Goal: Task Accomplishment & Management: Manage account settings

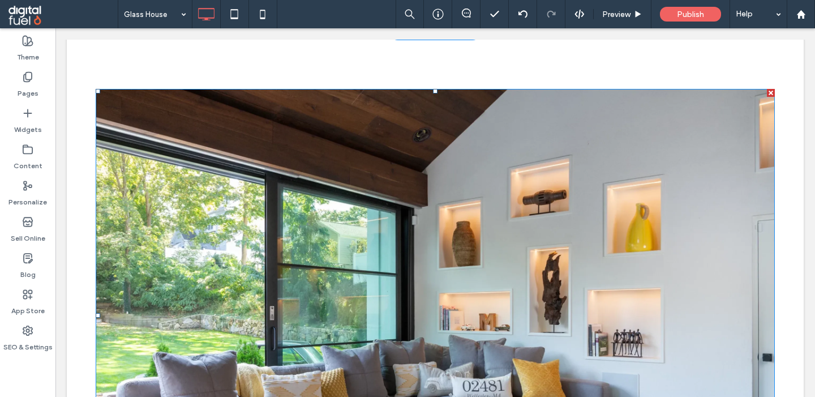
scroll to position [339, 0]
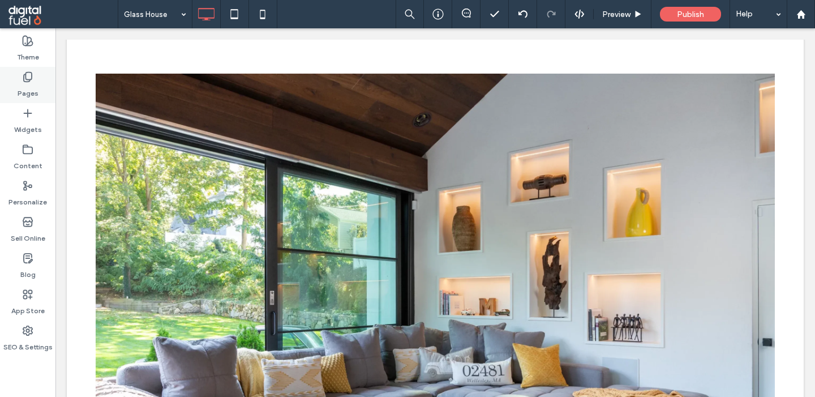
click at [21, 83] on label "Pages" at bounding box center [28, 91] width 21 height 16
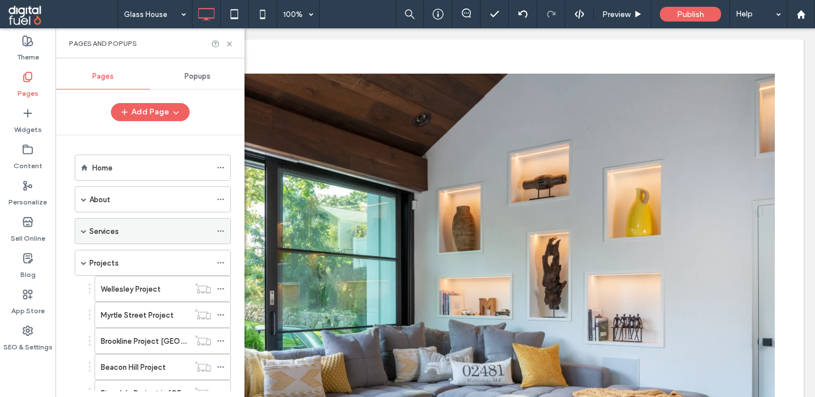
scroll to position [393, 0]
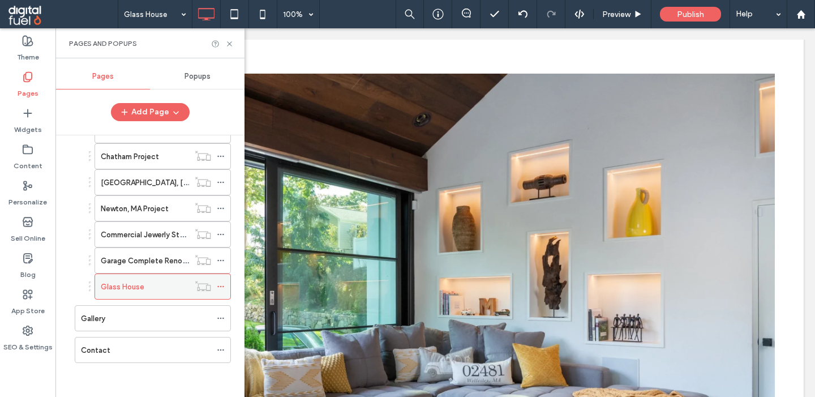
click at [225, 285] on icon at bounding box center [221, 286] width 8 height 8
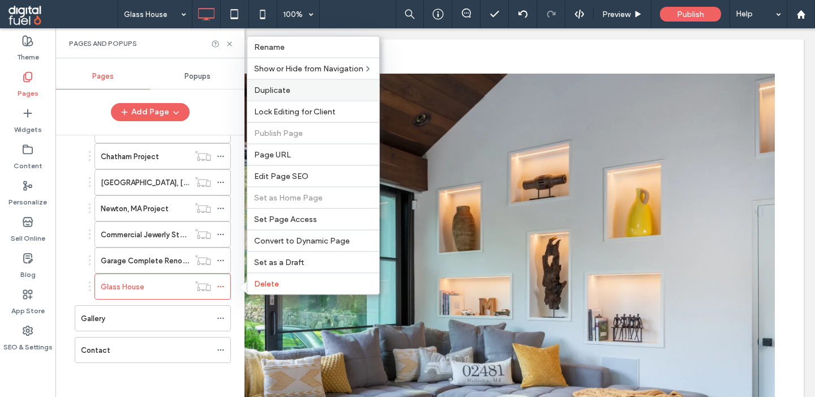
click at [270, 85] on span "Duplicate" at bounding box center [272, 90] width 36 height 10
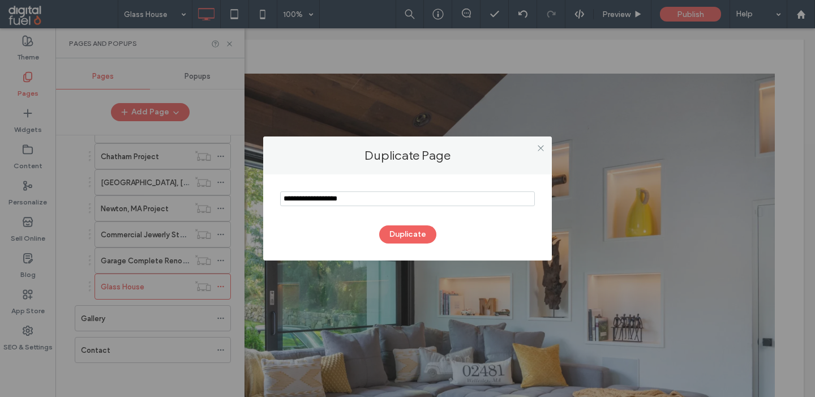
click at [330, 200] on input "notEmpty" at bounding box center [407, 198] width 255 height 15
type input "**********"
click at [398, 181] on div "Duplicate" at bounding box center [407, 217] width 289 height 86
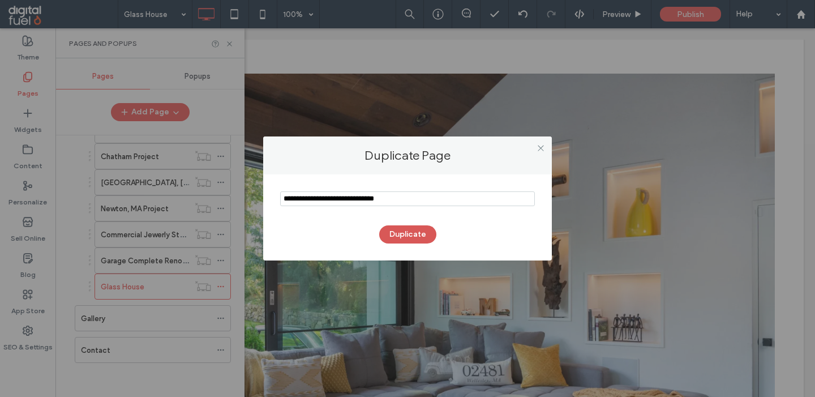
click at [402, 234] on button "Duplicate" at bounding box center [407, 234] width 57 height 18
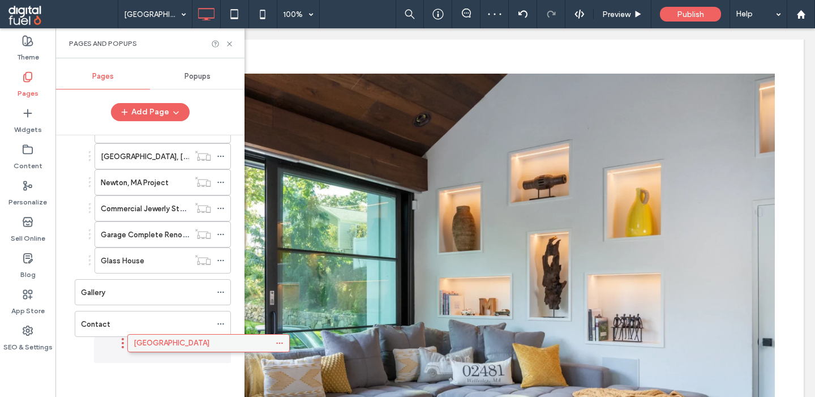
scroll to position [398, 0]
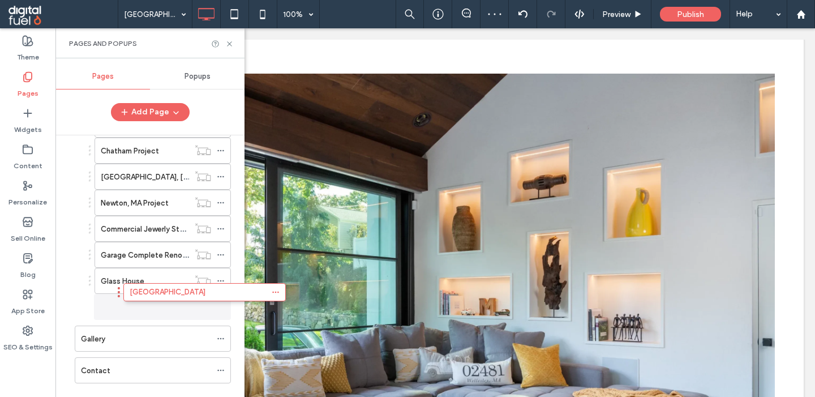
drag, startPoint x: 122, startPoint y: 358, endPoint x: 168, endPoint y: 299, distance: 74.1
click at [168, 299] on div "Home About Affiliations And Awards Testimonials Magazines Services Custom Homes…" at bounding box center [156, 263] width 175 height 256
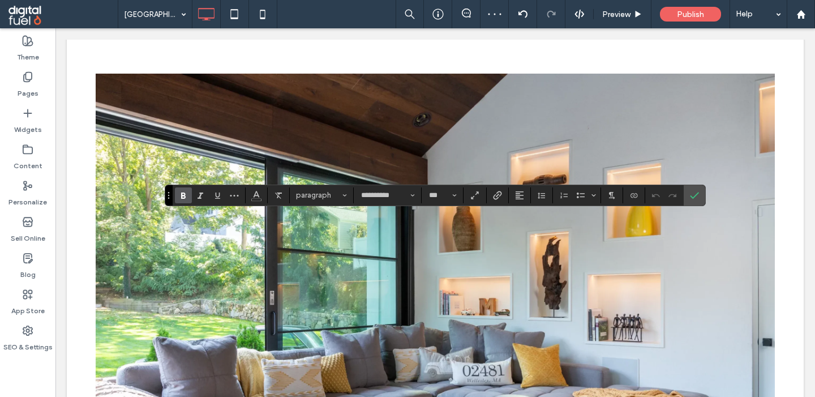
type input "*"
type input "**********"
type input "***"
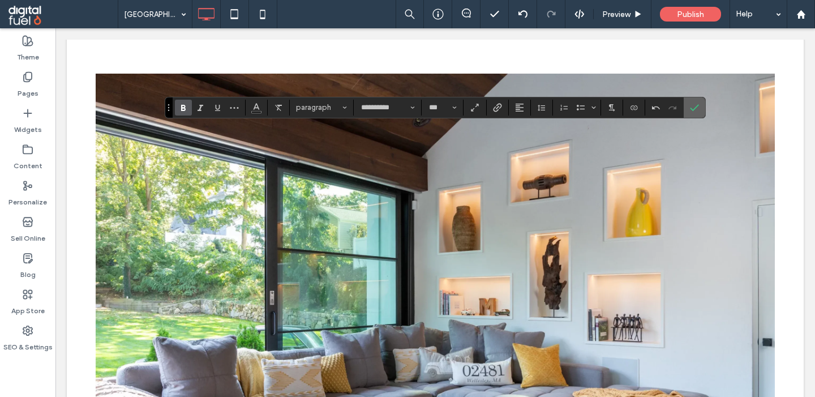
click at [693, 111] on use "Confirm" at bounding box center [694, 107] width 9 height 7
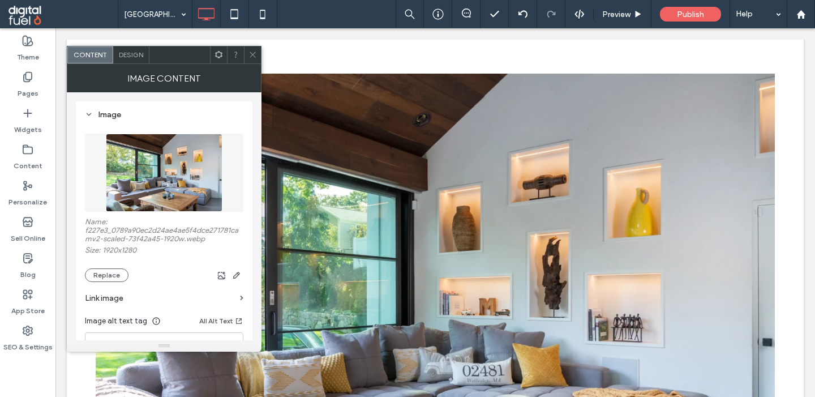
click at [174, 170] on img at bounding box center [164, 173] width 117 height 78
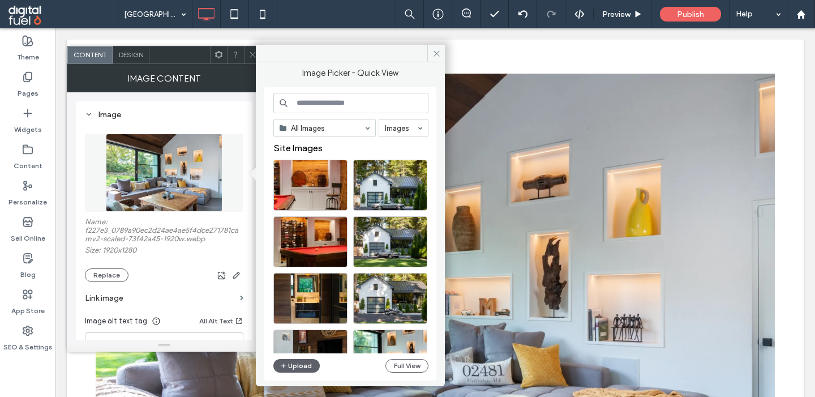
click at [320, 103] on input at bounding box center [350, 103] width 155 height 20
paste input "**********"
type input "**********"
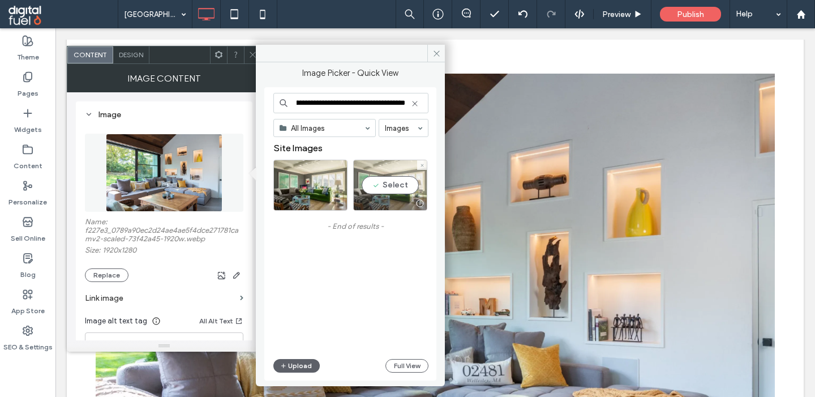
click at [389, 190] on div "Select" at bounding box center [390, 185] width 74 height 51
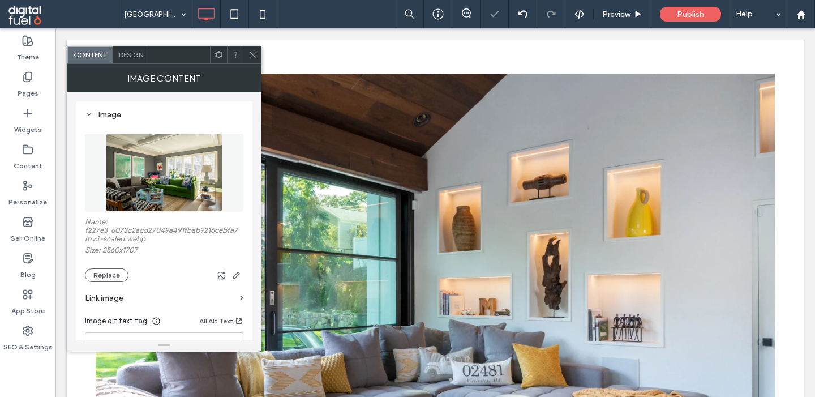
click at [250, 62] on span at bounding box center [252, 54] width 8 height 17
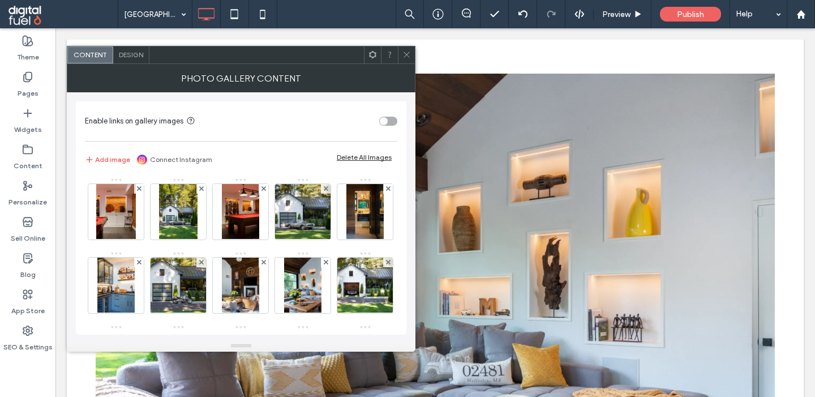
click at [359, 152] on div "Add image Connect Instagram Delete All Images" at bounding box center [241, 159] width 312 height 25
click at [358, 159] on div "Delete All Images" at bounding box center [364, 157] width 55 height 8
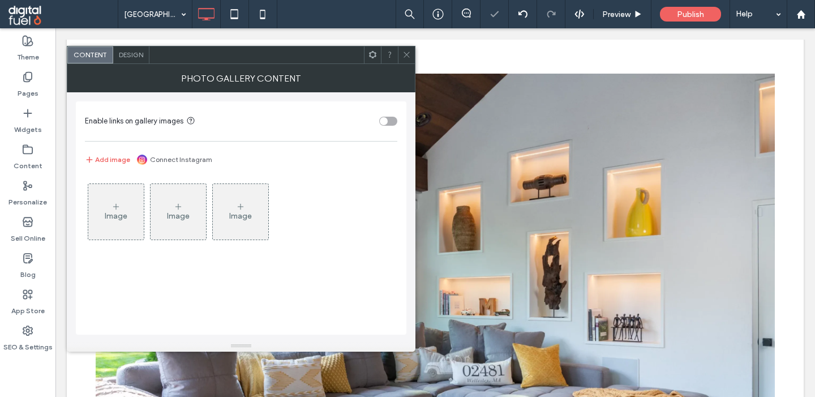
click at [118, 213] on div "Image" at bounding box center [116, 216] width 23 height 10
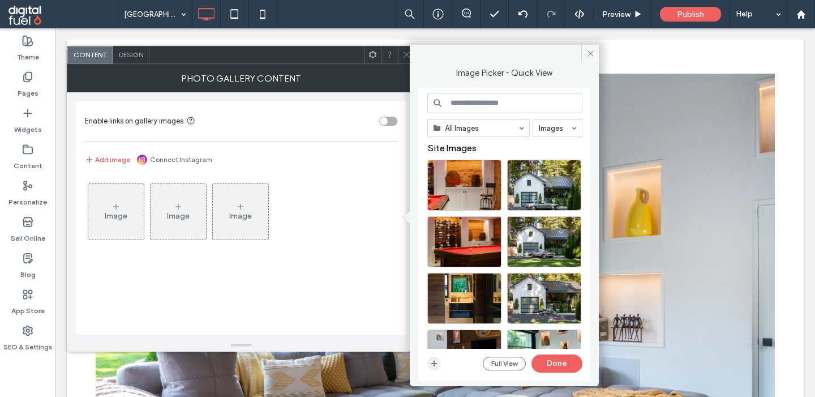
click at [431, 362] on icon "button" at bounding box center [433, 363] width 9 height 9
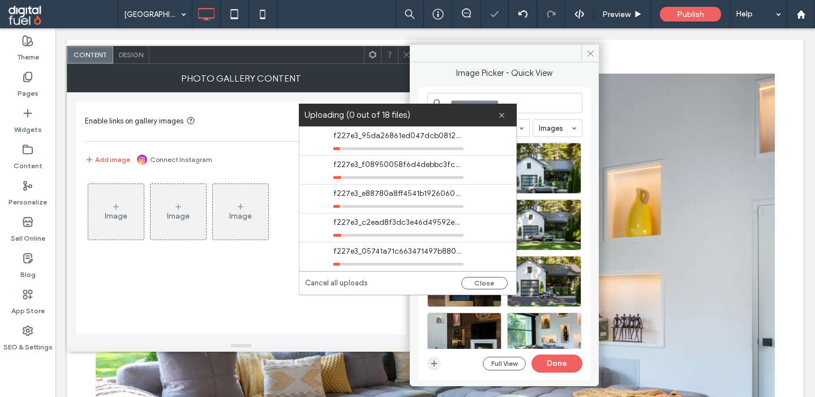
click at [434, 366] on use "button" at bounding box center [434, 363] width 6 height 6
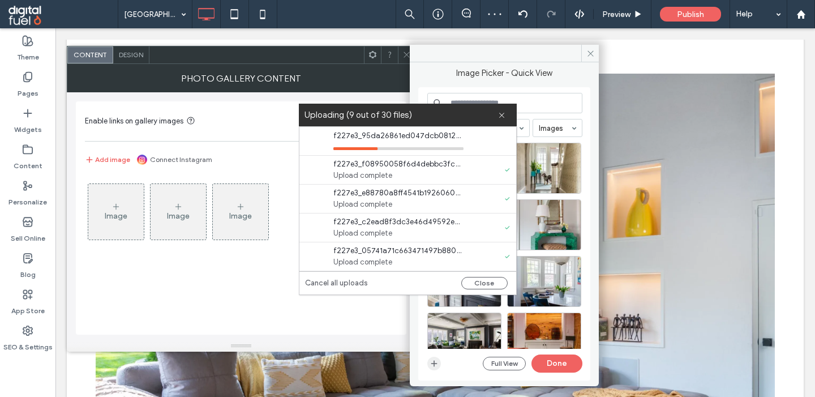
click at [438, 368] on span "button" at bounding box center [434, 363] width 14 height 14
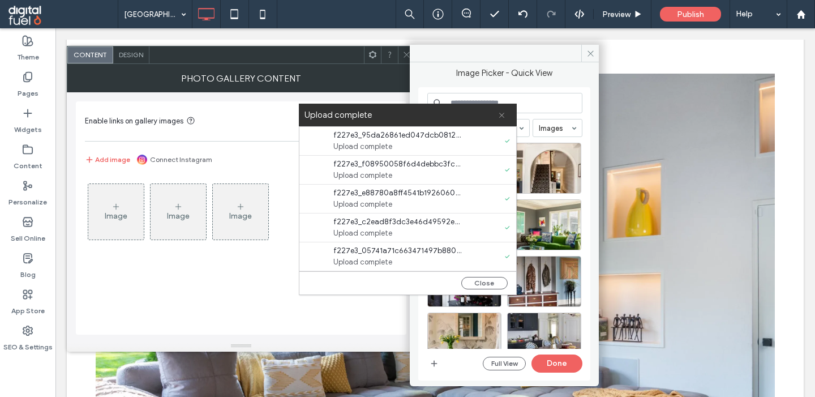
click at [504, 121] on span at bounding box center [501, 115] width 7 height 23
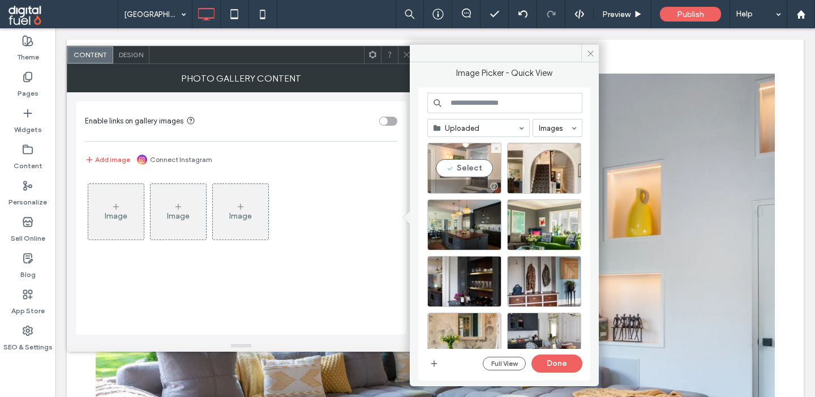
click at [457, 166] on div "Select" at bounding box center [464, 168] width 74 height 51
click at [457, 165] on div at bounding box center [464, 168] width 74 height 51
click at [467, 169] on div "Select" at bounding box center [464, 168] width 74 height 51
click at [497, 102] on input at bounding box center [504, 103] width 155 height 20
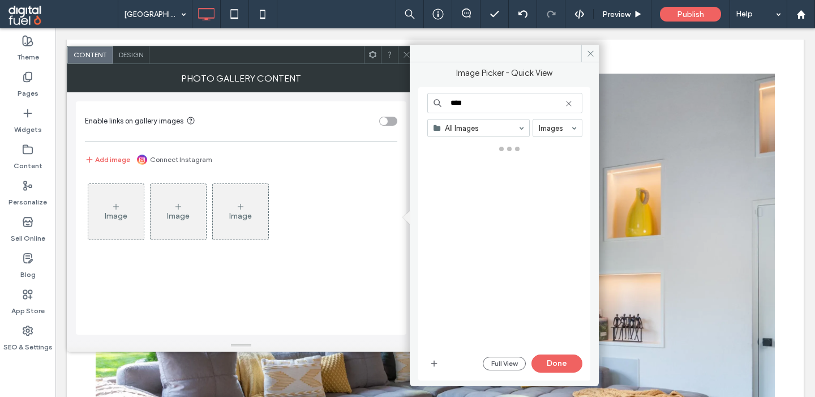
type input "****"
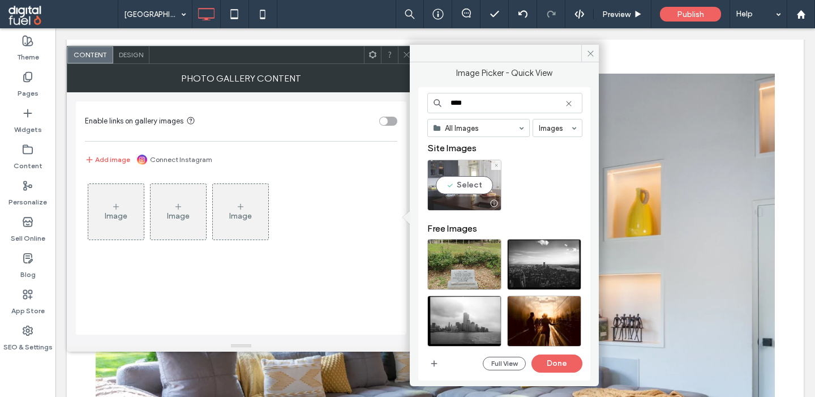
click at [457, 176] on div "Select" at bounding box center [464, 185] width 74 height 51
click at [555, 362] on button "Done" at bounding box center [556, 363] width 51 height 18
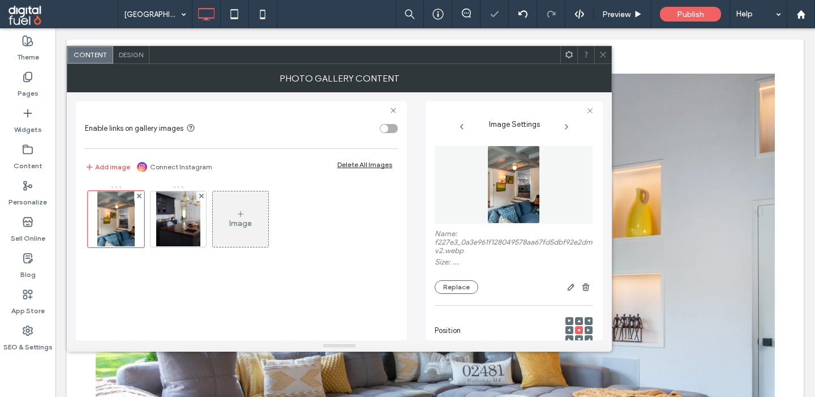
click at [236, 227] on div "Image" at bounding box center [240, 223] width 23 height 10
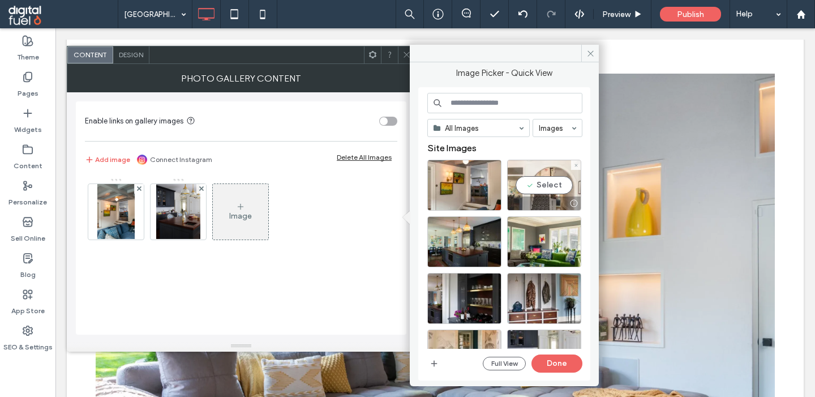
click at [546, 182] on div "Select" at bounding box center [544, 185] width 74 height 51
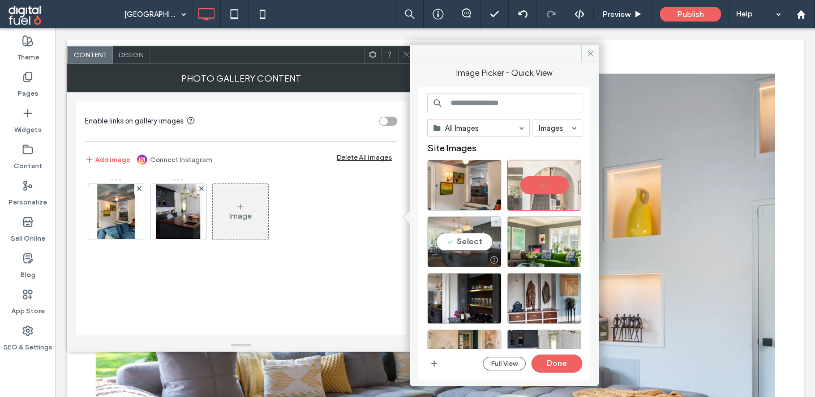
click at [457, 246] on div "Select" at bounding box center [464, 241] width 74 height 51
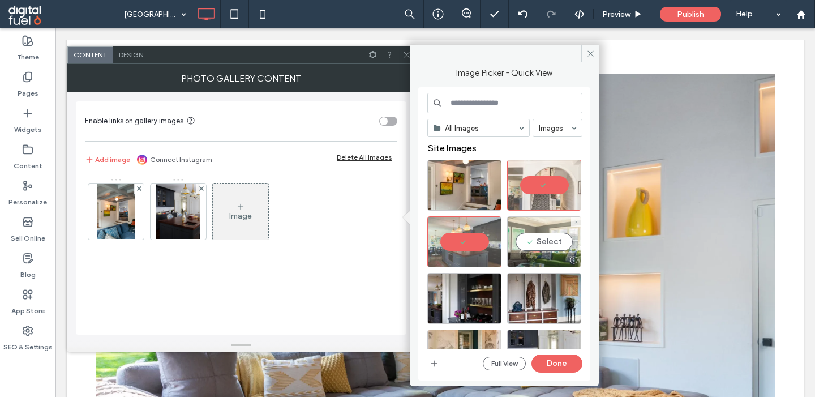
click at [540, 248] on div "Select" at bounding box center [544, 241] width 74 height 51
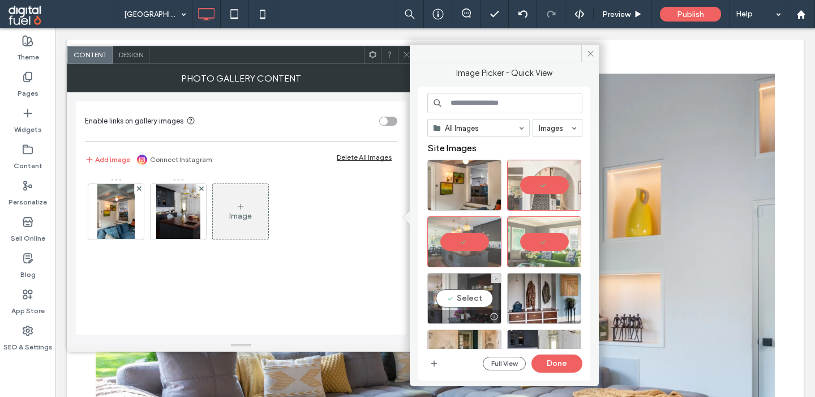
click at [449, 293] on div "Select" at bounding box center [464, 298] width 74 height 51
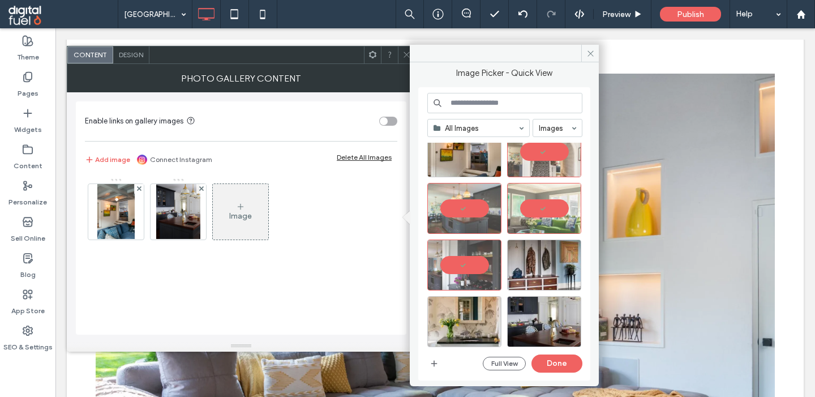
scroll to position [0, 0]
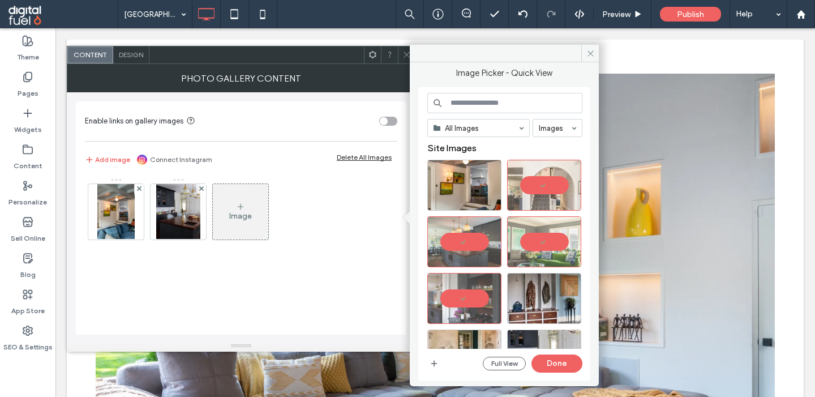
click at [480, 108] on input at bounding box center [504, 103] width 155 height 20
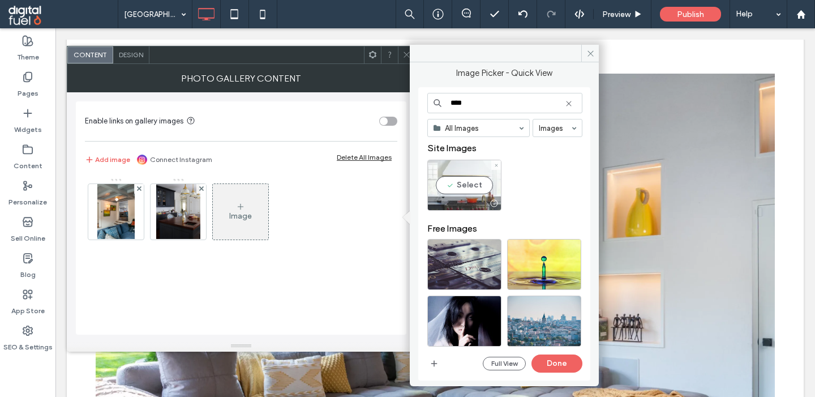
type input "****"
click at [478, 180] on div "Select" at bounding box center [464, 185] width 74 height 51
click at [571, 102] on use at bounding box center [568, 103] width 5 height 5
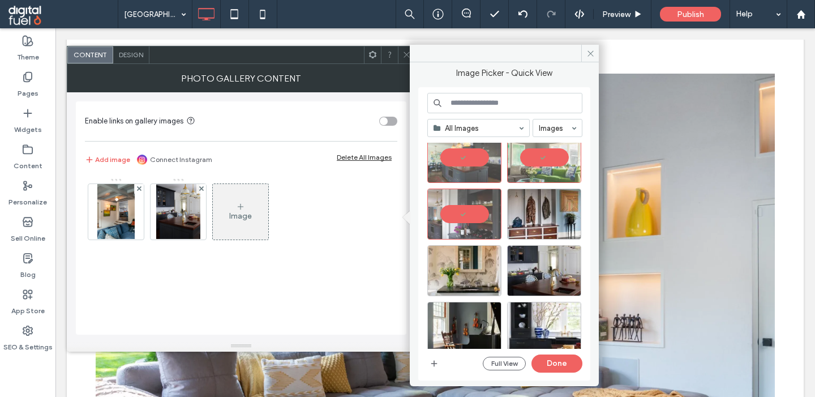
scroll to position [85, 0]
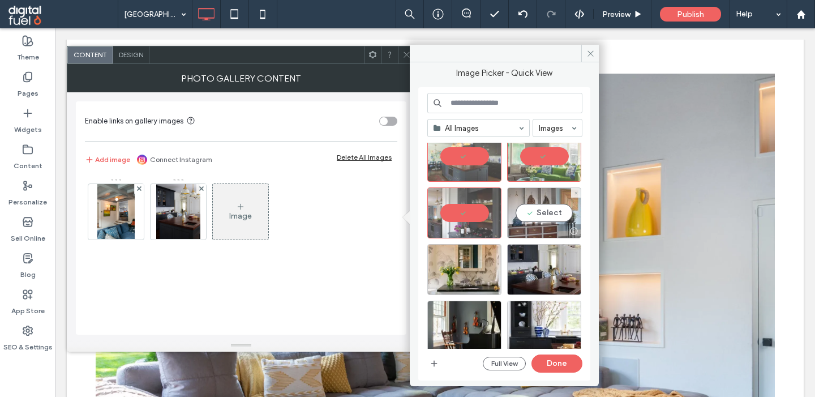
click at [549, 223] on div "Select" at bounding box center [544, 212] width 74 height 51
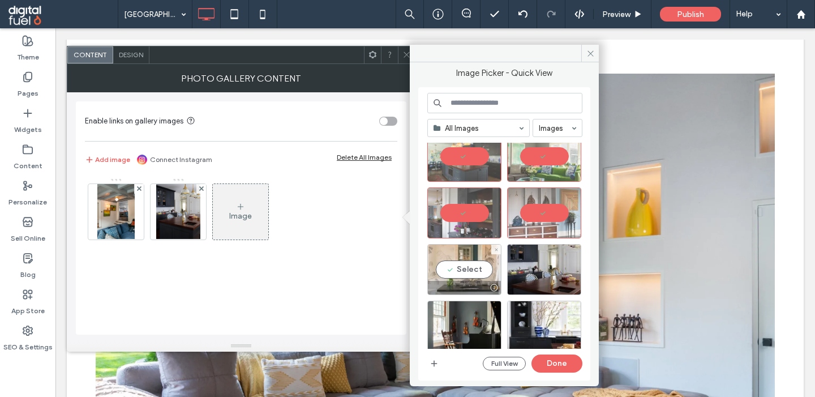
click at [458, 263] on div "Select" at bounding box center [464, 269] width 74 height 51
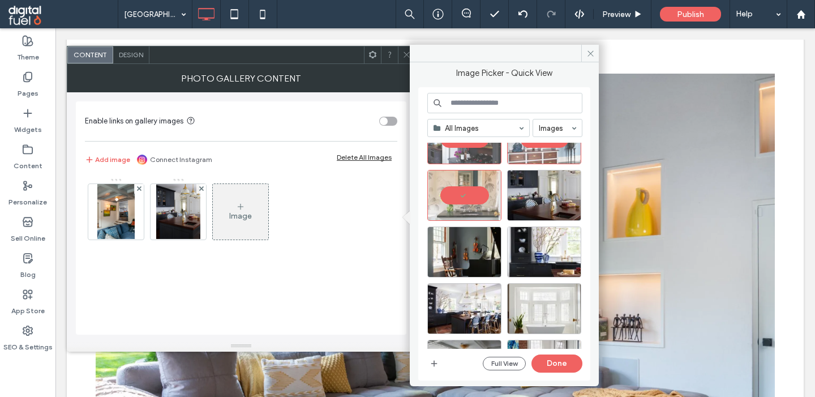
scroll to position [157, 0]
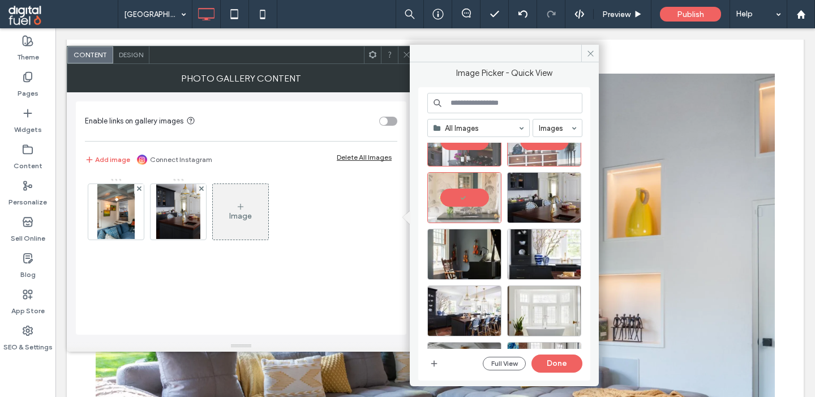
click at [491, 107] on input at bounding box center [504, 103] width 155 height 20
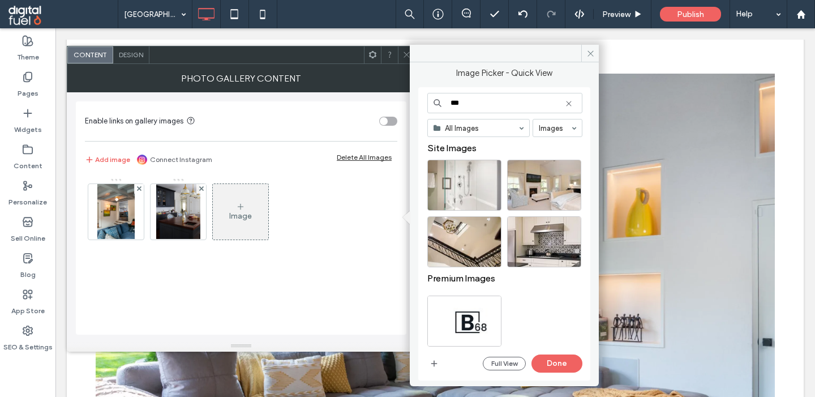
drag, startPoint x: 468, startPoint y: 102, endPoint x: 388, endPoint y: 102, distance: 79.8
click at [427, 102] on input "***" at bounding box center [504, 103] width 155 height 20
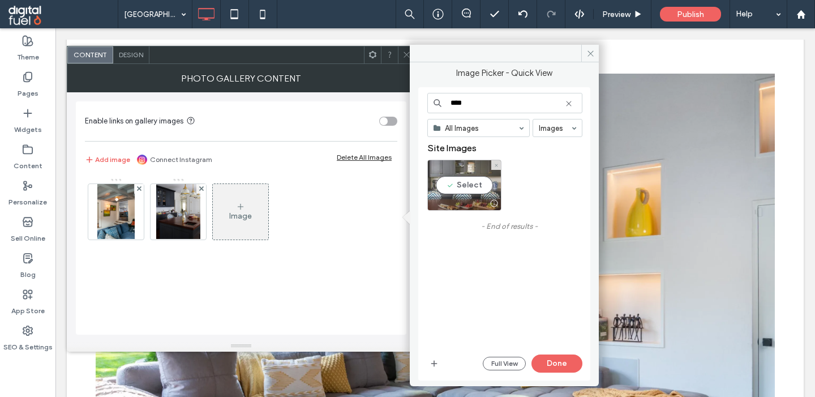
type input "****"
click at [461, 174] on div "Select" at bounding box center [464, 185] width 74 height 51
click at [572, 105] on icon at bounding box center [568, 103] width 9 height 9
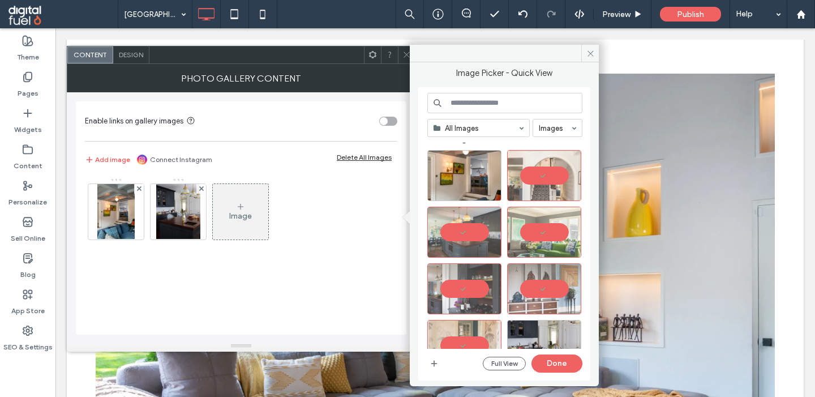
scroll to position [0, 0]
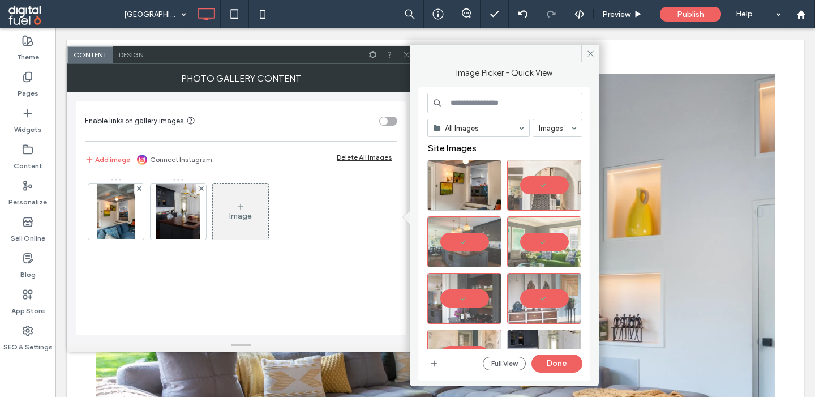
click at [538, 102] on input at bounding box center [504, 103] width 155 height 20
paste input "**********"
type input "**********"
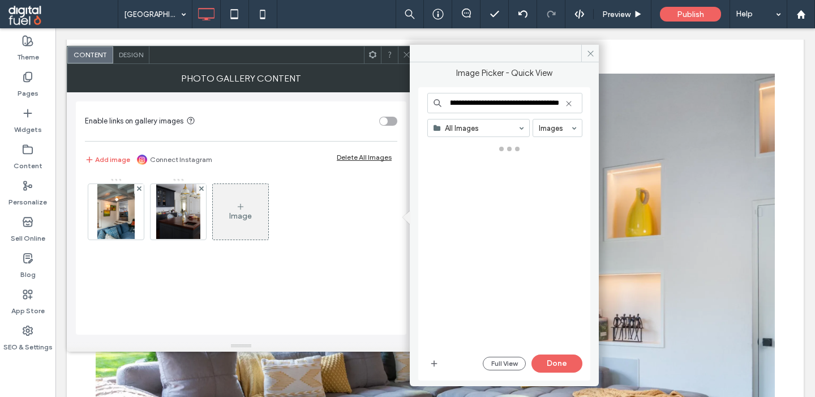
click at [523, 99] on input "**********" at bounding box center [504, 103] width 155 height 20
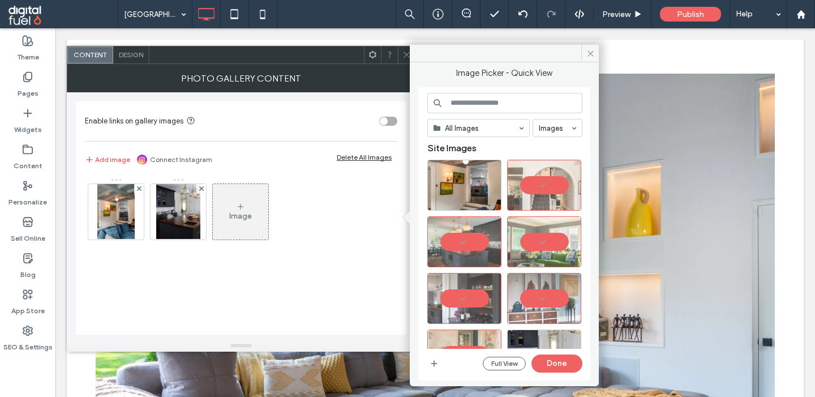
scroll to position [0, 0]
click at [478, 102] on input at bounding box center [504, 103] width 155 height 20
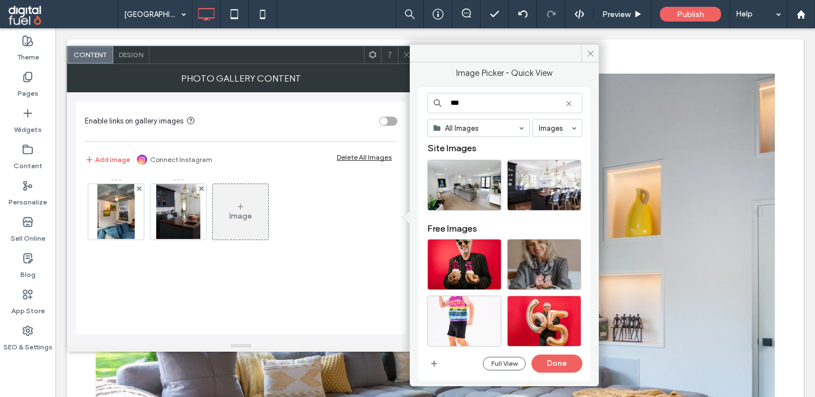
drag, startPoint x: 475, startPoint y: 102, endPoint x: 392, endPoint y: 102, distance: 83.2
click at [427, 102] on input "***" at bounding box center [504, 103] width 155 height 20
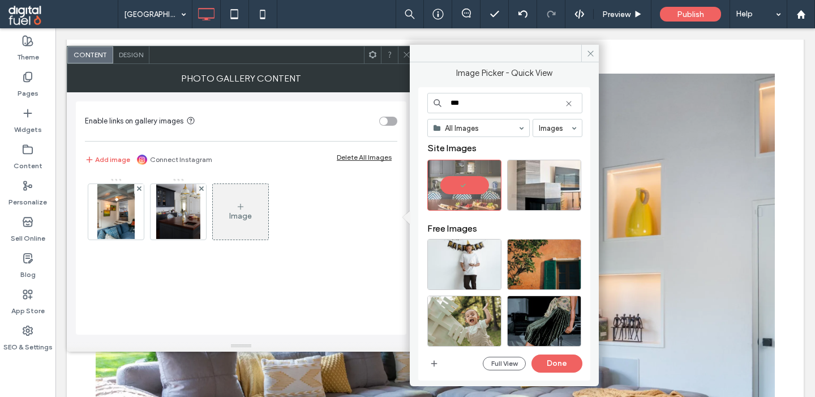
type input "***"
click at [568, 105] on use at bounding box center [568, 103] width 5 height 5
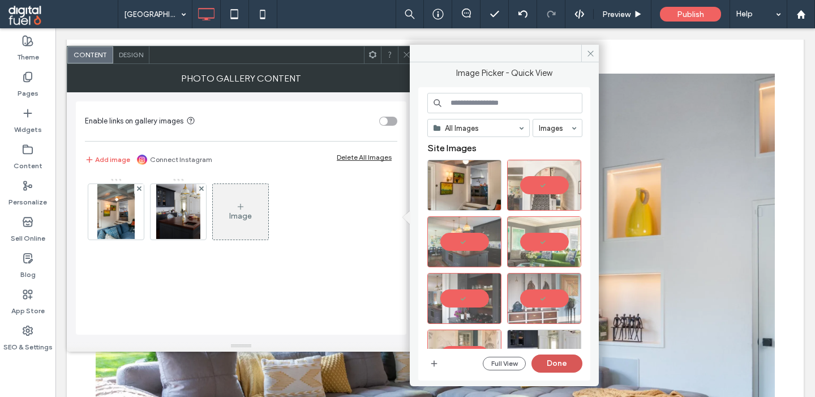
click at [542, 370] on button "Done" at bounding box center [556, 363] width 51 height 18
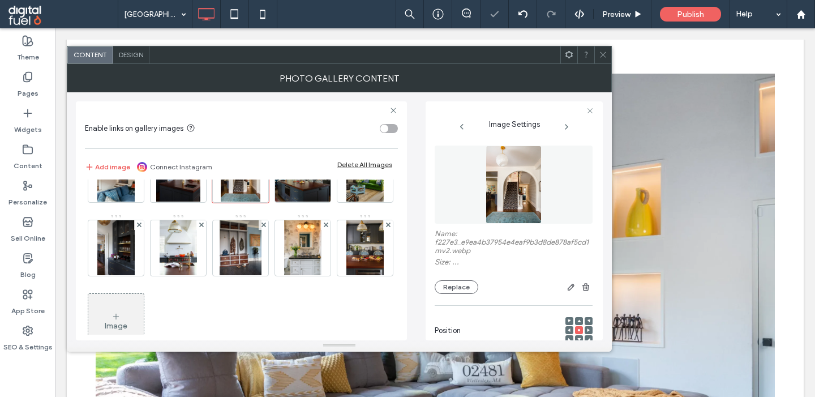
scroll to position [78, 0]
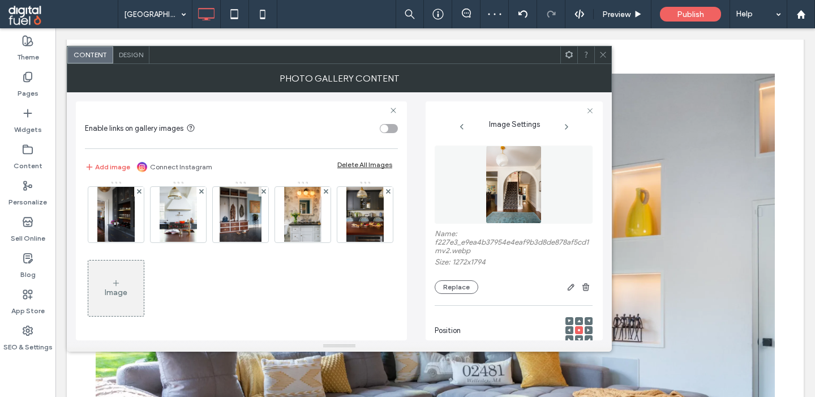
click at [115, 280] on icon at bounding box center [115, 282] width 9 height 9
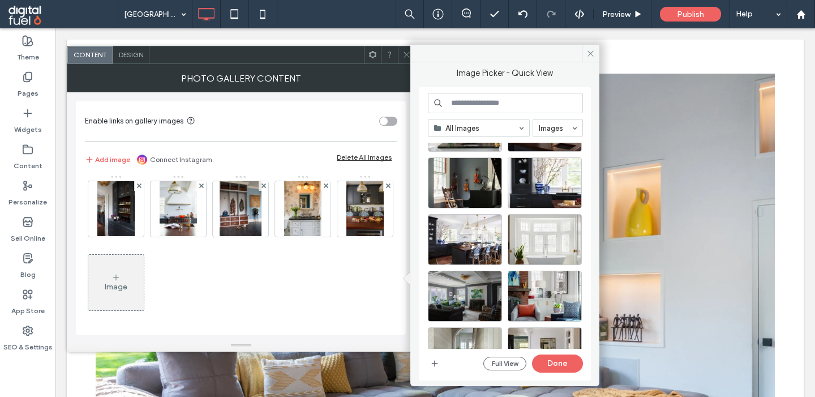
scroll to position [230, 0]
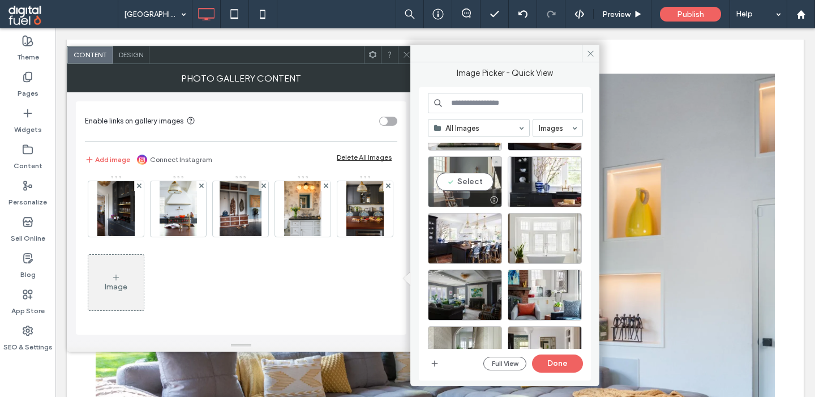
click at [458, 166] on div "Select" at bounding box center [465, 181] width 74 height 51
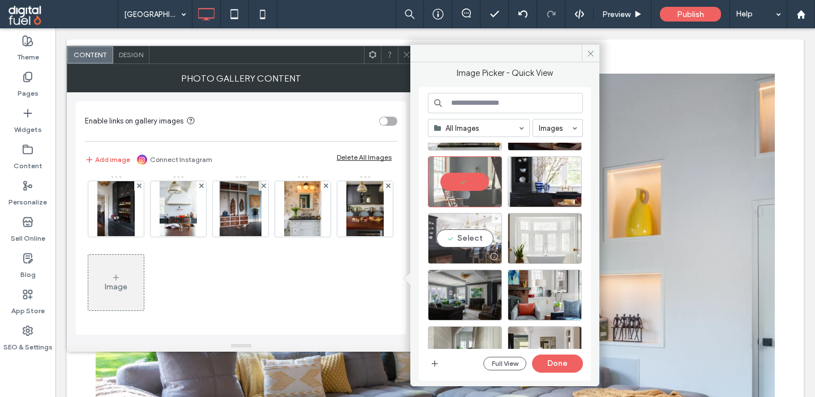
click at [459, 235] on div "Select" at bounding box center [465, 238] width 74 height 51
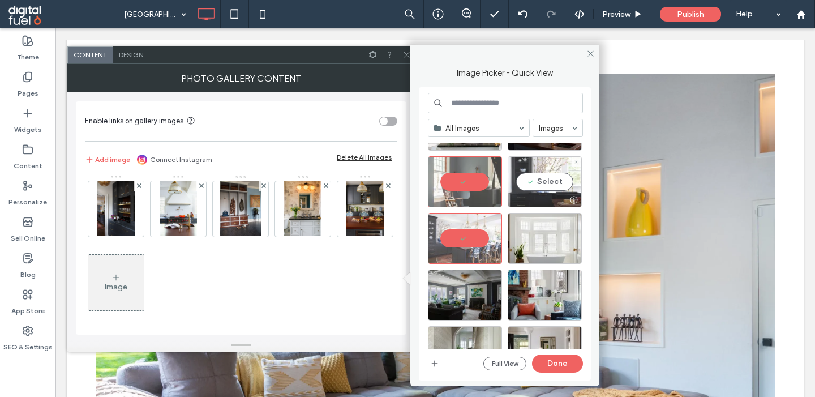
click at [538, 176] on div "Select" at bounding box center [545, 181] width 74 height 51
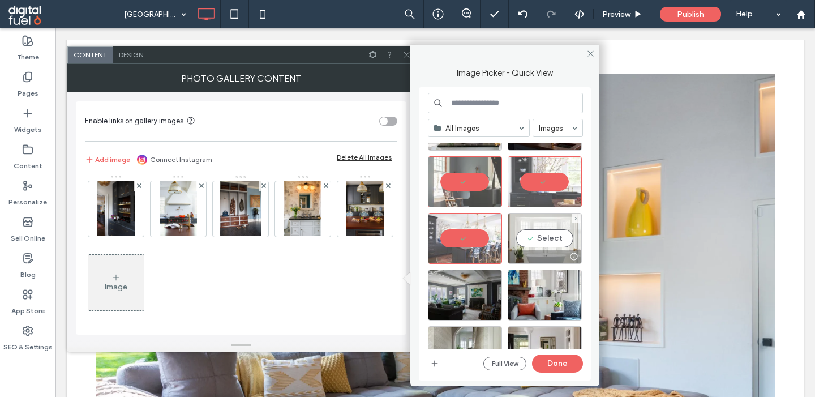
click at [527, 230] on div "Select" at bounding box center [545, 238] width 74 height 51
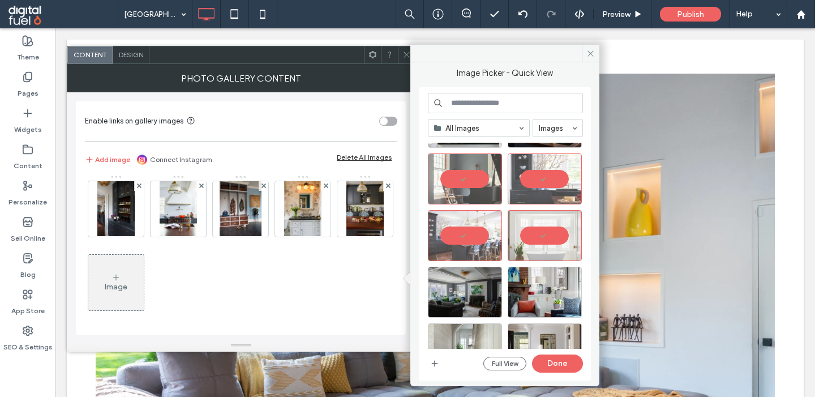
scroll to position [196, 0]
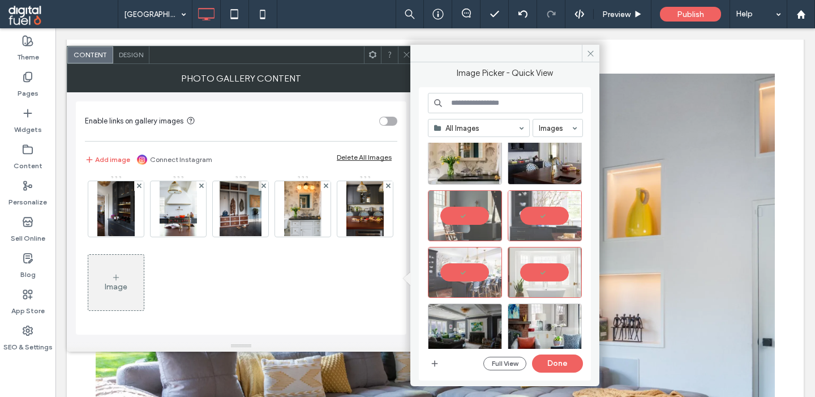
click at [513, 100] on input at bounding box center [505, 103] width 155 height 20
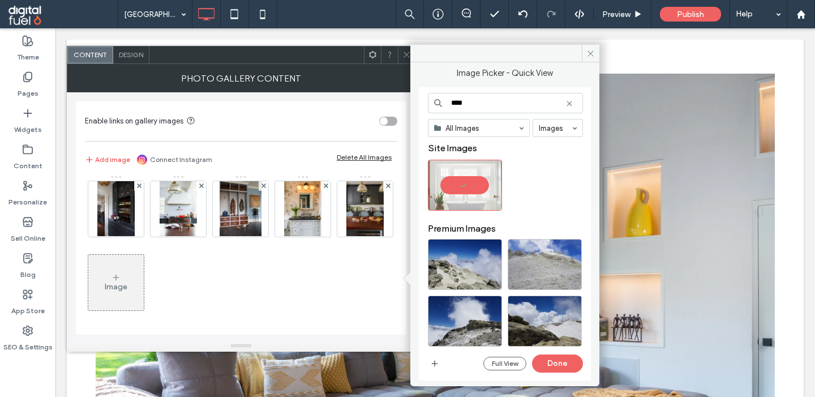
type input "****"
click at [569, 107] on icon at bounding box center [569, 103] width 9 height 9
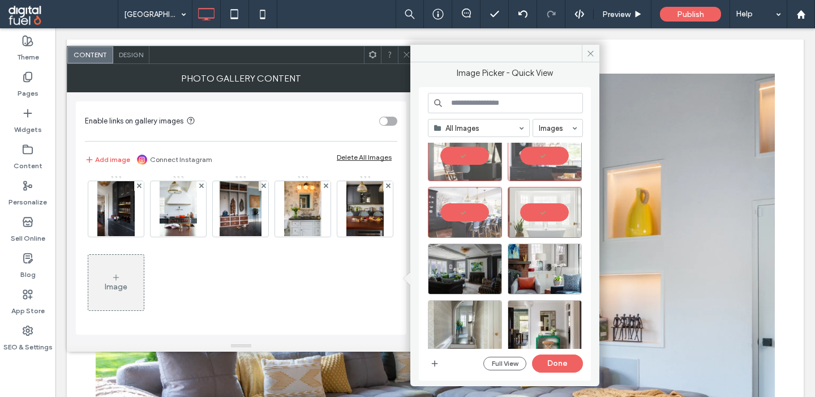
scroll to position [256, 0]
click at [544, 209] on div at bounding box center [545, 211] width 74 height 51
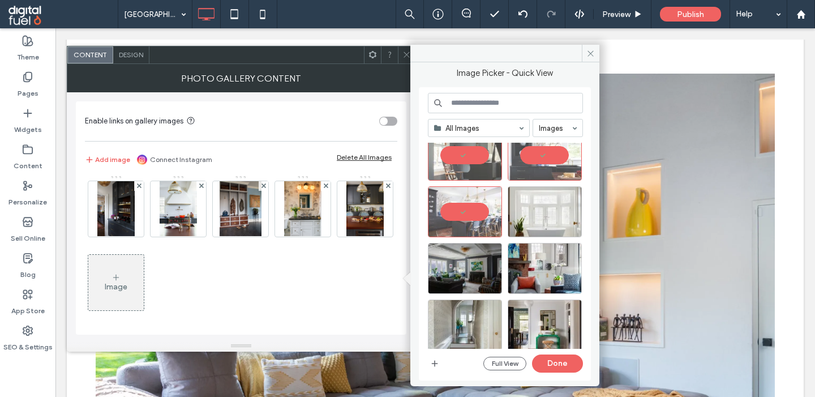
click at [481, 105] on input at bounding box center [505, 103] width 155 height 20
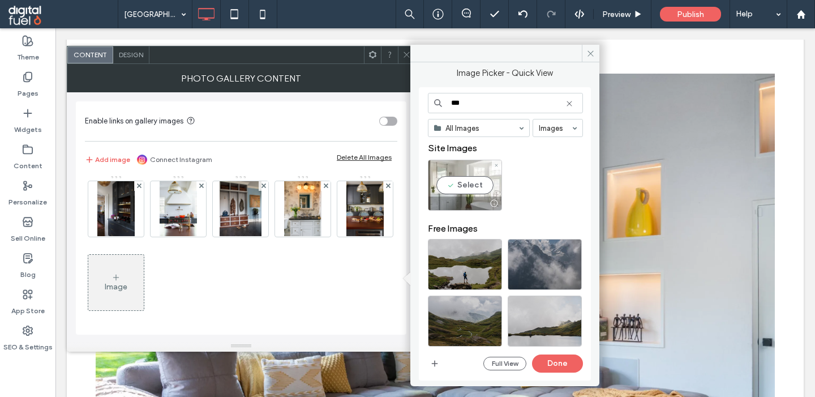
type input "***"
click at [446, 179] on div "Select" at bounding box center [465, 185] width 74 height 51
click at [570, 104] on use at bounding box center [568, 103] width 5 height 5
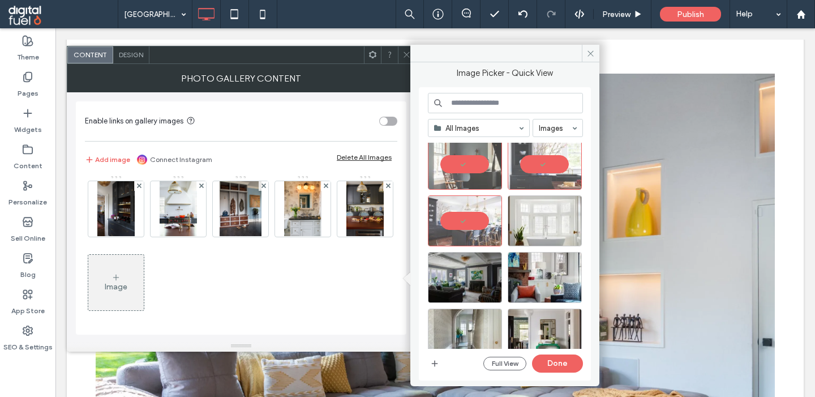
scroll to position [235, 0]
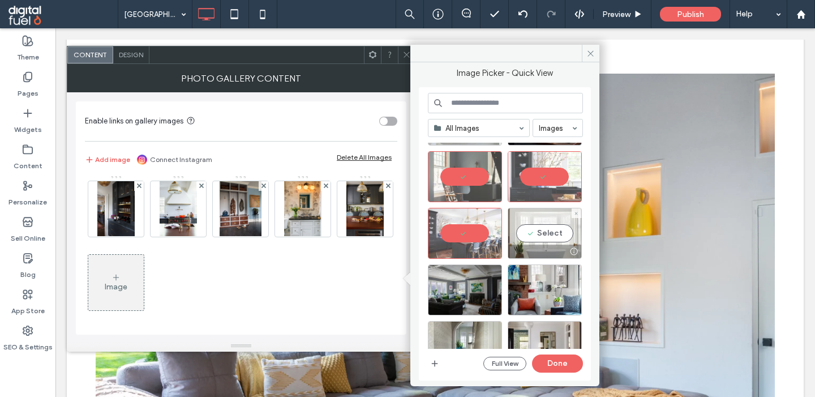
click at [537, 234] on div "Select" at bounding box center [545, 233] width 74 height 51
click at [555, 365] on button "Done" at bounding box center [557, 363] width 51 height 18
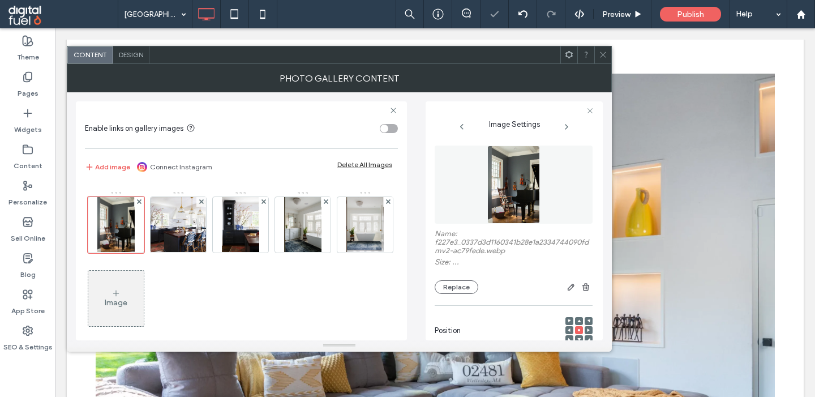
scroll to position [149, 0]
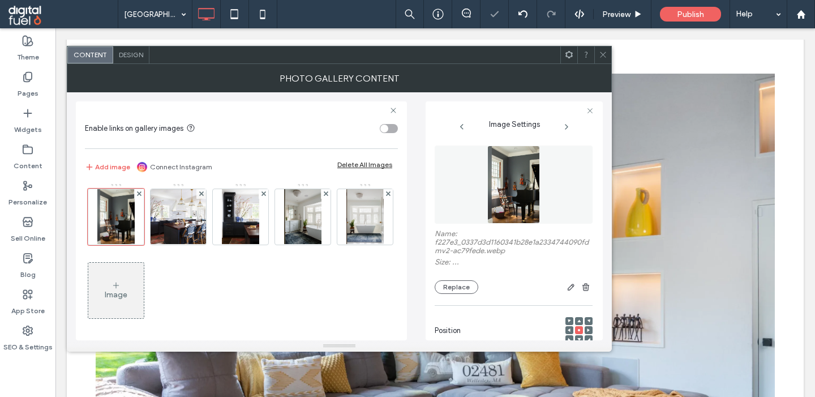
click at [122, 278] on div "Image" at bounding box center [115, 290] width 55 height 53
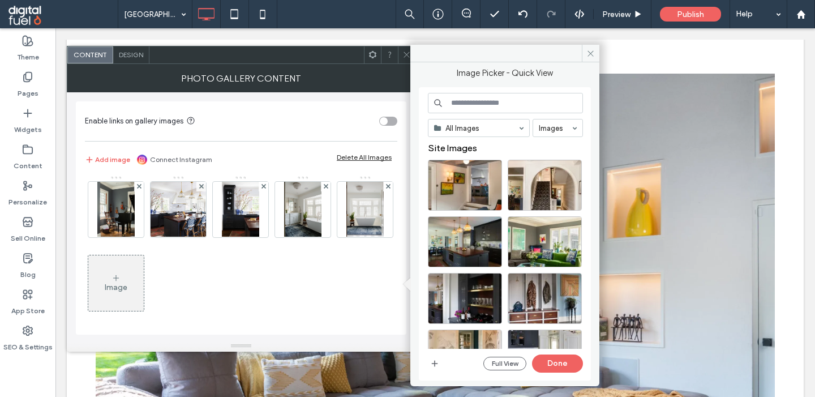
click at [124, 286] on div "Image" at bounding box center [116, 287] width 23 height 10
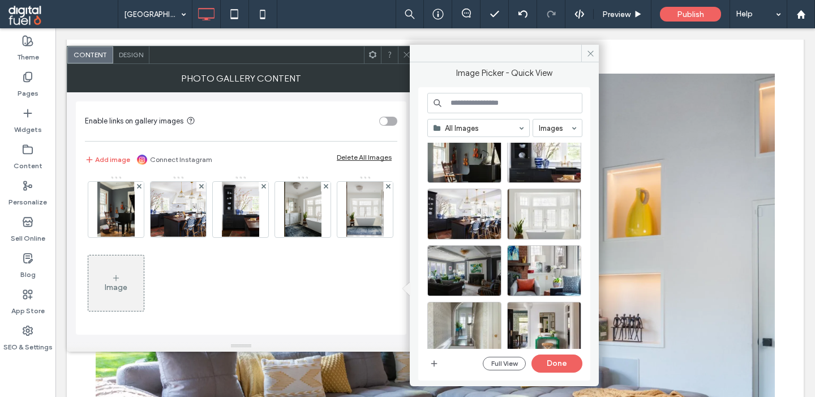
scroll to position [261, 0]
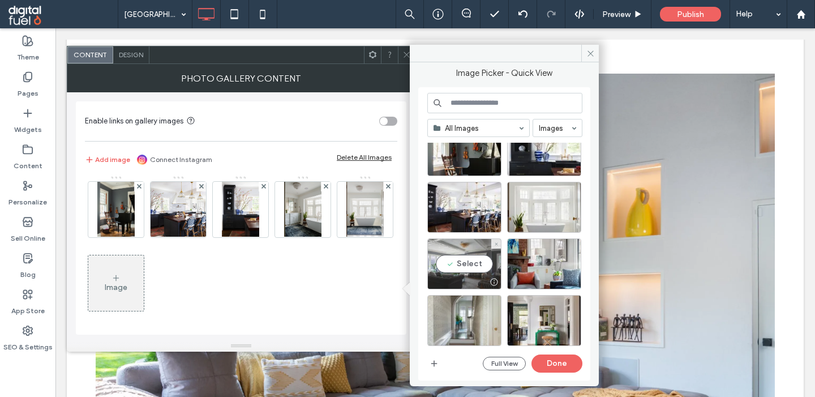
click at [457, 264] on div "Select" at bounding box center [464, 263] width 74 height 51
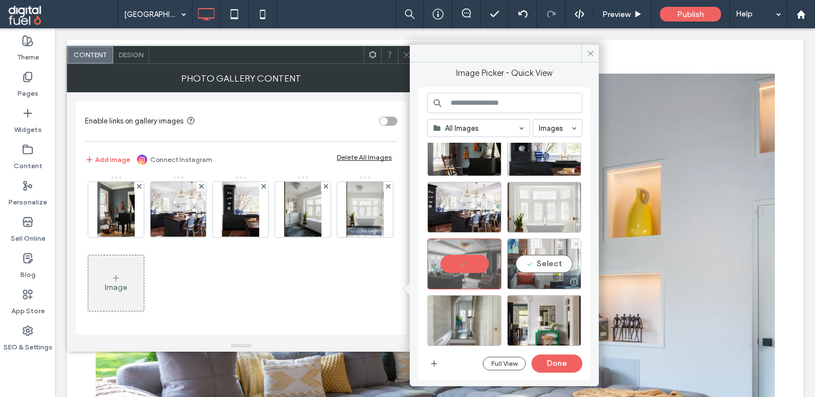
scroll to position [283, 0]
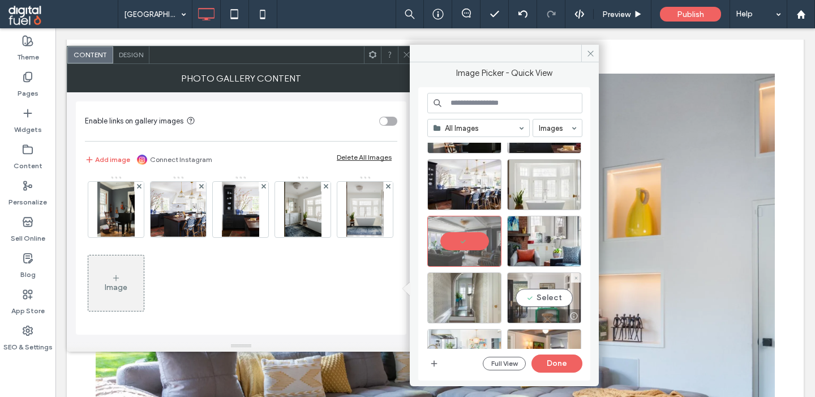
click at [538, 300] on div "Select" at bounding box center [544, 297] width 74 height 51
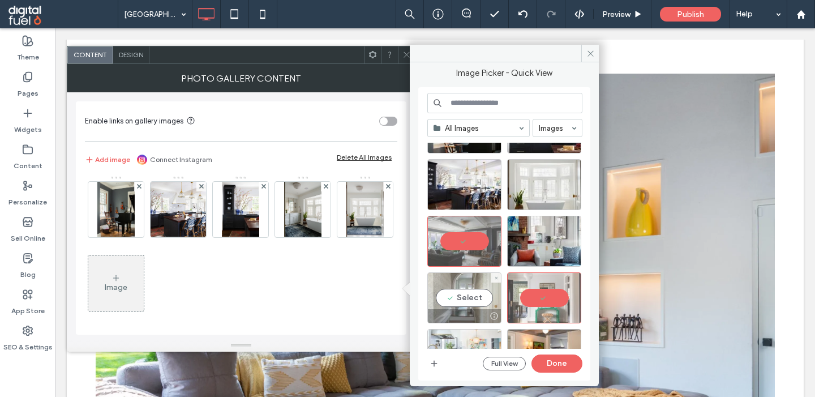
click at [462, 285] on div "Select" at bounding box center [464, 297] width 74 height 51
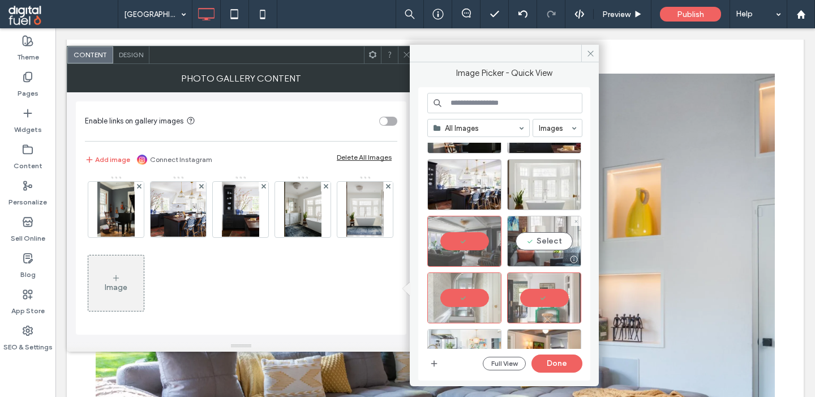
click at [525, 238] on div "Select" at bounding box center [544, 241] width 74 height 51
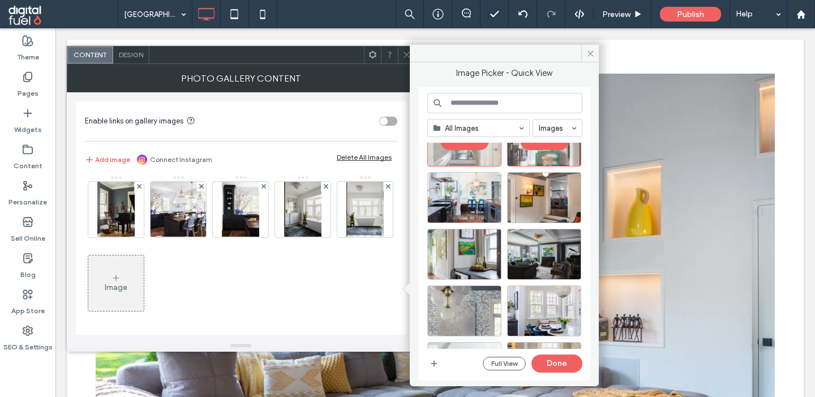
scroll to position [433, 0]
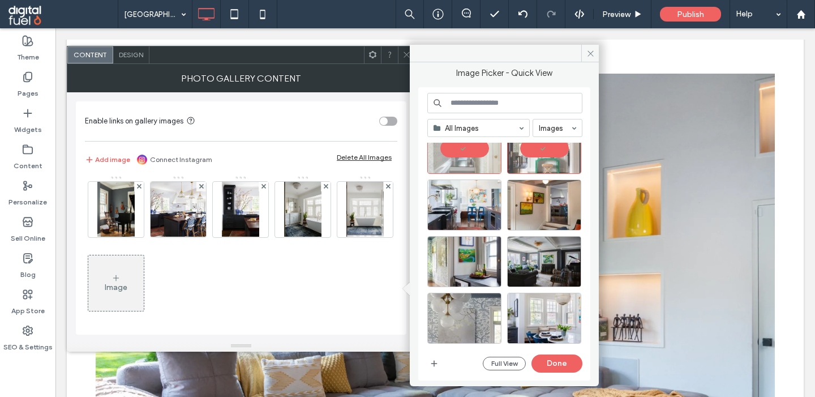
click at [455, 101] on input at bounding box center [504, 103] width 155 height 20
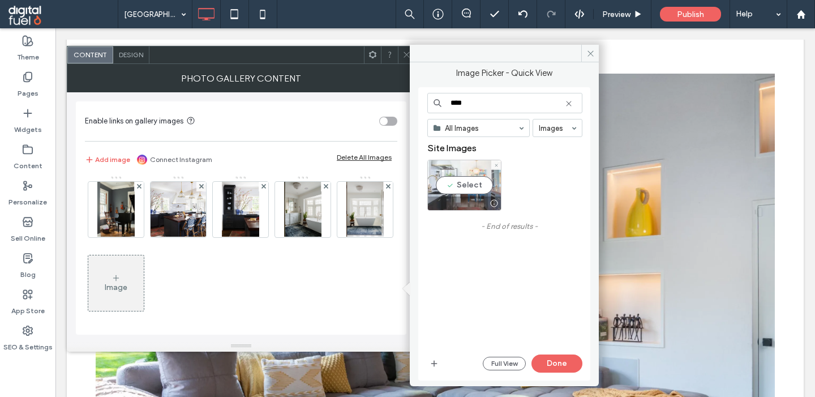
type input "****"
click at [459, 183] on div "Select" at bounding box center [464, 185] width 74 height 51
click at [569, 102] on icon at bounding box center [568, 103] width 9 height 9
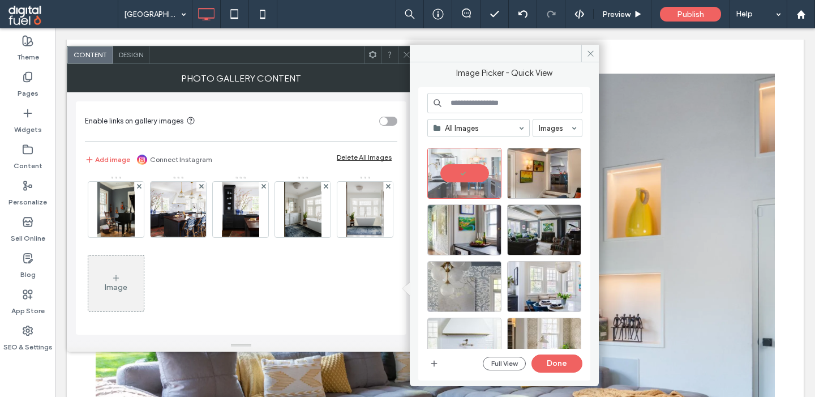
scroll to position [466, 0]
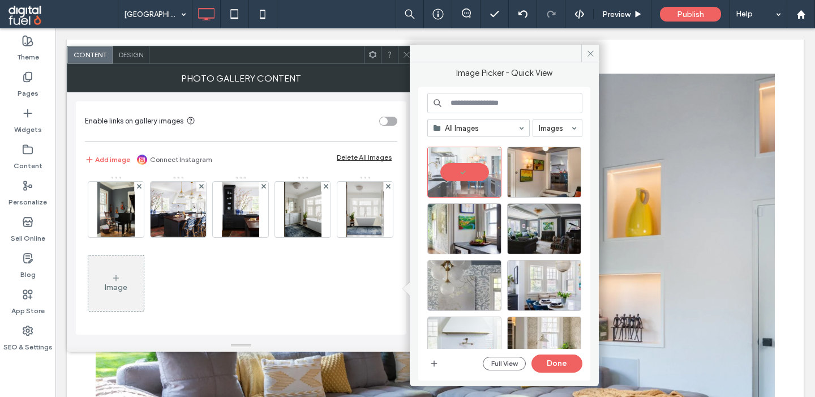
click at [480, 99] on input at bounding box center [504, 103] width 155 height 20
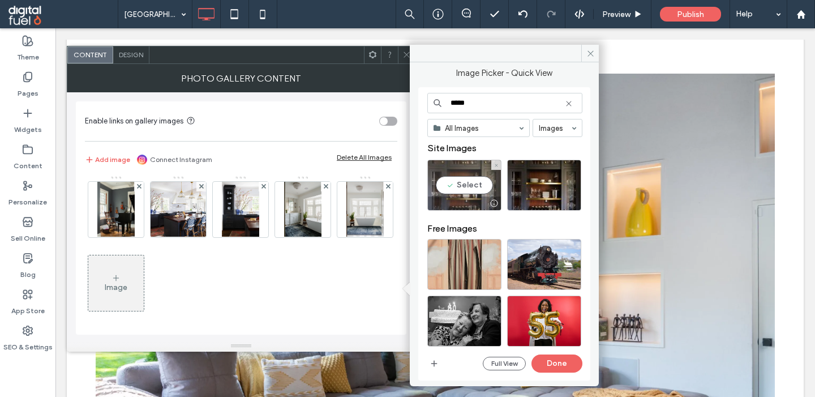
type input "*****"
click at [465, 178] on div "Select" at bounding box center [464, 185] width 74 height 51
click at [564, 360] on button "Done" at bounding box center [556, 363] width 51 height 18
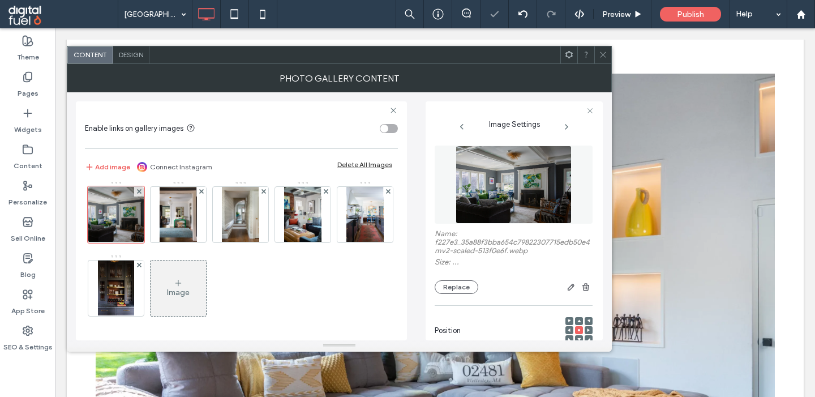
click at [152, 289] on div "Image" at bounding box center [178, 287] width 55 height 53
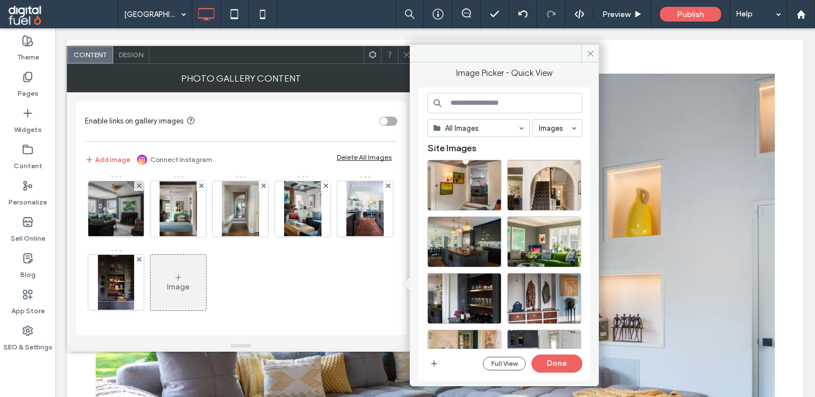
click at [466, 113] on input at bounding box center [504, 103] width 155 height 20
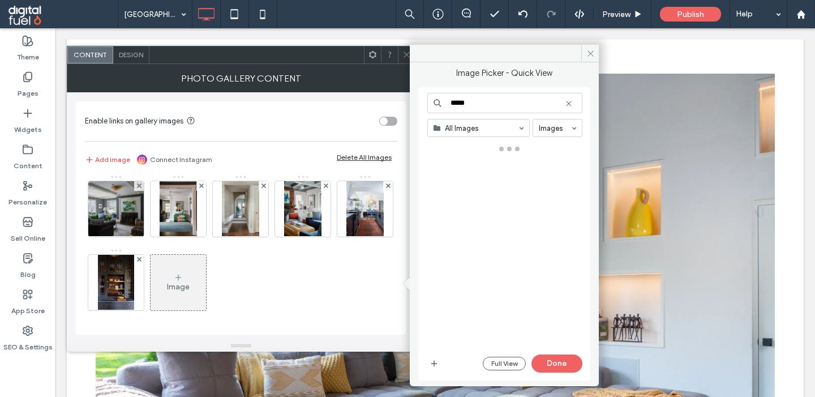
type input "*****"
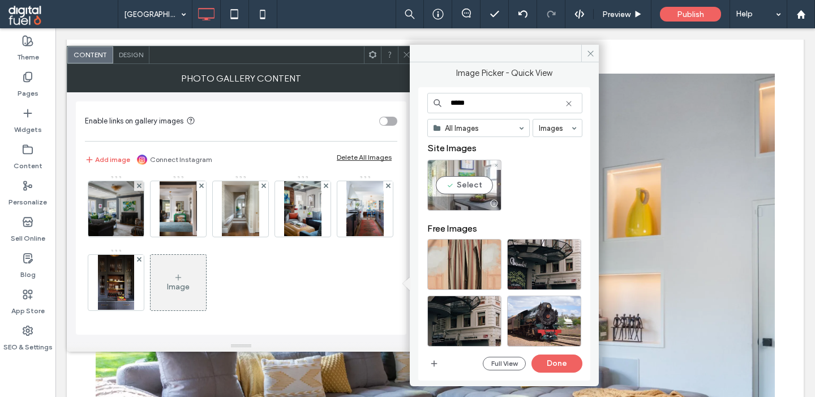
click at [461, 177] on div "Select" at bounding box center [464, 185] width 74 height 51
click at [549, 366] on button "Done" at bounding box center [556, 363] width 51 height 18
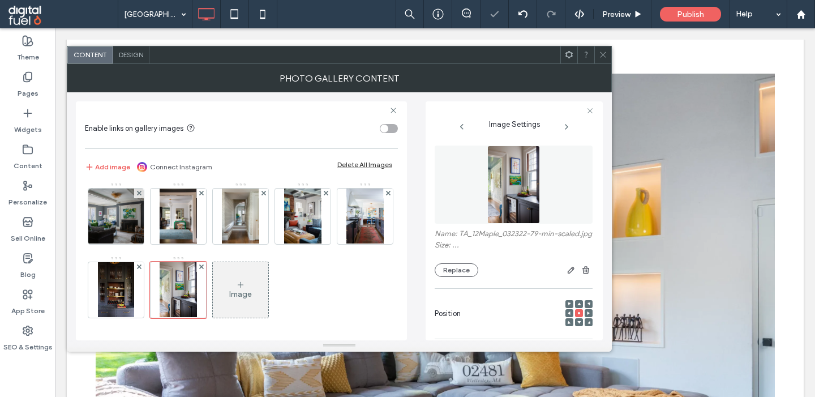
click at [234, 295] on div "Image" at bounding box center [240, 294] width 23 height 10
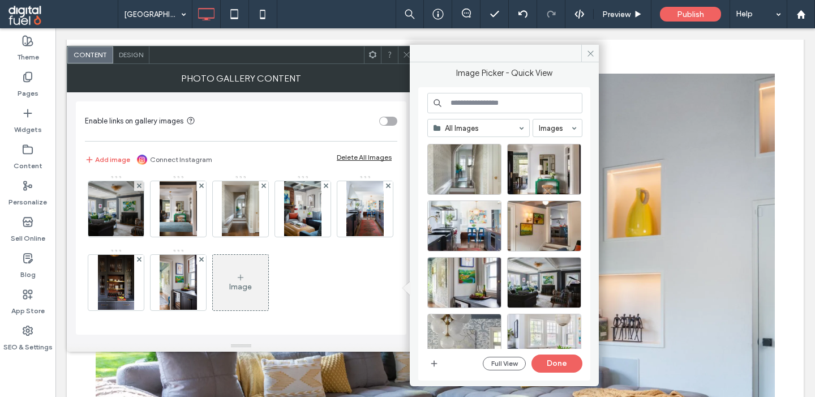
scroll to position [376, 0]
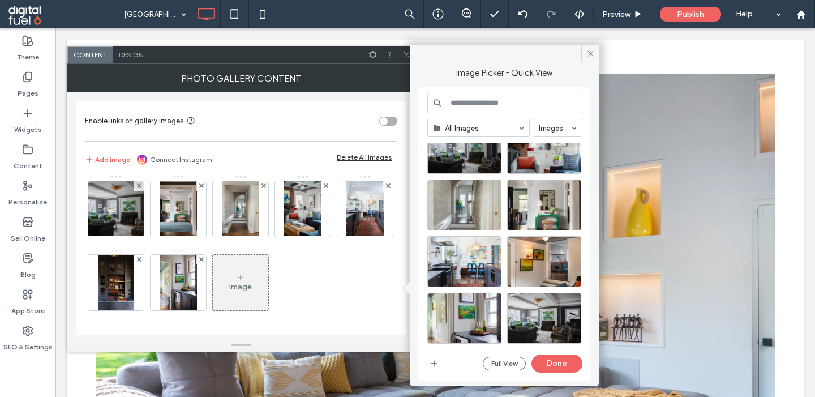
click at [471, 100] on input at bounding box center [504, 103] width 155 height 20
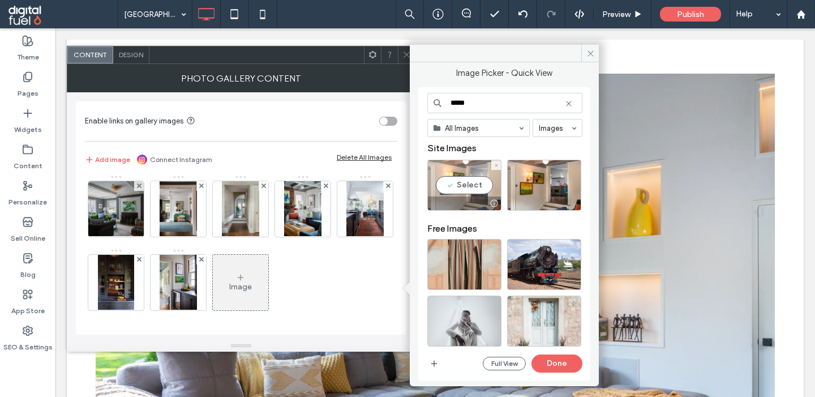
click at [462, 179] on div "Select" at bounding box center [464, 185] width 74 height 51
drag, startPoint x: 463, startPoint y: 105, endPoint x: 502, endPoint y: 104, distance: 39.1
click at [502, 105] on input "*****" at bounding box center [504, 103] width 155 height 20
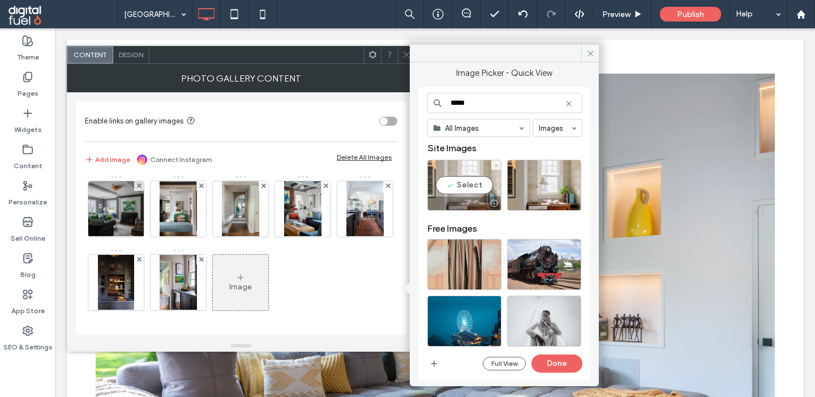
click at [465, 188] on div "Select" at bounding box center [464, 185] width 74 height 51
drag, startPoint x: 462, startPoint y: 104, endPoint x: 487, endPoint y: 103, distance: 24.9
click at [487, 104] on input "*****" at bounding box center [504, 103] width 155 height 20
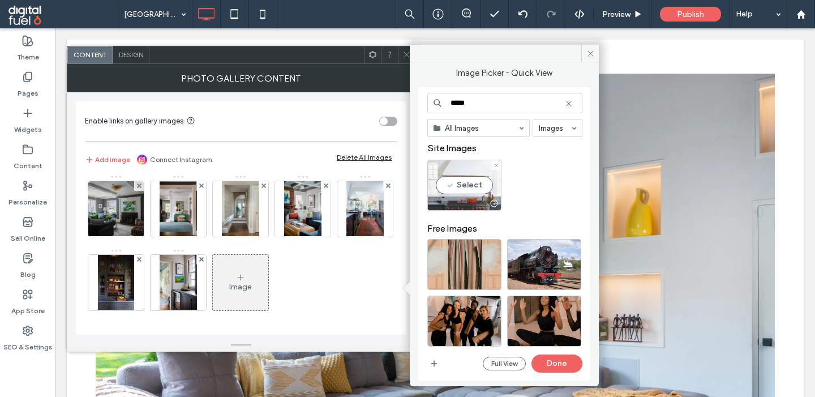
click at [444, 171] on div "Select" at bounding box center [464, 185] width 74 height 51
drag, startPoint x: 463, startPoint y: 102, endPoint x: 514, endPoint y: 109, distance: 51.4
click at [514, 109] on input "*****" at bounding box center [504, 103] width 155 height 20
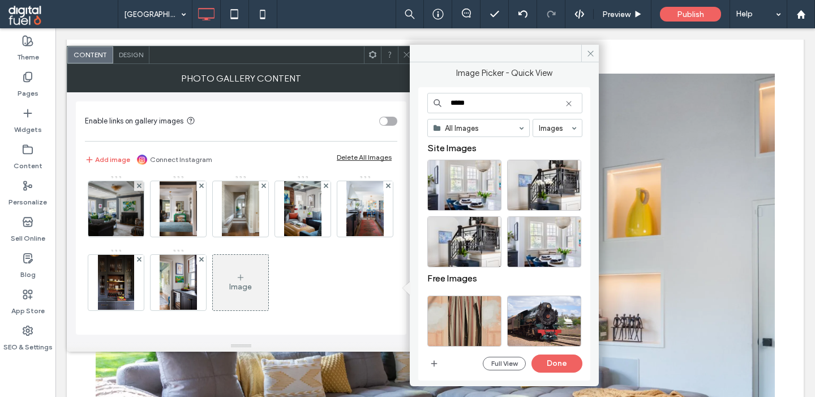
type input "*****"
click at [464, 174] on div "Select" at bounding box center [464, 185] width 74 height 51
click at [549, 369] on button "Done" at bounding box center [556, 363] width 51 height 18
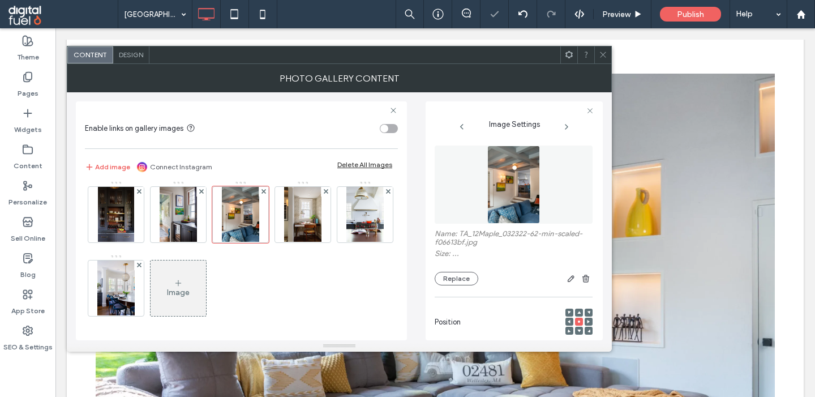
click at [179, 282] on icon at bounding box center [178, 282] width 9 height 9
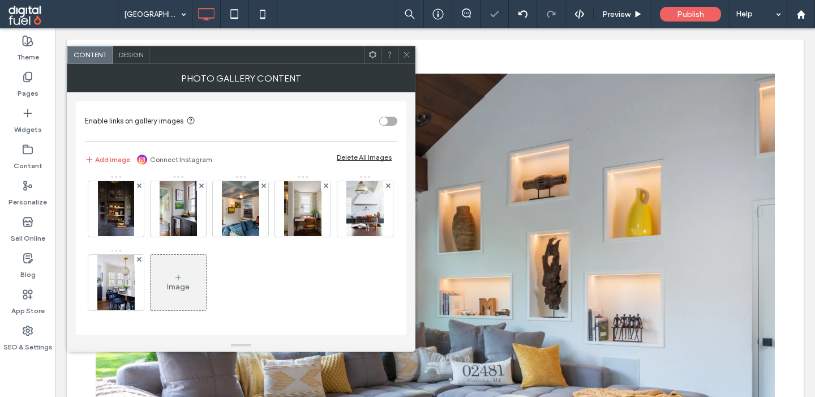
scroll to position [297, 0]
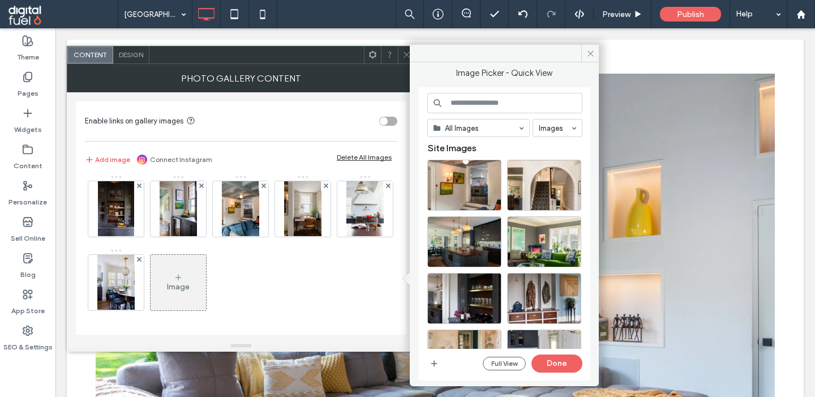
click at [500, 101] on input at bounding box center [504, 103] width 155 height 20
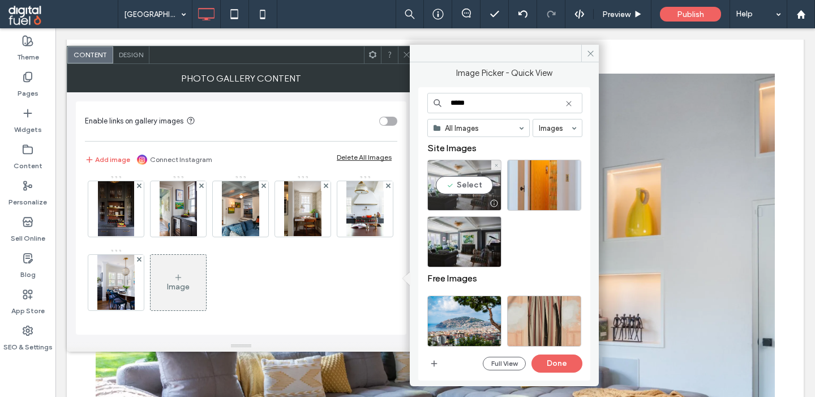
click at [465, 187] on div "Select" at bounding box center [464, 185] width 74 height 51
click at [470, 98] on input "*****" at bounding box center [504, 103] width 155 height 20
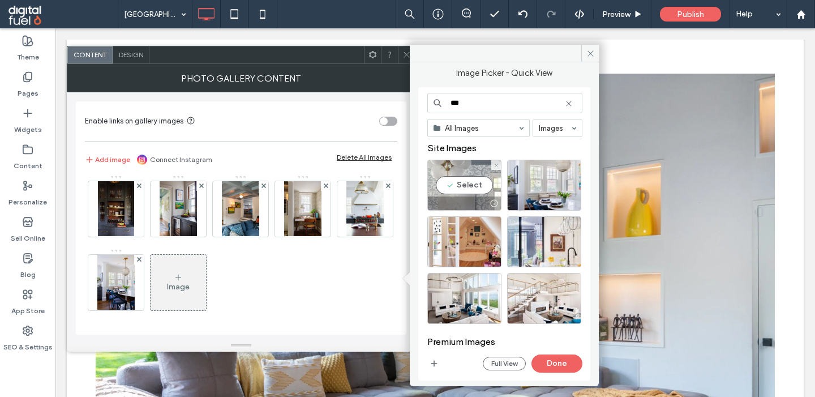
click at [474, 177] on div "Select" at bounding box center [464, 185] width 74 height 51
click at [483, 110] on input "***" at bounding box center [504, 103] width 155 height 20
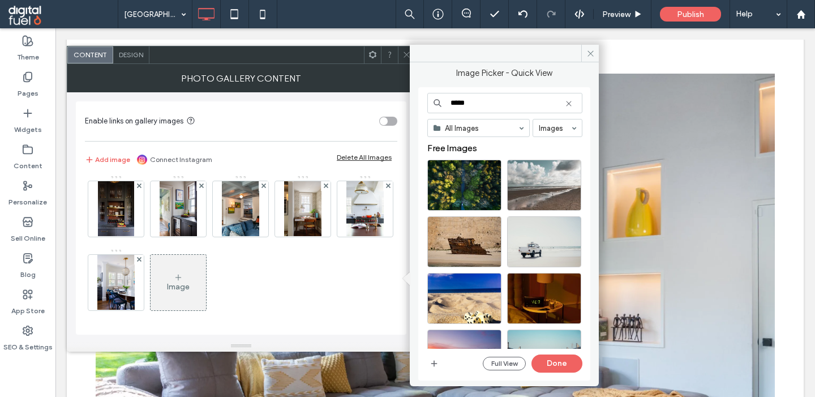
type input "*****"
drag, startPoint x: 468, startPoint y: 102, endPoint x: 404, endPoint y: 102, distance: 64.5
click at [427, 102] on input "*****" at bounding box center [504, 103] width 155 height 20
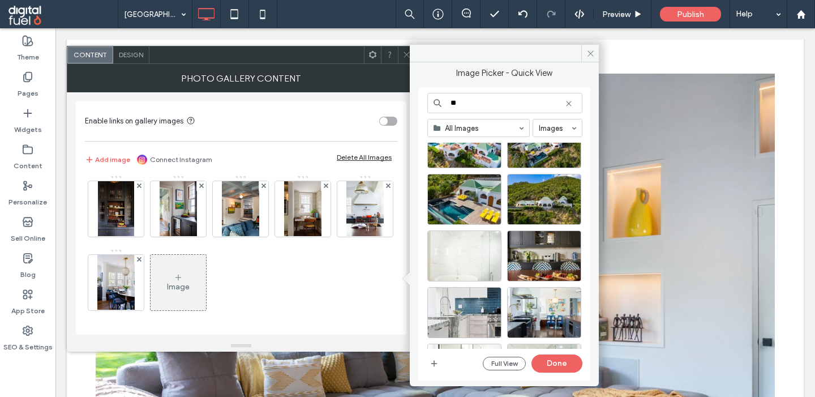
scroll to position [337, 0]
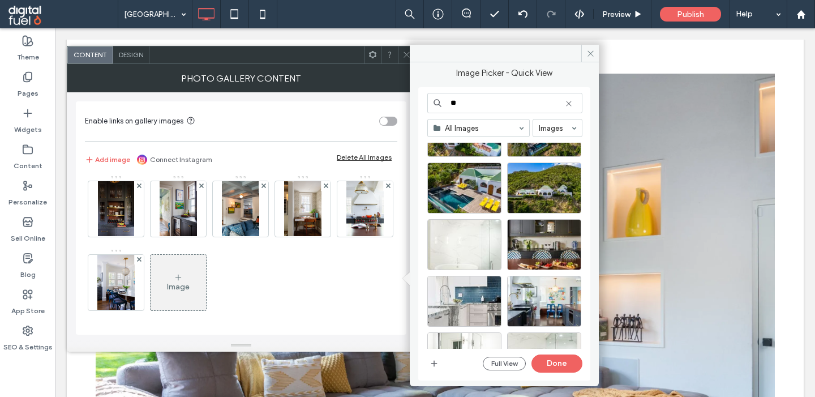
drag, startPoint x: 461, startPoint y: 100, endPoint x: 396, endPoint y: 100, distance: 64.5
click at [427, 100] on input "**" at bounding box center [504, 103] width 155 height 20
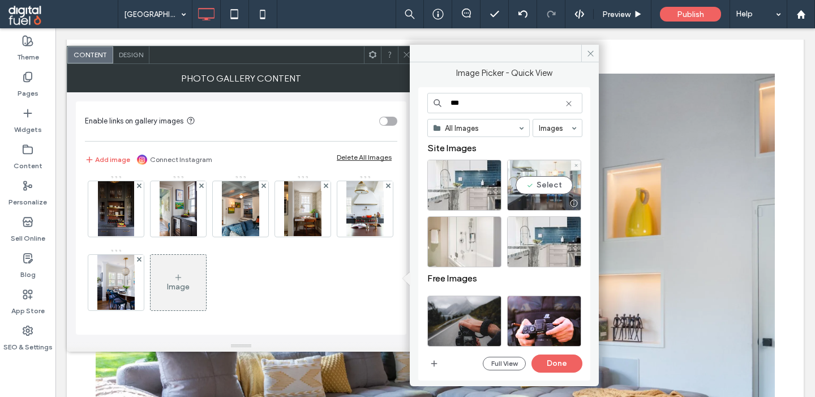
click at [531, 188] on div "Select" at bounding box center [544, 185] width 74 height 51
drag, startPoint x: 470, startPoint y: 97, endPoint x: 415, endPoint y: 97, distance: 54.9
click at [427, 97] on input "***" at bounding box center [504, 103] width 155 height 20
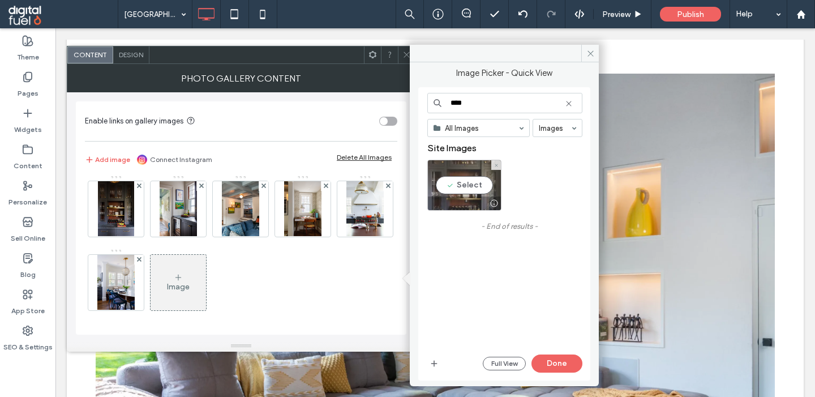
click at [453, 177] on div "Select" at bounding box center [464, 185] width 74 height 51
drag, startPoint x: 498, startPoint y: 104, endPoint x: 371, endPoint y: 104, distance: 127.9
click at [427, 104] on input "****" at bounding box center [504, 103] width 155 height 20
click at [461, 182] on div "Select" at bounding box center [464, 185] width 74 height 51
drag, startPoint x: 473, startPoint y: 105, endPoint x: 360, endPoint y: 105, distance: 112.6
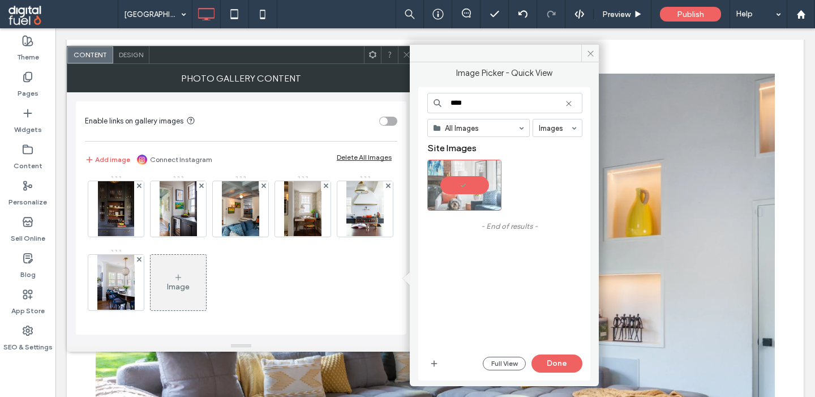
click at [427, 105] on input "****" at bounding box center [504, 103] width 155 height 20
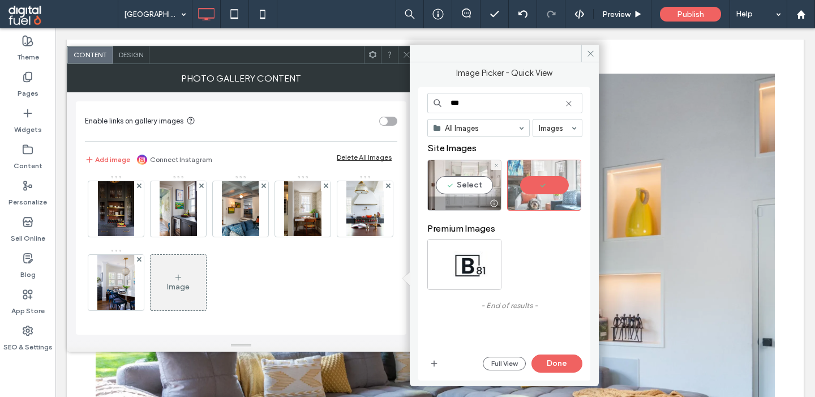
click at [457, 179] on div "Select" at bounding box center [464, 185] width 74 height 51
drag, startPoint x: 481, startPoint y: 99, endPoint x: 392, endPoint y: 102, distance: 88.9
click at [427, 102] on input "***" at bounding box center [504, 103] width 155 height 20
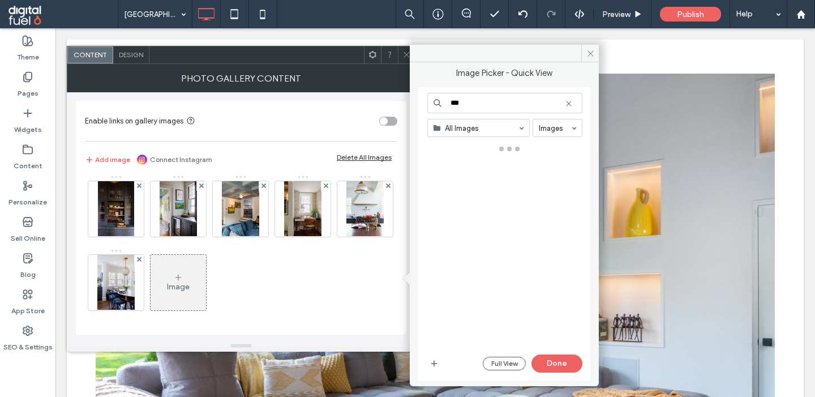
type input "***"
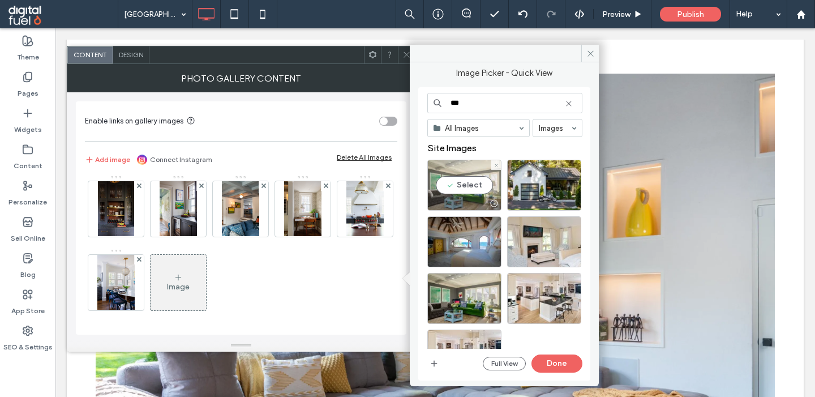
click at [449, 188] on div "Select" at bounding box center [464, 185] width 74 height 51
click at [555, 362] on button "Done" at bounding box center [556, 363] width 51 height 18
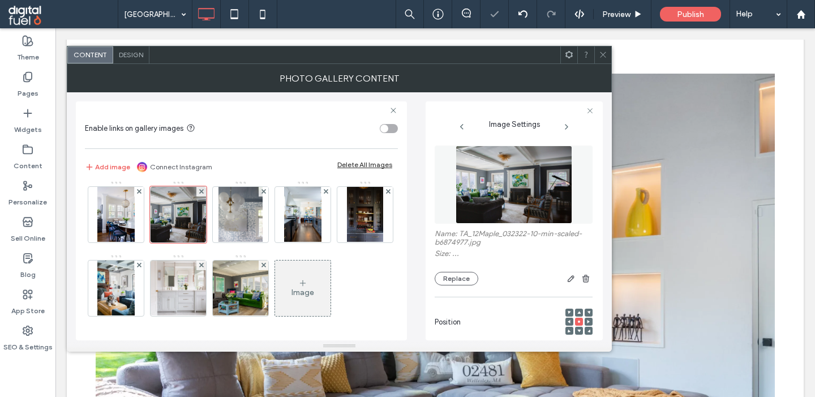
click at [302, 281] on icon at bounding box center [302, 282] width 9 height 9
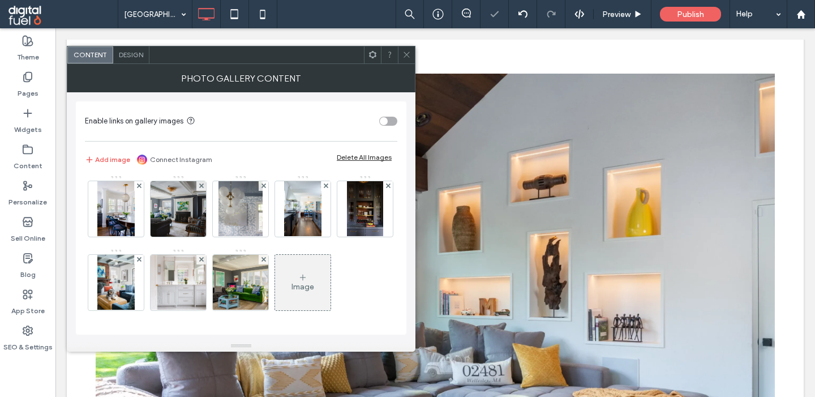
scroll to position [371, 0]
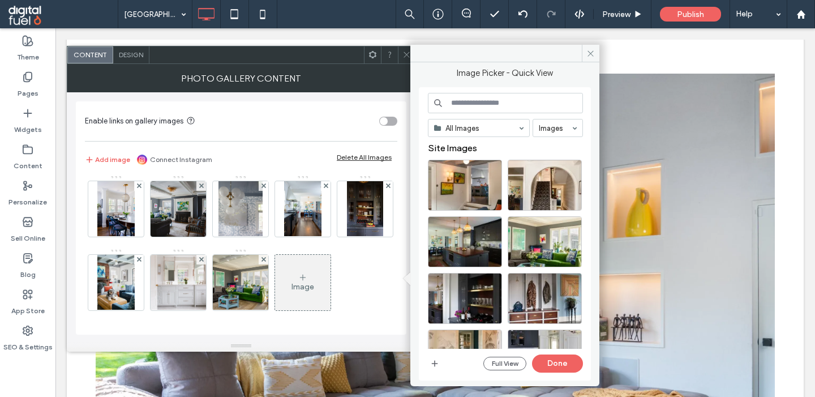
click at [464, 94] on input at bounding box center [505, 103] width 155 height 20
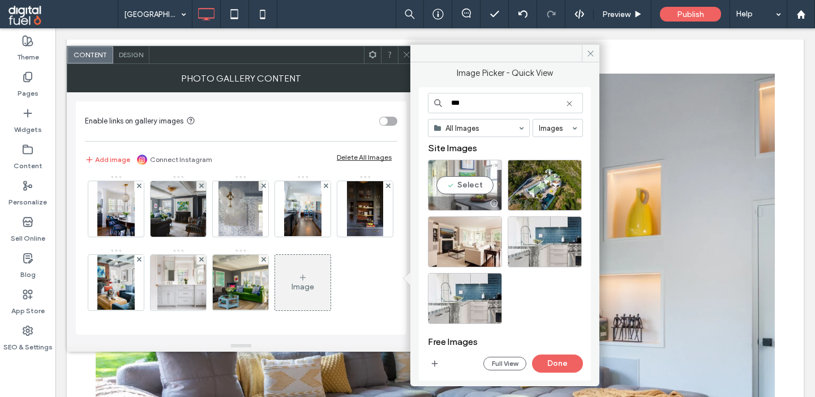
click at [456, 181] on div "Select" at bounding box center [465, 185] width 74 height 51
click at [485, 102] on input "***" at bounding box center [505, 103] width 155 height 20
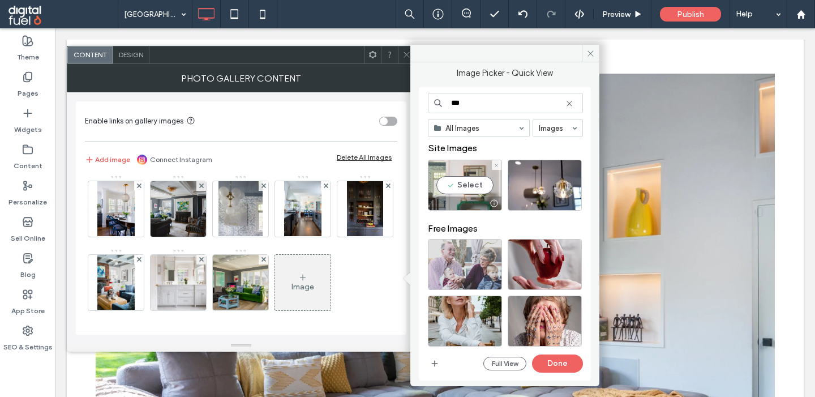
click at [460, 180] on div "Select" at bounding box center [465, 185] width 74 height 51
drag, startPoint x: 462, startPoint y: 102, endPoint x: 426, endPoint y: 102, distance: 36.2
click at [428, 102] on input "***" at bounding box center [505, 103] width 155 height 20
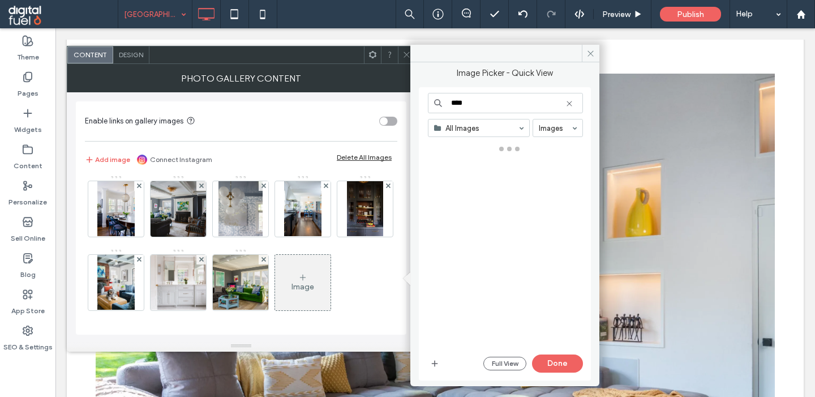
type input "****"
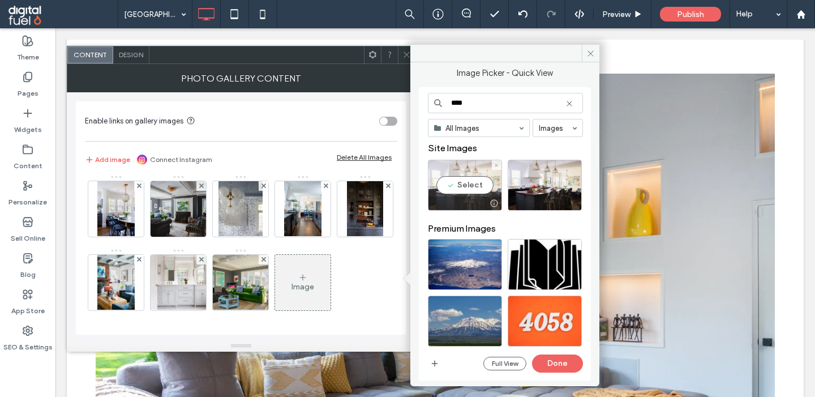
click at [479, 192] on div "Select" at bounding box center [465, 185] width 74 height 51
click at [549, 361] on button "Done" at bounding box center [557, 363] width 51 height 18
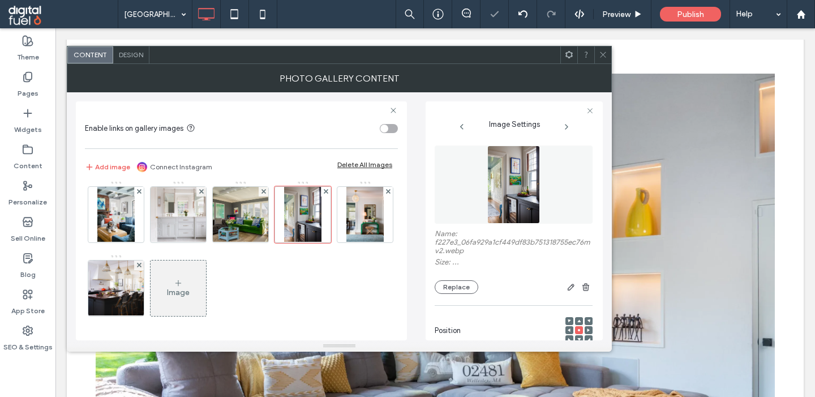
click at [173, 289] on div "Image" at bounding box center [178, 292] width 23 height 10
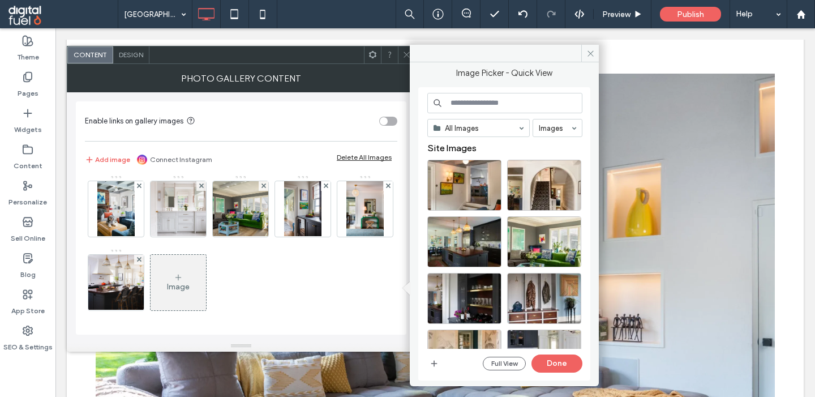
click at [456, 101] on input at bounding box center [504, 103] width 155 height 20
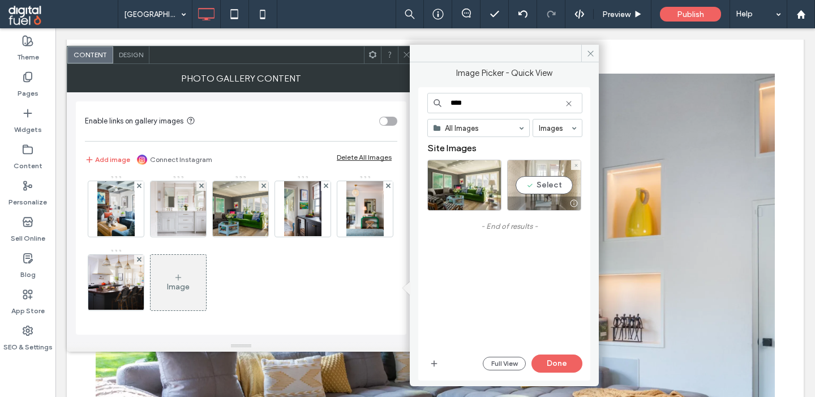
click at [540, 183] on div "Select" at bounding box center [544, 185] width 74 height 51
drag, startPoint x: 470, startPoint y: 105, endPoint x: 384, endPoint y: 105, distance: 86.0
click at [427, 105] on input "****" at bounding box center [504, 103] width 155 height 20
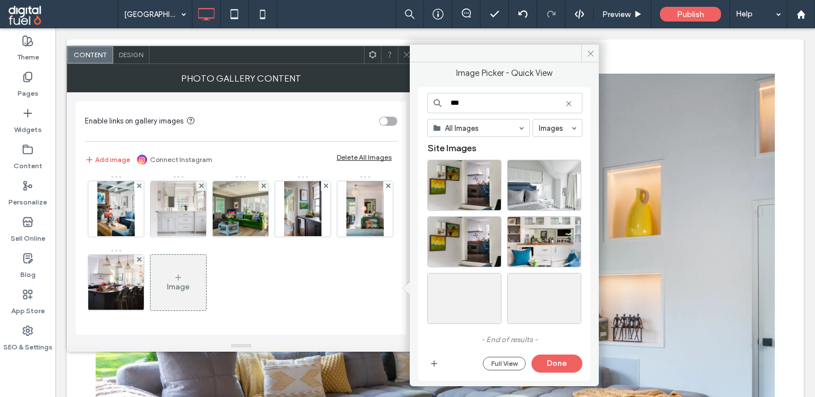
type input "***"
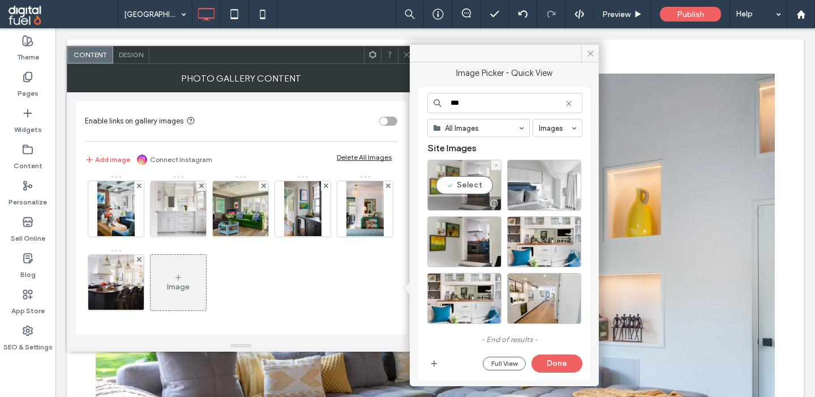
click at [465, 188] on div "Select" at bounding box center [464, 185] width 74 height 51
click at [554, 363] on button "Done" at bounding box center [556, 363] width 51 height 18
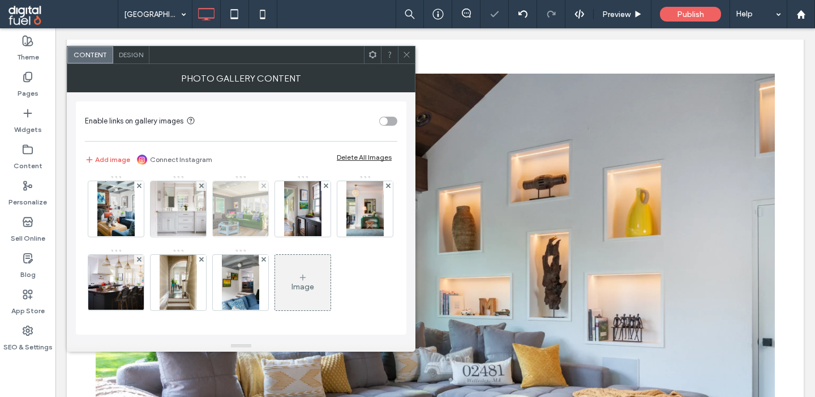
scroll to position [446, 0]
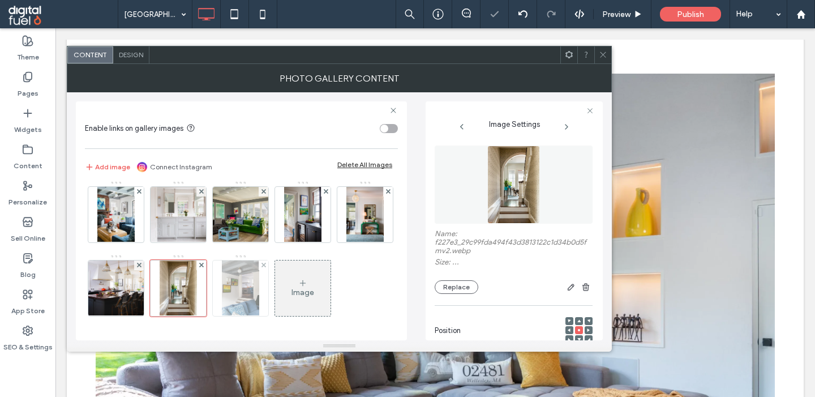
click at [227, 293] on img at bounding box center [240, 287] width 37 height 55
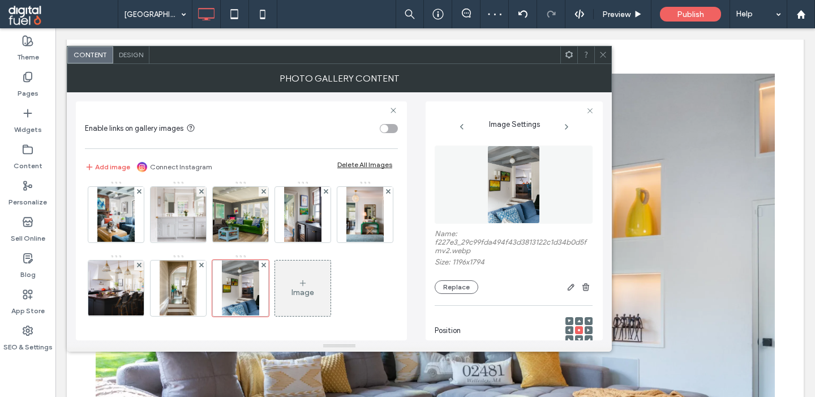
click at [307, 287] on icon at bounding box center [302, 282] width 9 height 9
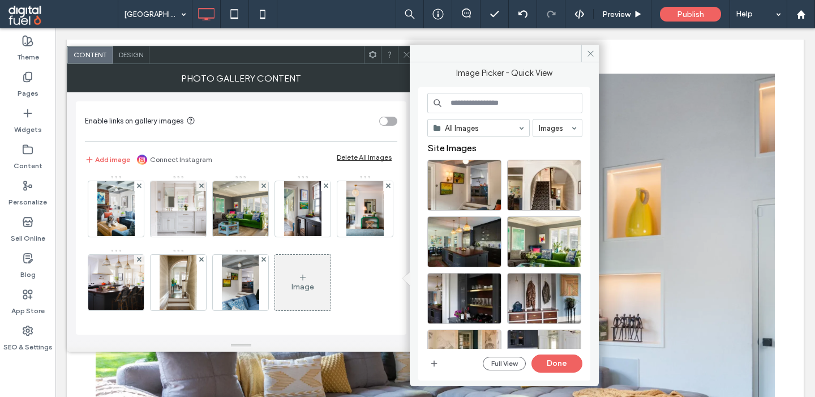
click at [471, 106] on input at bounding box center [504, 103] width 155 height 20
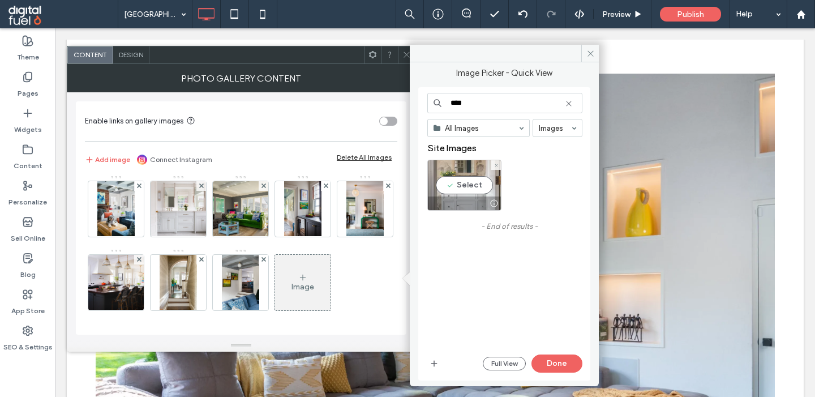
click at [455, 182] on div "Select" at bounding box center [464, 185] width 74 height 51
click at [459, 106] on input "****" at bounding box center [504, 103] width 155 height 20
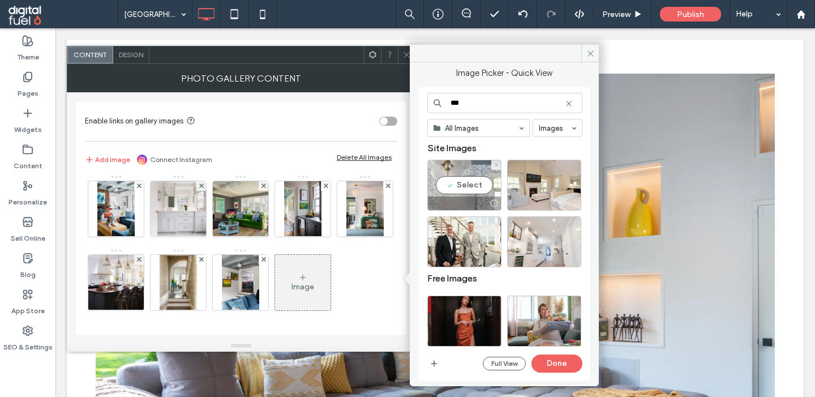
click at [454, 186] on div "Select" at bounding box center [464, 185] width 74 height 51
drag, startPoint x: 467, startPoint y: 104, endPoint x: 356, endPoint y: 96, distance: 111.2
click at [427, 96] on input "***" at bounding box center [504, 103] width 155 height 20
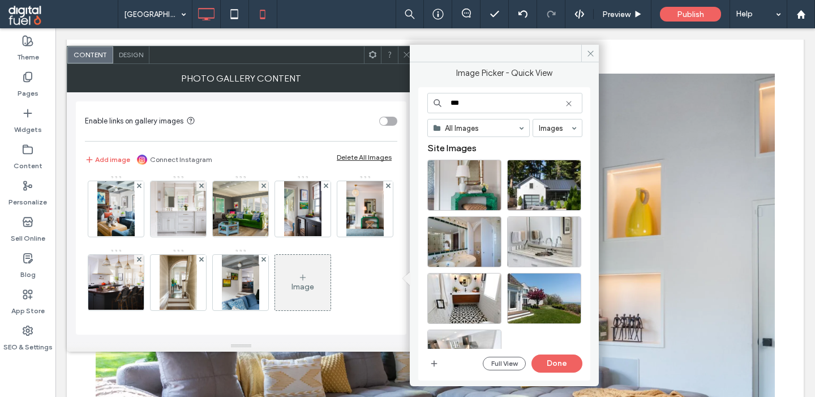
type input "***"
click at [460, 190] on div "Select" at bounding box center [464, 185] width 74 height 51
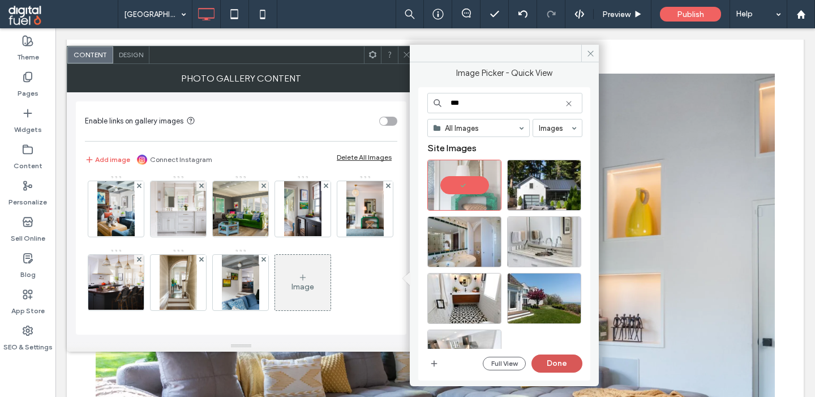
click at [548, 358] on button "Done" at bounding box center [556, 363] width 51 height 18
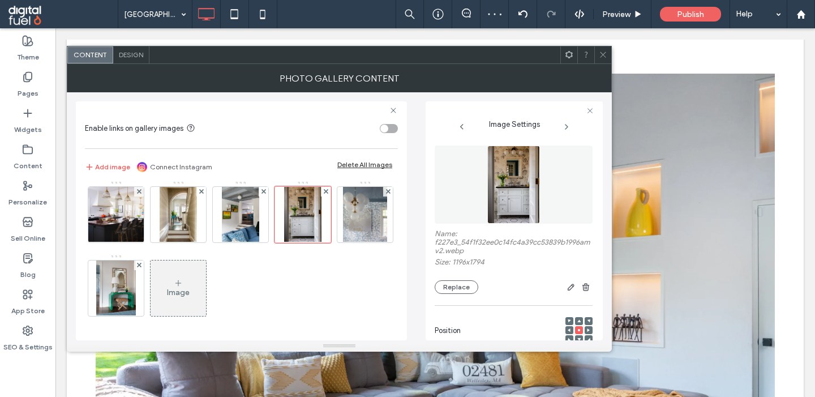
click at [186, 287] on div "Image" at bounding box center [178, 287] width 55 height 53
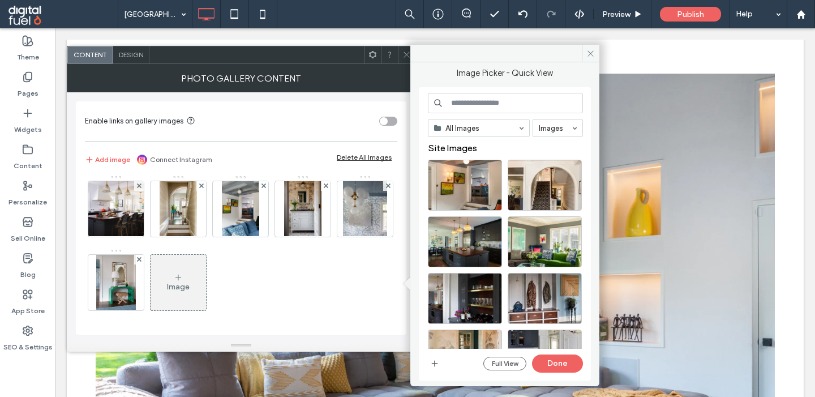
click at [468, 106] on input at bounding box center [505, 103] width 155 height 20
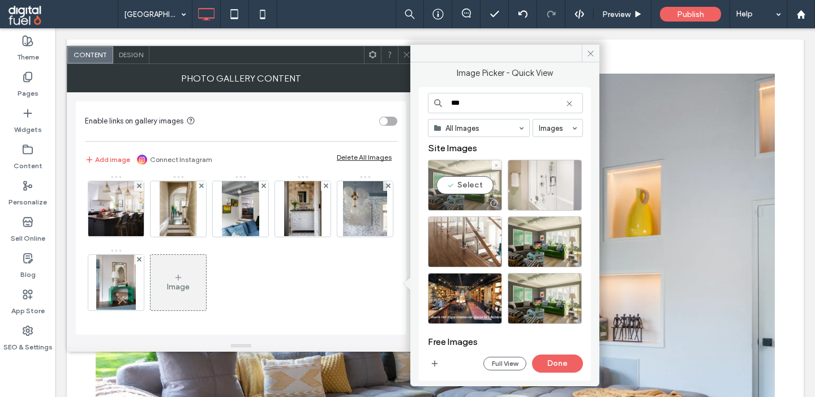
click at [453, 184] on div "Select" at bounding box center [465, 185] width 74 height 51
drag, startPoint x: 450, startPoint y: 106, endPoint x: 363, endPoint y: 106, distance: 87.1
click at [428, 106] on input "***" at bounding box center [505, 103] width 155 height 20
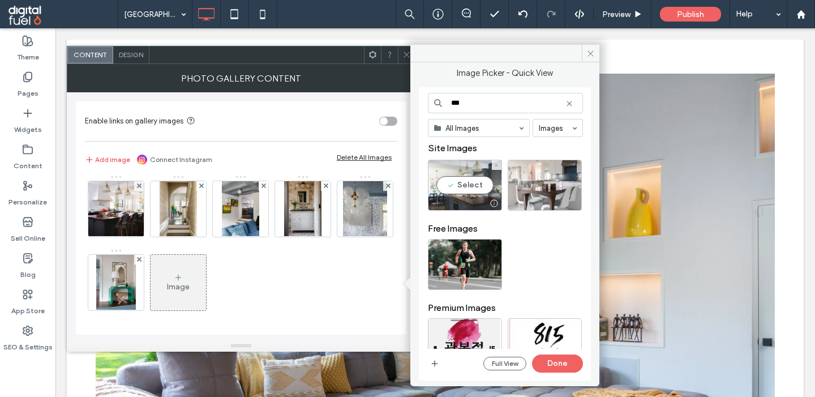
click at [468, 181] on div "Select" at bounding box center [465, 185] width 74 height 51
drag, startPoint x: 475, startPoint y: 104, endPoint x: 328, endPoint y: 104, distance: 147.1
click at [428, 104] on input "***" at bounding box center [505, 103] width 155 height 20
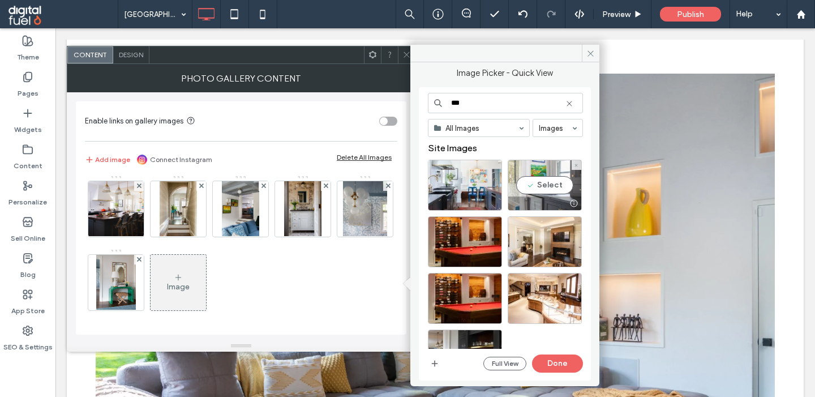
click at [544, 194] on div "Select" at bounding box center [545, 185] width 74 height 51
click at [471, 104] on input "***" at bounding box center [505, 103] width 155 height 20
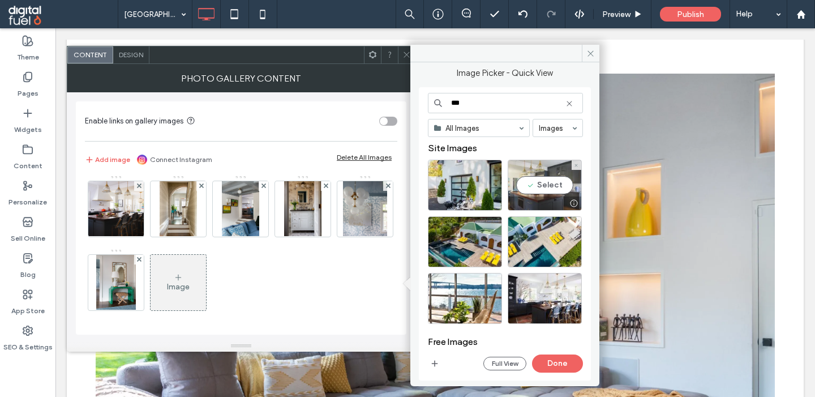
click at [531, 180] on div "Select" at bounding box center [545, 185] width 74 height 51
drag, startPoint x: 472, startPoint y: 104, endPoint x: 417, endPoint y: 104, distance: 54.9
click at [428, 104] on input "***" at bounding box center [505, 103] width 155 height 20
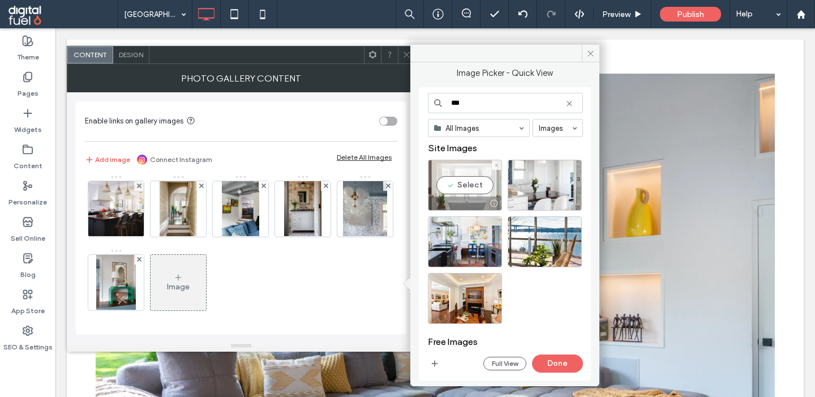
click at [447, 180] on div "Select" at bounding box center [465, 185] width 74 height 51
drag, startPoint x: 469, startPoint y: 99, endPoint x: 411, endPoint y: 99, distance: 58.3
click at [428, 99] on input "***" at bounding box center [505, 103] width 155 height 20
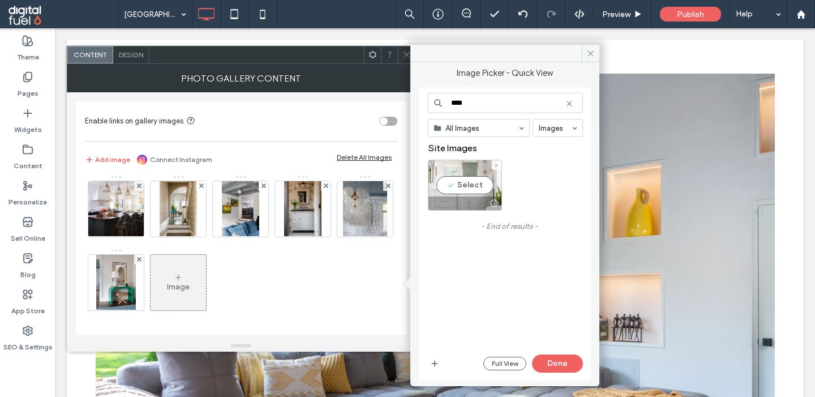
click at [457, 188] on div "Select" at bounding box center [465, 185] width 74 height 51
drag, startPoint x: 472, startPoint y: 105, endPoint x: 372, endPoint y: 105, distance: 100.1
click at [428, 105] on input "****" at bounding box center [505, 103] width 155 height 20
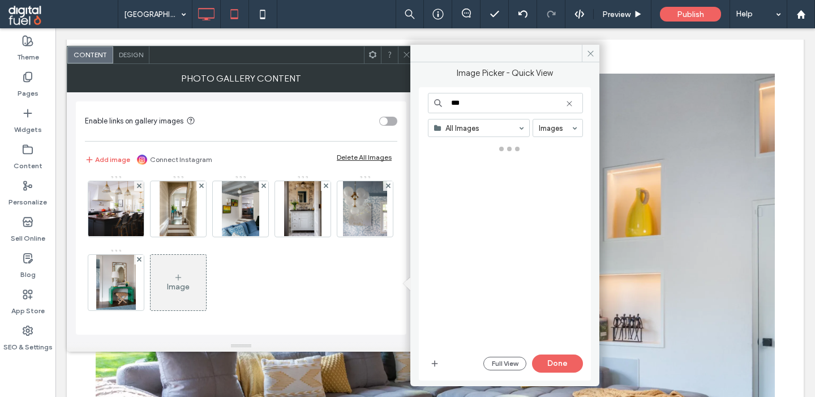
type input "***"
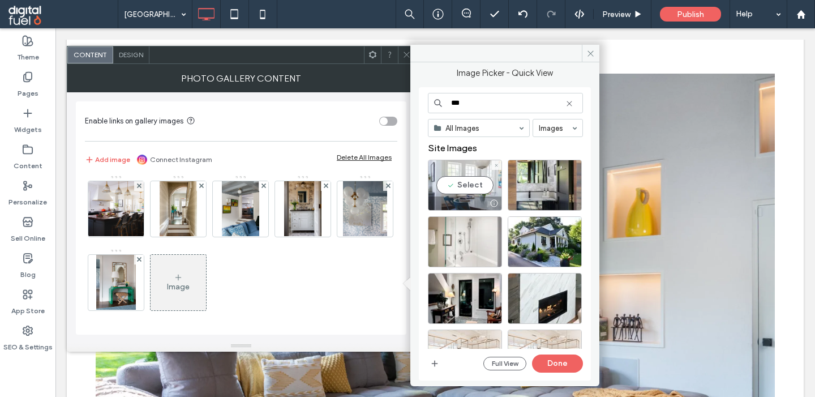
click at [444, 191] on div "Select" at bounding box center [465, 185] width 74 height 51
click at [555, 359] on button "Done" at bounding box center [557, 363] width 51 height 18
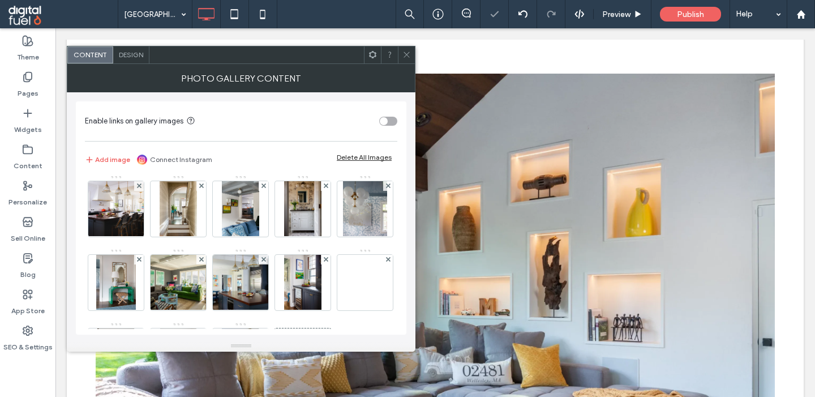
scroll to position [591, 0]
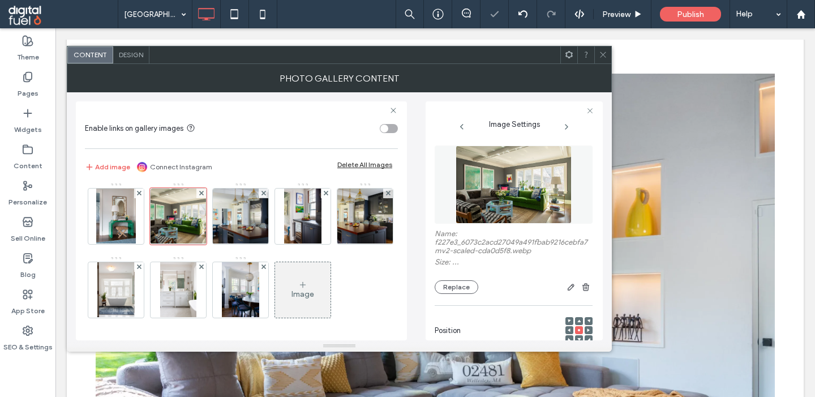
click at [302, 285] on use at bounding box center [303, 285] width 6 height 6
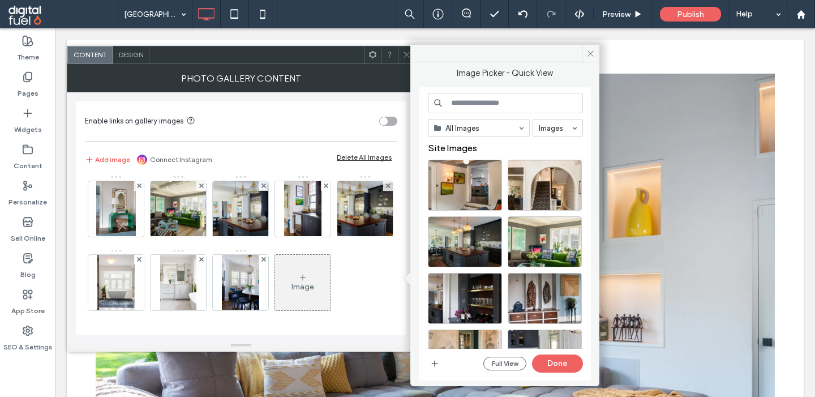
click at [470, 102] on input at bounding box center [505, 103] width 155 height 20
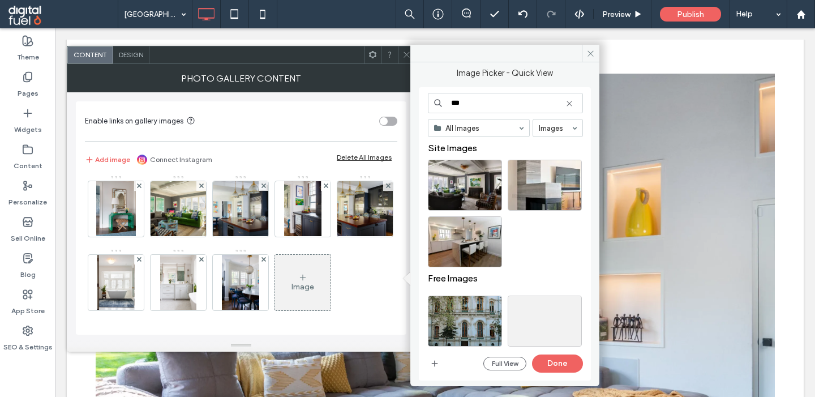
type input "***"
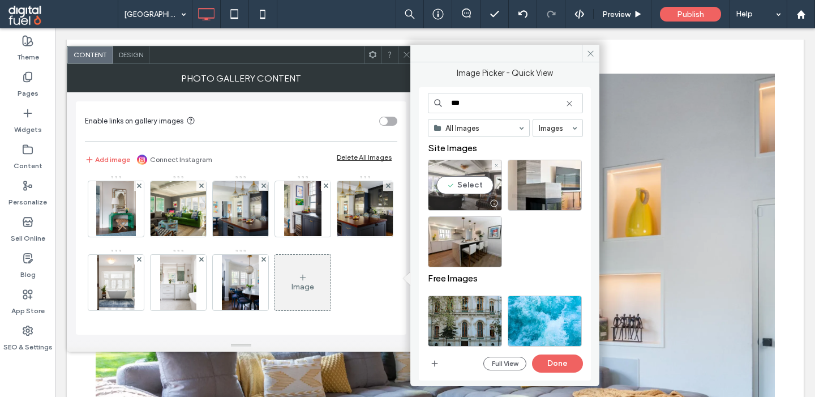
click at [468, 182] on div "Select" at bounding box center [465, 185] width 74 height 51
click at [556, 358] on button "Done" at bounding box center [557, 363] width 51 height 18
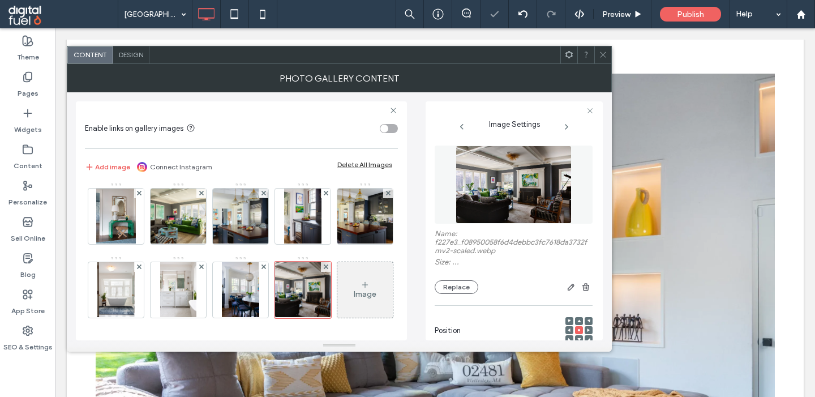
scroll to position [162, 0]
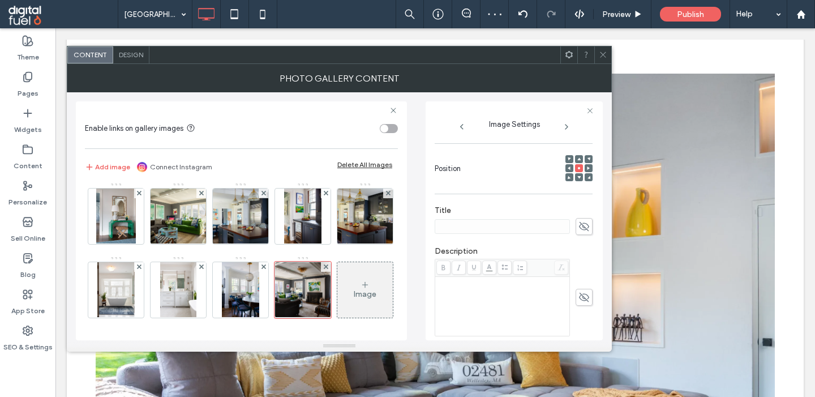
click at [579, 226] on icon at bounding box center [583, 226] width 11 height 12
click at [364, 212] on img at bounding box center [365, 215] width 83 height 55
click at [588, 228] on use at bounding box center [584, 226] width 10 height 9
click at [304, 220] on img at bounding box center [302, 215] width 37 height 55
click at [582, 229] on icon at bounding box center [583, 226] width 11 height 12
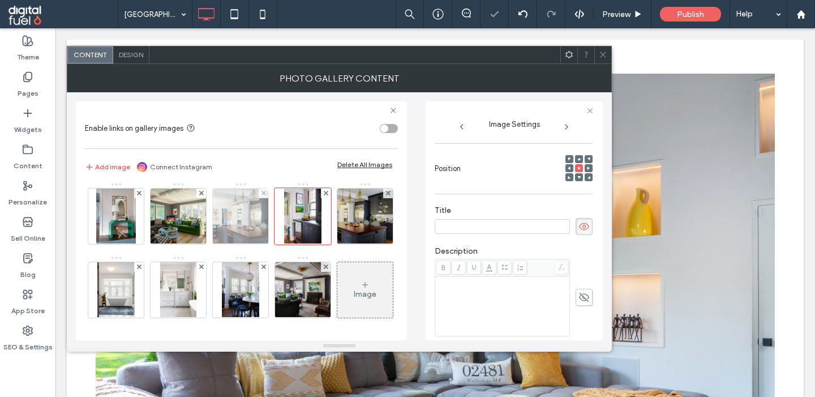
click at [260, 217] on img at bounding box center [240, 215] width 83 height 55
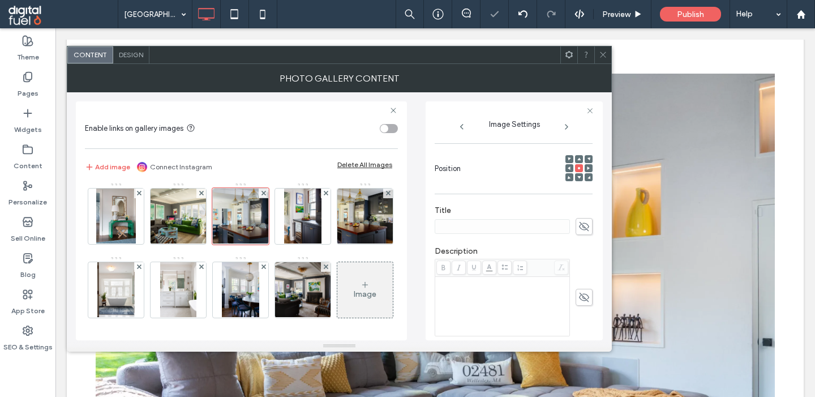
click at [584, 228] on icon at bounding box center [583, 226] width 11 height 12
click at [166, 294] on img at bounding box center [178, 289] width 37 height 55
click at [579, 229] on use at bounding box center [584, 226] width 10 height 9
click at [253, 287] on img at bounding box center [240, 289] width 37 height 55
click at [581, 230] on icon at bounding box center [583, 226] width 11 height 12
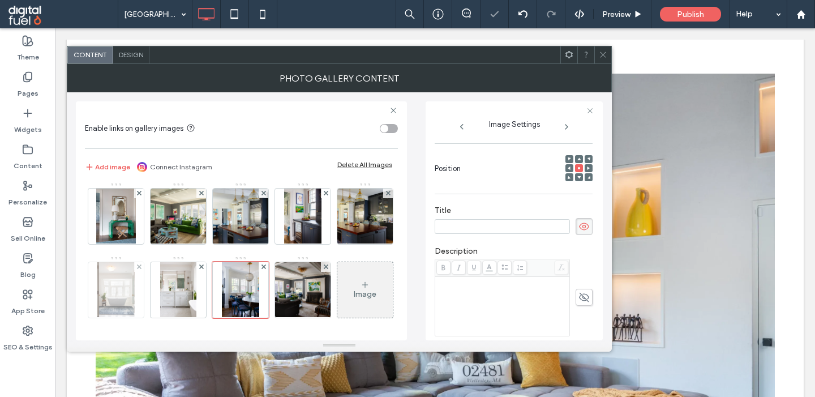
click at [105, 277] on img at bounding box center [115, 289] width 37 height 55
click at [583, 233] on icon at bounding box center [583, 226] width 11 height 12
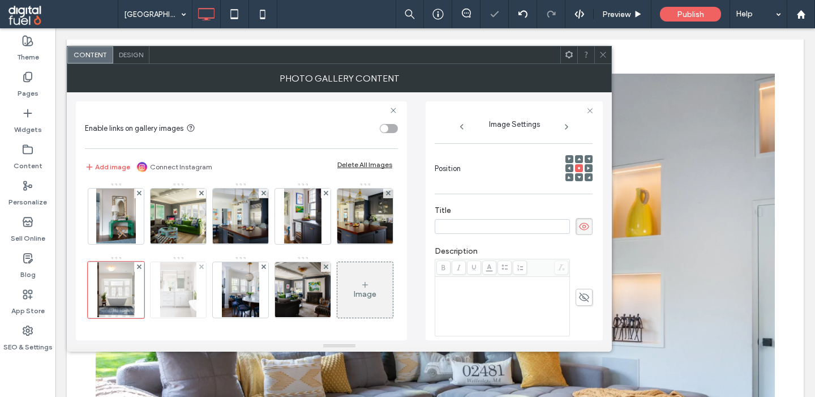
click at [195, 285] on img at bounding box center [178, 289] width 37 height 55
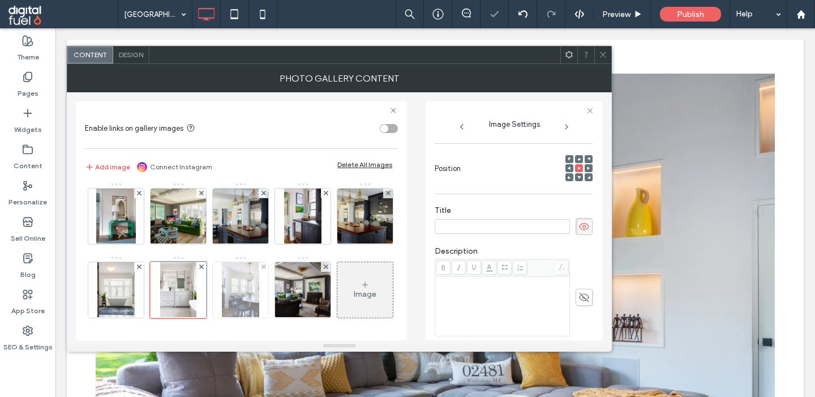
click at [235, 287] on img at bounding box center [240, 289] width 37 height 55
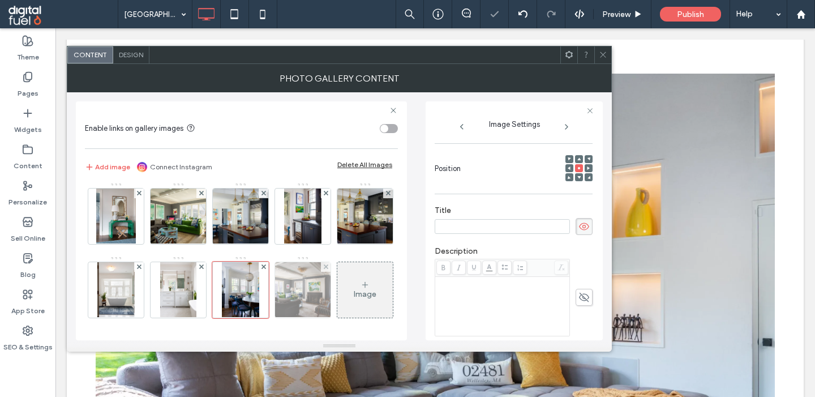
click at [313, 294] on img at bounding box center [302, 289] width 83 height 55
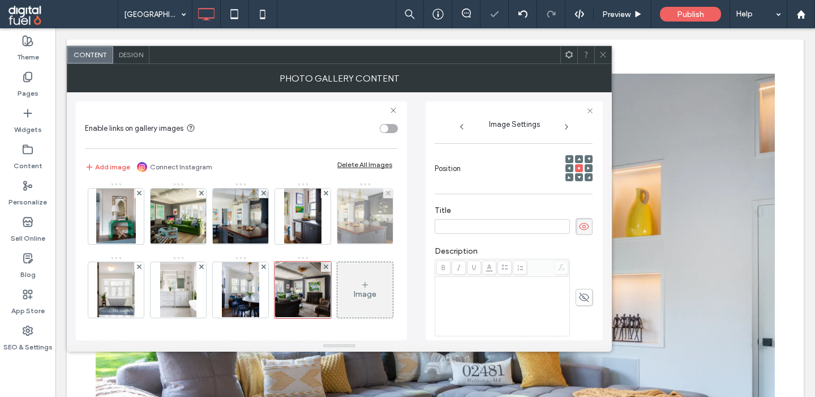
click at [373, 211] on img at bounding box center [365, 215] width 83 height 55
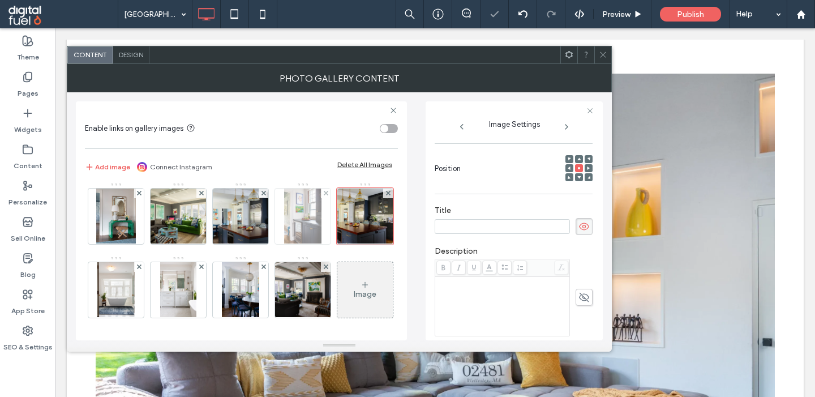
click at [290, 216] on img at bounding box center [302, 215] width 37 height 55
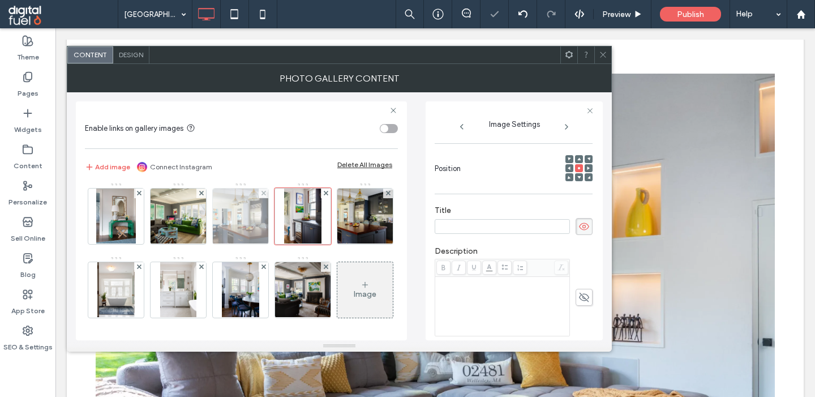
click at [227, 218] on img at bounding box center [240, 215] width 83 height 55
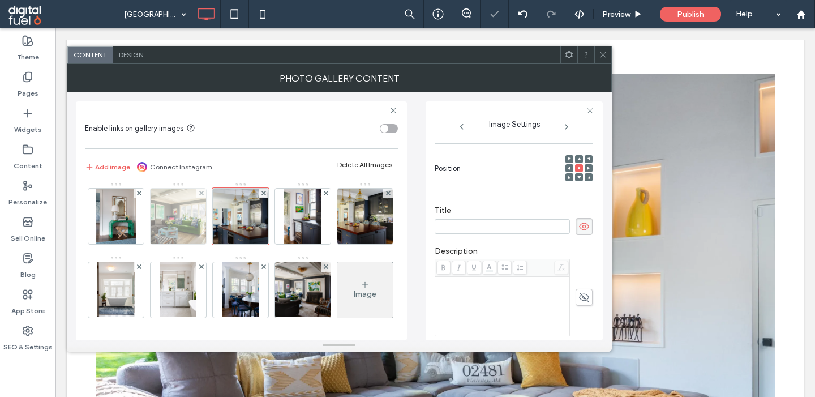
click at [165, 216] on img at bounding box center [178, 215] width 83 height 55
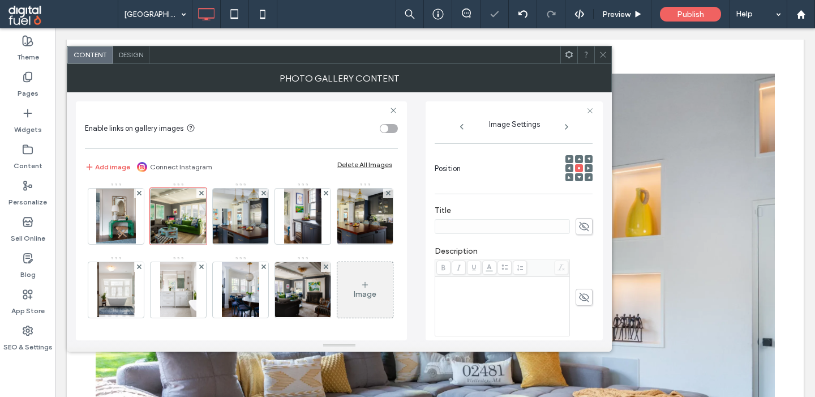
click at [579, 231] on icon at bounding box center [583, 226] width 11 height 12
click at [112, 213] on img at bounding box center [116, 215] width 40 height 55
click at [587, 229] on icon at bounding box center [583, 226] width 11 height 12
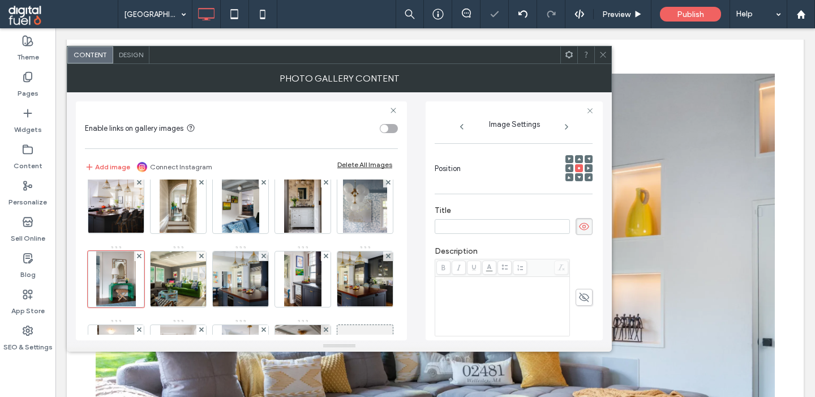
scroll to position [511, 0]
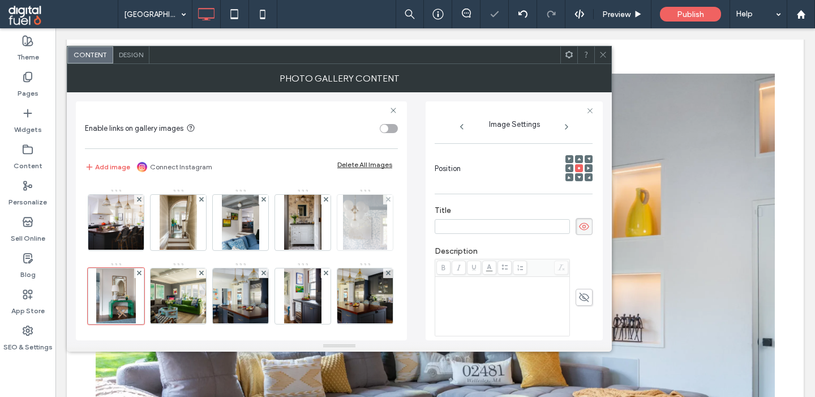
click at [367, 229] on img at bounding box center [365, 222] width 44 height 55
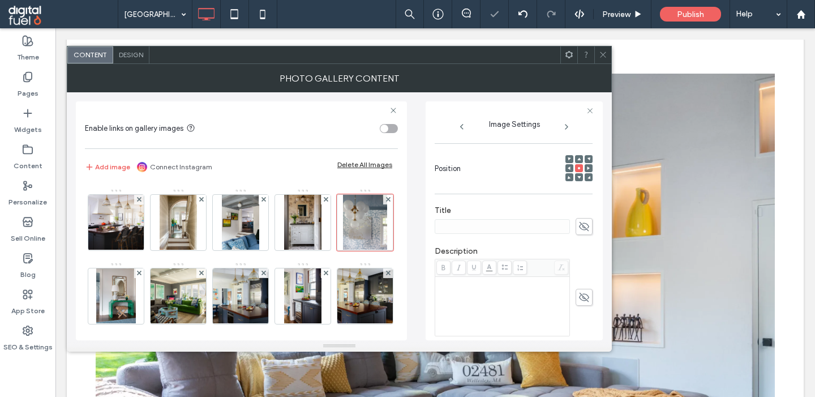
click at [586, 229] on icon at bounding box center [583, 226] width 11 height 12
click at [300, 233] on img at bounding box center [302, 222] width 37 height 55
click at [584, 231] on use at bounding box center [584, 226] width 10 height 9
click at [253, 228] on img at bounding box center [240, 222] width 37 height 55
click at [588, 233] on icon at bounding box center [583, 226] width 11 height 12
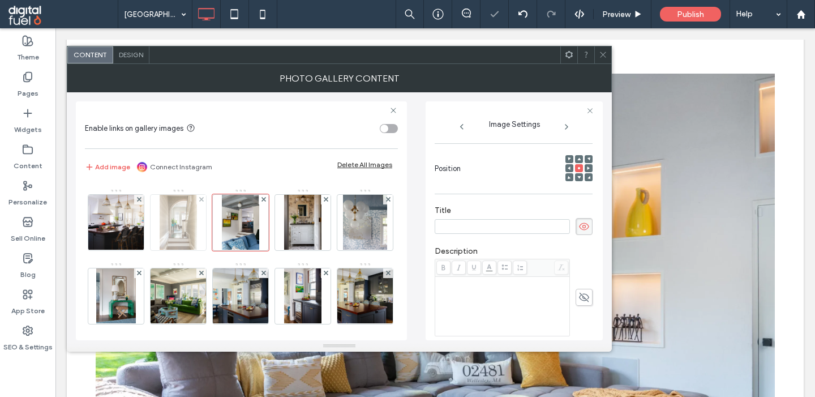
click at [157, 223] on div at bounding box center [178, 222] width 55 height 55
click at [576, 231] on span at bounding box center [583, 226] width 17 height 17
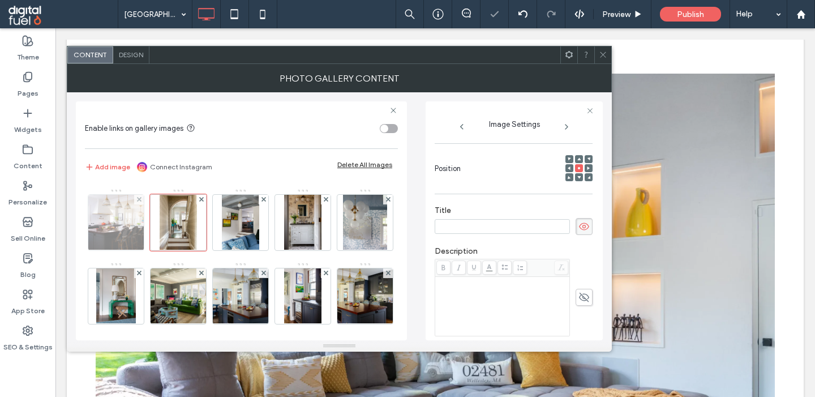
click at [97, 213] on img at bounding box center [116, 222] width 83 height 55
click at [586, 231] on use at bounding box center [584, 226] width 10 height 9
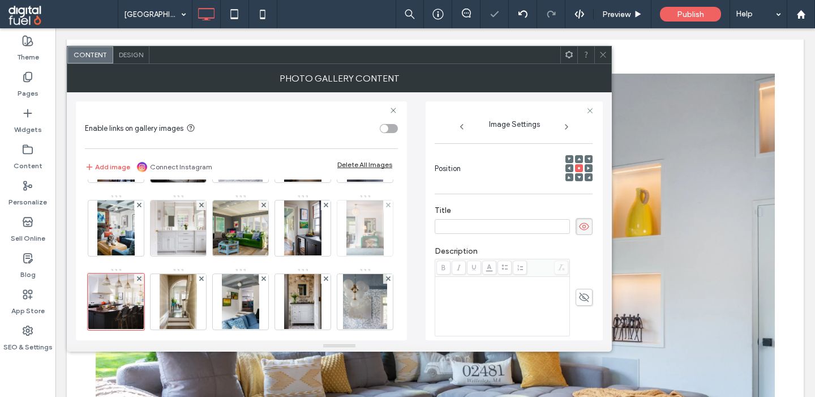
scroll to position [424, 0]
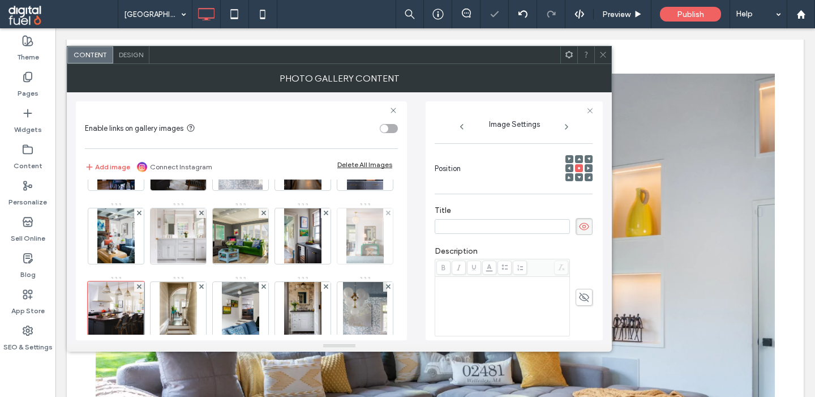
click at [372, 243] on img at bounding box center [364, 235] width 37 height 55
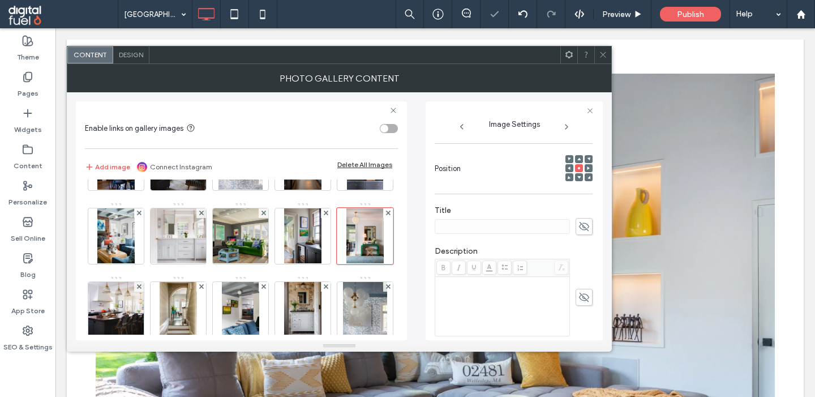
click at [586, 229] on icon at bounding box center [583, 226] width 11 height 12
click at [321, 238] on img at bounding box center [302, 235] width 37 height 55
click at [586, 226] on icon at bounding box center [583, 226] width 11 height 12
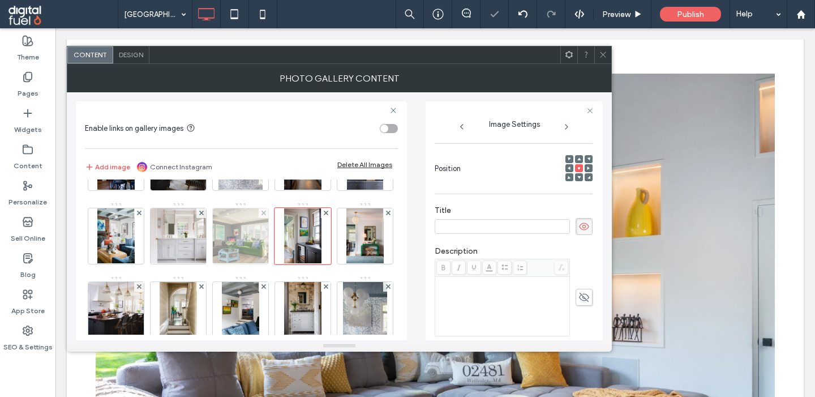
click at [230, 236] on img at bounding box center [240, 235] width 81 height 55
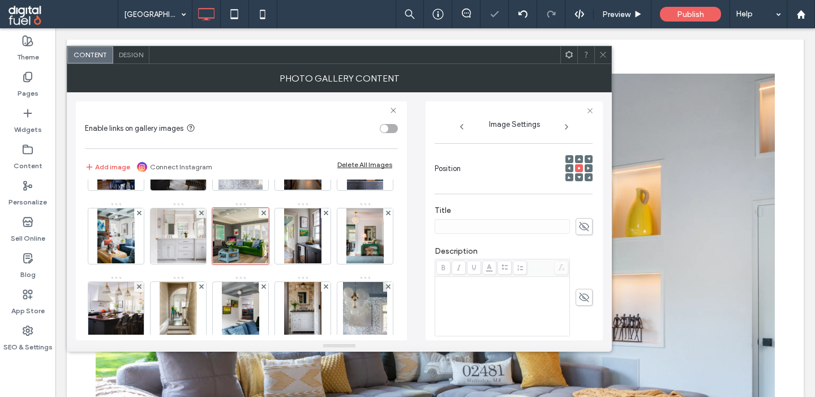
click at [584, 233] on icon at bounding box center [583, 226] width 11 height 12
click at [181, 238] on img at bounding box center [178, 235] width 83 height 55
click at [584, 229] on use at bounding box center [584, 226] width 10 height 9
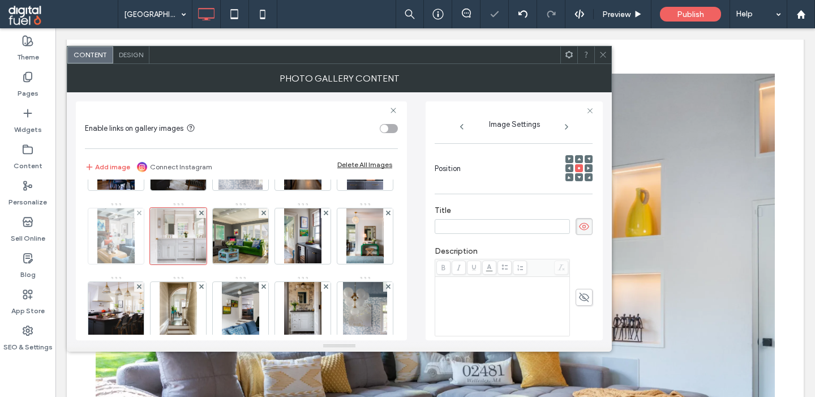
click at [110, 238] on img at bounding box center [115, 235] width 37 height 55
click at [581, 231] on use at bounding box center [584, 226] width 10 height 9
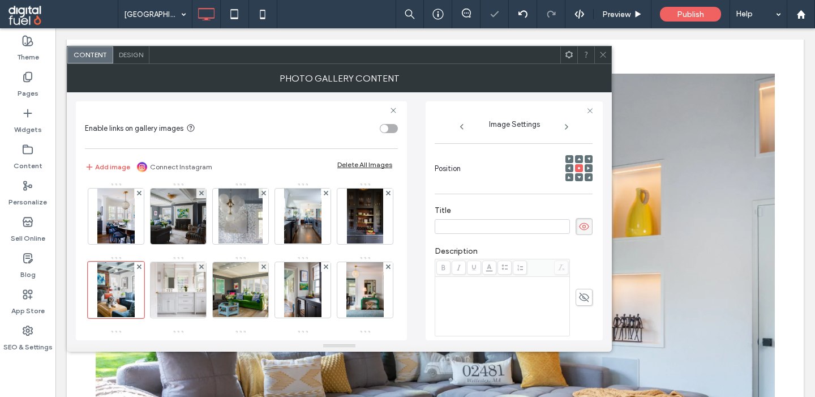
scroll to position [329, 0]
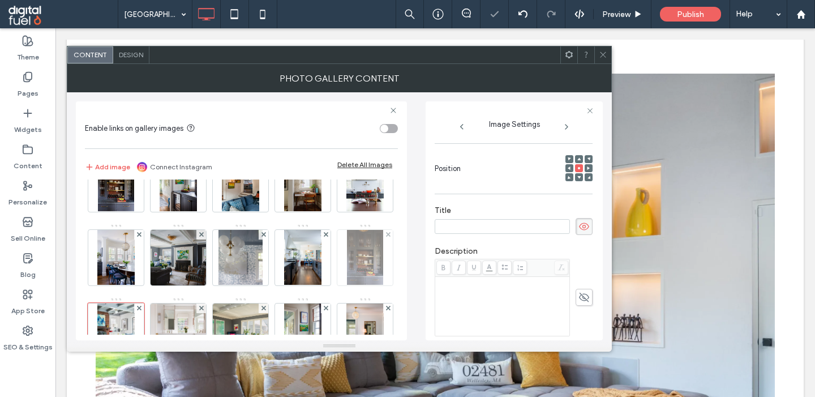
click at [368, 259] on img at bounding box center [365, 257] width 37 height 55
click at [587, 223] on span at bounding box center [583, 226] width 17 height 17
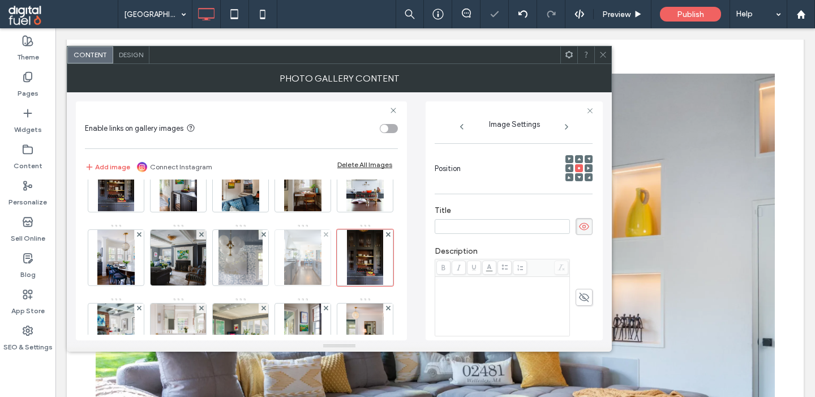
click at [317, 267] on img at bounding box center [302, 257] width 37 height 55
click at [584, 229] on icon at bounding box center [583, 226] width 11 height 12
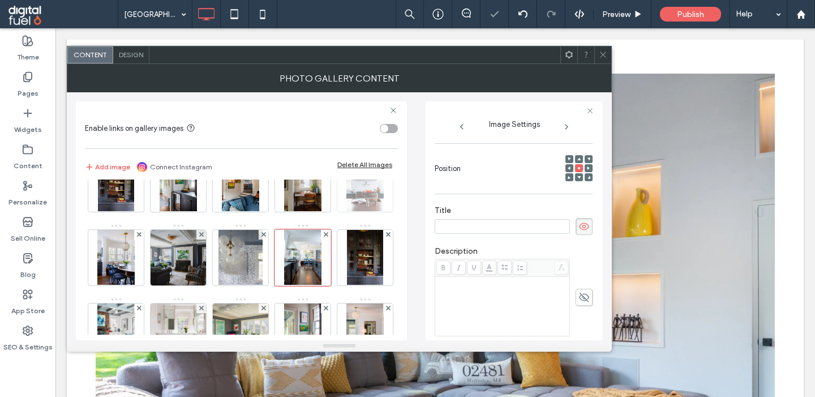
click at [367, 188] on img at bounding box center [364, 183] width 37 height 55
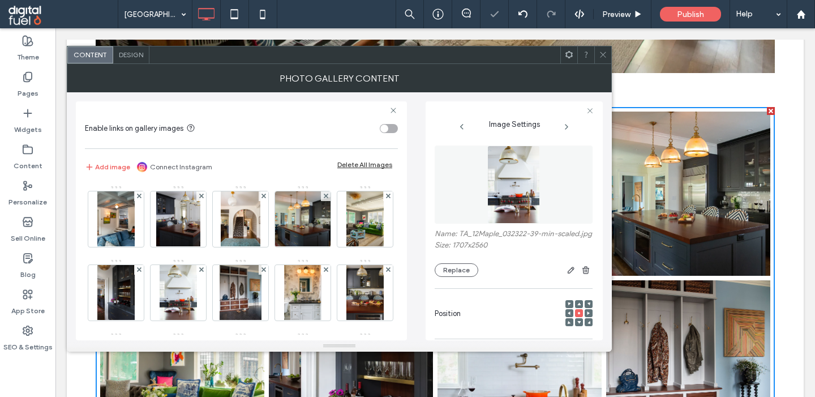
scroll to position [162, 0]
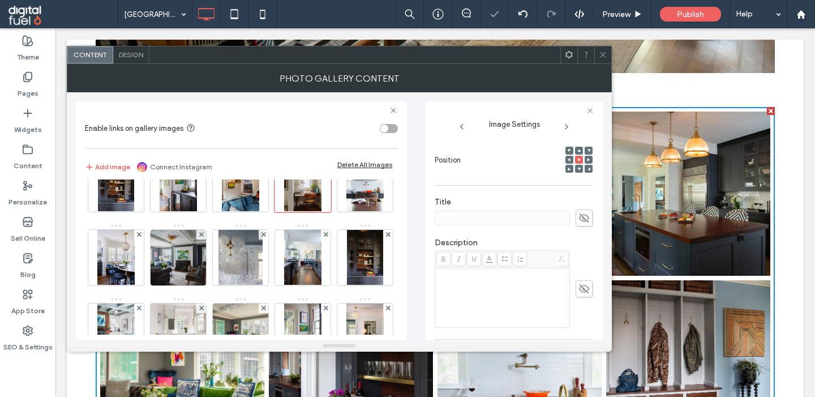
click at [590, 216] on span at bounding box center [583, 217] width 17 height 17
click at [214, 186] on div at bounding box center [240, 183] width 55 height 55
click at [592, 224] on span at bounding box center [583, 217] width 17 height 17
click at [227, 279] on img at bounding box center [240, 257] width 44 height 55
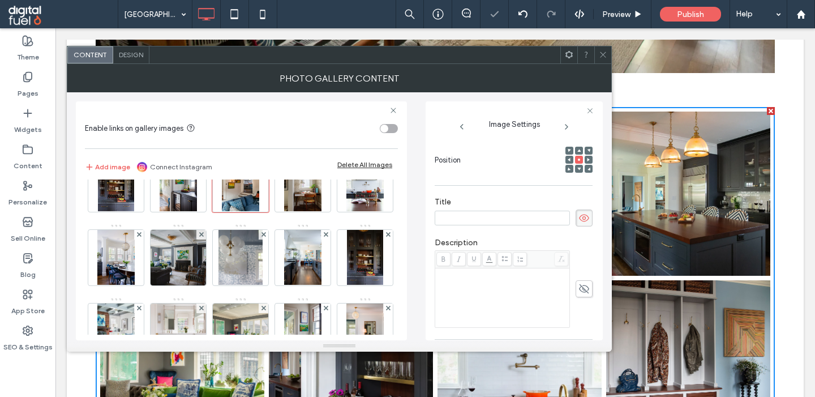
scroll to position [153, 0]
click at [578, 227] on span at bounding box center [583, 218] width 17 height 17
click at [187, 266] on img at bounding box center [178, 257] width 83 height 55
click at [582, 220] on icon at bounding box center [583, 218] width 11 height 12
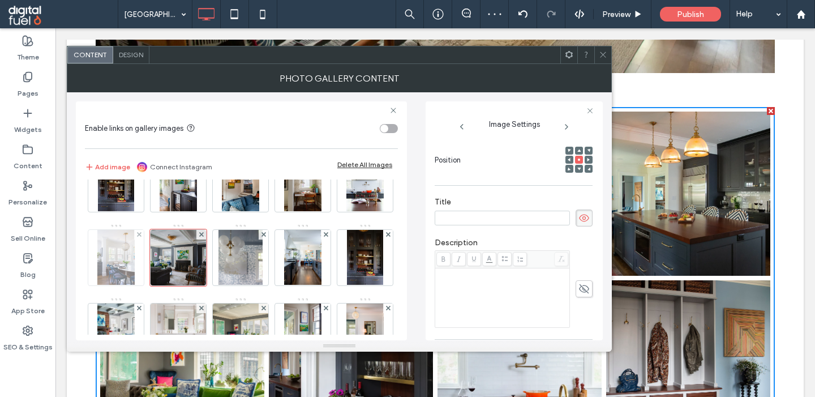
click at [101, 258] on img at bounding box center [115, 257] width 37 height 55
click at [583, 218] on icon at bounding box center [583, 218] width 11 height 12
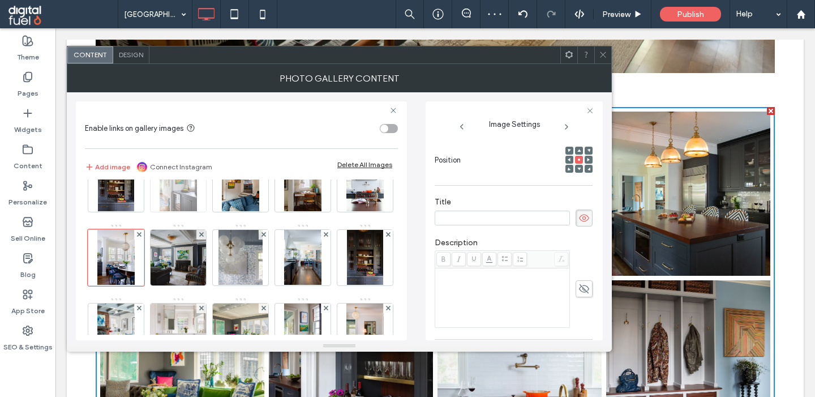
click at [190, 192] on img at bounding box center [178, 183] width 37 height 55
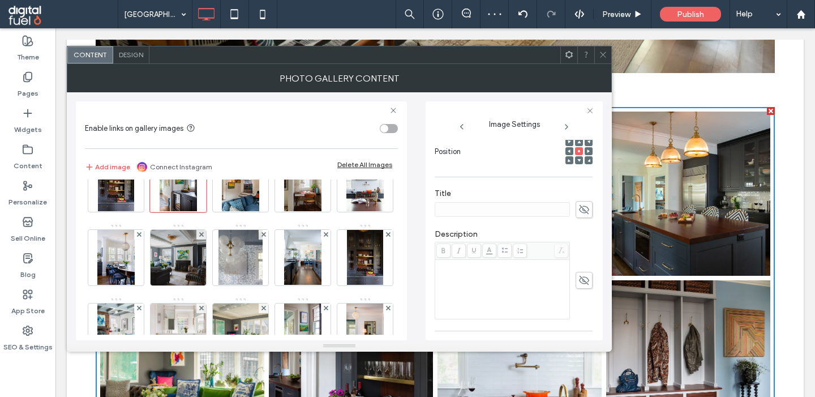
click at [590, 215] on span at bounding box center [583, 209] width 17 height 17
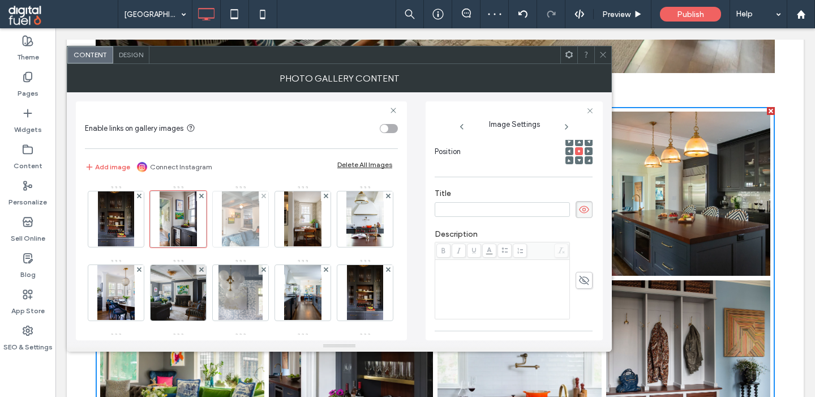
click at [242, 218] on img at bounding box center [240, 218] width 37 height 55
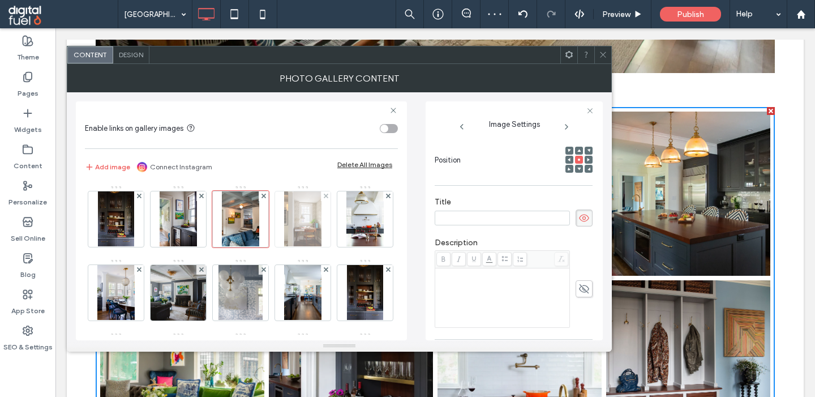
click at [315, 223] on img at bounding box center [302, 218] width 37 height 55
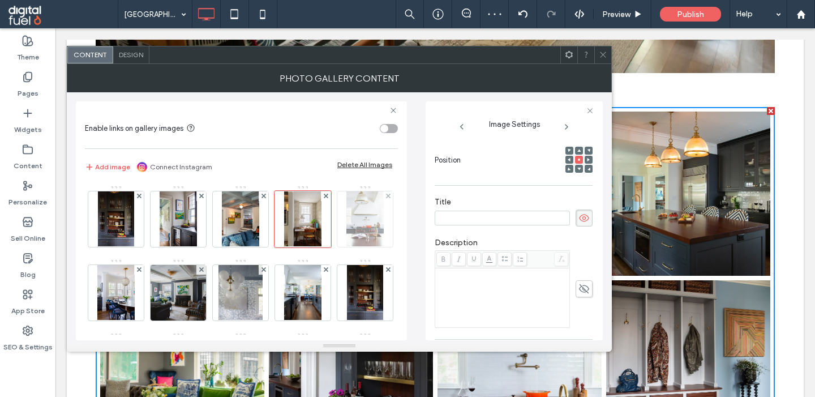
click at [356, 226] on img at bounding box center [364, 218] width 37 height 55
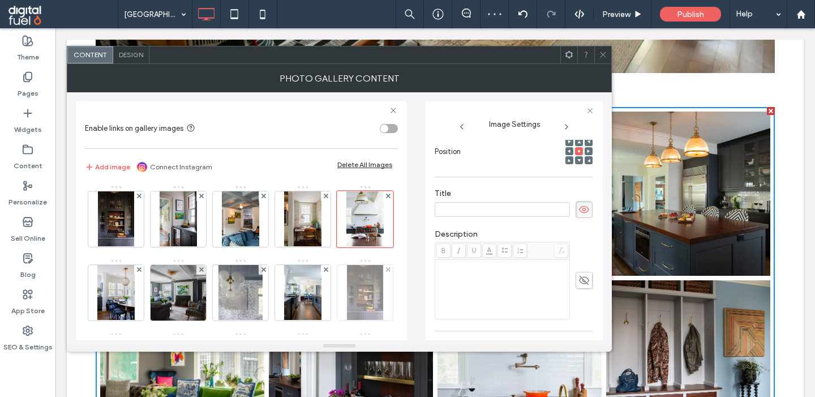
click at [368, 294] on img at bounding box center [365, 292] width 37 height 55
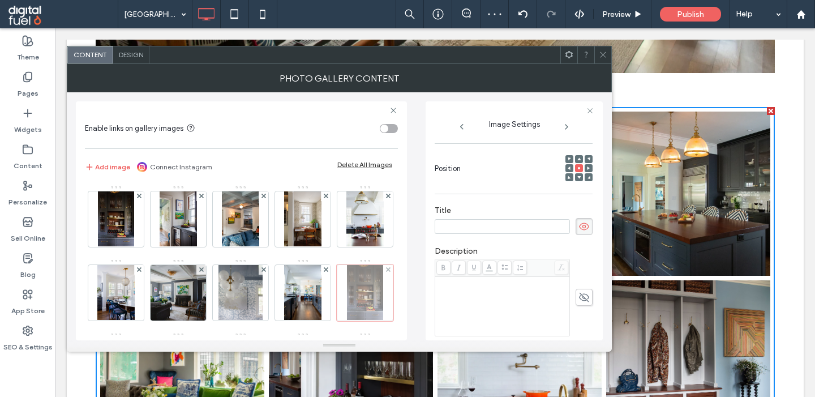
scroll to position [171, 0]
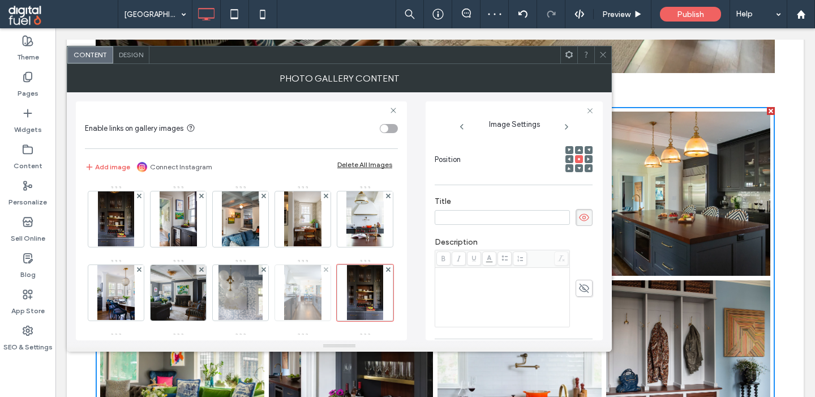
click at [309, 296] on img at bounding box center [302, 292] width 37 height 55
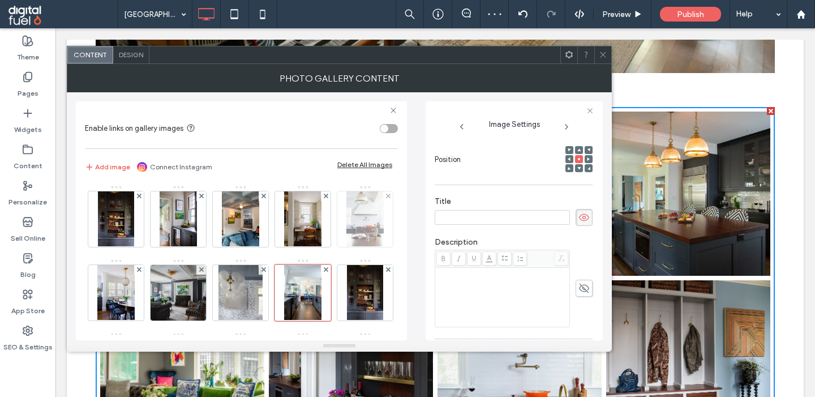
click at [355, 225] on img at bounding box center [364, 218] width 37 height 55
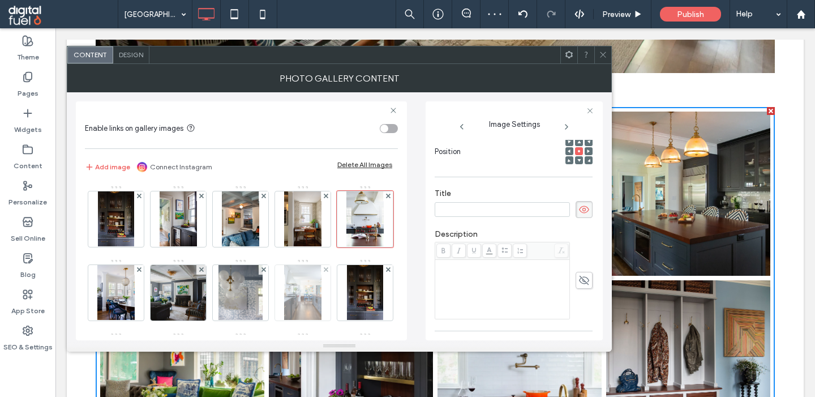
click at [312, 279] on img at bounding box center [302, 292] width 37 height 55
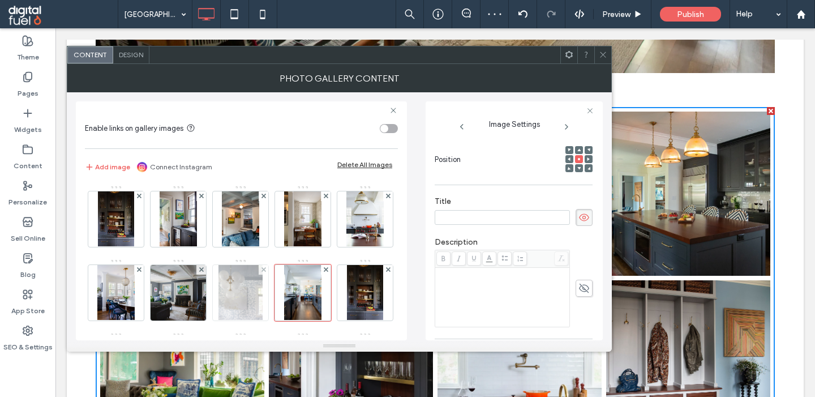
click at [215, 292] on div at bounding box center [240, 292] width 55 height 55
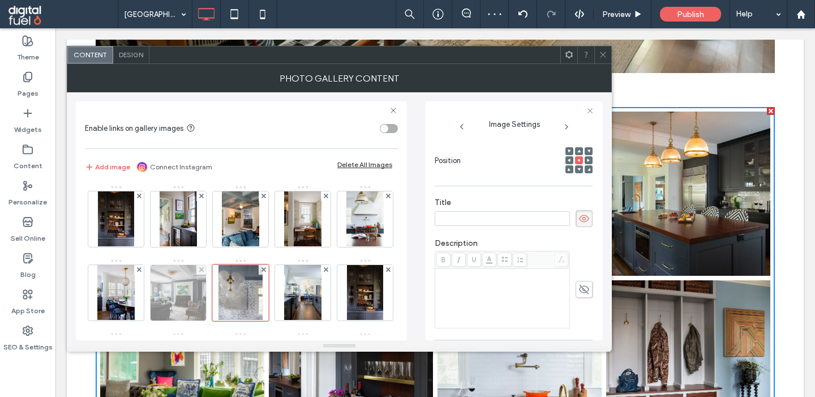
click at [174, 287] on img at bounding box center [178, 292] width 83 height 55
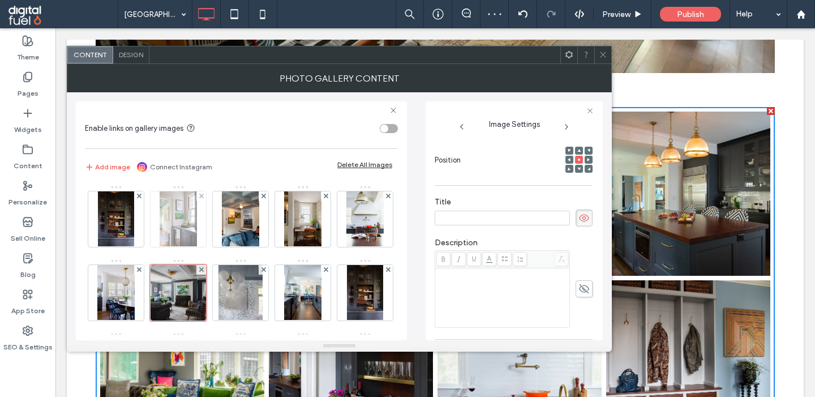
click at [170, 226] on img at bounding box center [178, 218] width 37 height 55
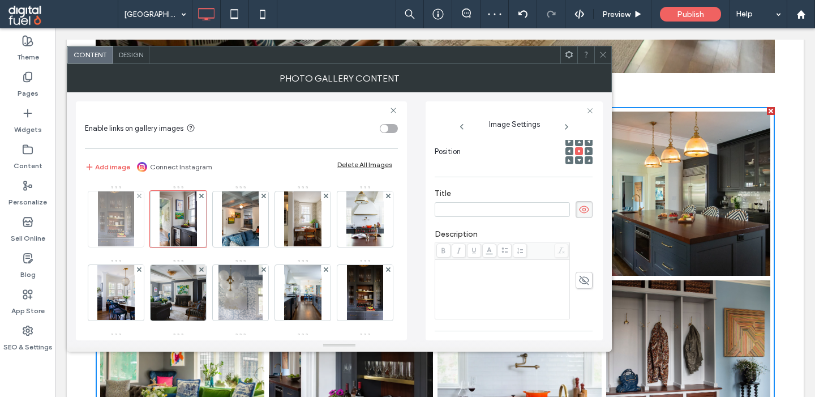
click at [115, 242] on img at bounding box center [116, 218] width 37 height 55
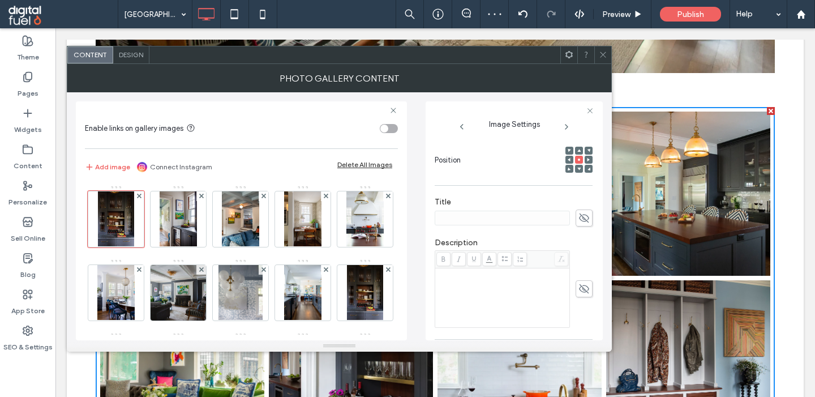
click at [584, 220] on icon at bounding box center [583, 218] width 11 height 12
click at [112, 296] on img at bounding box center [115, 292] width 37 height 55
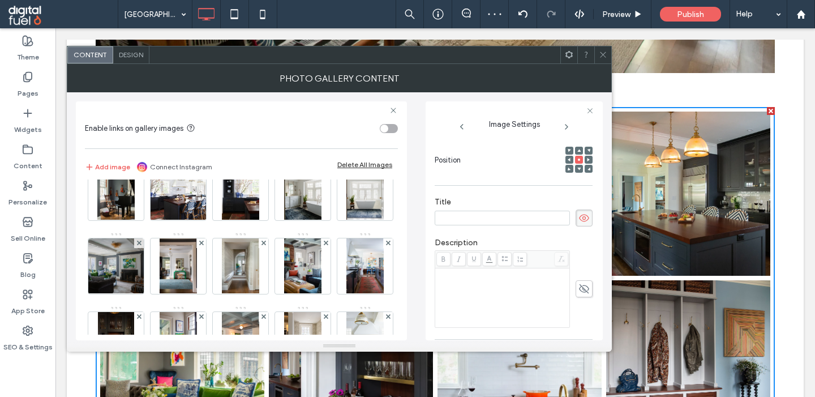
scroll to position [165, 0]
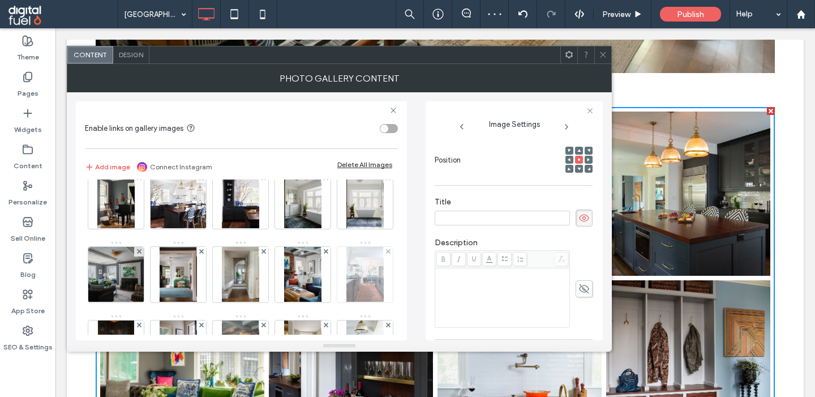
click at [369, 262] on img at bounding box center [364, 274] width 37 height 55
click at [579, 223] on icon at bounding box center [583, 217] width 11 height 12
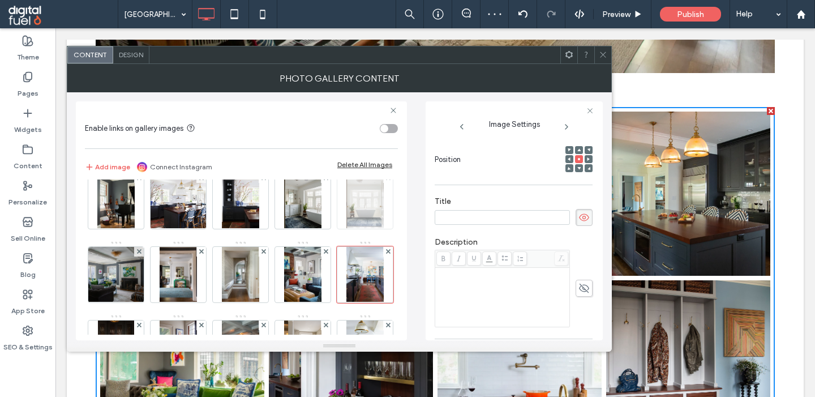
click at [382, 199] on img at bounding box center [364, 200] width 37 height 55
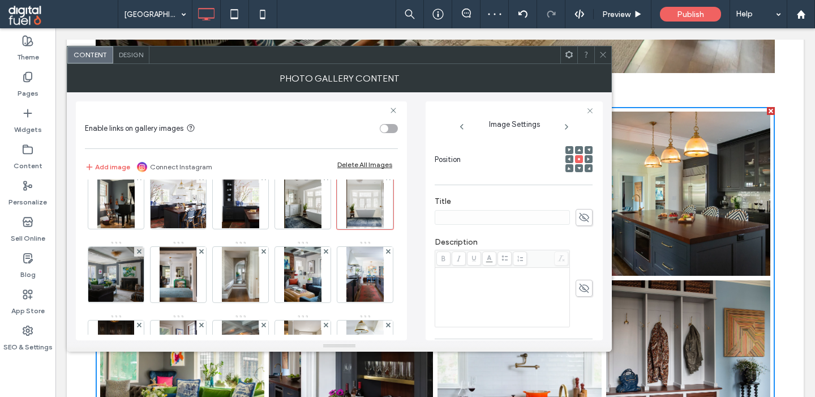
click at [586, 217] on use at bounding box center [584, 217] width 10 height 9
click at [252, 220] on img at bounding box center [240, 200] width 37 height 55
click at [584, 222] on icon at bounding box center [583, 217] width 11 height 12
click at [320, 190] on img at bounding box center [302, 200] width 37 height 55
click at [582, 218] on use at bounding box center [584, 217] width 10 height 9
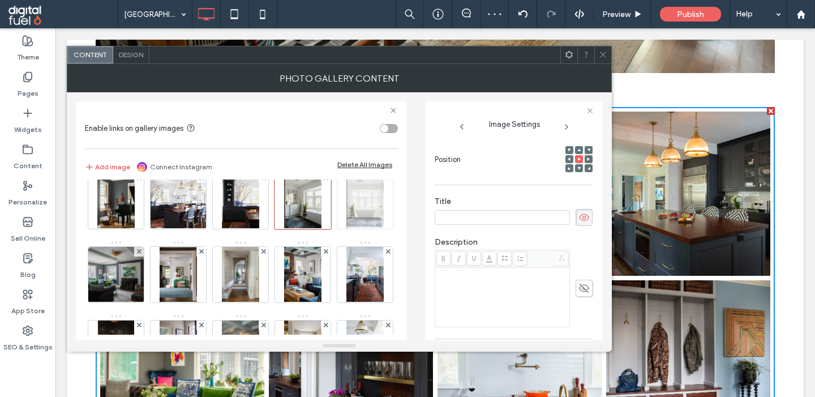
click at [360, 216] on img at bounding box center [364, 200] width 37 height 55
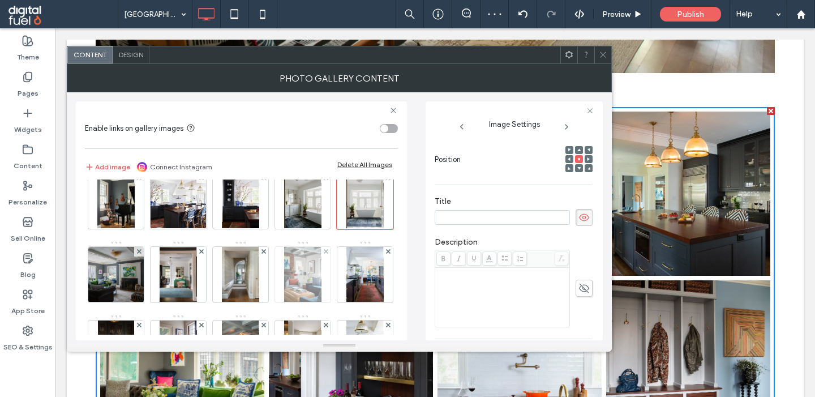
click at [302, 268] on img at bounding box center [302, 274] width 37 height 55
click at [587, 217] on icon at bounding box center [583, 217] width 11 height 12
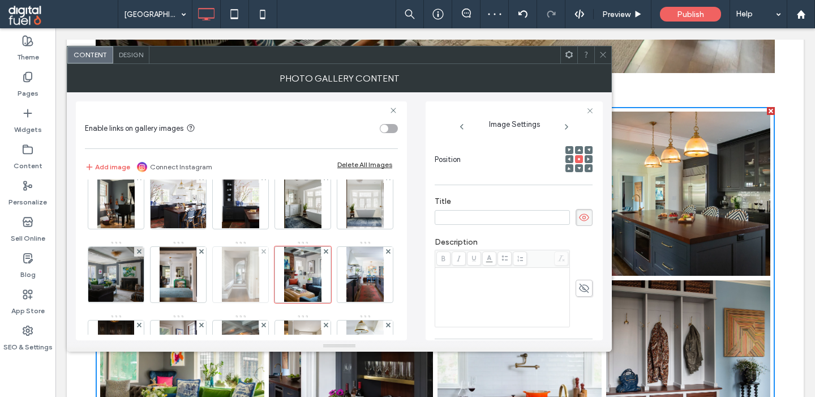
click at [268, 285] on div at bounding box center [240, 274] width 55 height 55
click at [579, 221] on icon at bounding box center [583, 217] width 11 height 12
click at [208, 267] on div "Image" at bounding box center [241, 388] width 312 height 736
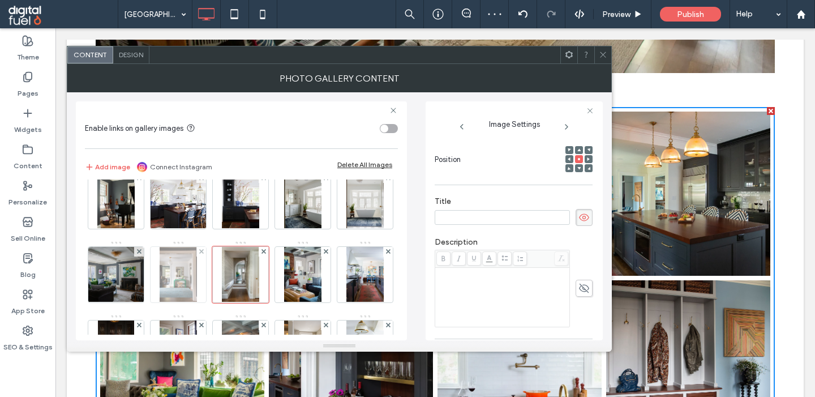
click at [177, 274] on img at bounding box center [178, 274] width 37 height 55
click at [584, 221] on icon at bounding box center [583, 217] width 11 height 12
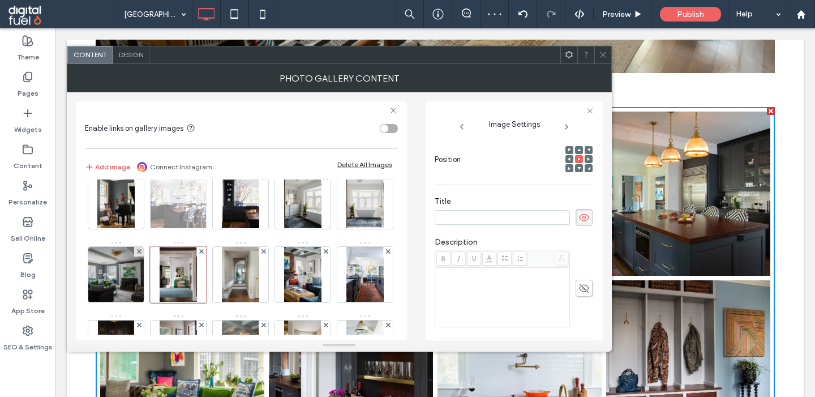
click at [154, 203] on img at bounding box center [178, 200] width 84 height 55
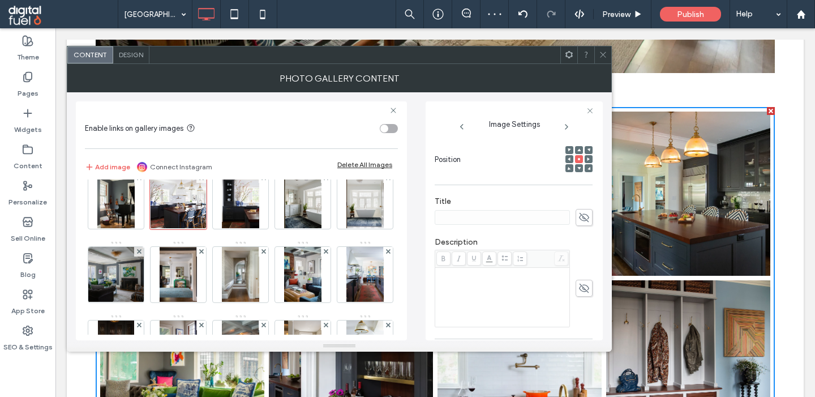
click at [586, 221] on use at bounding box center [584, 217] width 10 height 9
click at [242, 205] on img at bounding box center [240, 200] width 37 height 55
click at [105, 195] on img at bounding box center [115, 200] width 37 height 55
click at [582, 223] on icon at bounding box center [583, 217] width 11 height 12
click at [115, 284] on img at bounding box center [116, 274] width 83 height 55
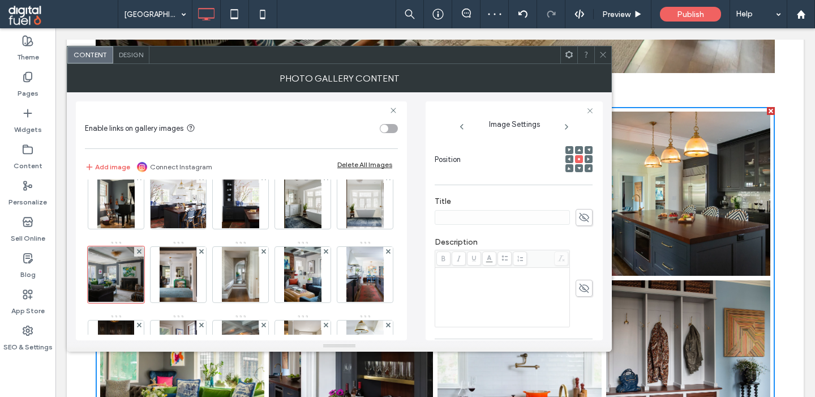
click at [583, 217] on use at bounding box center [584, 217] width 10 height 9
click at [189, 280] on img at bounding box center [178, 274] width 37 height 55
click at [252, 271] on img at bounding box center [240, 274] width 37 height 55
click at [304, 272] on img at bounding box center [302, 274] width 37 height 55
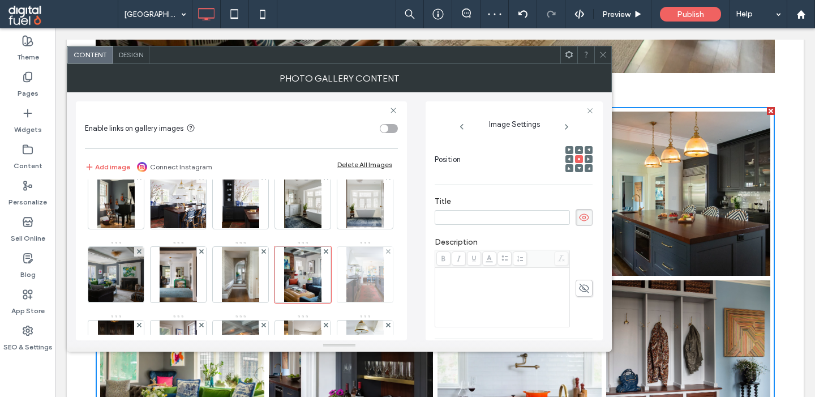
click at [356, 272] on img at bounding box center [364, 274] width 37 height 55
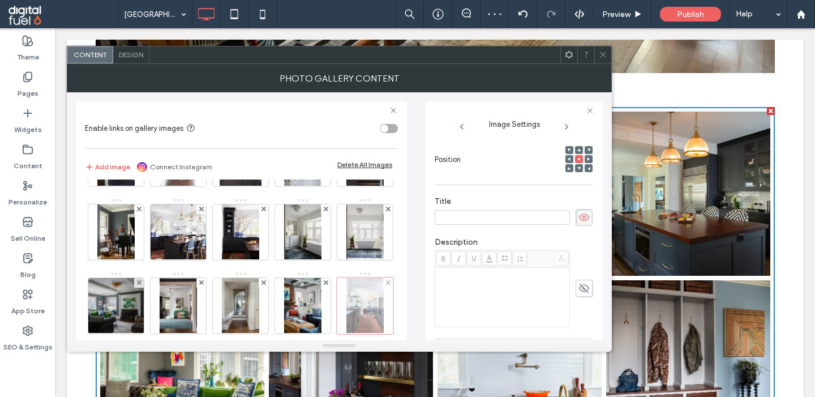
scroll to position [123, 0]
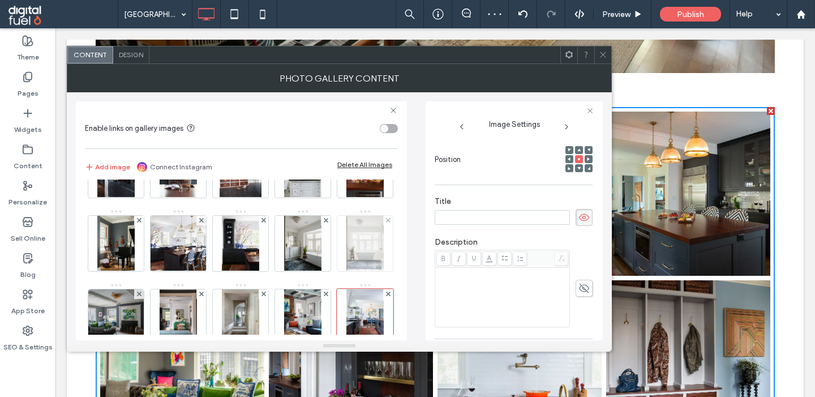
click at [354, 244] on img at bounding box center [364, 243] width 37 height 55
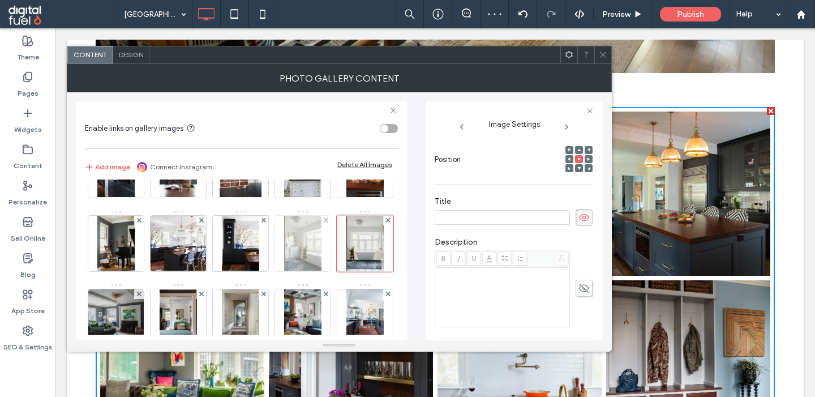
click at [298, 245] on img at bounding box center [302, 243] width 37 height 55
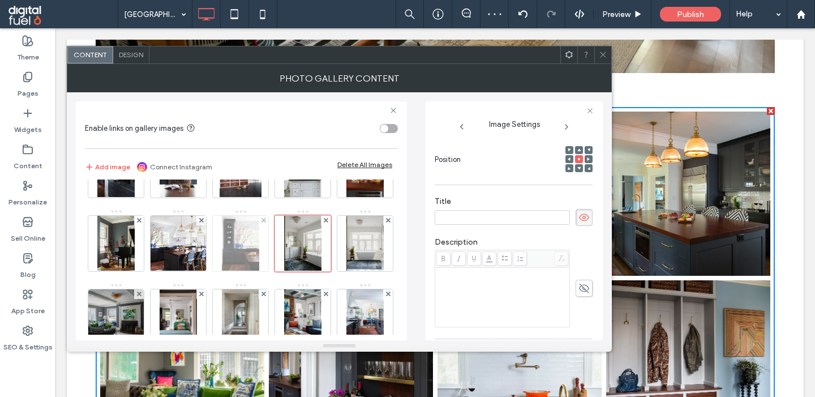
click at [239, 240] on img at bounding box center [240, 243] width 37 height 55
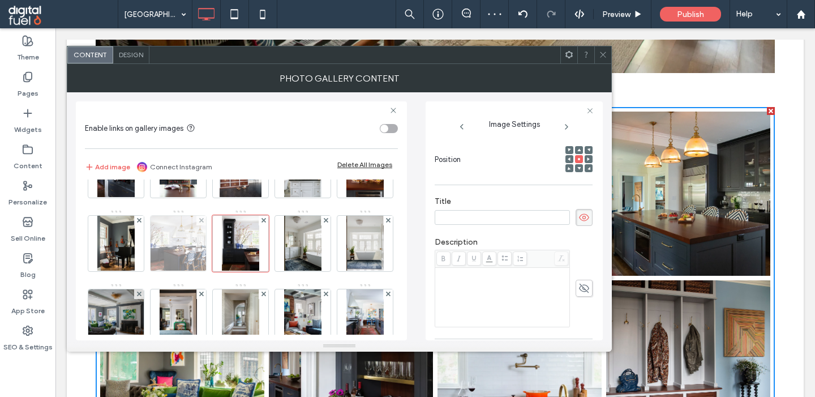
click at [179, 244] on img at bounding box center [178, 243] width 84 height 55
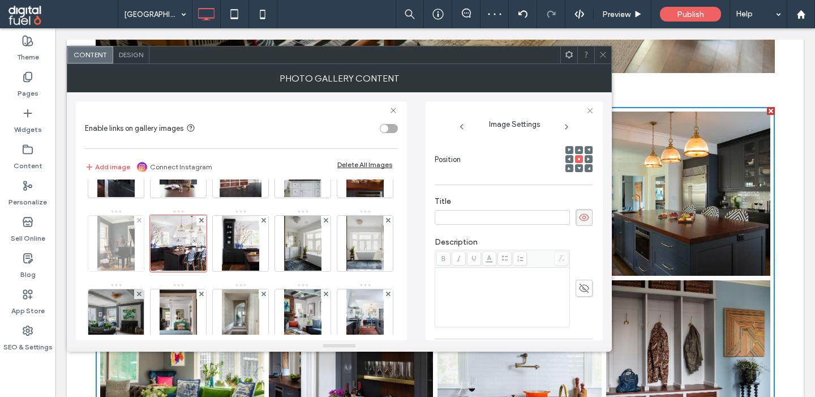
click at [121, 243] on img at bounding box center [115, 243] width 37 height 55
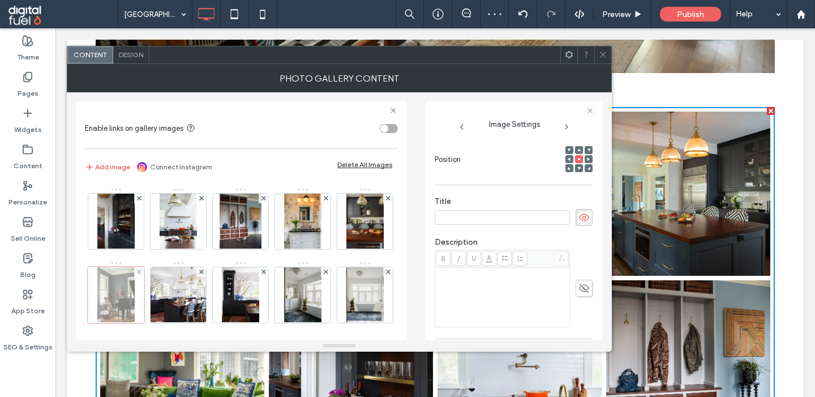
scroll to position [55, 0]
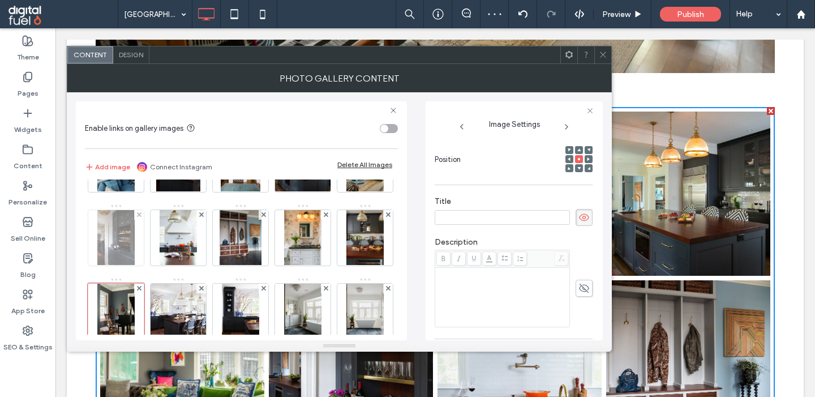
click at [114, 226] on img at bounding box center [116, 237] width 38 height 55
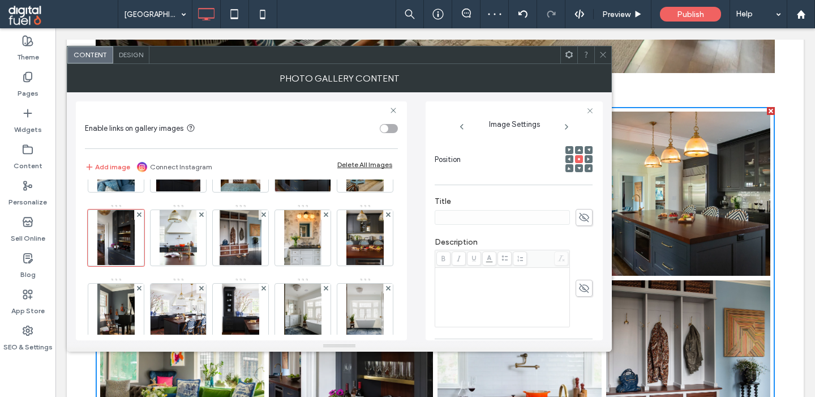
click at [589, 214] on span at bounding box center [583, 217] width 17 height 17
click at [369, 238] on img at bounding box center [364, 237] width 37 height 55
click at [578, 222] on span at bounding box center [583, 217] width 17 height 17
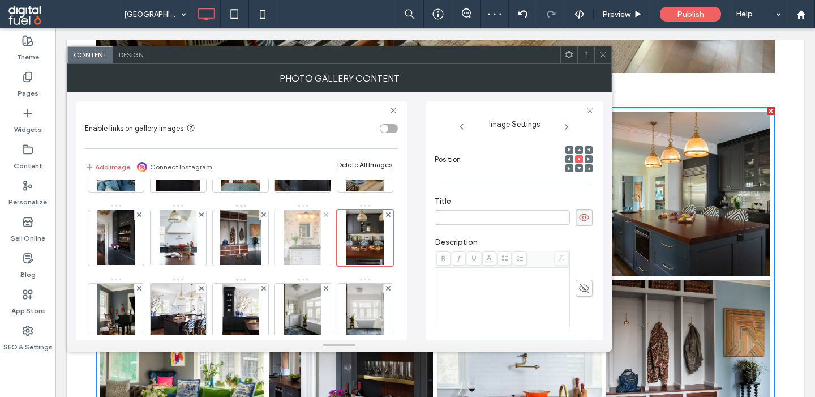
click at [294, 233] on img at bounding box center [302, 237] width 37 height 55
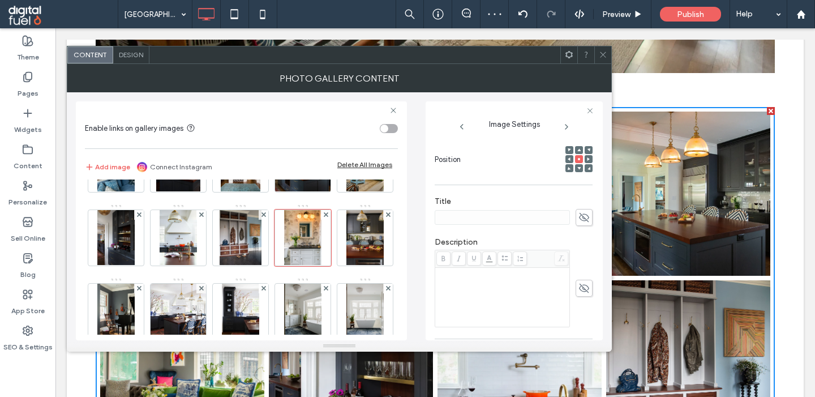
click at [585, 217] on icon at bounding box center [583, 217] width 11 height 12
click at [235, 237] on img at bounding box center [241, 237] width 42 height 55
click at [580, 222] on use at bounding box center [584, 217] width 10 height 9
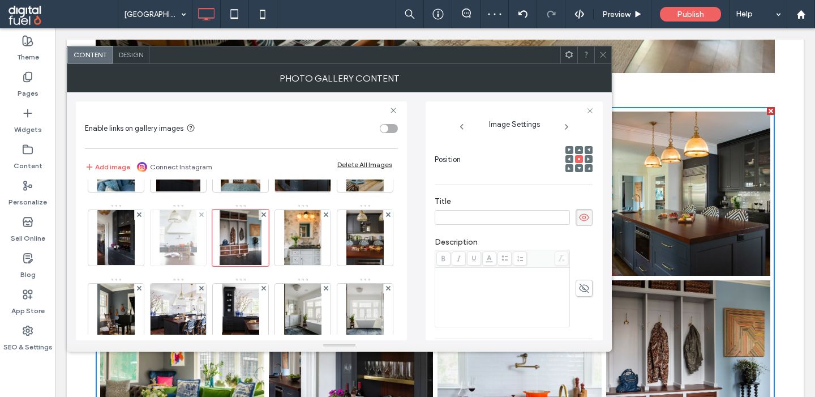
click at [187, 229] on img at bounding box center [178, 237] width 37 height 55
click at [584, 221] on icon at bounding box center [583, 217] width 11 height 12
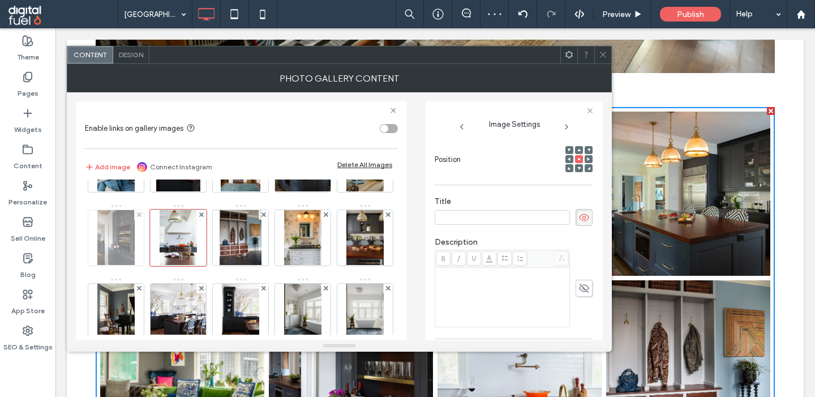
click at [108, 240] on img at bounding box center [116, 237] width 38 height 55
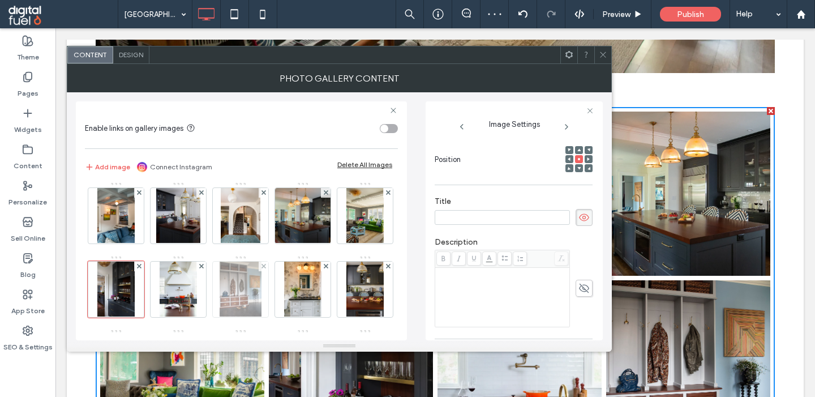
scroll to position [0, 0]
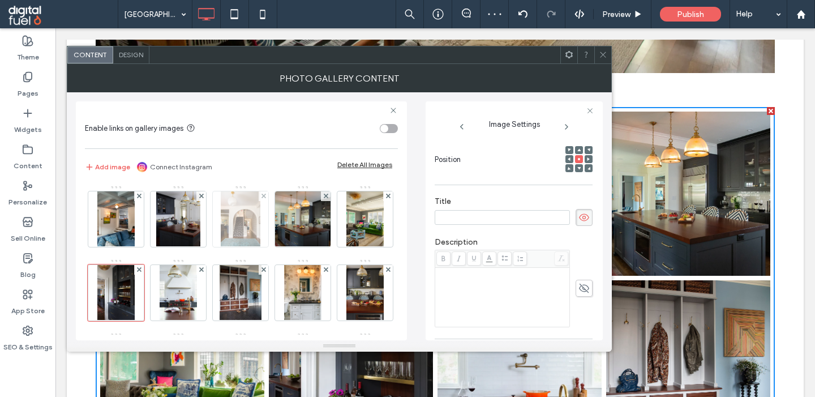
click at [247, 239] on img at bounding box center [240, 218] width 39 height 55
click at [584, 218] on icon at bounding box center [583, 217] width 11 height 12
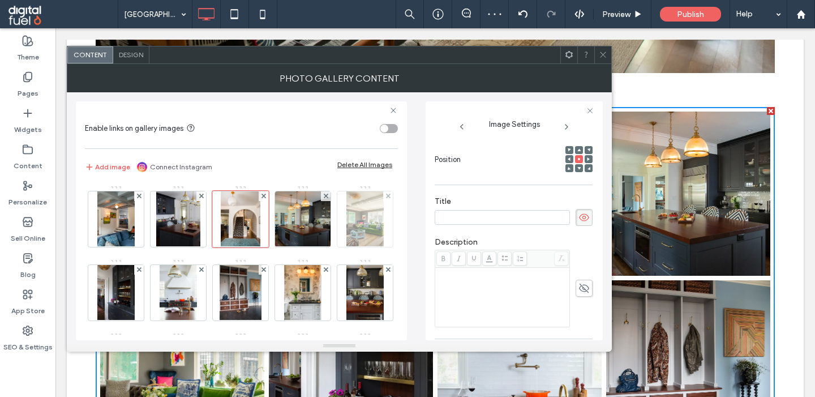
click at [376, 215] on img at bounding box center [364, 218] width 37 height 55
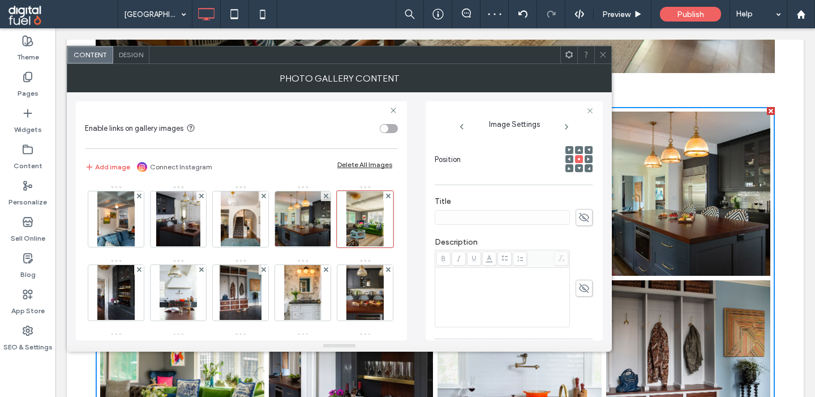
click at [579, 223] on icon at bounding box center [583, 217] width 11 height 12
click at [322, 204] on img at bounding box center [302, 218] width 83 height 55
click at [582, 221] on icon at bounding box center [583, 217] width 11 height 12
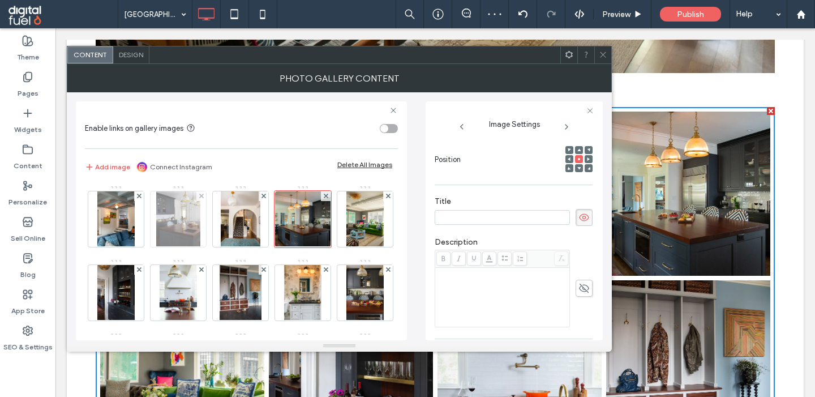
click at [157, 214] on img at bounding box center [178, 218] width 44 height 55
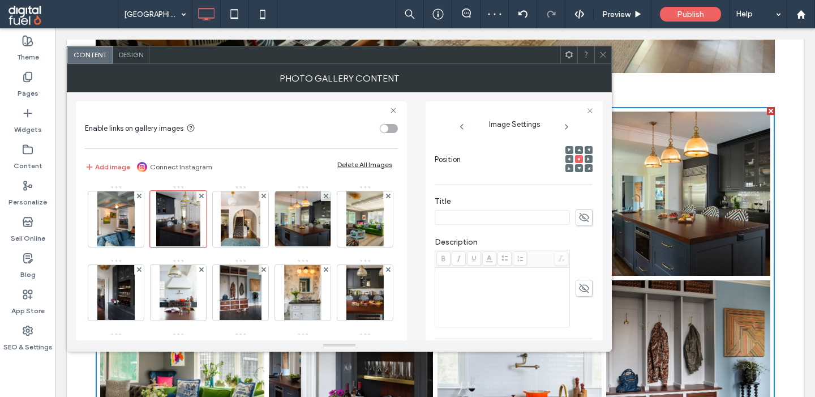
click at [584, 223] on icon at bounding box center [583, 217] width 11 height 12
click at [105, 224] on img at bounding box center [115, 218] width 37 height 55
click at [579, 221] on icon at bounding box center [583, 217] width 11 height 12
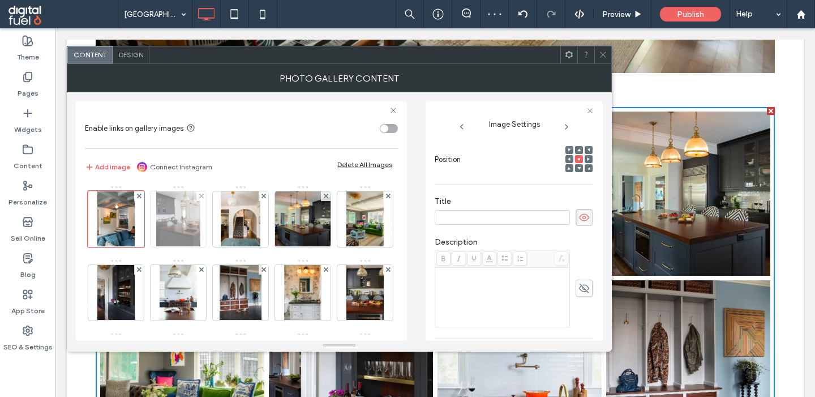
click at [176, 218] on img at bounding box center [178, 218] width 44 height 55
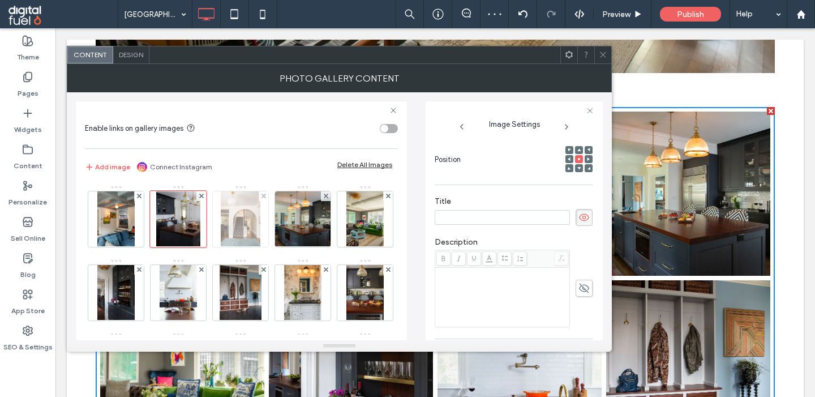
click at [224, 218] on img at bounding box center [240, 218] width 39 height 55
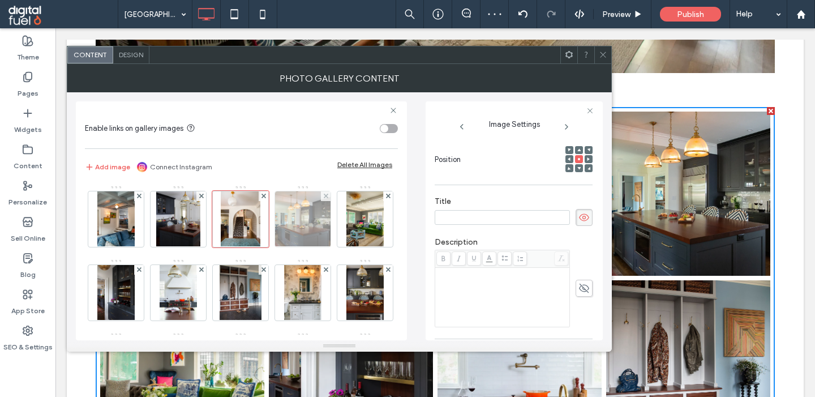
click at [318, 213] on img at bounding box center [302, 218] width 83 height 55
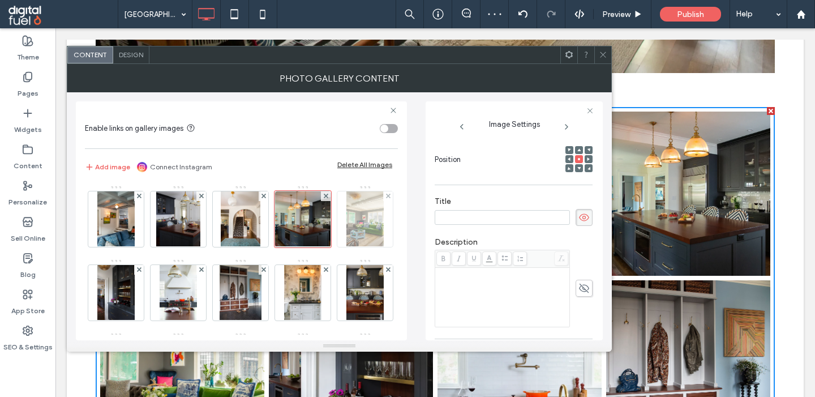
click at [367, 217] on img at bounding box center [364, 218] width 37 height 55
click at [603, 57] on icon at bounding box center [603, 54] width 8 height 8
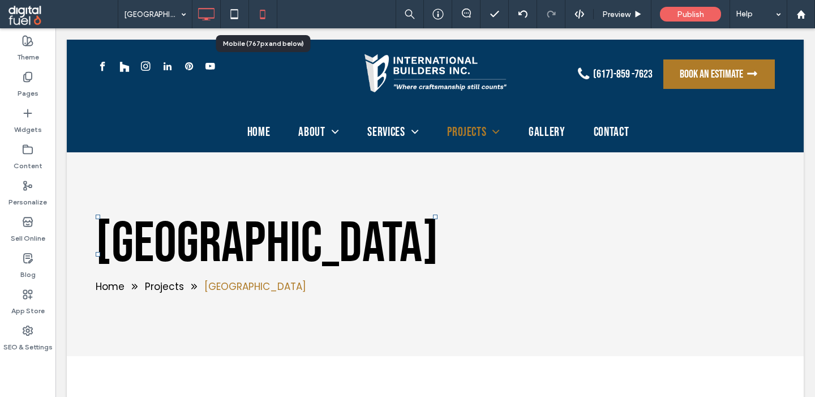
click at [259, 19] on icon at bounding box center [262, 14] width 23 height 23
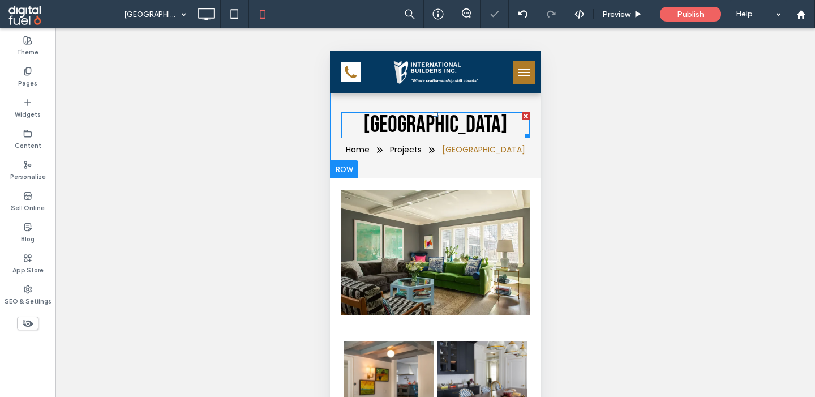
click at [445, 139] on span "Brookline Project Historic House" at bounding box center [435, 124] width 144 height 29
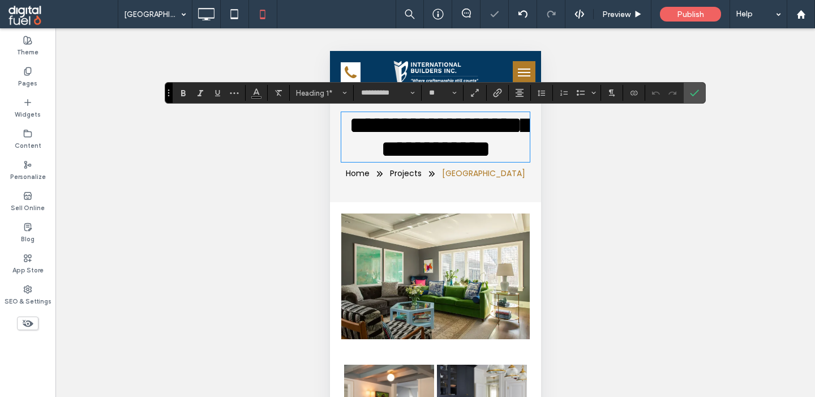
click at [434, 263] on img at bounding box center [435, 276] width 188 height 126
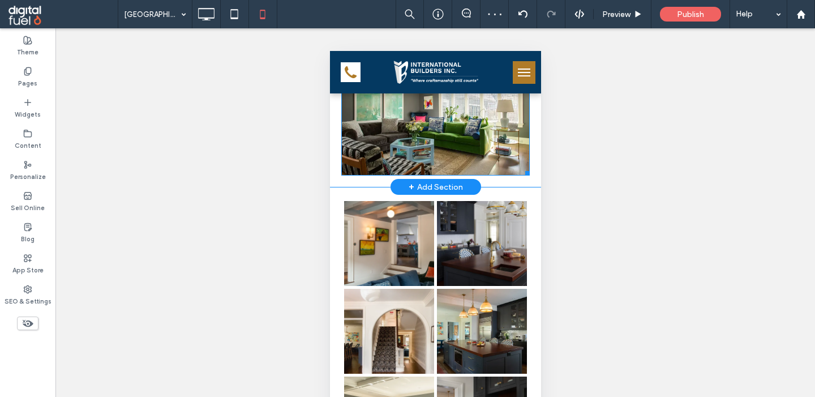
scroll to position [233, 0]
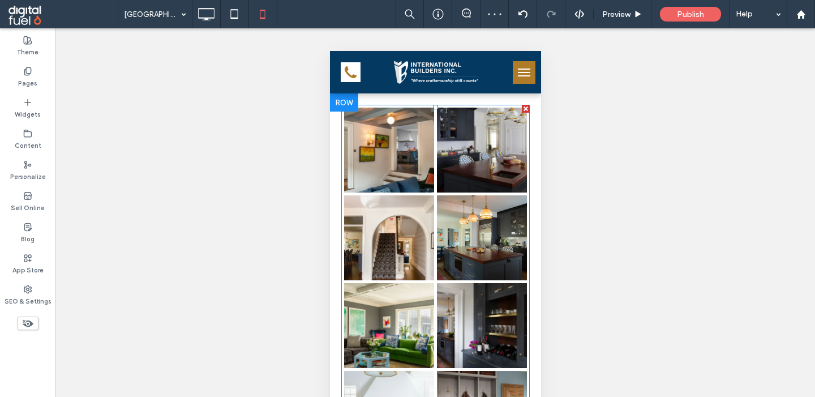
click at [427, 192] on link at bounding box center [388, 150] width 90 height 85
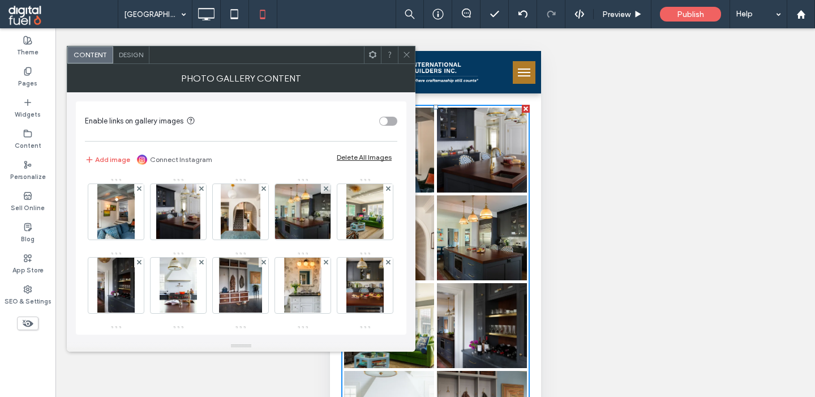
click at [126, 55] on span "Design" at bounding box center [131, 54] width 24 height 8
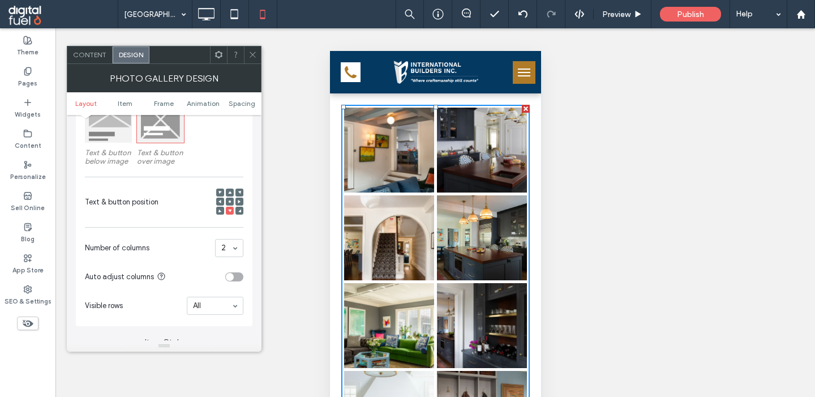
scroll to position [347, 0]
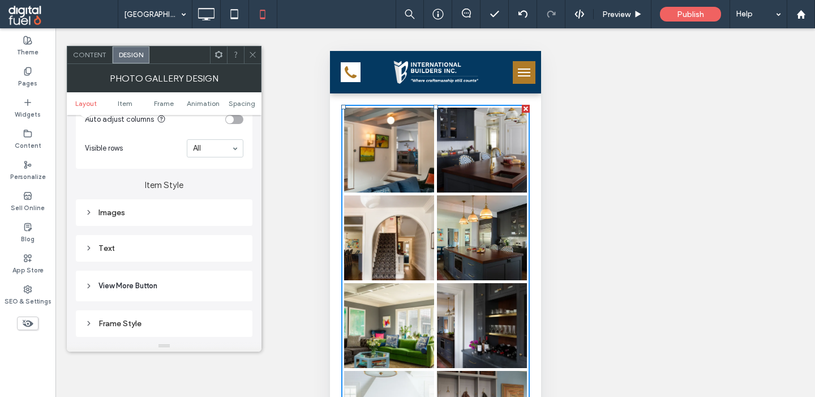
click at [252, 50] on span at bounding box center [252, 54] width 8 height 17
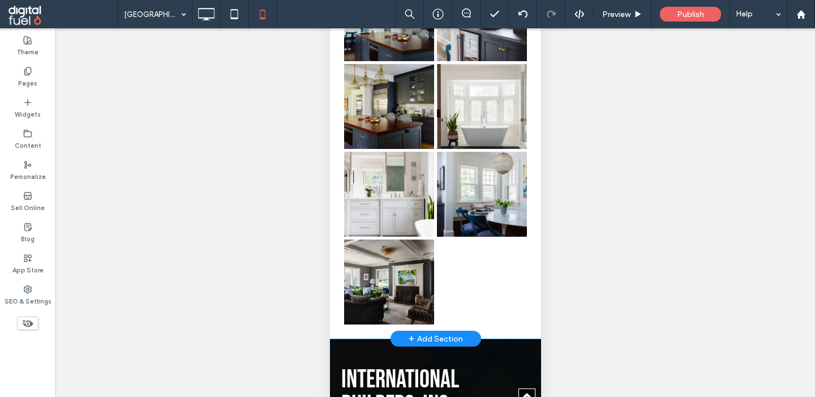
scroll to position [2128, 0]
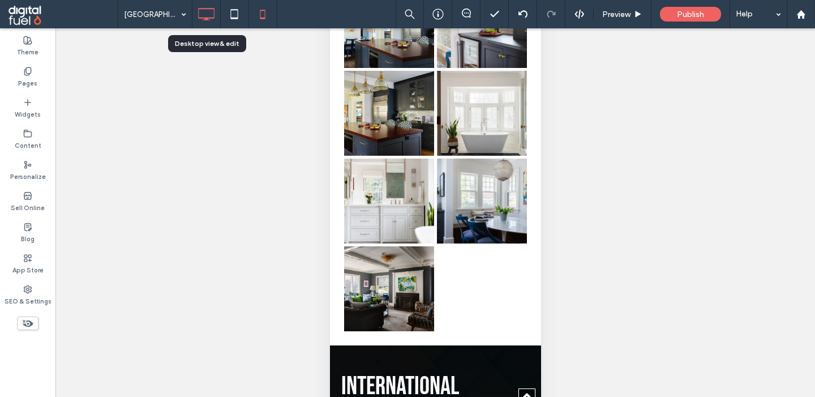
click at [203, 20] on icon at bounding box center [206, 14] width 23 height 23
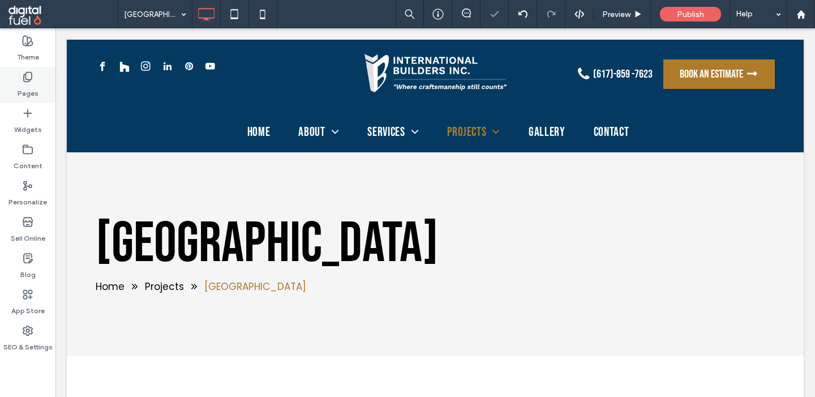
scroll to position [0, 0]
click at [28, 75] on icon at bounding box center [27, 76] width 11 height 11
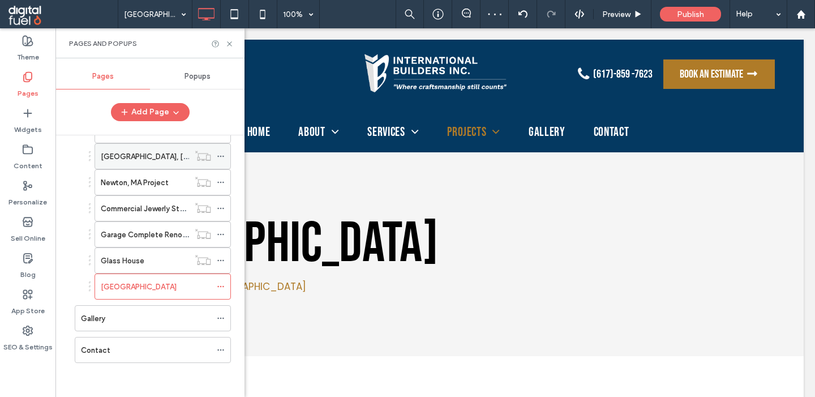
scroll to position [385, 0]
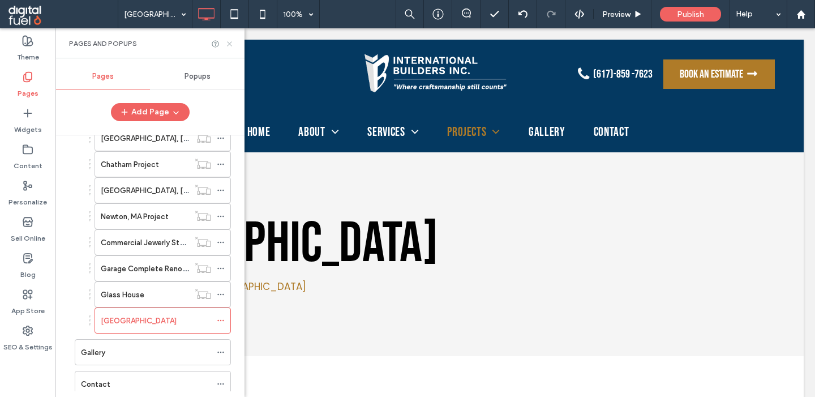
click at [231, 42] on use at bounding box center [229, 43] width 5 height 5
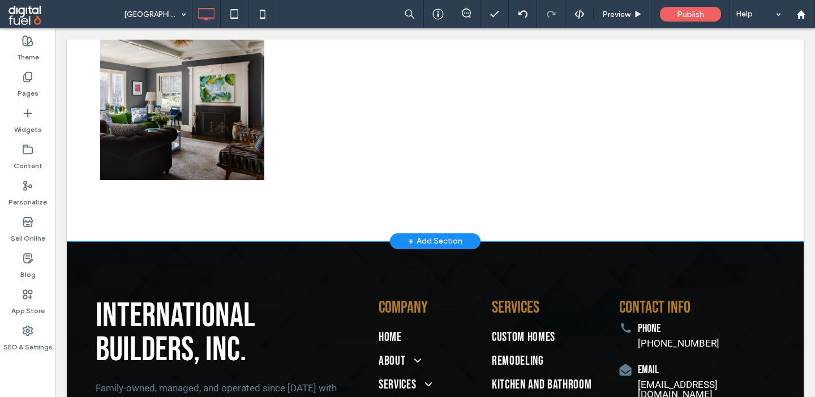
scroll to position [2900, 0]
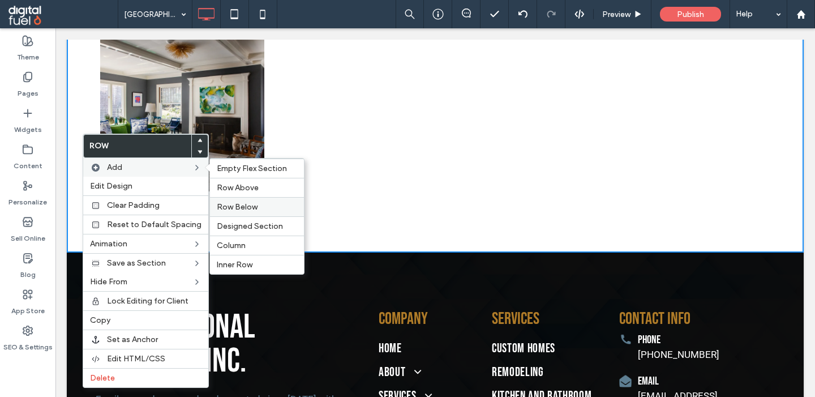
click at [224, 205] on span "Row Below" at bounding box center [237, 207] width 41 height 10
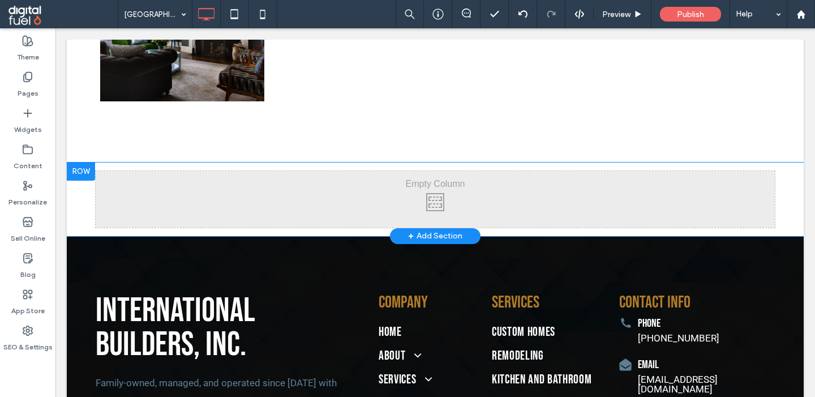
scroll to position [2990, 0]
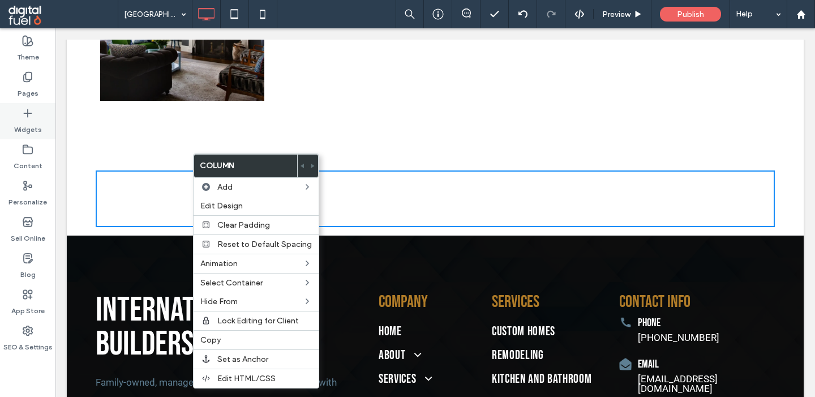
click at [23, 108] on icon at bounding box center [27, 113] width 11 height 11
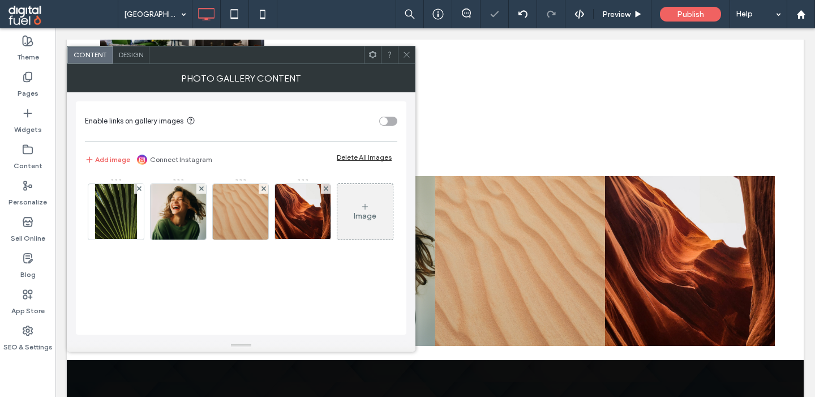
click at [364, 160] on div "Delete All Images" at bounding box center [364, 157] width 55 height 8
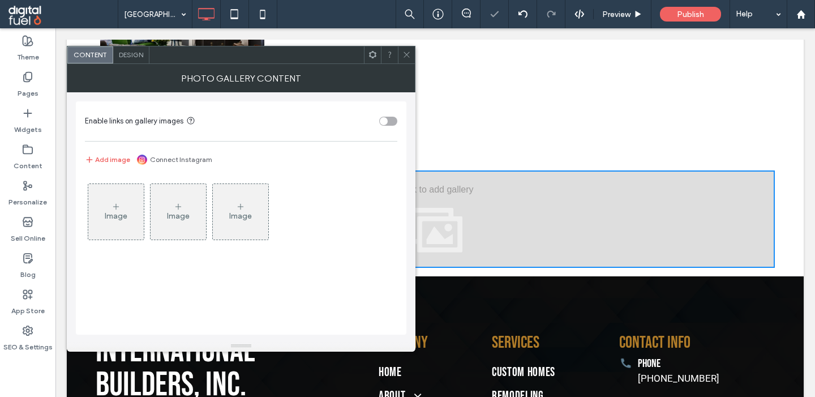
click at [142, 214] on div "Image" at bounding box center [115, 211] width 55 height 53
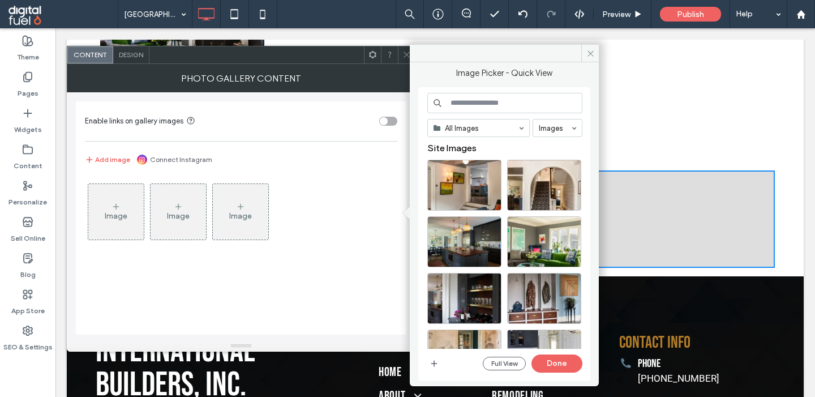
click at [473, 100] on input at bounding box center [504, 103] width 155 height 20
paste input "**********"
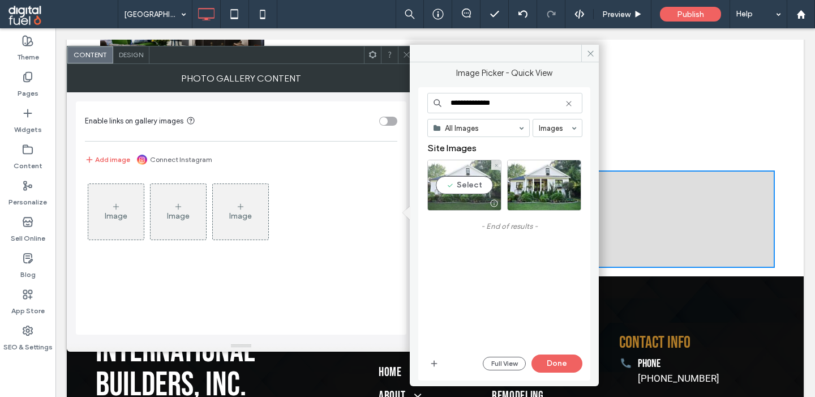
click at [453, 177] on div "Select" at bounding box center [464, 185] width 74 height 51
click at [490, 105] on input "**********" at bounding box center [504, 103] width 155 height 20
paste input
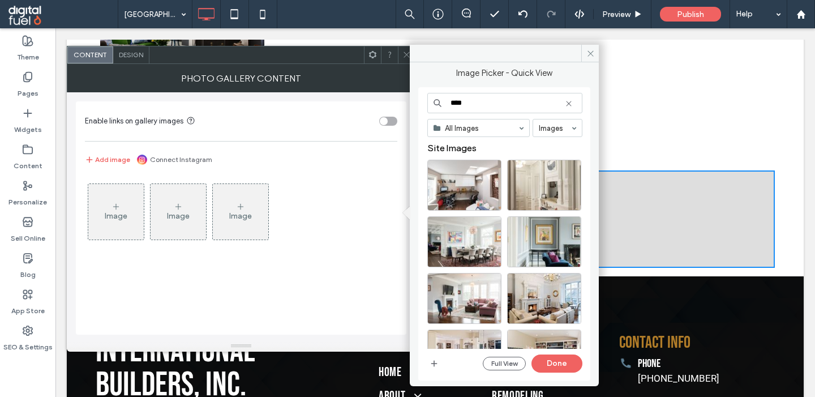
click at [458, 98] on input "****" at bounding box center [504, 103] width 155 height 20
paste input
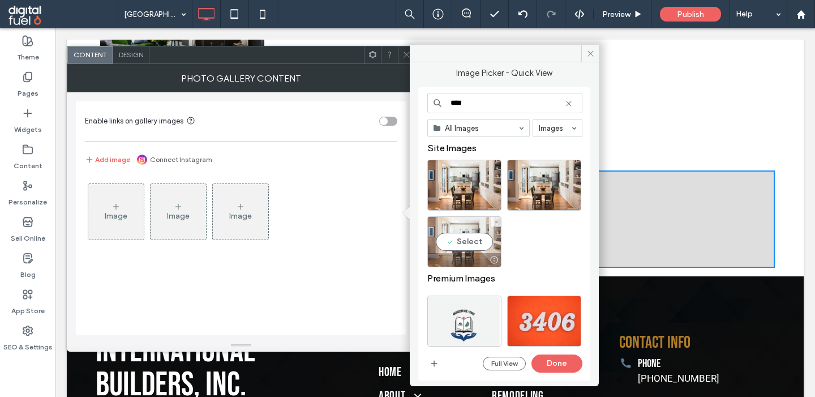
type input "****"
click at [452, 234] on div "Select" at bounding box center [464, 241] width 74 height 51
click at [549, 358] on button "Done" at bounding box center [556, 363] width 51 height 18
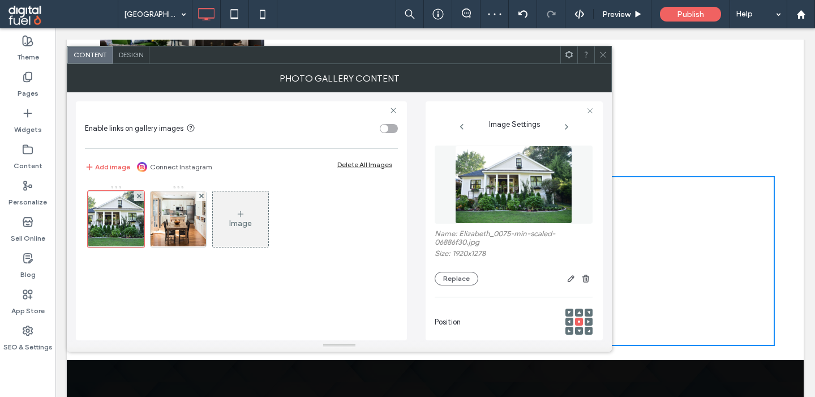
click at [386, 126] on div "toggle" at bounding box center [384, 128] width 8 height 8
click at [133, 56] on span "Design" at bounding box center [131, 54] width 24 height 8
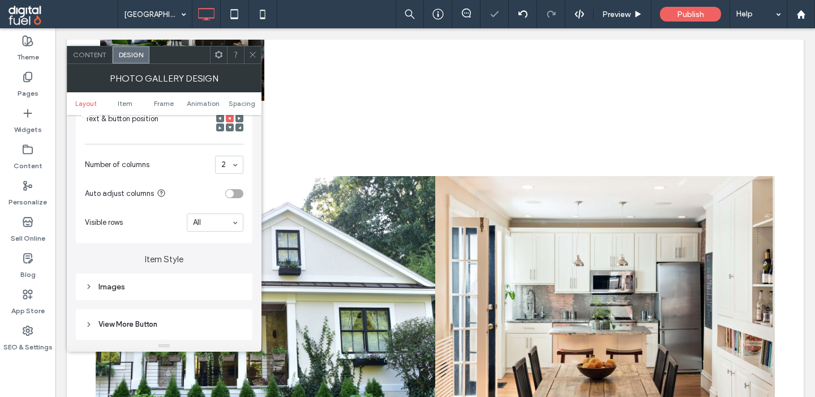
scroll to position [334, 0]
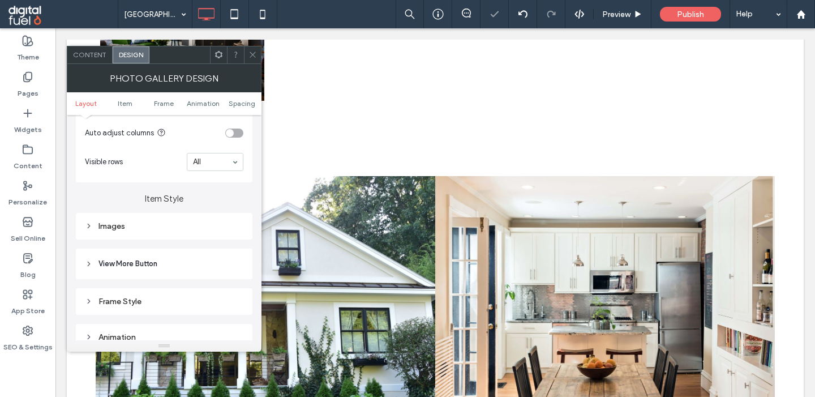
click at [133, 220] on div "Images" at bounding box center [164, 226] width 177 height 27
click at [145, 231] on div "Images" at bounding box center [164, 226] width 158 height 10
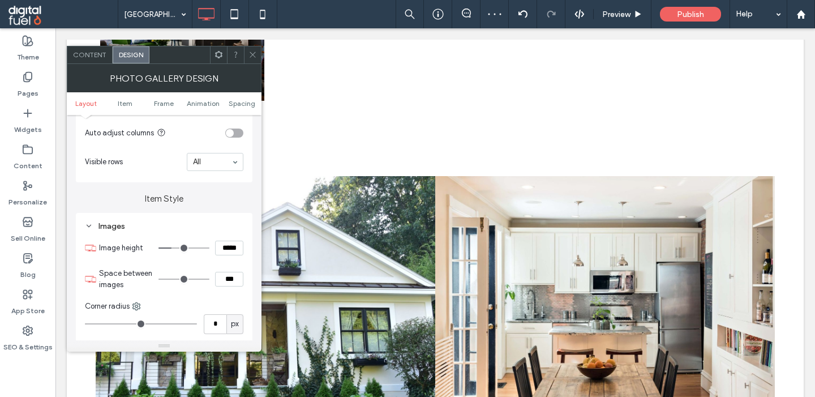
click at [224, 250] on input "*****" at bounding box center [229, 247] width 28 height 15
type input "*****"
type input "***"
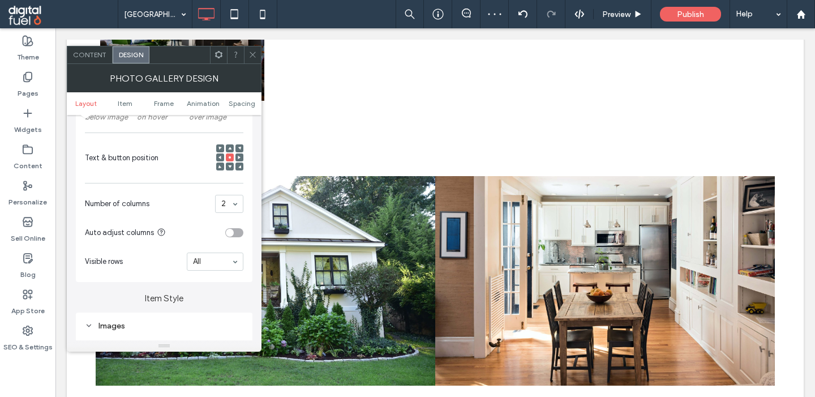
scroll to position [360, 0]
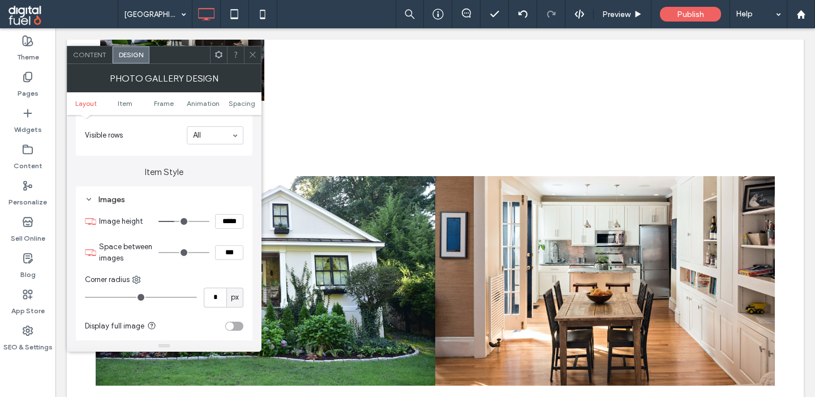
click at [231, 259] on input "***" at bounding box center [229, 252] width 28 height 15
type input "**"
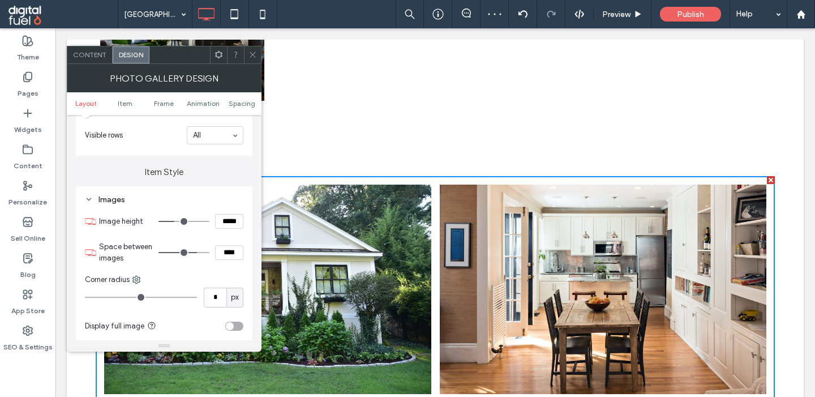
click at [225, 256] on input "****" at bounding box center [229, 252] width 28 height 15
type input "****"
type input "**"
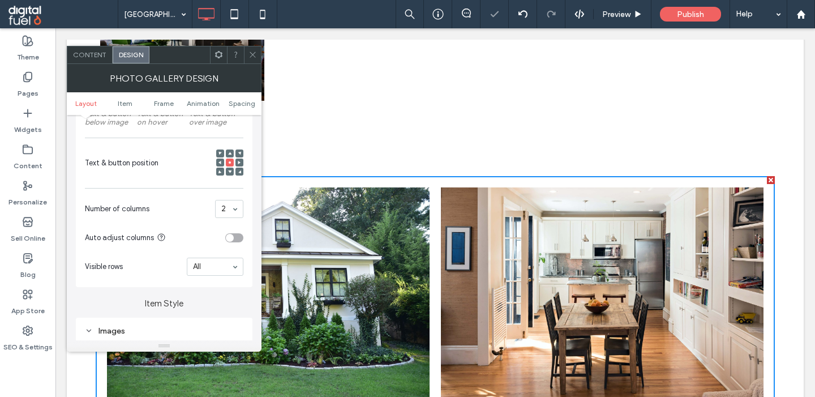
scroll to position [180, 0]
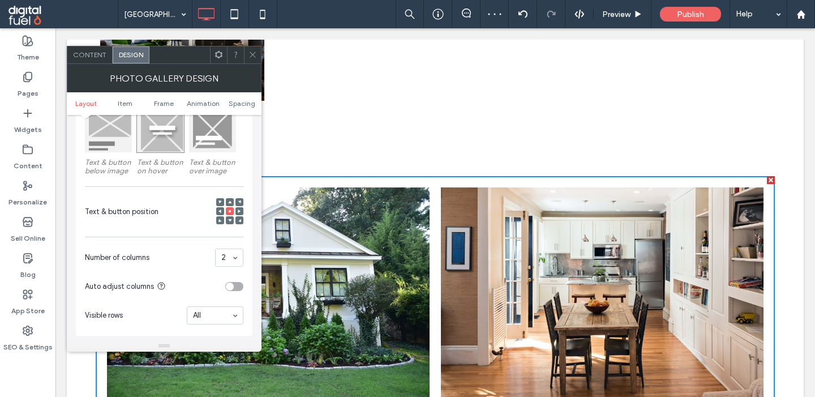
click at [89, 124] on div at bounding box center [108, 128] width 47 height 47
click at [220, 202] on icon at bounding box center [219, 201] width 3 height 3
click at [89, 58] on span "Content" at bounding box center [89, 54] width 33 height 8
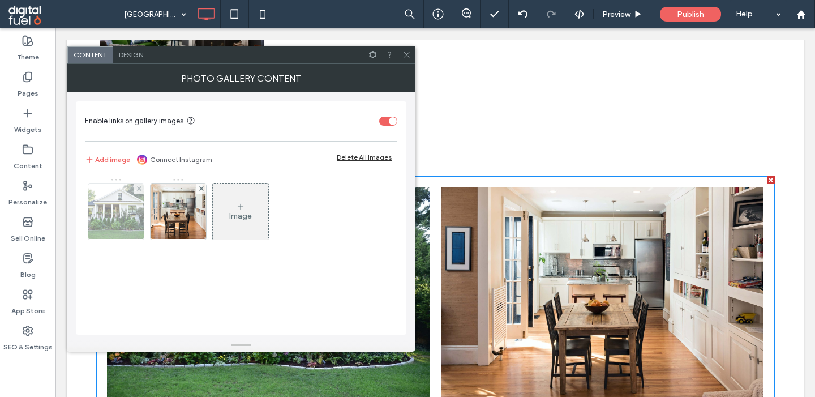
click at [118, 220] on img at bounding box center [115, 211] width 83 height 55
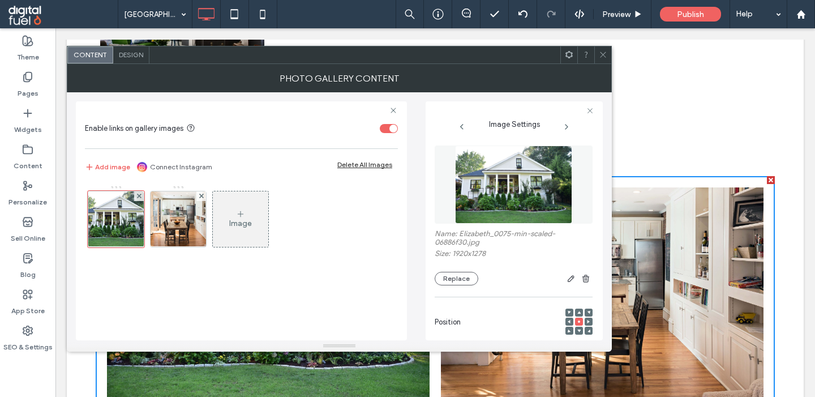
scroll to position [177, 0]
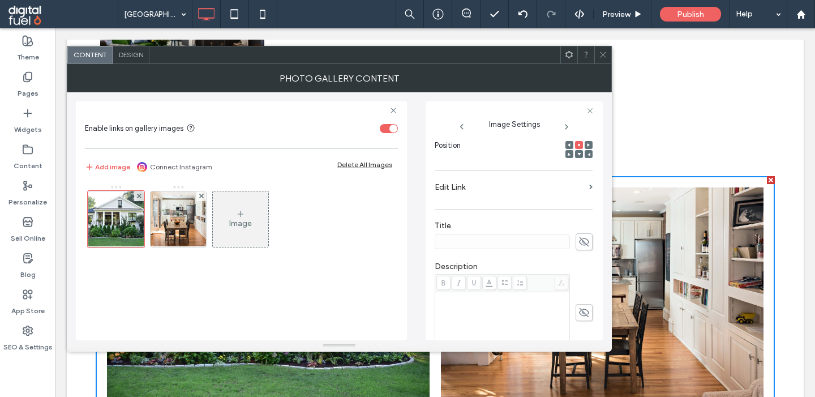
click at [581, 246] on use at bounding box center [584, 241] width 10 height 9
click at [550, 244] on input at bounding box center [502, 241] width 135 height 15
paste input "**********"
drag, startPoint x: 485, startPoint y: 248, endPoint x: 388, endPoint y: 248, distance: 97.9
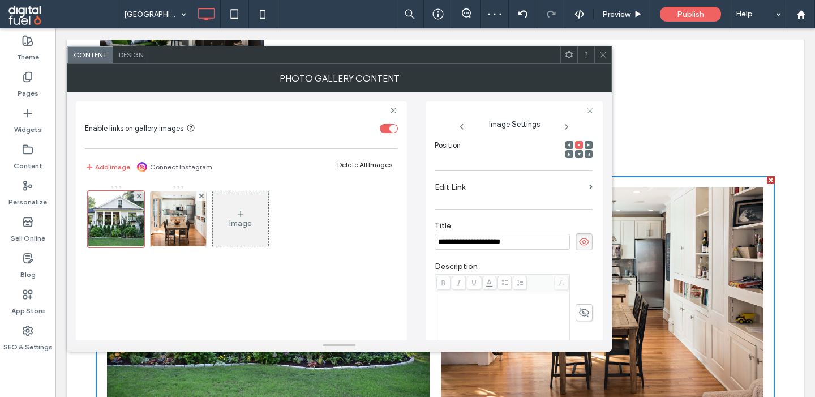
click at [435, 248] on input "**********" at bounding box center [502, 242] width 135 height 16
type input "**********"
click at [176, 229] on img at bounding box center [178, 218] width 83 height 55
click at [586, 242] on icon at bounding box center [583, 241] width 11 height 12
click at [564, 244] on input at bounding box center [502, 241] width 135 height 15
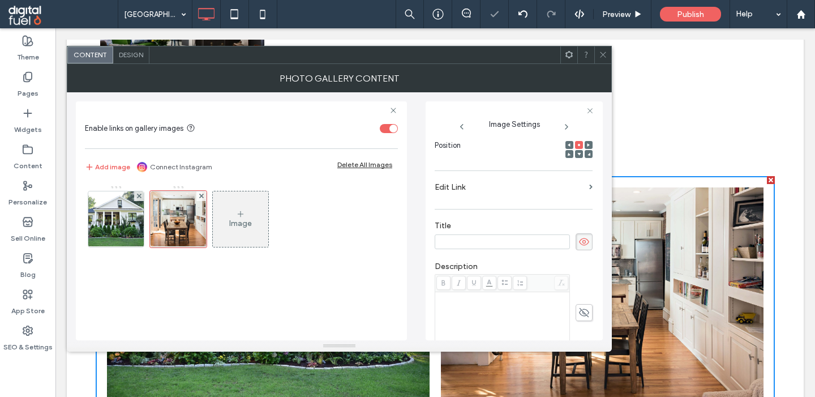
paste input "**********"
type input "**********"
click at [449, 227] on label "Title" at bounding box center [514, 227] width 158 height 12
click at [136, 57] on span "Design" at bounding box center [131, 54] width 24 height 8
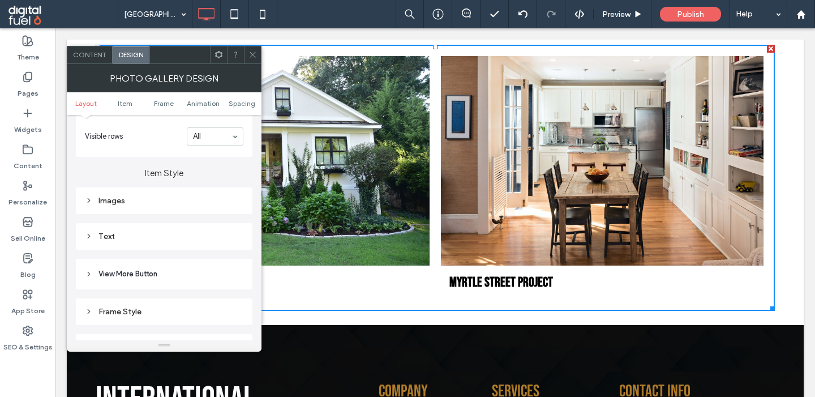
scroll to position [368, 0]
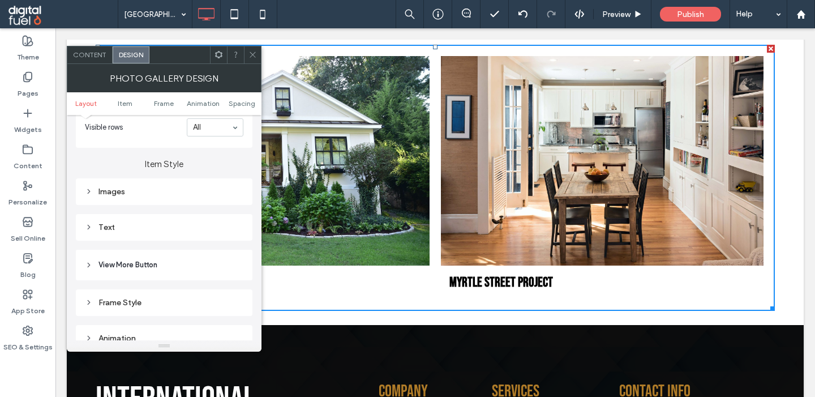
click at [123, 232] on div "Text" at bounding box center [164, 227] width 158 height 10
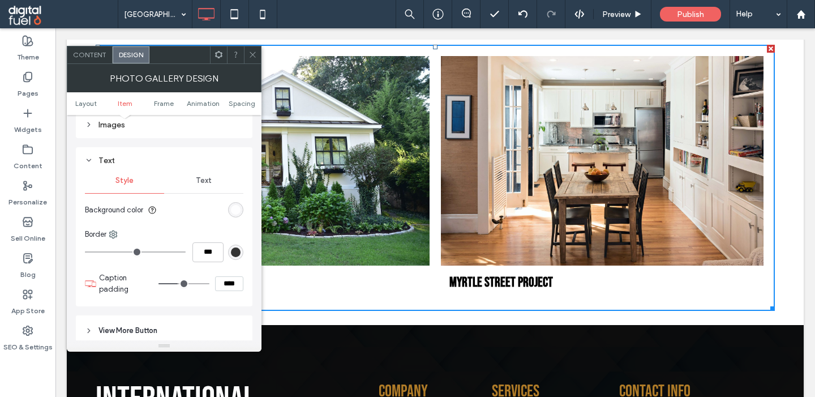
click at [196, 183] on div "Text" at bounding box center [203, 180] width 79 height 25
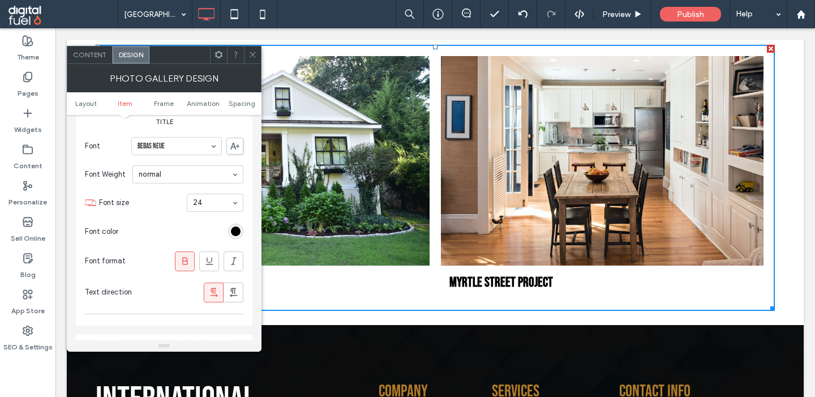
scroll to position [536, 0]
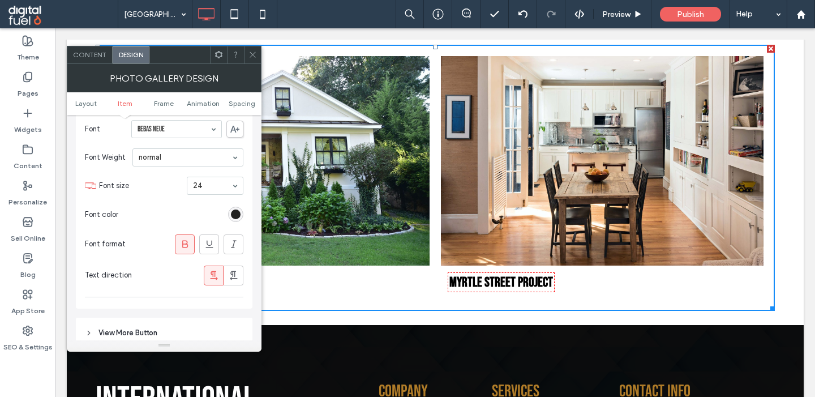
click at [234, 219] on div "rgb(0, 0, 0)" at bounding box center [236, 214] width 10 height 10
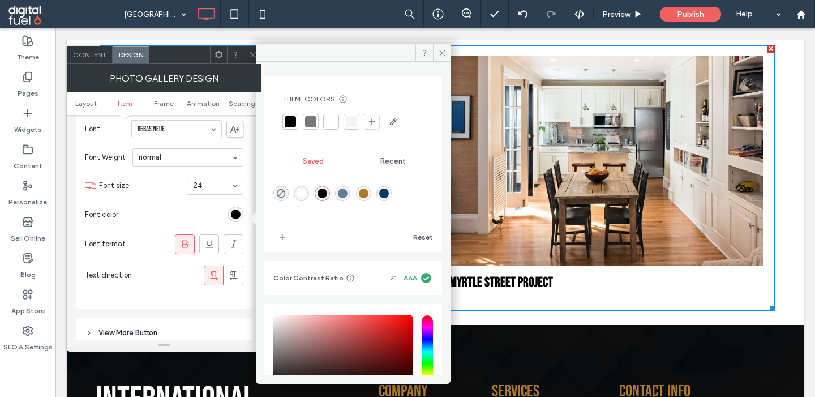
click at [339, 197] on div "rgba(95,127,147,1)" at bounding box center [343, 193] width 10 height 10
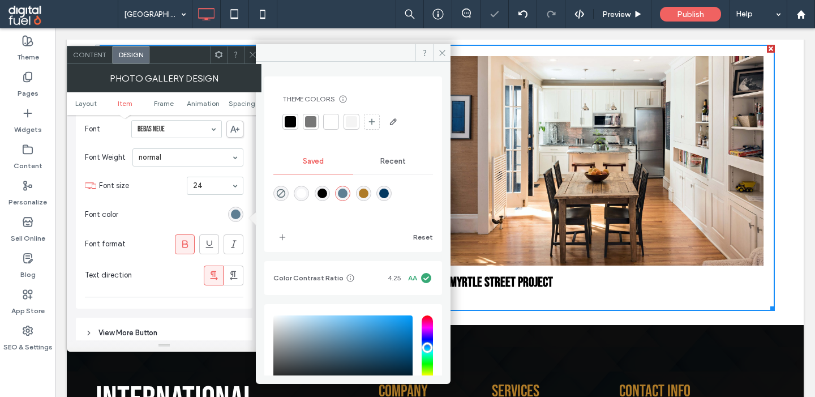
type input "*******"
click at [86, 49] on div "Content" at bounding box center [89, 54] width 45 height 17
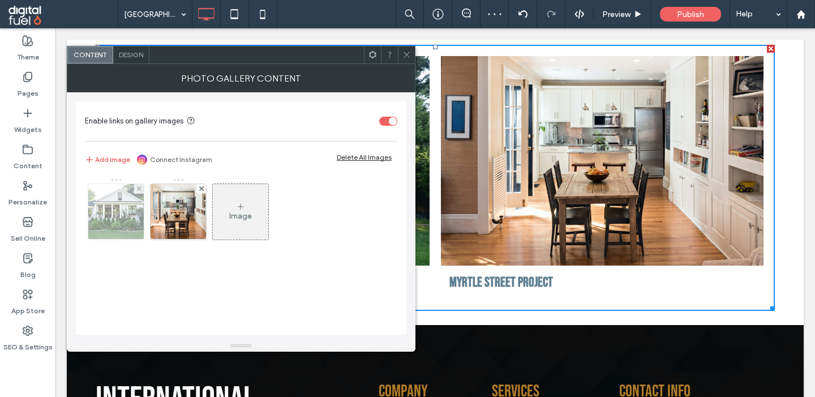
click at [114, 215] on img at bounding box center [115, 211] width 83 height 55
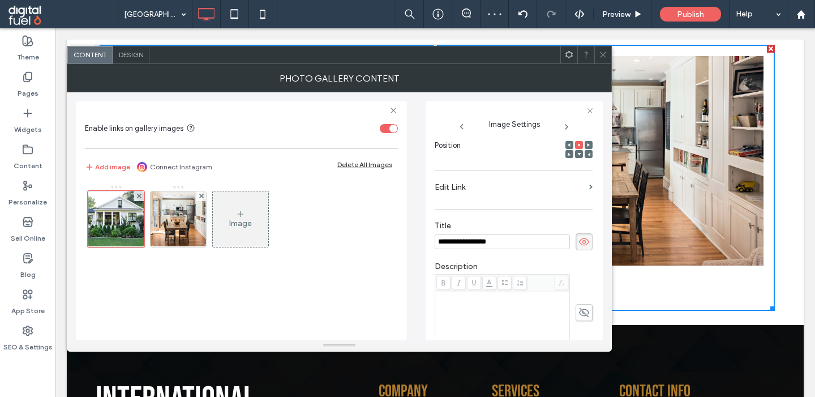
scroll to position [0, 0]
click at [506, 196] on label "Edit Link" at bounding box center [510, 187] width 150 height 21
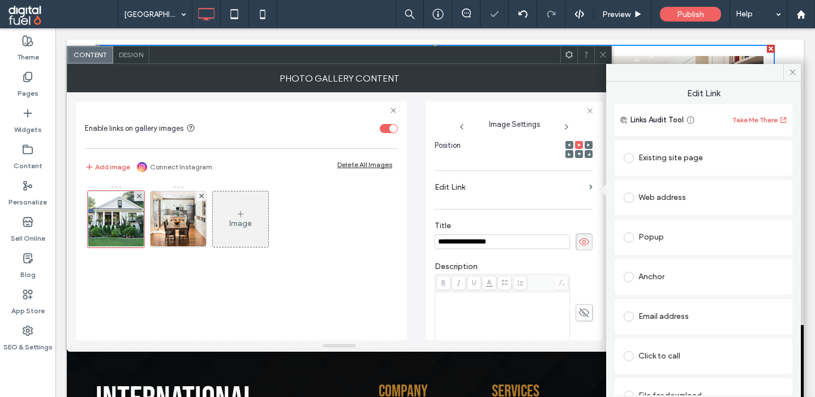
click at [660, 155] on div "Existing site page" at bounding box center [704, 158] width 160 height 18
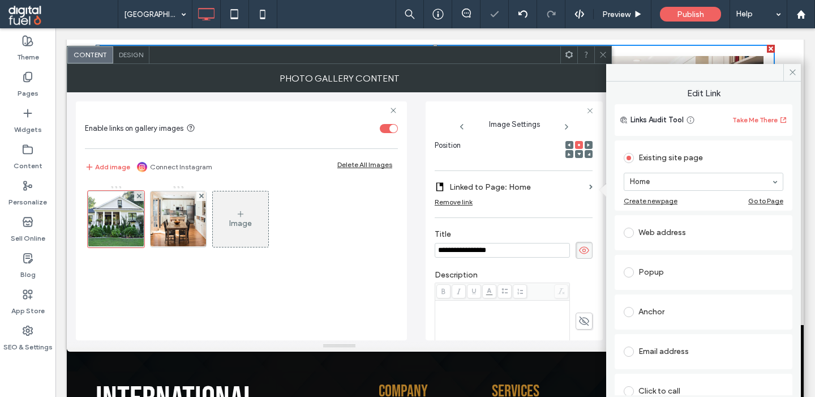
click at [670, 196] on div "Create new page" at bounding box center [651, 200] width 54 height 8
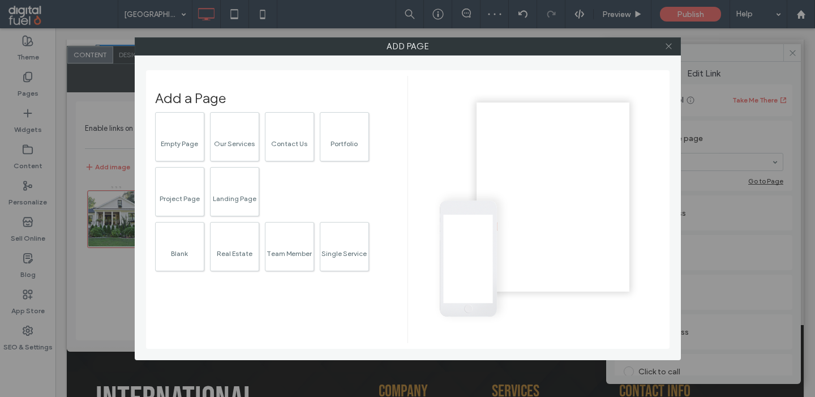
click at [667, 49] on icon at bounding box center [668, 46] width 8 height 8
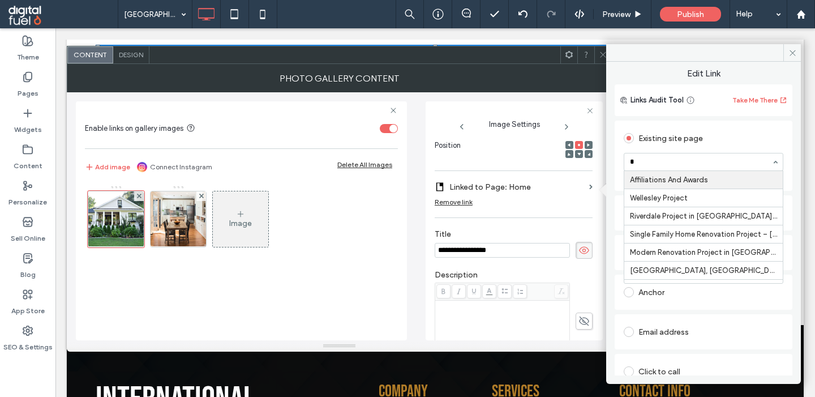
type input "**"
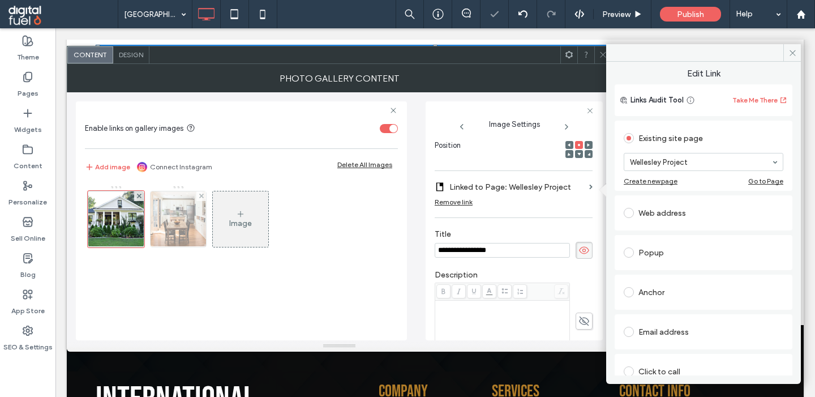
click at [184, 225] on img at bounding box center [178, 218] width 83 height 55
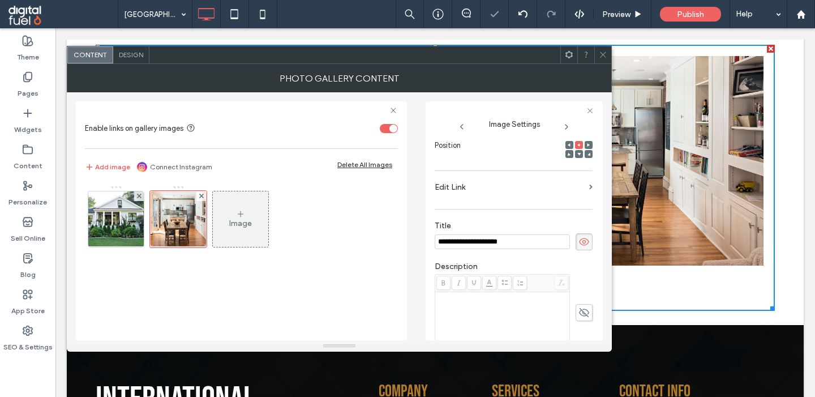
click at [541, 187] on label "Edit Link" at bounding box center [510, 187] width 150 height 21
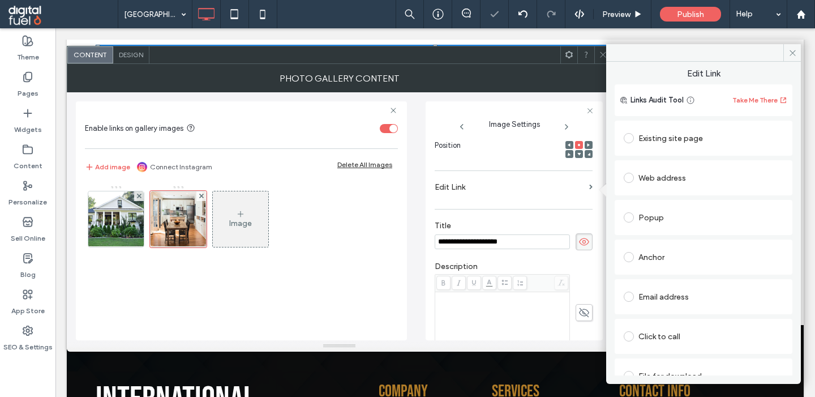
click at [659, 159] on div "Existing site page Web address Popup Anchor Email address Click to call File fo…" at bounding box center [703, 255] width 178 height 275
click at [673, 143] on div "Existing site page" at bounding box center [704, 138] width 160 height 18
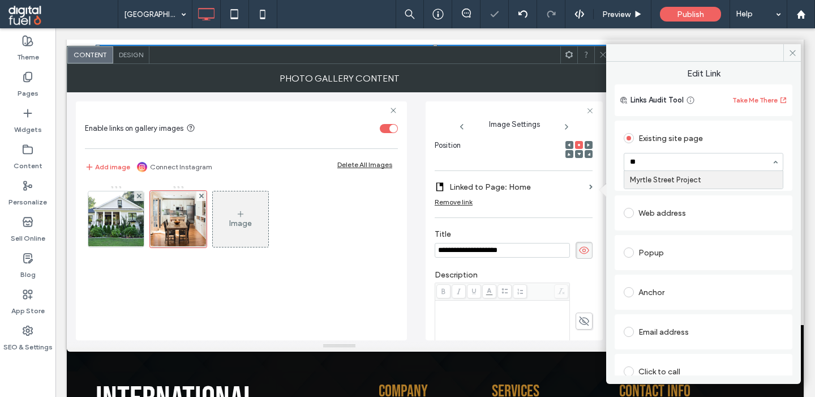
type input "***"
click at [603, 54] on use at bounding box center [603, 55] width 6 height 6
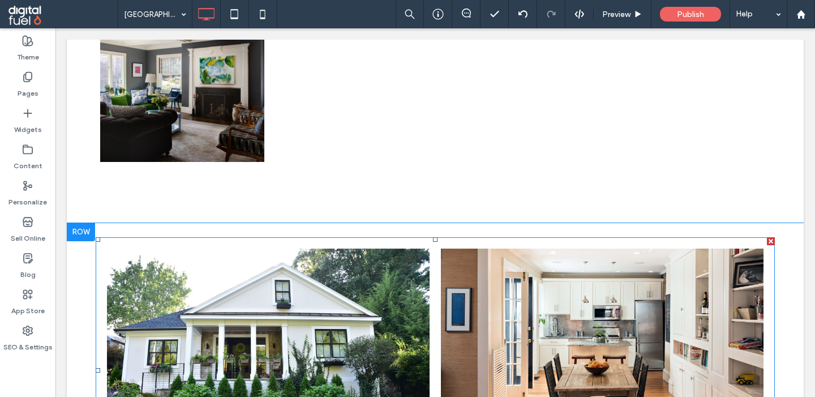
scroll to position [2999, 0]
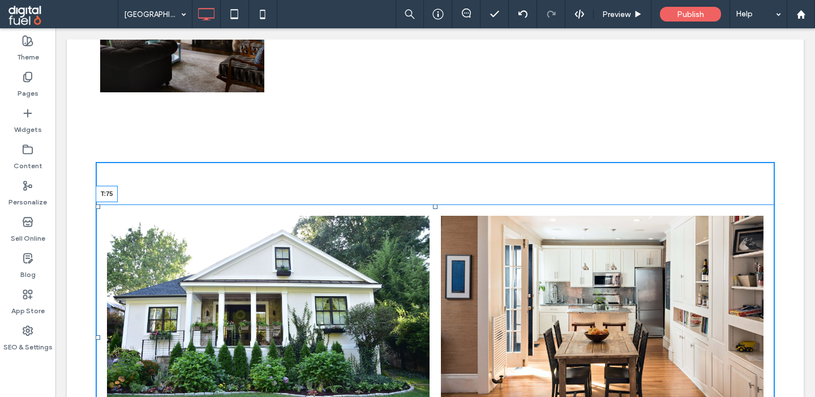
drag, startPoint x: 435, startPoint y: 171, endPoint x: 435, endPoint y: 207, distance: 36.2
click at [435, 207] on div at bounding box center [435, 206] width 5 height 5
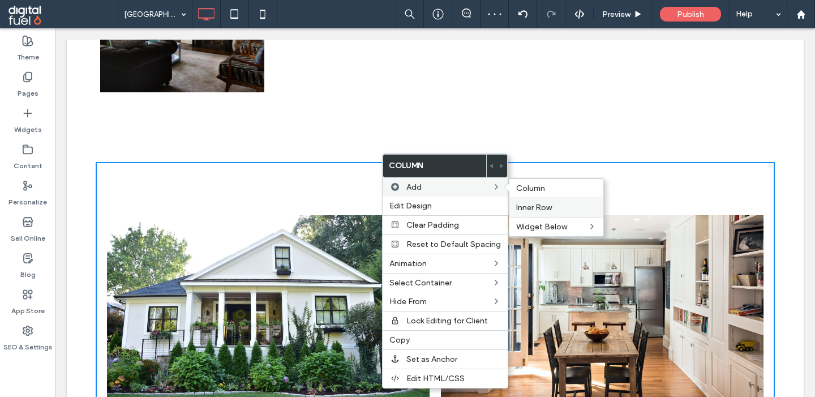
click at [544, 201] on div "Inner Row" at bounding box center [556, 206] width 94 height 19
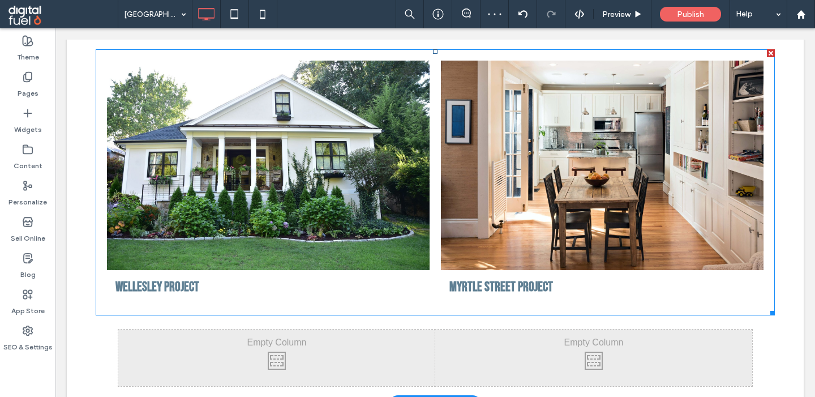
scroll to position [3202, 0]
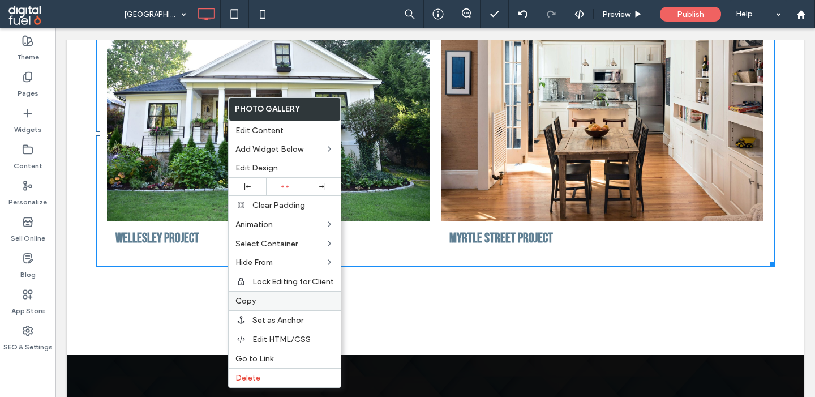
click at [249, 303] on span "Copy" at bounding box center [245, 301] width 20 height 10
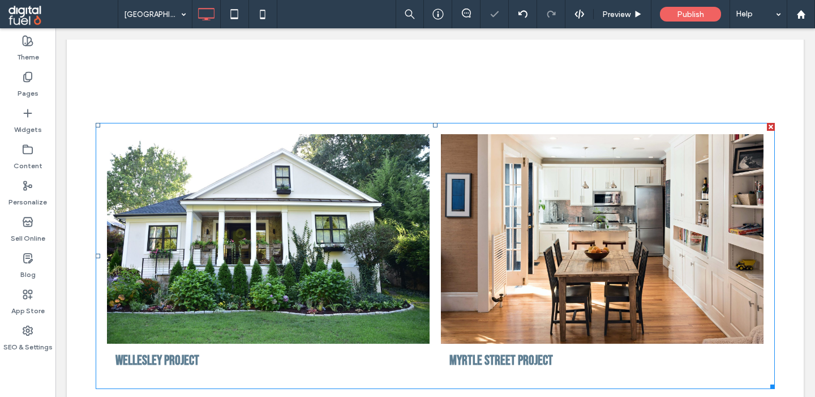
scroll to position [3053, 0]
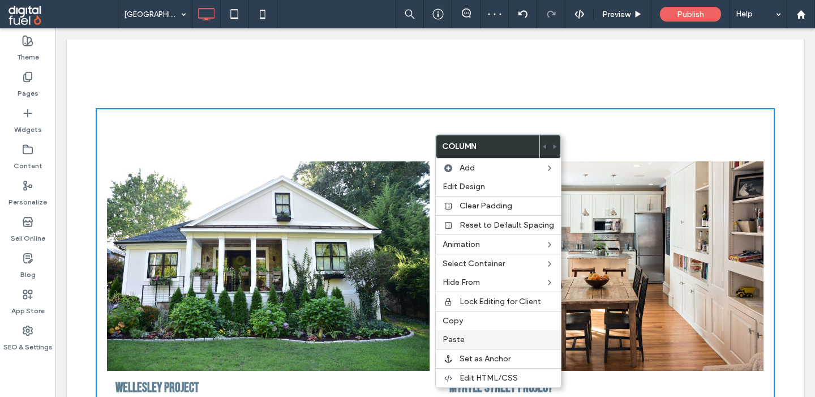
click at [447, 337] on span "Paste" at bounding box center [453, 339] width 22 height 10
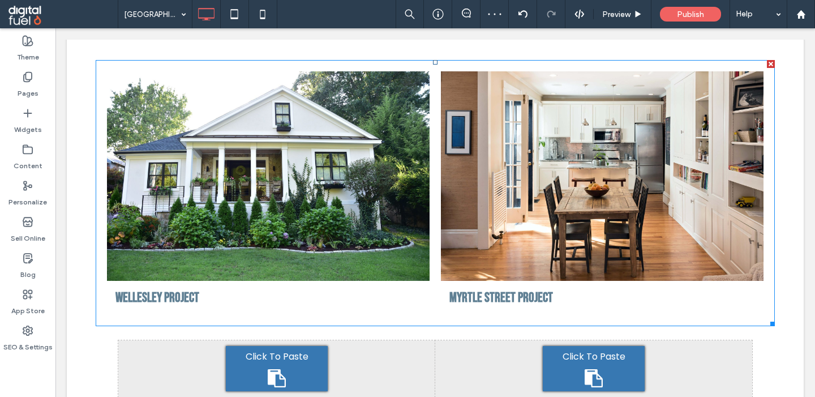
scroll to position [3139, 0]
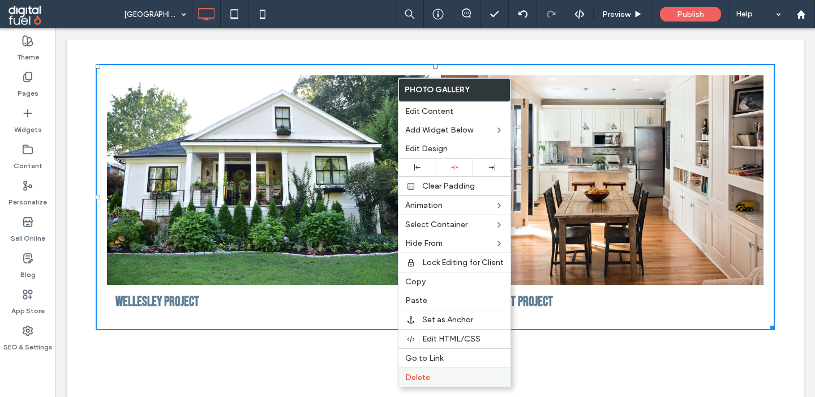
click at [419, 377] on span "Delete" at bounding box center [417, 377] width 25 height 10
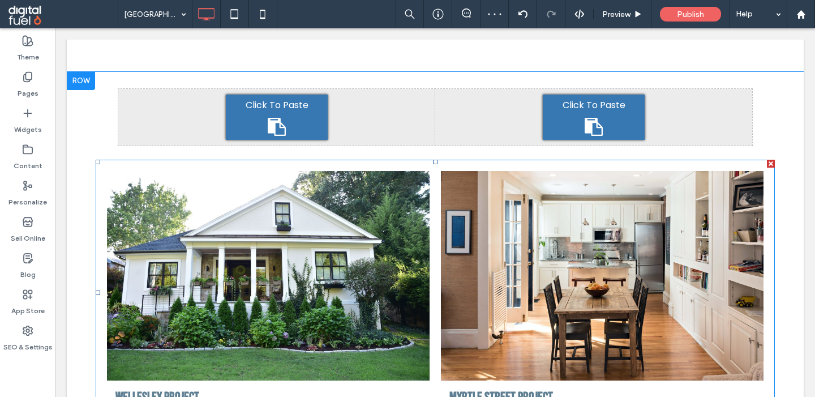
scroll to position [3053, 0]
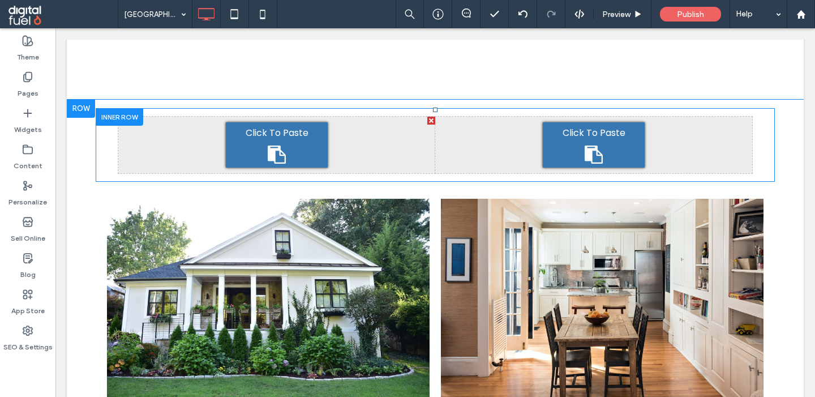
click at [107, 117] on div at bounding box center [120, 117] width 48 height 18
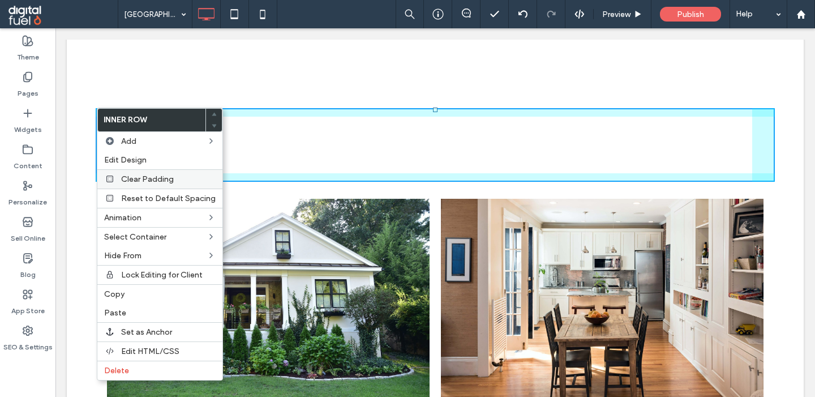
click at [167, 184] on span "Clear Padding" at bounding box center [147, 179] width 53 height 10
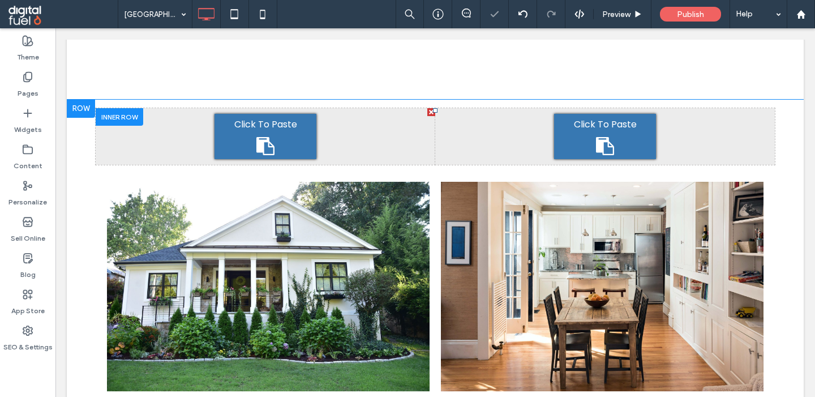
click at [117, 113] on div at bounding box center [120, 117] width 48 height 18
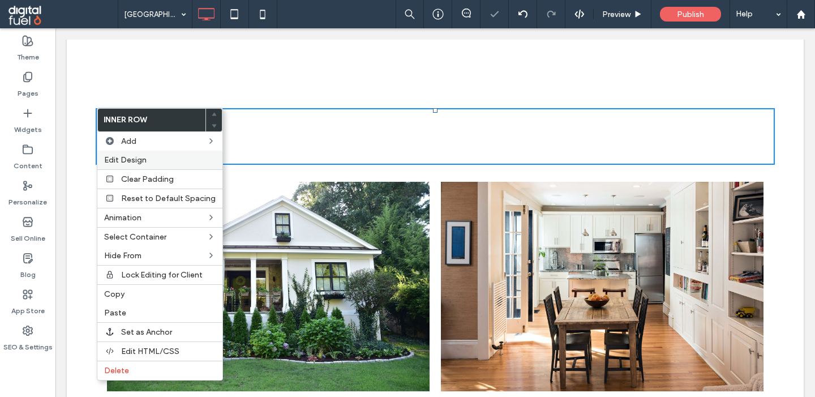
click at [130, 157] on span "Edit Design" at bounding box center [125, 160] width 42 height 10
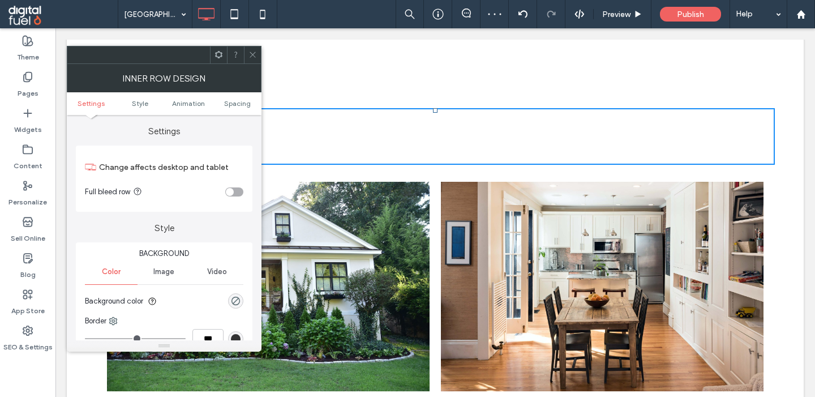
click at [238, 192] on div "toggle" at bounding box center [234, 191] width 18 height 9
click at [240, 104] on span "Spacing" at bounding box center [237, 103] width 27 height 8
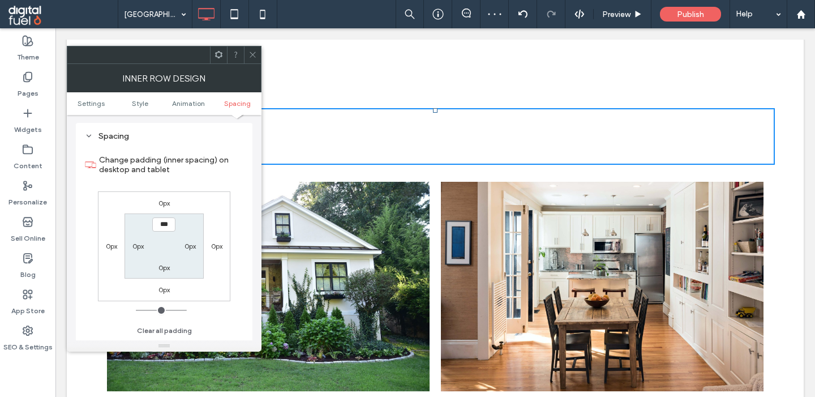
scroll to position [364, 0]
click at [136, 246] on label "0px" at bounding box center [137, 245] width 11 height 8
type input "**"
type input "****"
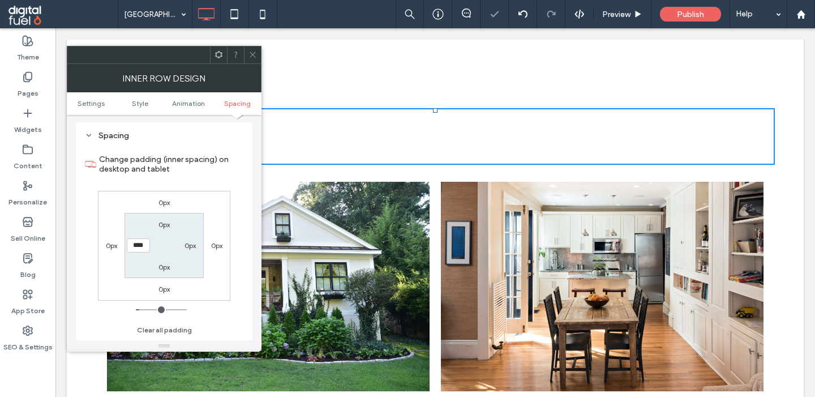
click at [255, 53] on icon at bounding box center [252, 54] width 8 height 8
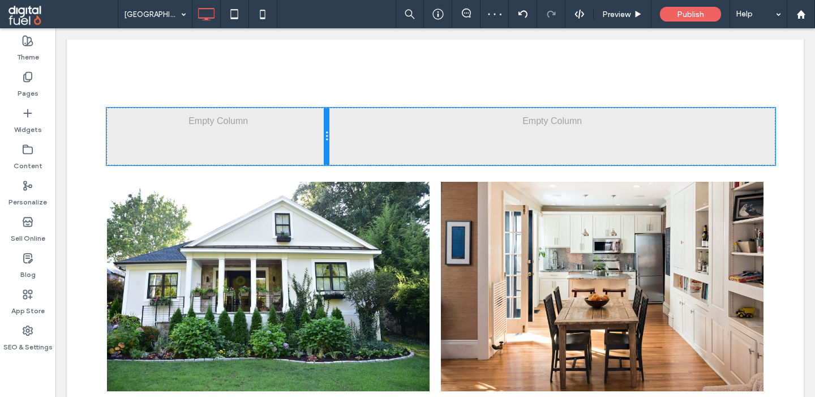
drag, startPoint x: 436, startPoint y: 133, endPoint x: 328, endPoint y: 133, distance: 108.6
click at [328, 133] on div at bounding box center [327, 136] width 6 height 57
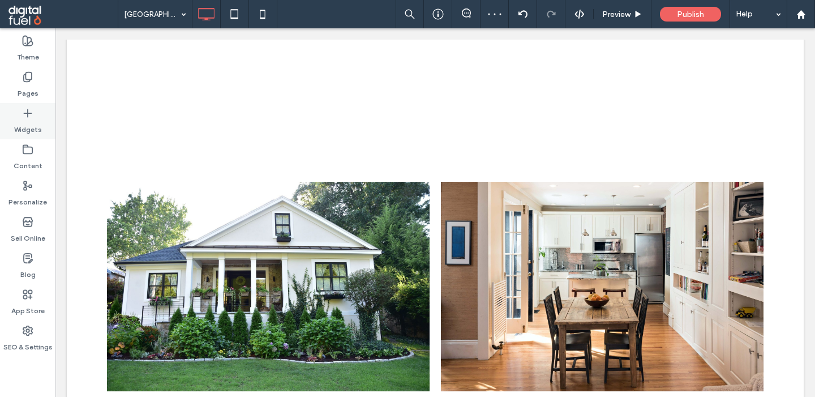
click at [11, 118] on div "Widgets" at bounding box center [27, 121] width 55 height 36
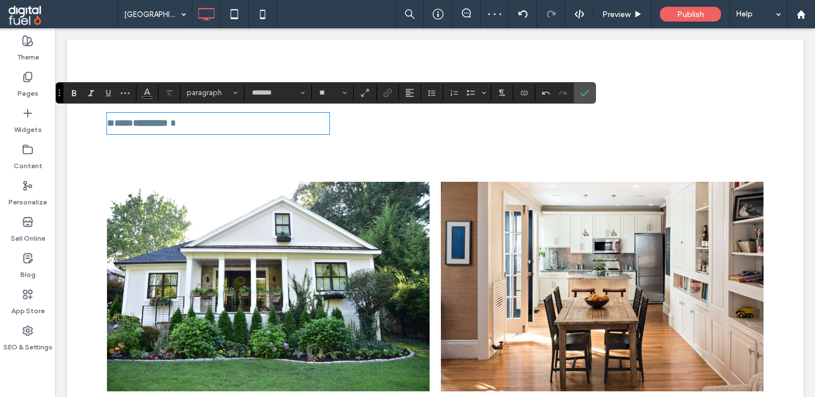
type input "******"
type input "*"
type input "******"
type input "**"
click at [220, 95] on span "paragraph" at bounding box center [209, 92] width 44 height 8
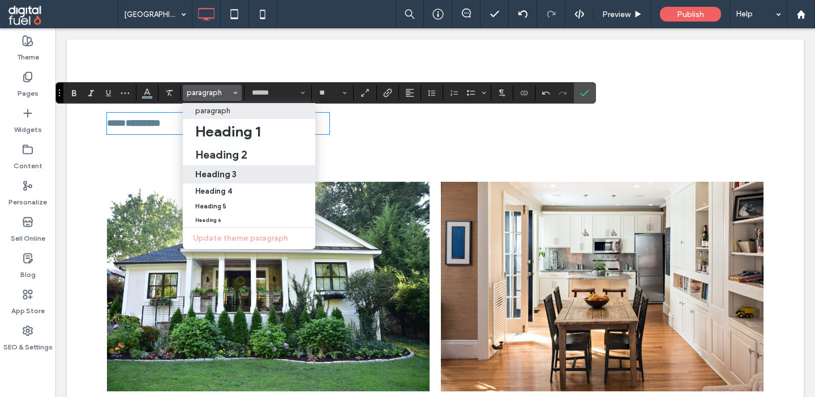
click at [236, 175] on div "Heading 3" at bounding box center [249, 174] width 108 height 11
type input "**********"
type input "**"
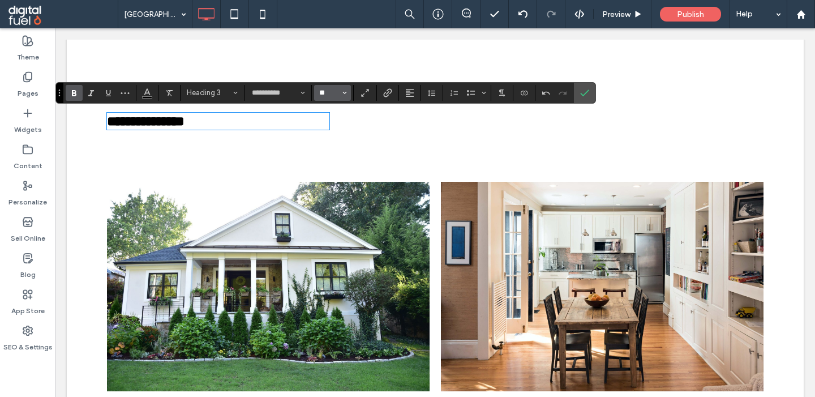
click at [333, 93] on input "**" at bounding box center [329, 92] width 22 height 9
type input "**"
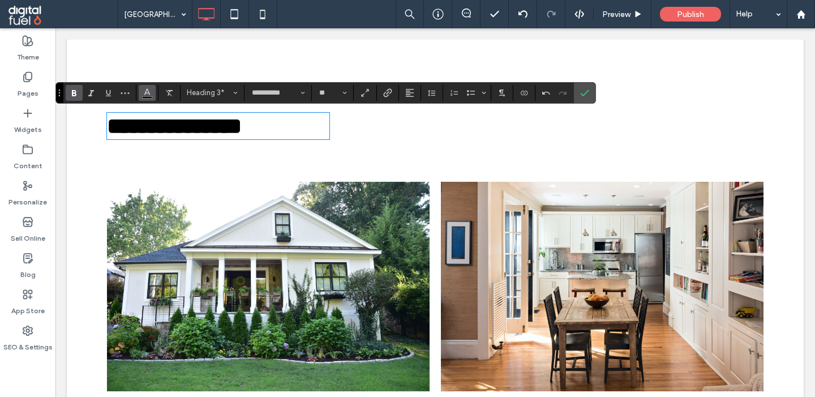
click at [151, 93] on icon "Color" at bounding box center [147, 91] width 9 height 9
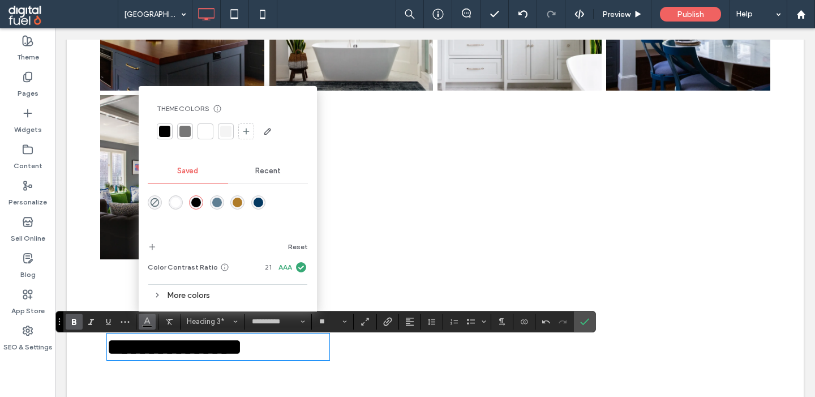
scroll to position [2824, 0]
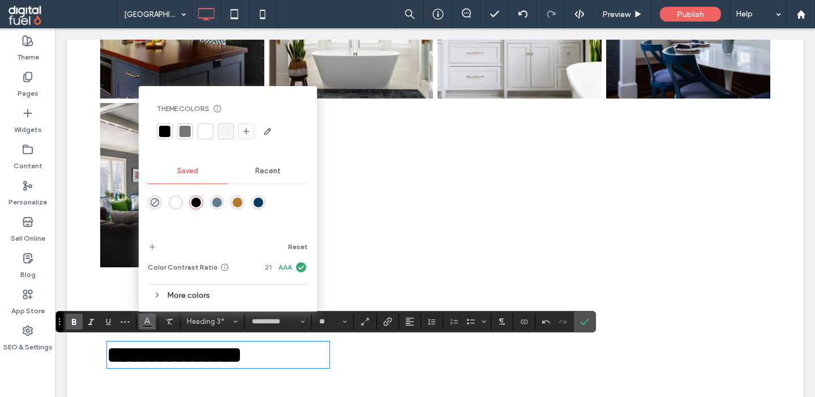
click at [178, 297] on div "More colors" at bounding box center [228, 294] width 160 height 15
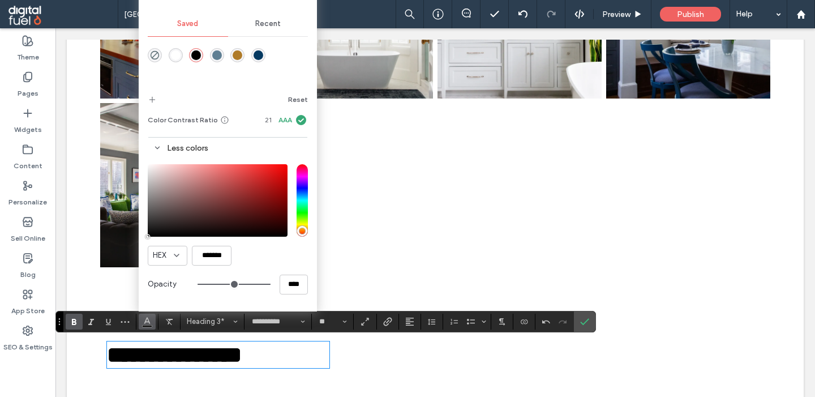
click at [254, 55] on div "rgba(4,57,97,1)" at bounding box center [258, 55] width 10 height 10
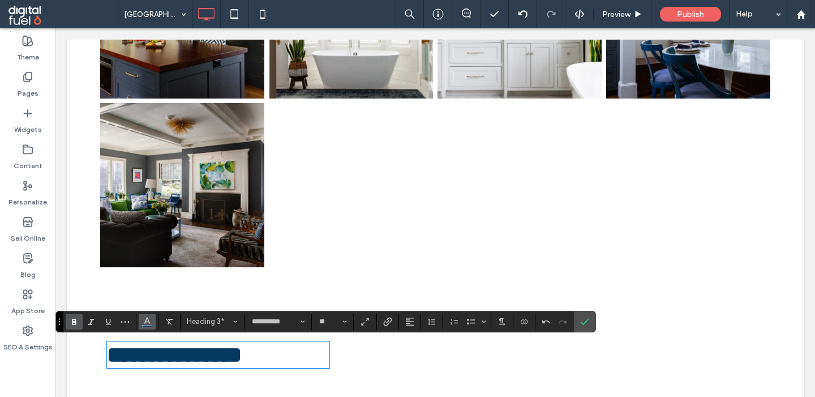
click at [143, 317] on button "Color" at bounding box center [147, 321] width 17 height 16
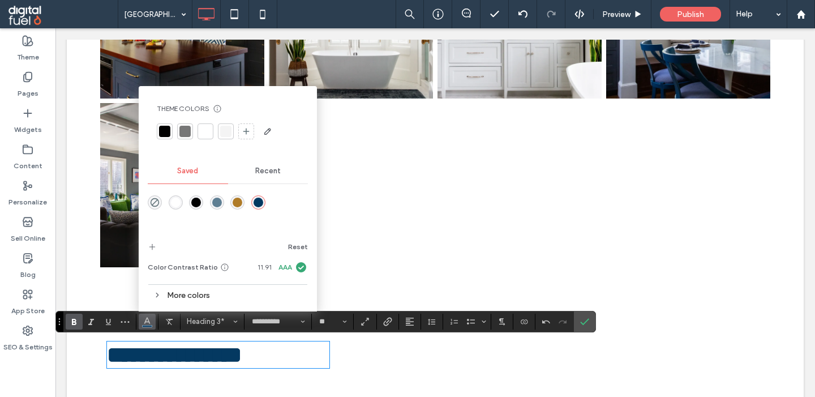
click at [191, 293] on div "More colors" at bounding box center [228, 294] width 160 height 15
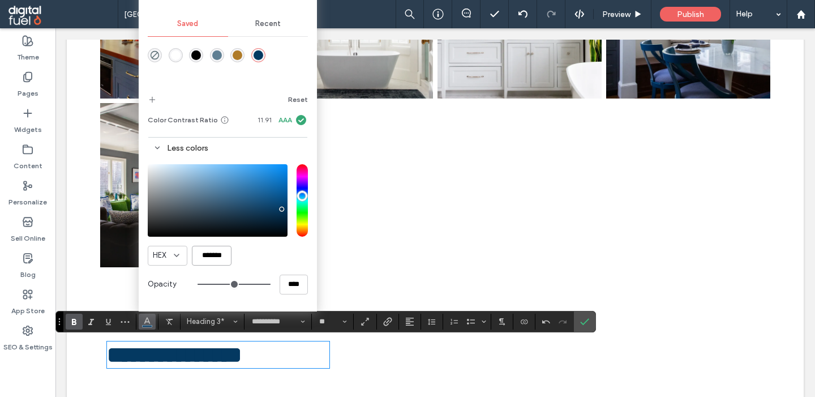
click at [216, 256] on input "*******" at bounding box center [212, 256] width 40 height 20
type input "*******"
click at [152, 93] on span "add color" at bounding box center [152, 100] width 9 height 18
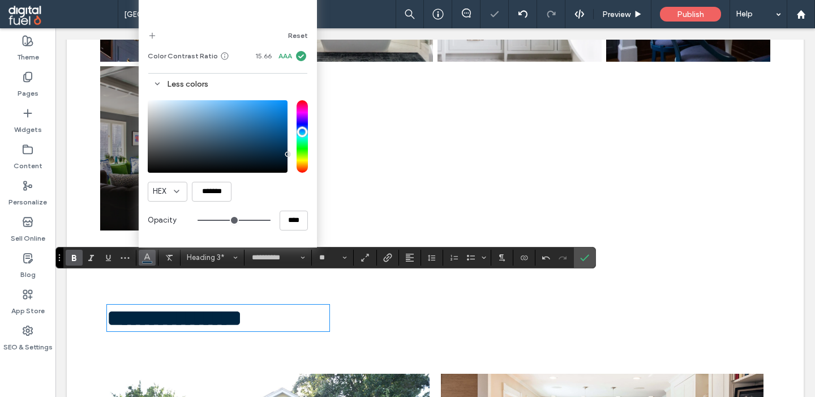
scroll to position [2888, 0]
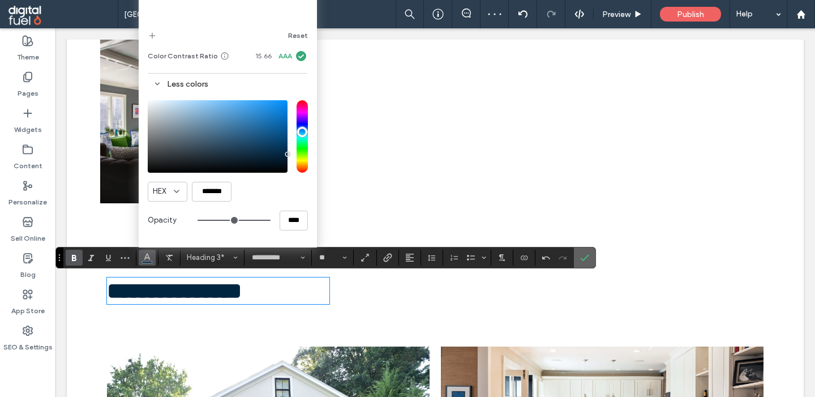
click at [587, 259] on icon "Confirm" at bounding box center [584, 257] width 9 height 9
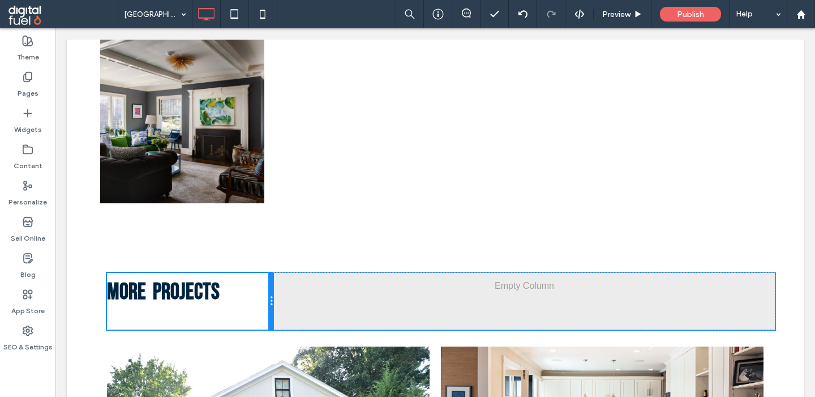
drag, startPoint x: 328, startPoint y: 312, endPoint x: 256, endPoint y: 315, distance: 71.9
click at [256, 315] on div "Click To Paste Click To Paste More Projects" at bounding box center [190, 301] width 167 height 57
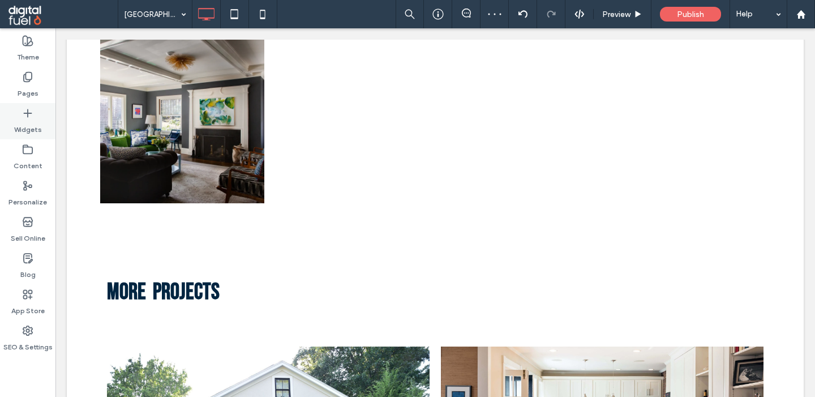
click at [37, 118] on div "Widgets" at bounding box center [27, 121] width 55 height 36
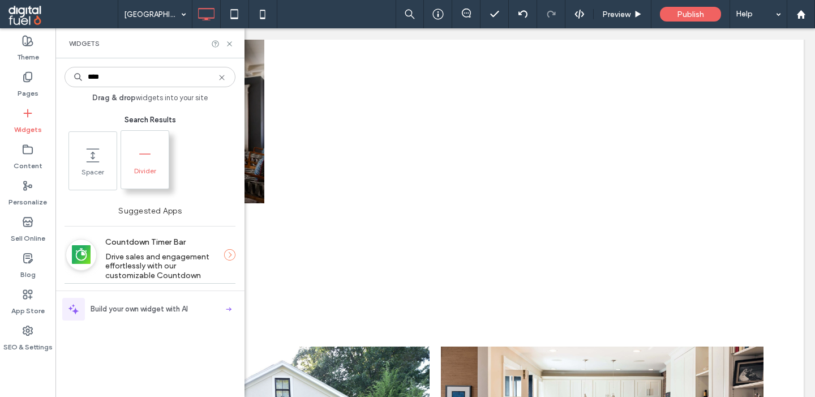
type input "****"
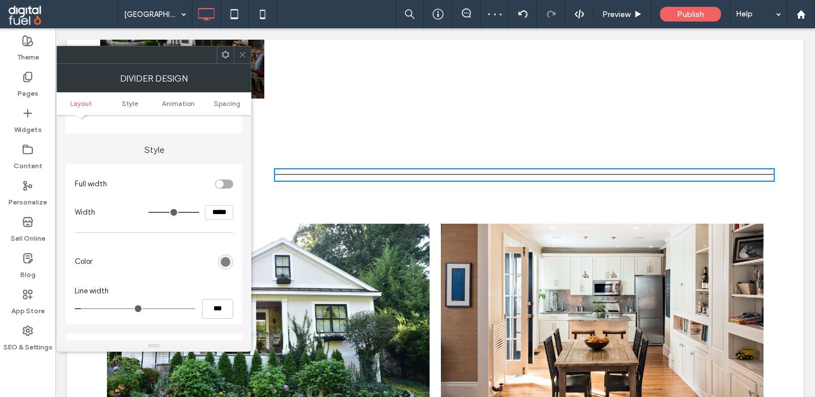
scroll to position [93, 0]
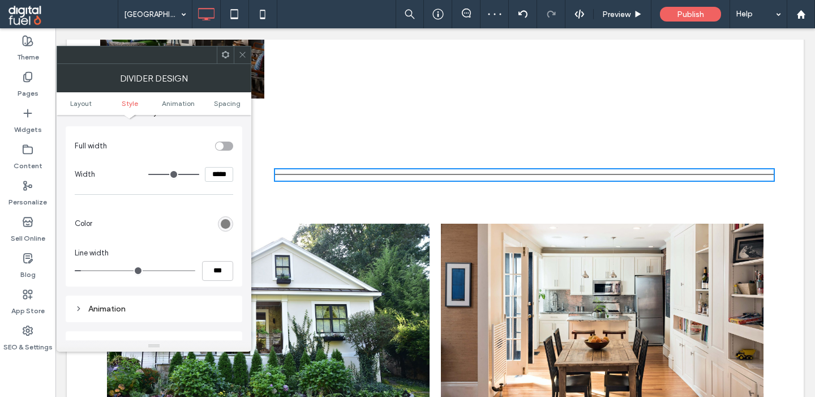
click at [229, 223] on div "rgb(128, 128, 128)" at bounding box center [226, 224] width 10 height 10
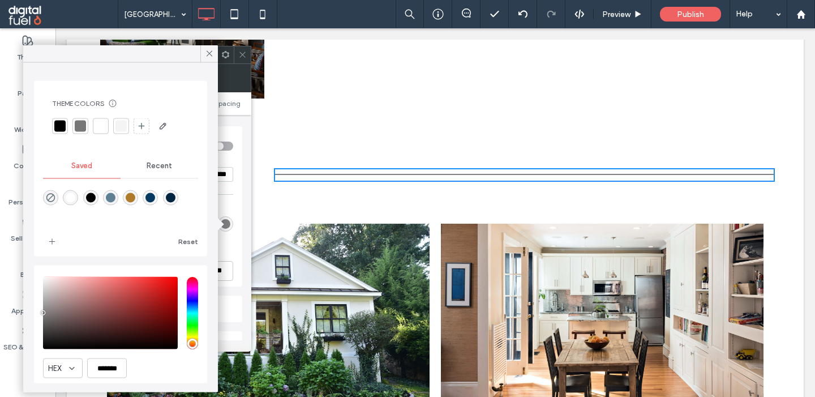
click at [165, 199] on div "rgba(0,37,65,1)" at bounding box center [170, 197] width 15 height 15
type input "*******"
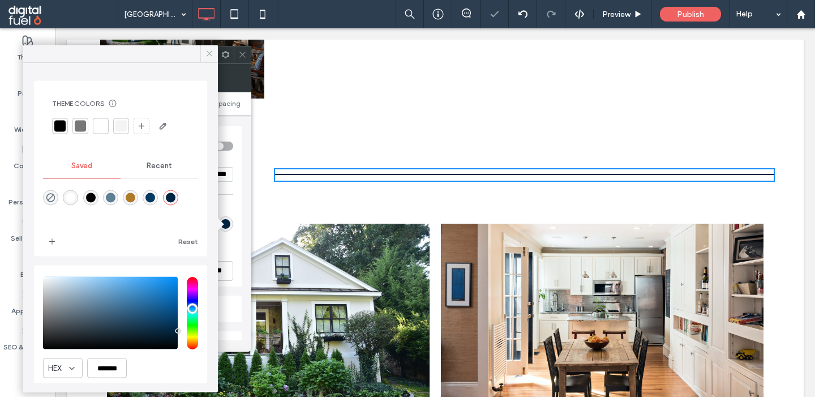
click at [212, 55] on icon at bounding box center [209, 54] width 10 height 10
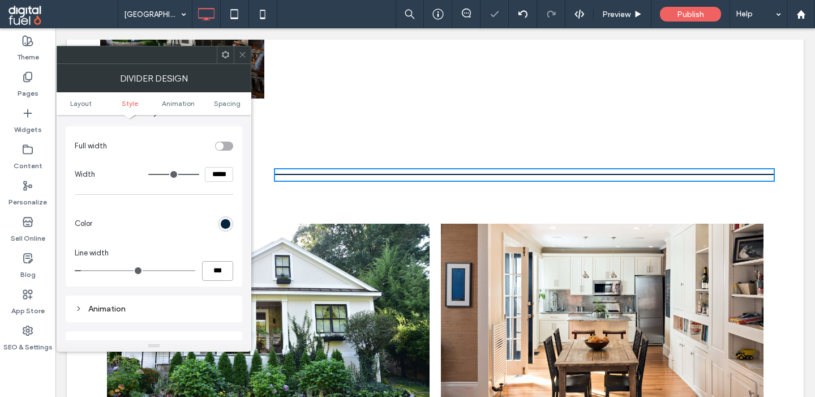
click at [214, 278] on input "***" at bounding box center [217, 271] width 31 height 20
type input "***"
type input "*"
type input "****"
click at [239, 54] on icon at bounding box center [242, 54] width 8 height 8
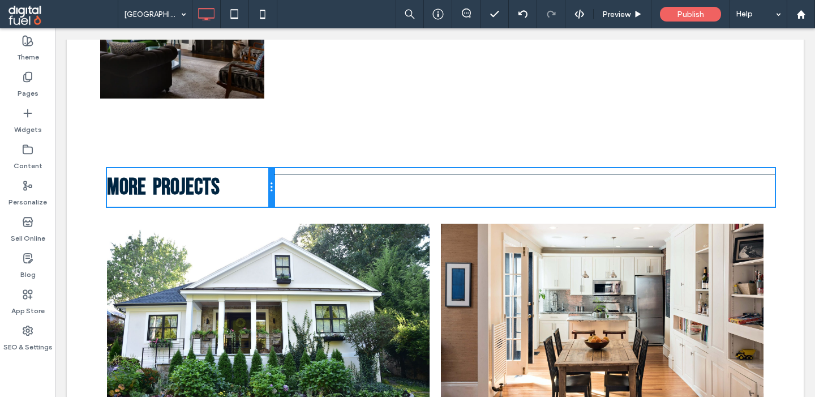
drag, startPoint x: 272, startPoint y: 190, endPoint x: 267, endPoint y: 198, distance: 9.4
click at [267, 198] on div "Click To Paste Click To Paste More Projects" at bounding box center [190, 187] width 167 height 38
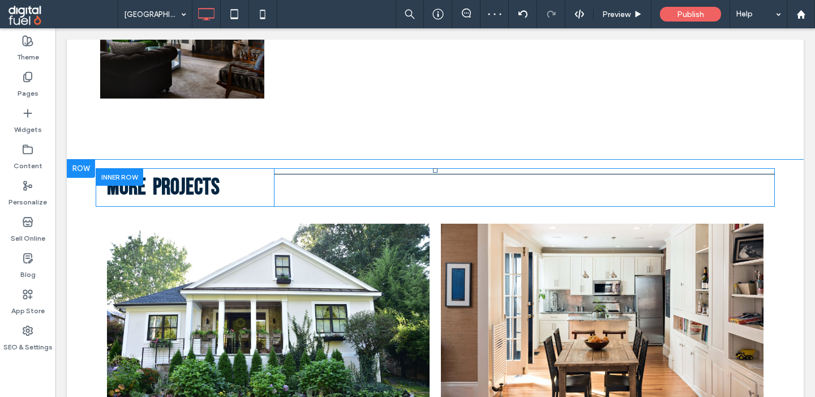
click at [119, 175] on div at bounding box center [120, 177] width 48 height 18
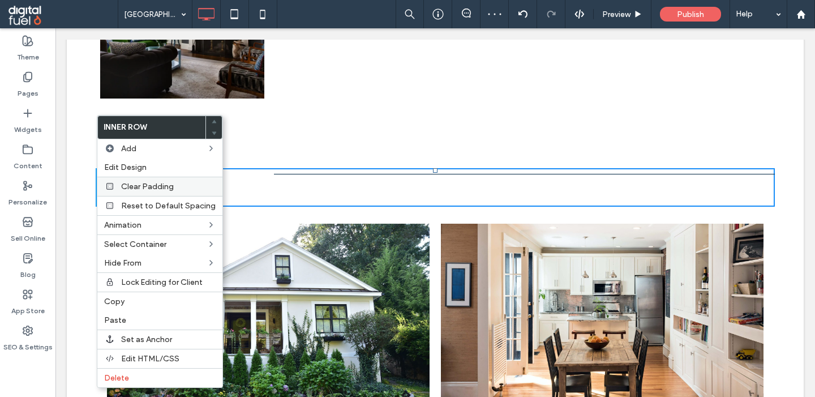
click at [148, 184] on span "Clear Padding" at bounding box center [147, 187] width 53 height 10
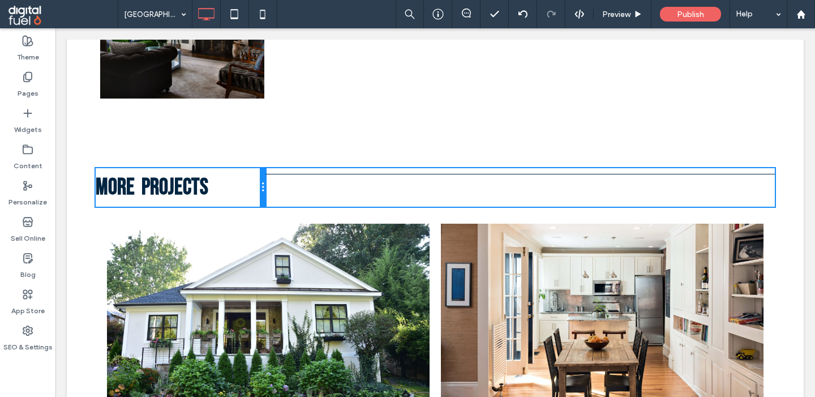
drag, startPoint x: 264, startPoint y: 189, endPoint x: 248, endPoint y: 192, distance: 16.2
click at [248, 192] on div "Click To Paste Click To Paste More Projects" at bounding box center [181, 187] width 170 height 38
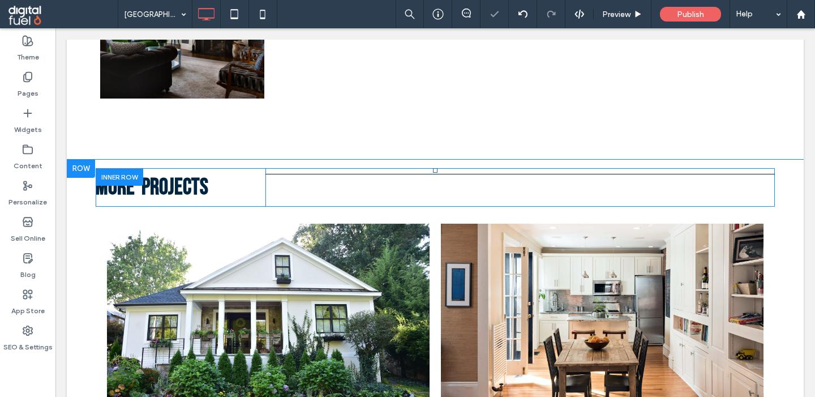
click at [106, 170] on div at bounding box center [120, 177] width 48 height 18
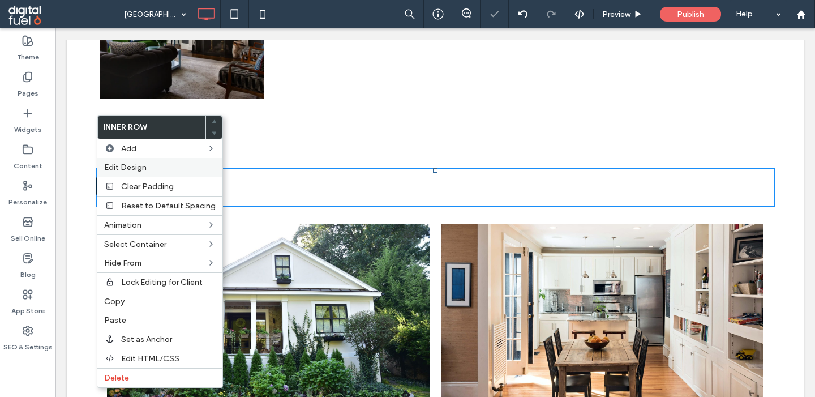
click at [125, 164] on span "Edit Design" at bounding box center [125, 167] width 42 height 10
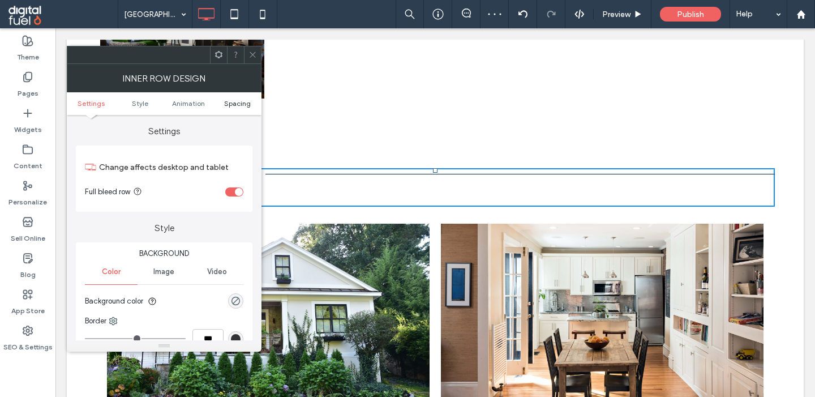
click at [240, 105] on span "Spacing" at bounding box center [237, 103] width 27 height 8
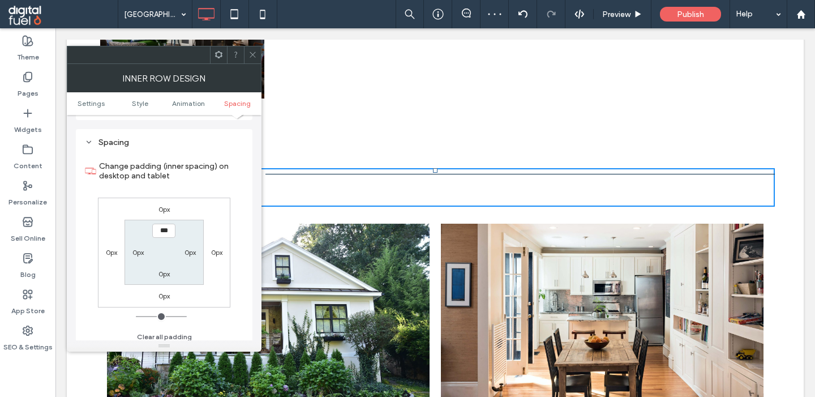
scroll to position [364, 0]
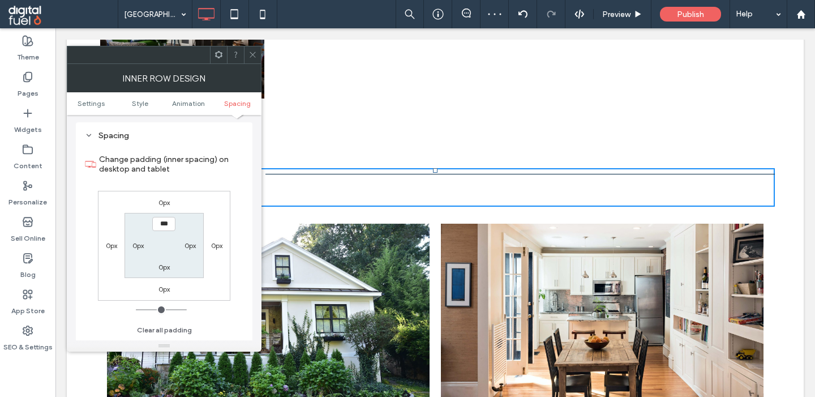
click at [139, 248] on label "0px" at bounding box center [137, 245] width 11 height 8
type input "**"
type input "****"
click at [254, 48] on span at bounding box center [252, 54] width 8 height 17
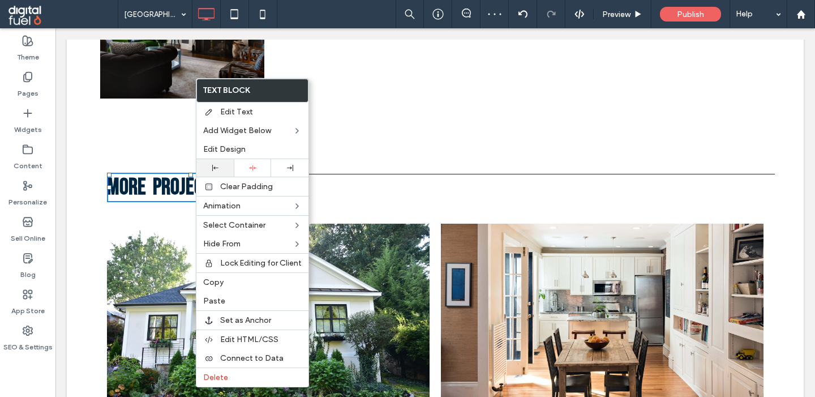
click at [220, 169] on div at bounding box center [215, 168] width 26 height 6
click at [220, 151] on span "Edit Design" at bounding box center [224, 149] width 42 height 10
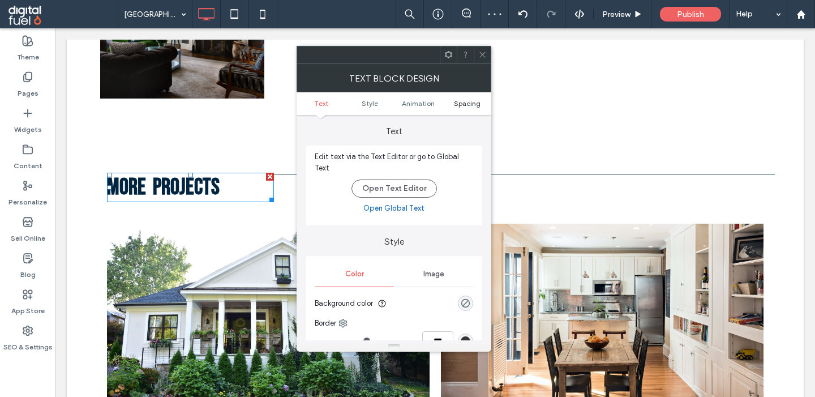
click at [472, 105] on span "Spacing" at bounding box center [467, 103] width 27 height 8
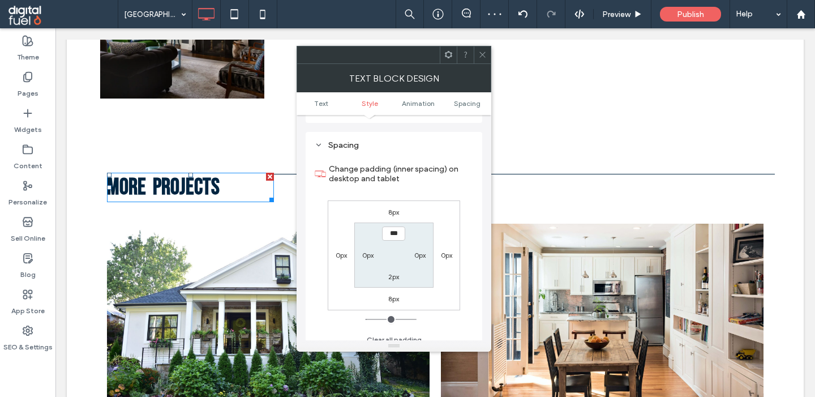
scroll to position [319, 0]
click at [394, 205] on label "8px" at bounding box center [393, 209] width 11 height 8
type input "*"
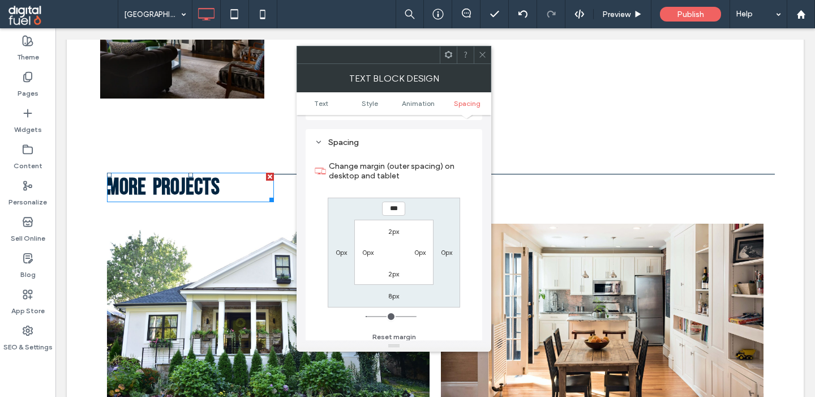
type input "*"
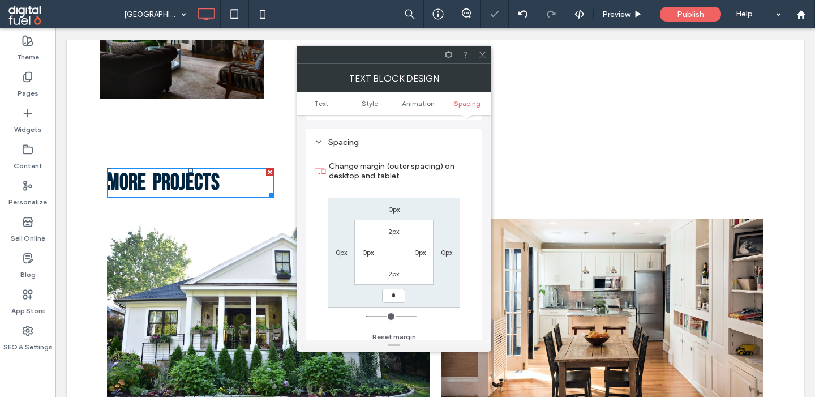
type input "***"
type input "*"
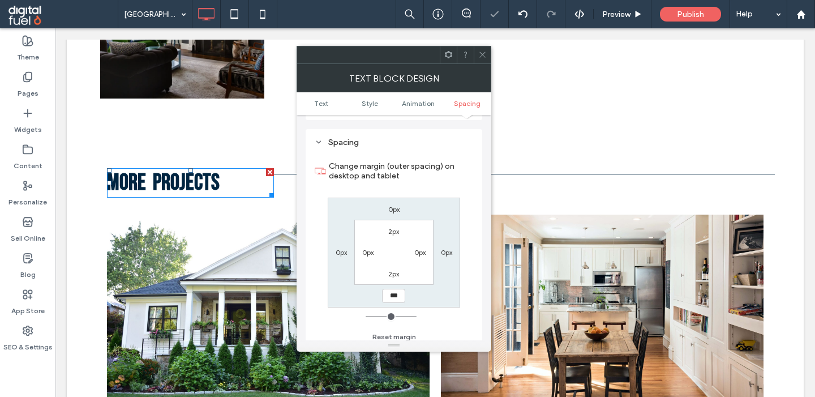
click at [484, 54] on use at bounding box center [482, 55] width 6 height 6
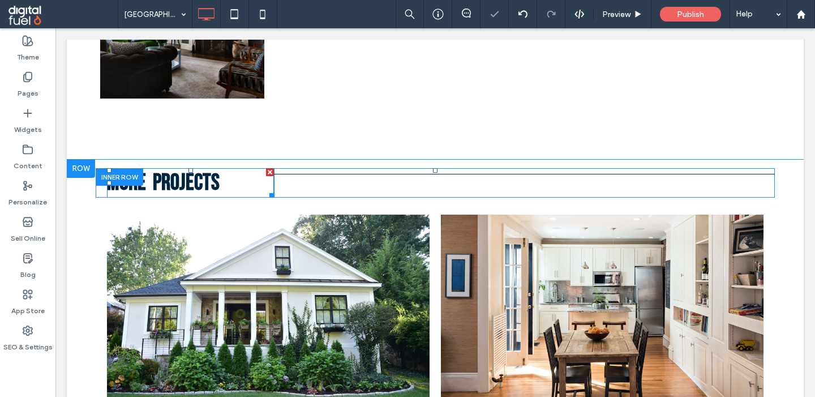
click at [213, 188] on span "More Projects" at bounding box center [163, 182] width 113 height 27
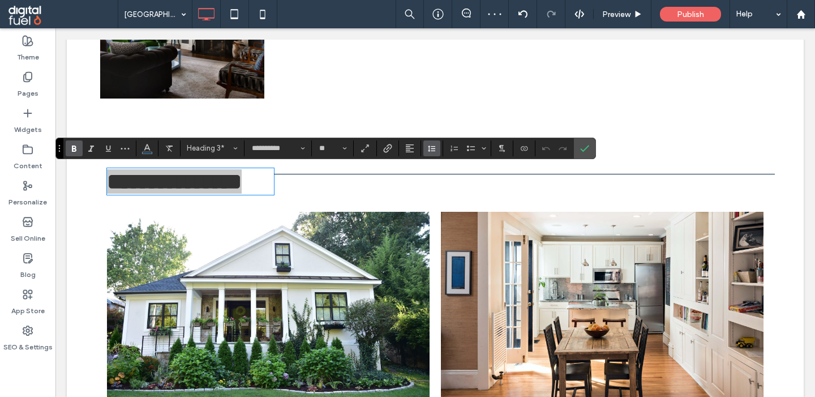
click at [432, 149] on icon "Line Height" at bounding box center [431, 148] width 9 height 9
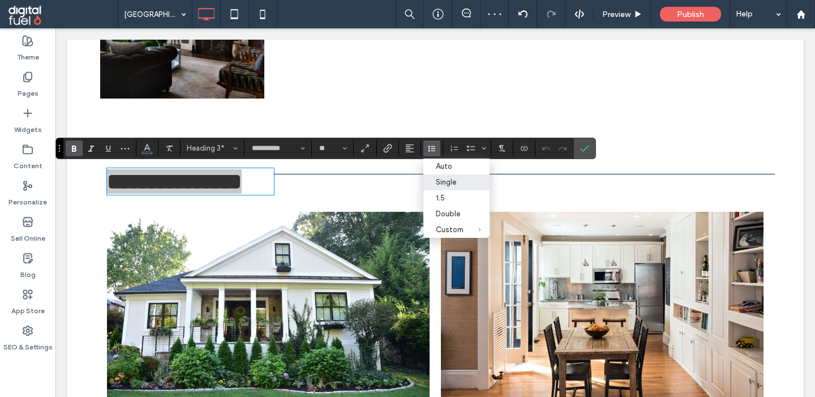
click at [439, 183] on div "Single" at bounding box center [450, 182] width 28 height 8
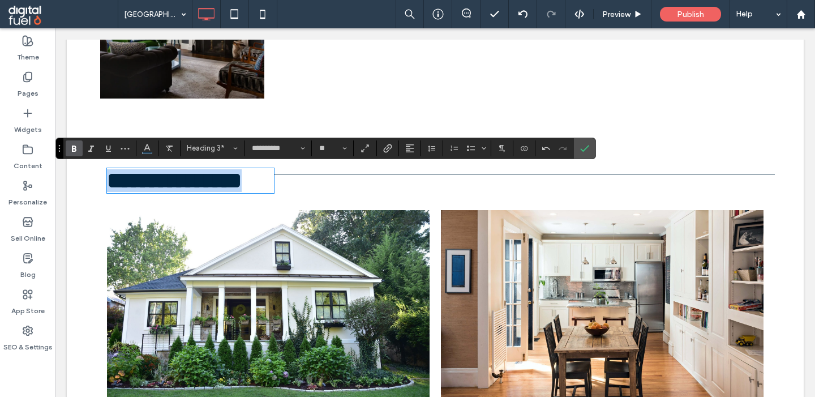
click at [306, 237] on link at bounding box center [268, 314] width 323 height 209
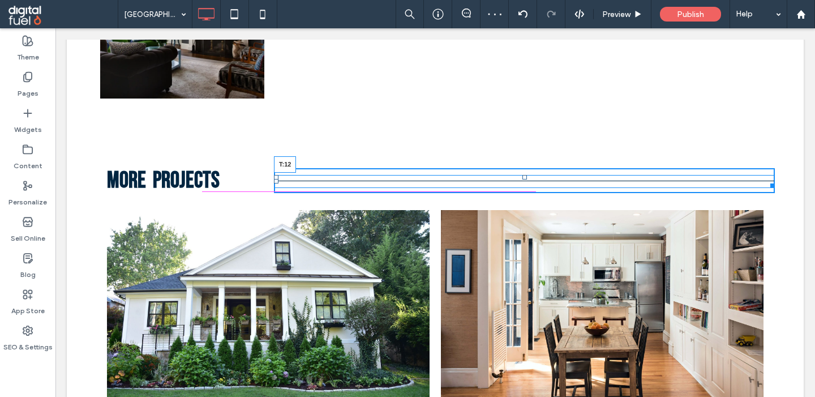
drag, startPoint x: 525, startPoint y: 170, endPoint x: 527, endPoint y: 177, distance: 7.2
click at [527, 177] on div "T:12" at bounding box center [524, 181] width 501 height 13
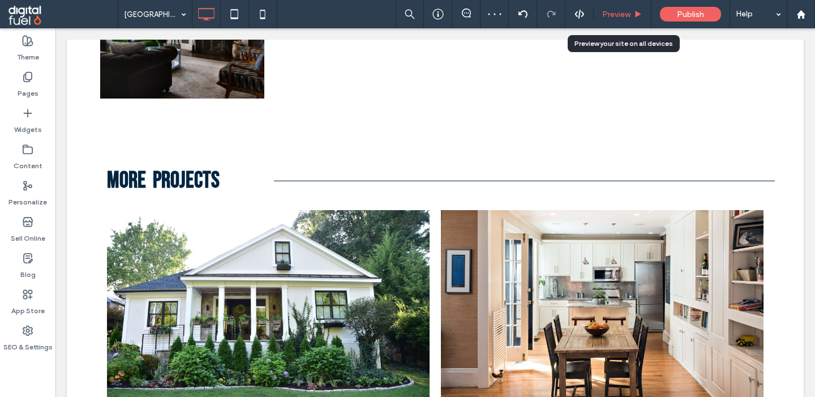
click at [641, 15] on icon at bounding box center [638, 14] width 8 height 8
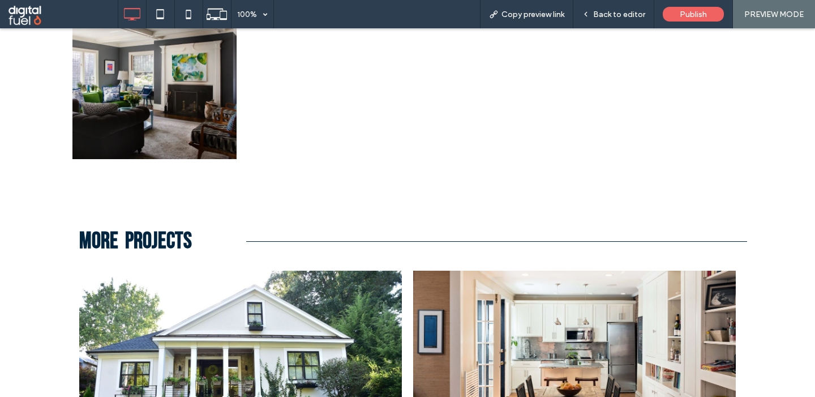
scroll to position [2994, 0]
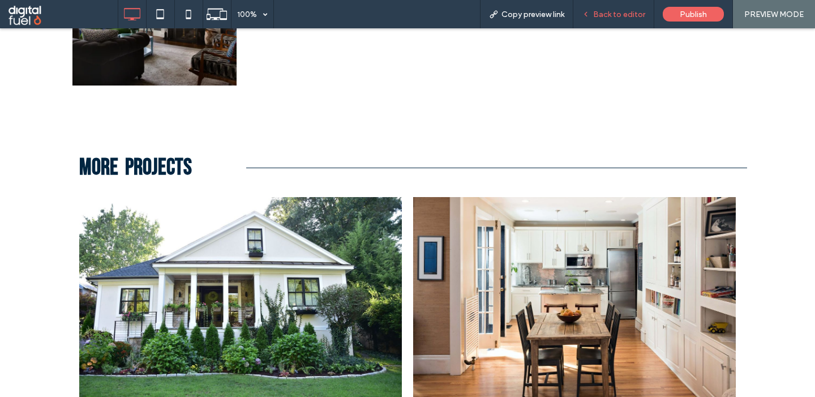
click at [583, 18] on div "Back to editor" at bounding box center [613, 15] width 80 height 10
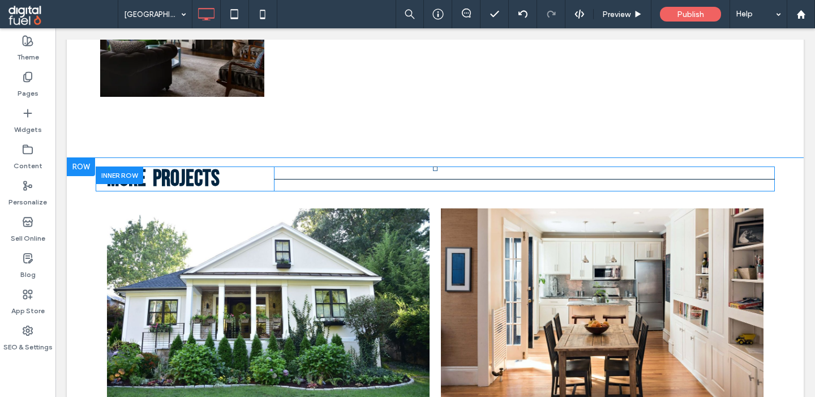
click at [113, 169] on div at bounding box center [120, 175] width 48 height 18
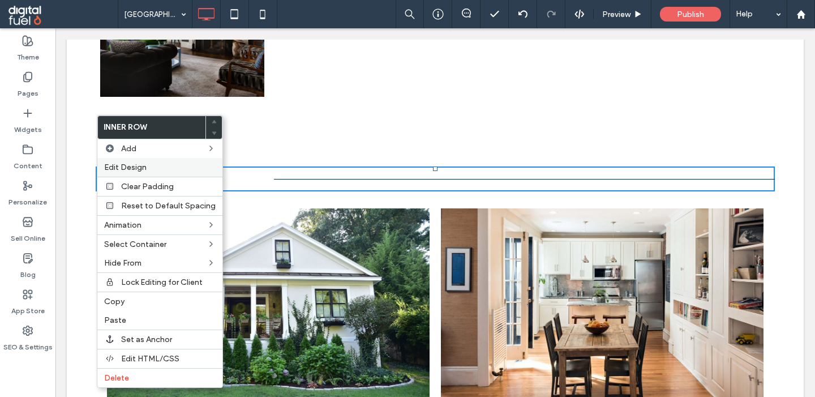
click at [123, 165] on span "Edit Design" at bounding box center [125, 167] width 42 height 10
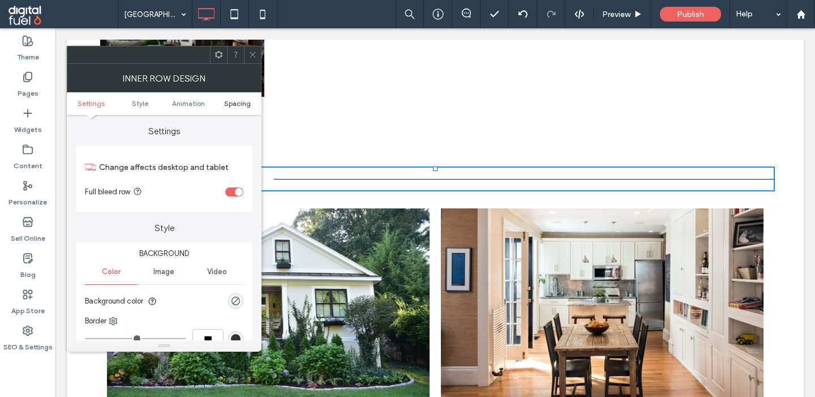
click at [236, 102] on span "Spacing" at bounding box center [237, 103] width 27 height 8
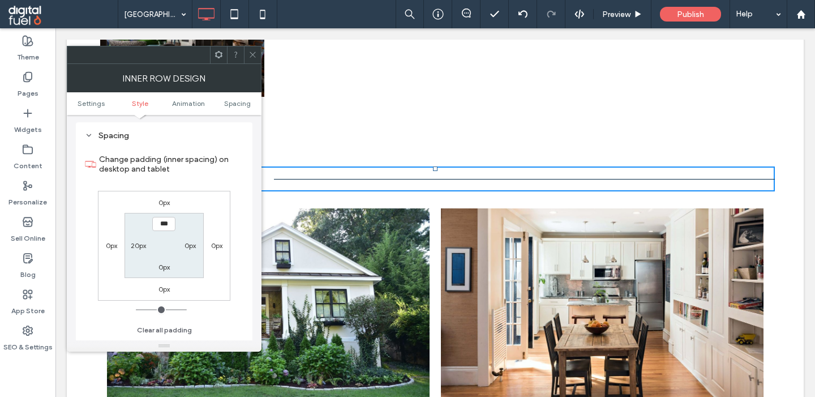
scroll to position [364, 0]
click at [191, 248] on label "0px" at bounding box center [189, 245] width 11 height 8
type input "**"
type input "****"
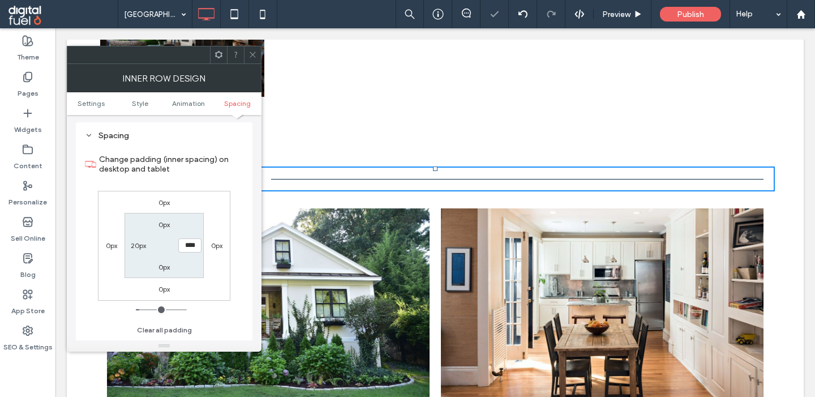
click at [252, 57] on icon at bounding box center [252, 54] width 8 height 8
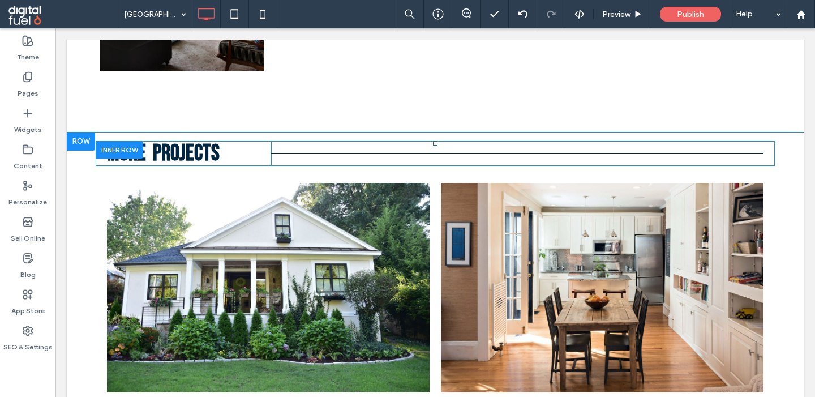
scroll to position [3013, 0]
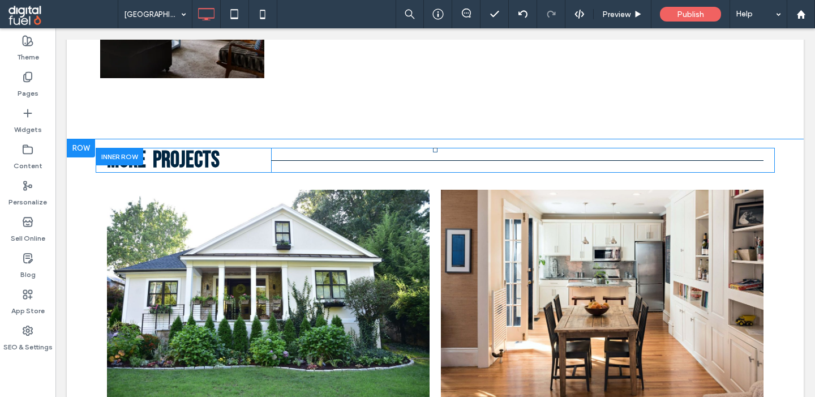
click at [118, 152] on div at bounding box center [120, 157] width 48 height 18
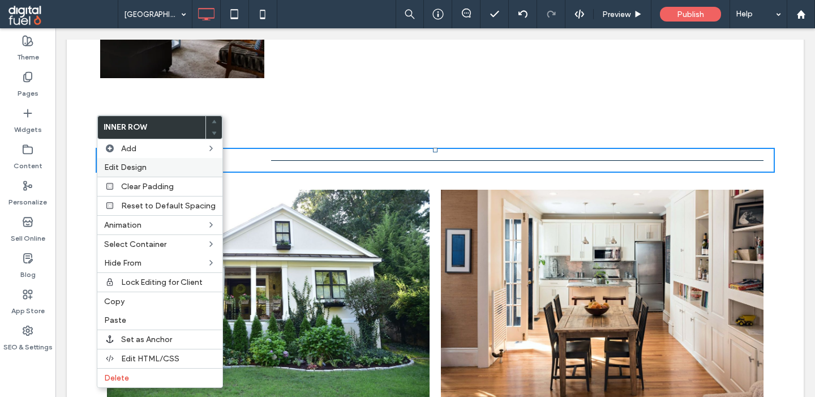
click at [145, 166] on span "Edit Design" at bounding box center [125, 167] width 42 height 10
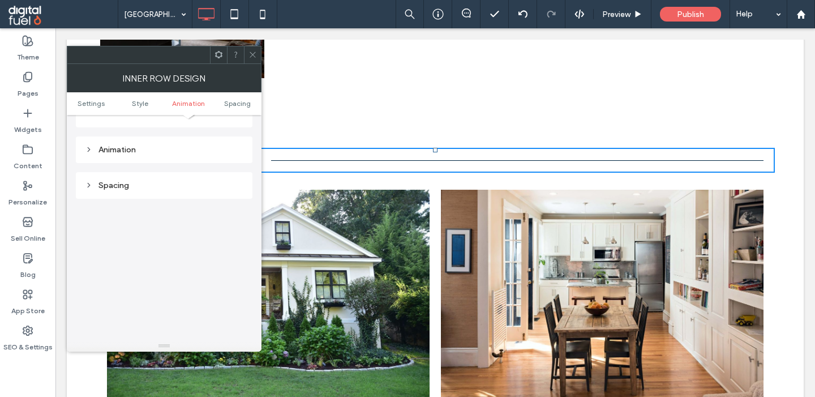
scroll to position [292, 0]
click at [131, 179] on div "Animation" at bounding box center [164, 171] width 158 height 15
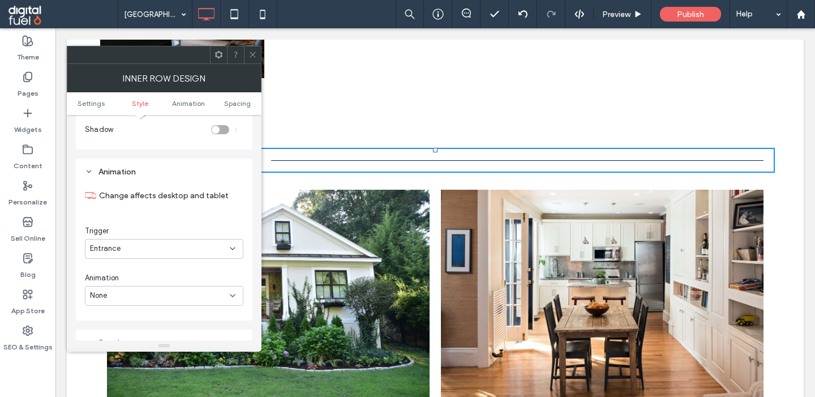
scroll to position [332, 0]
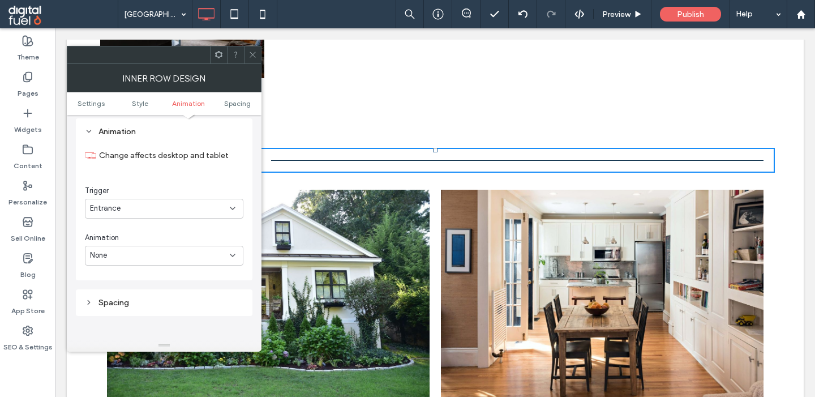
click at [194, 211] on div "Entrance" at bounding box center [160, 208] width 140 height 11
click at [147, 266] on div "Scroll" at bounding box center [163, 270] width 157 height 20
click at [188, 256] on div "None" at bounding box center [160, 255] width 140 height 11
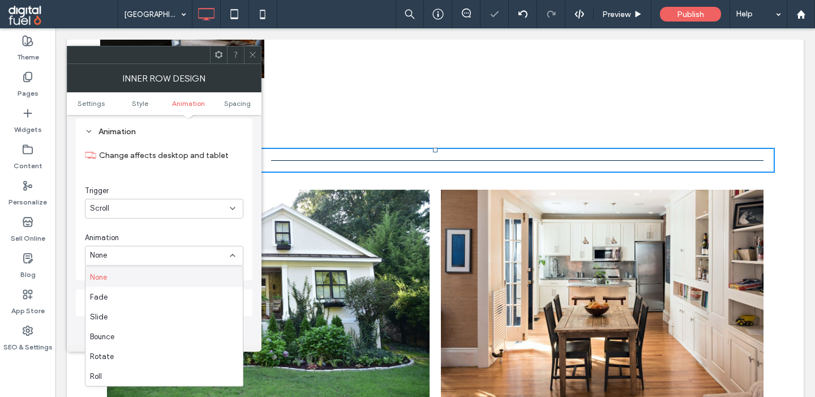
scroll to position [382, 0]
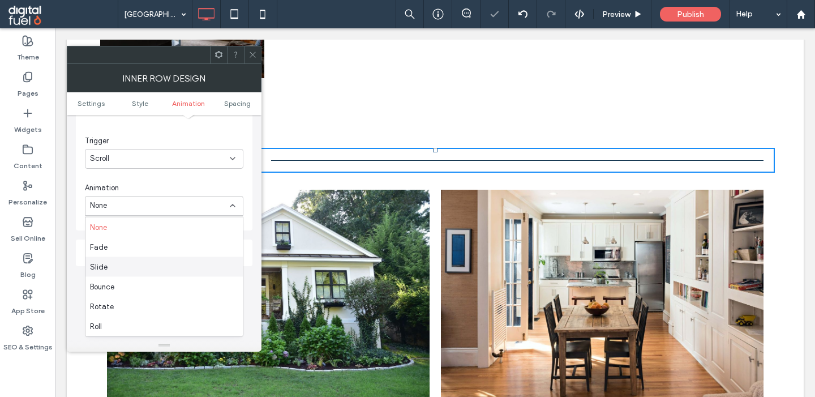
click at [168, 265] on div "Slide" at bounding box center [163, 267] width 157 height 20
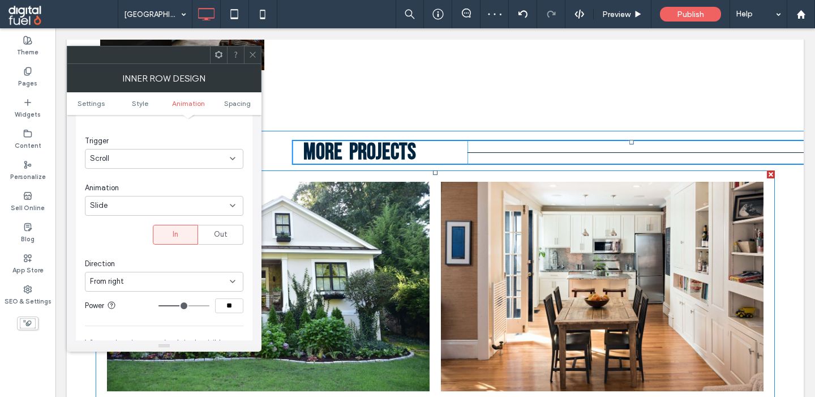
scroll to position [3025, 0]
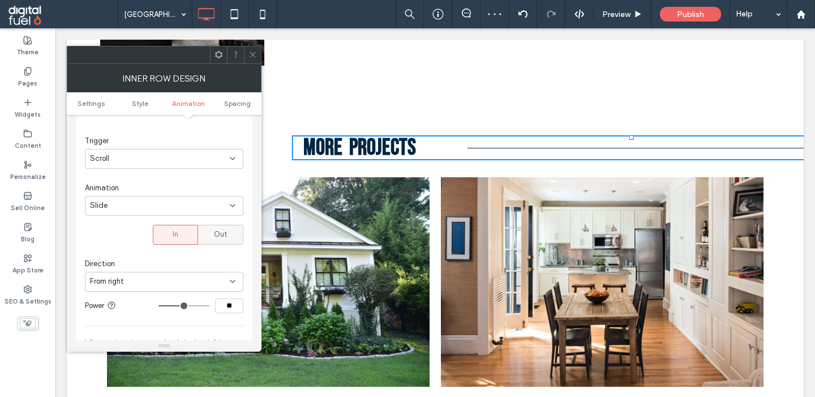
click at [218, 236] on span "Out" at bounding box center [221, 234] width 14 height 11
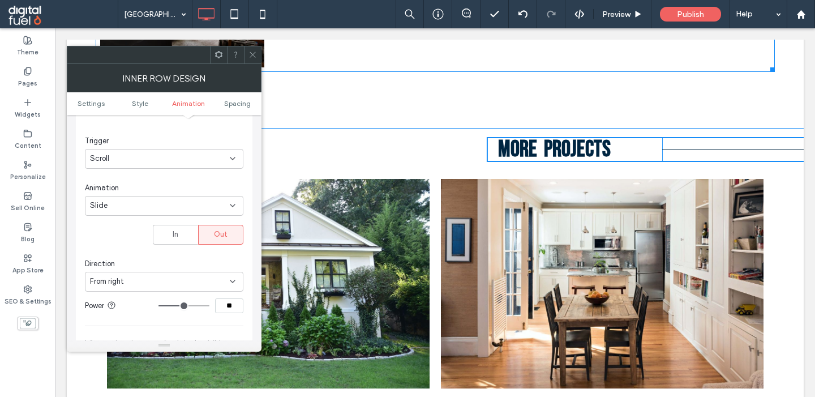
scroll to position [3057, 0]
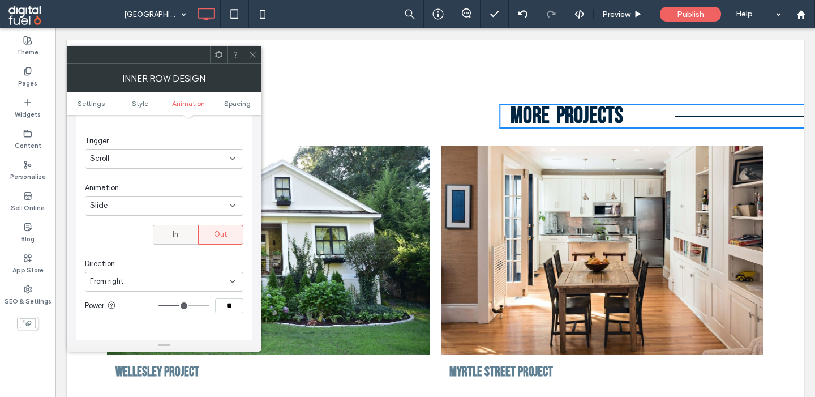
click at [173, 239] on span "In" at bounding box center [176, 234] width 6 height 11
type input "**"
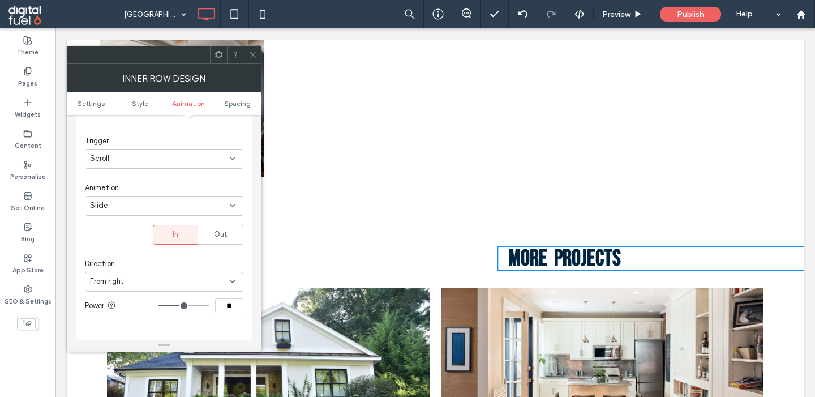
scroll to position [449, 0]
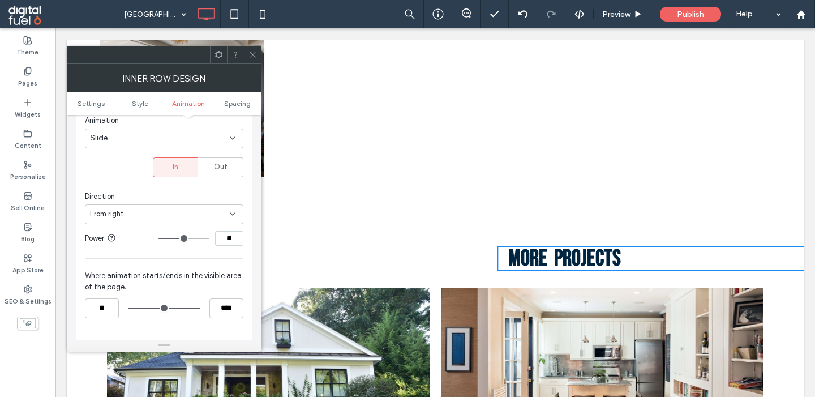
drag, startPoint x: 223, startPoint y: 239, endPoint x: 195, endPoint y: 239, distance: 28.3
click at [215, 239] on input "**" at bounding box center [229, 238] width 28 height 15
type input "**"
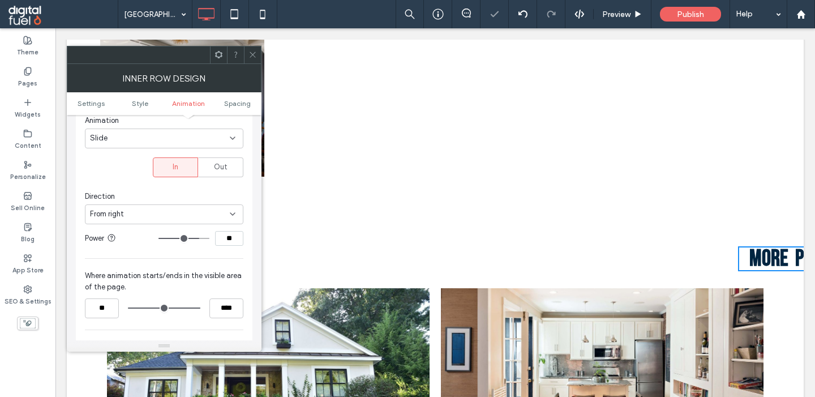
drag, startPoint x: 233, startPoint y: 238, endPoint x: 183, endPoint y: 238, distance: 50.4
click at [215, 238] on input "**" at bounding box center [229, 238] width 28 height 15
type input "**"
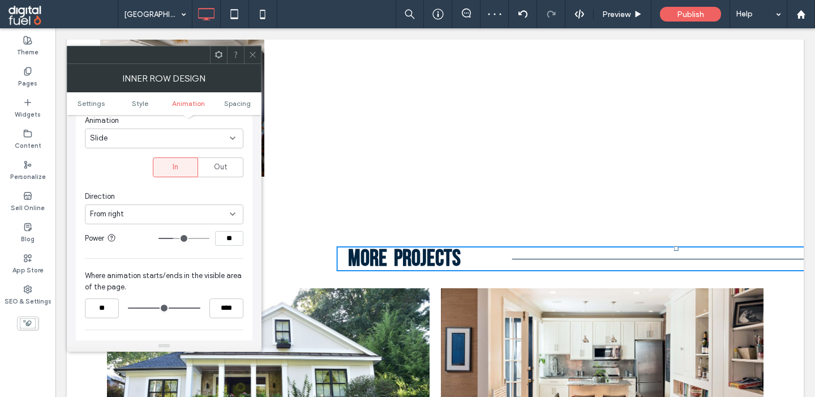
drag, startPoint x: 238, startPoint y: 238, endPoint x: 220, endPoint y: 238, distance: 18.7
click at [220, 238] on input "**" at bounding box center [229, 238] width 28 height 15
type input "**"
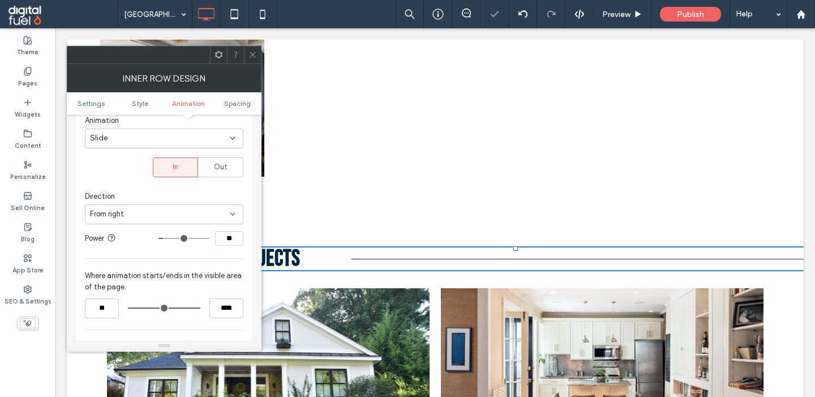
click at [255, 51] on icon at bounding box center [252, 54] width 8 height 8
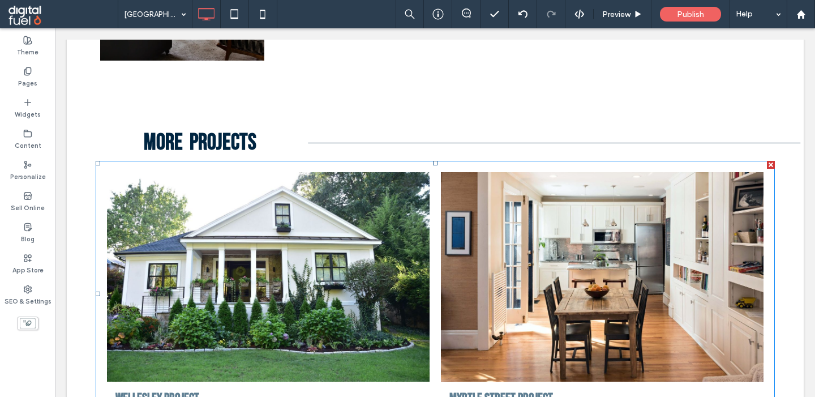
scroll to position [3032, 0]
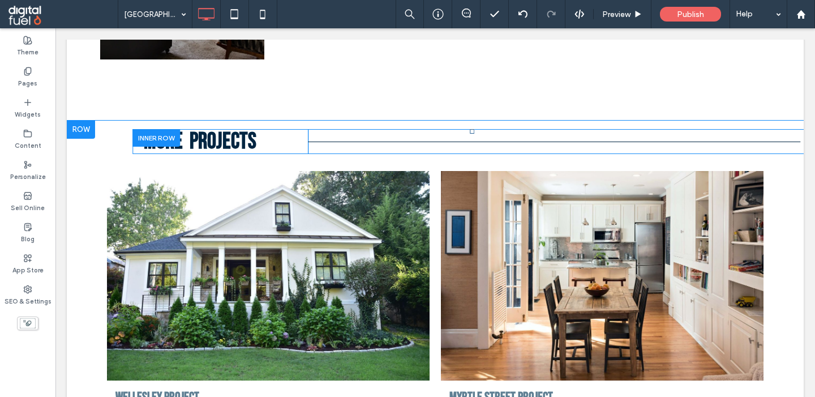
click at [157, 134] on div at bounding box center [156, 138] width 48 height 18
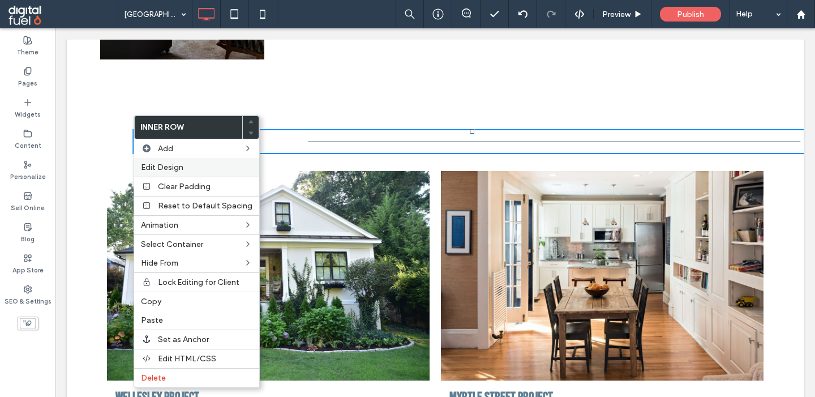
click at [162, 168] on span "Edit Design" at bounding box center [162, 167] width 42 height 10
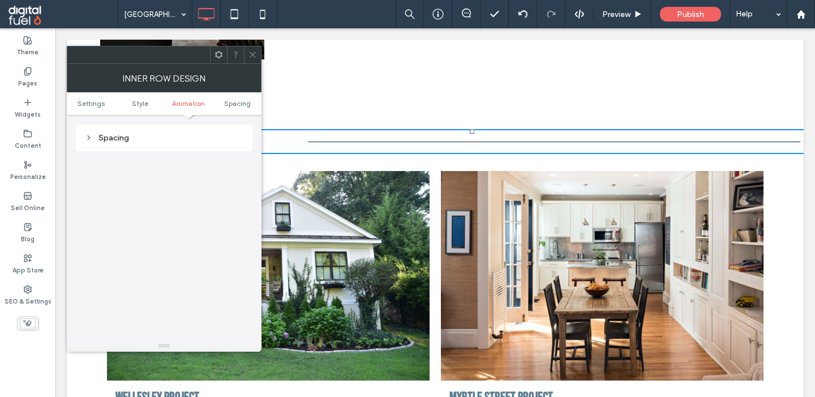
scroll to position [256, 0]
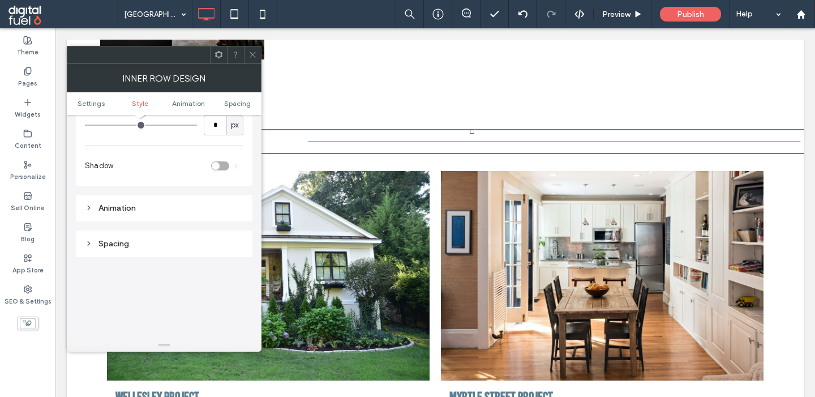
click at [118, 209] on div "Animation" at bounding box center [164, 208] width 158 height 10
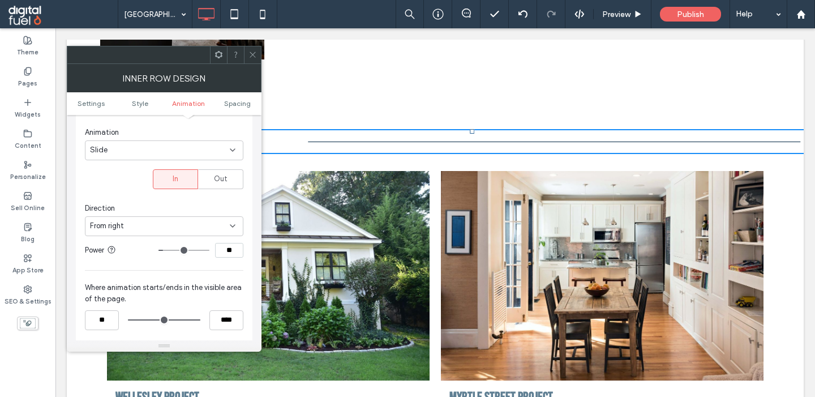
scroll to position [495, 0]
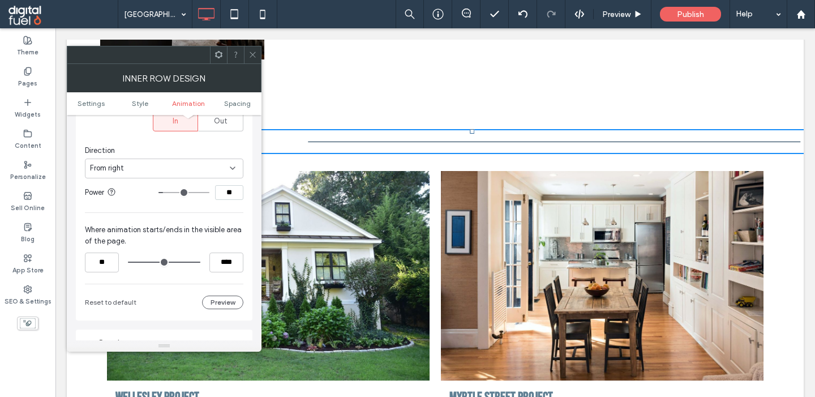
drag, startPoint x: 235, startPoint y: 195, endPoint x: 197, endPoint y: 195, distance: 37.9
click at [215, 195] on input "**" at bounding box center [229, 192] width 28 height 15
type input "*"
click at [256, 54] on icon at bounding box center [252, 54] width 8 height 8
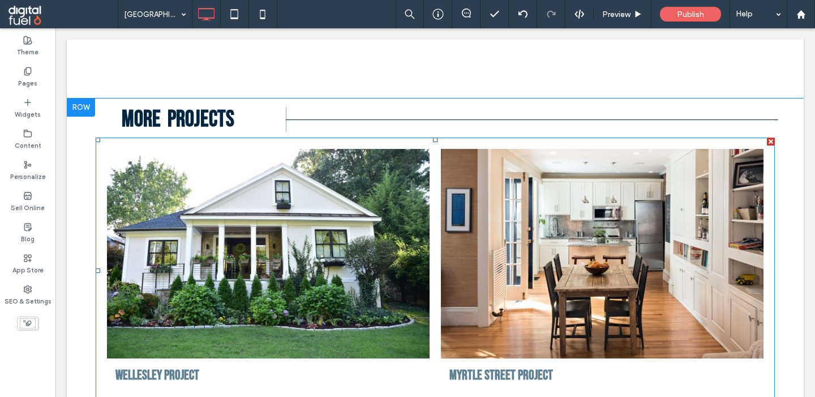
scroll to position [3050, 0]
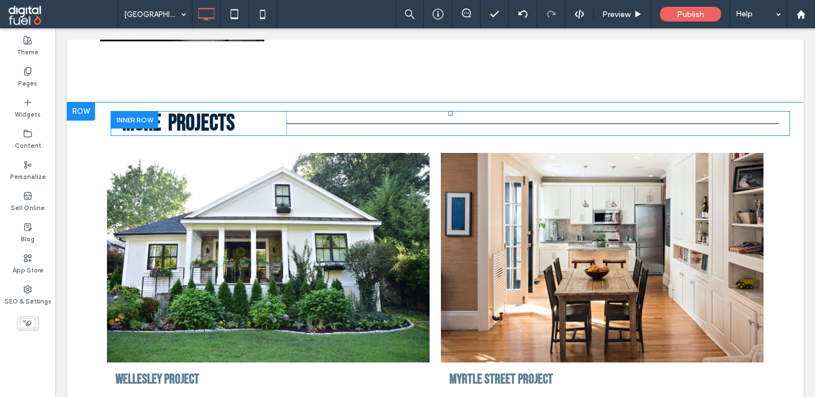
click at [122, 111] on div at bounding box center [135, 120] width 48 height 18
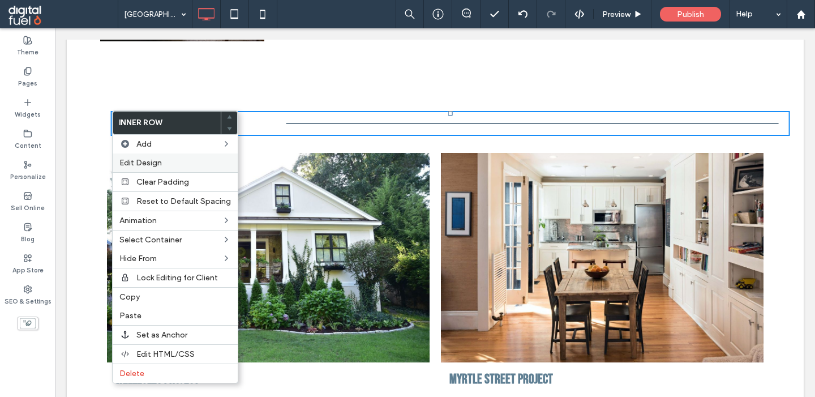
click at [147, 154] on div "Edit Design" at bounding box center [175, 162] width 125 height 19
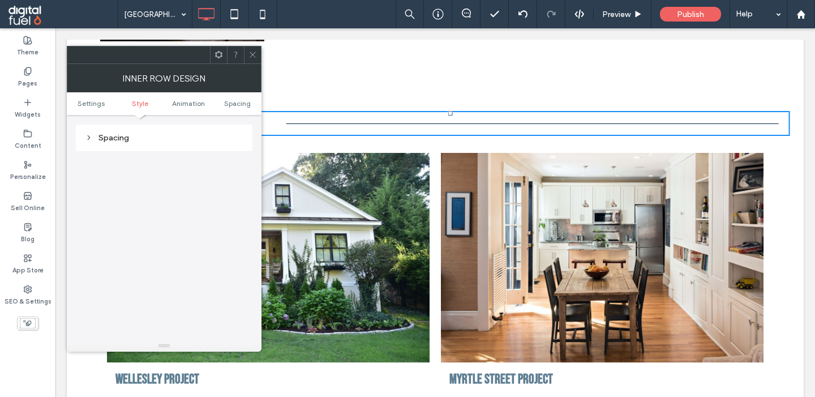
scroll to position [234, 0]
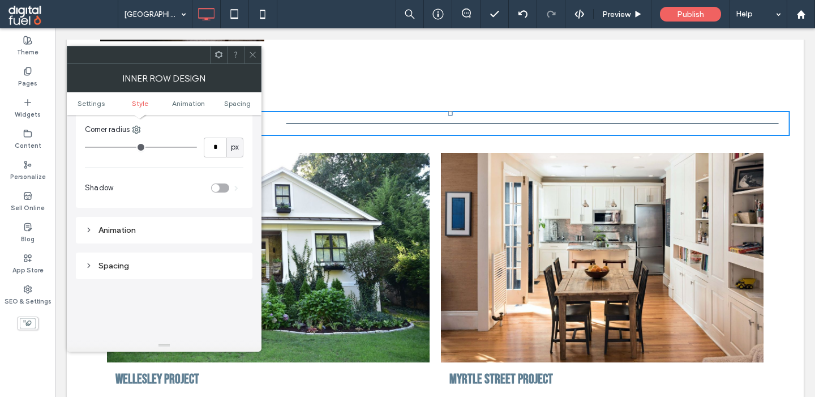
click at [136, 230] on div "Animation" at bounding box center [164, 230] width 158 height 10
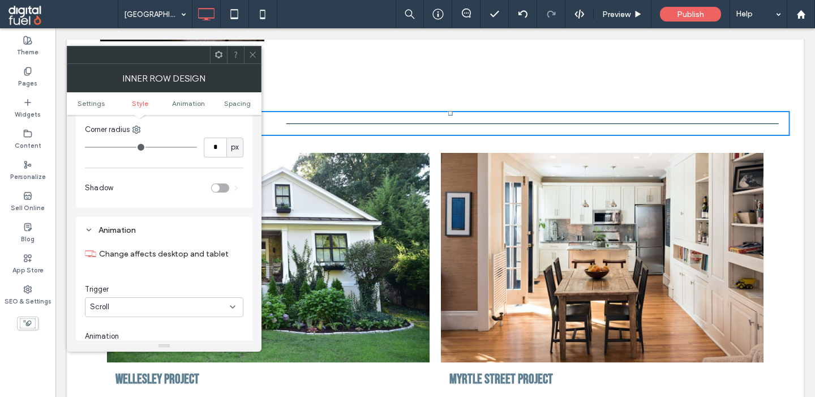
type input "**"
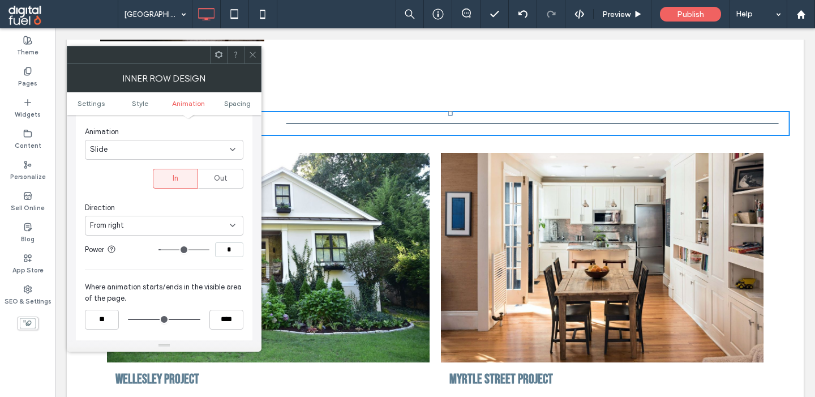
scroll to position [448, 0]
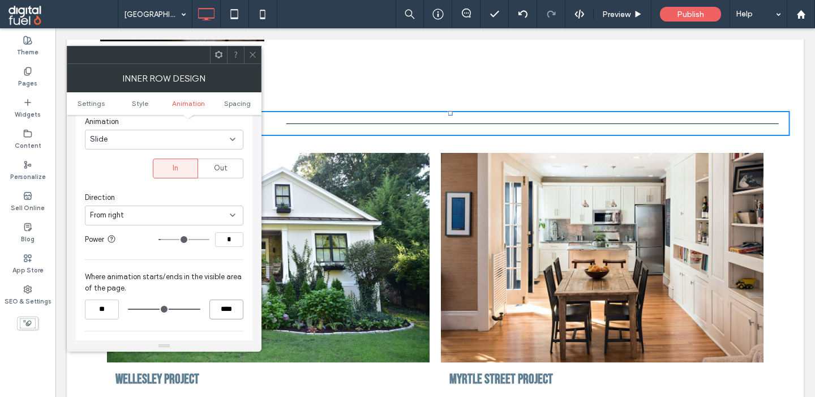
drag, startPoint x: 227, startPoint y: 313, endPoint x: 190, endPoint y: 313, distance: 37.3
click at [209, 313] on input "****" at bounding box center [226, 309] width 34 height 20
type input "***"
type input "**"
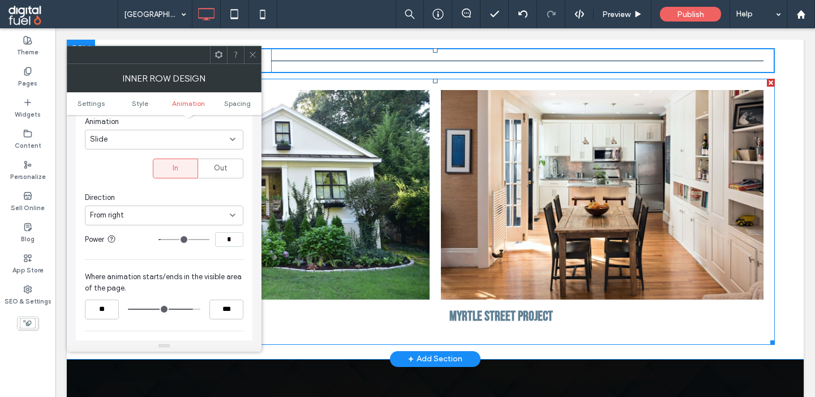
scroll to position [3122, 0]
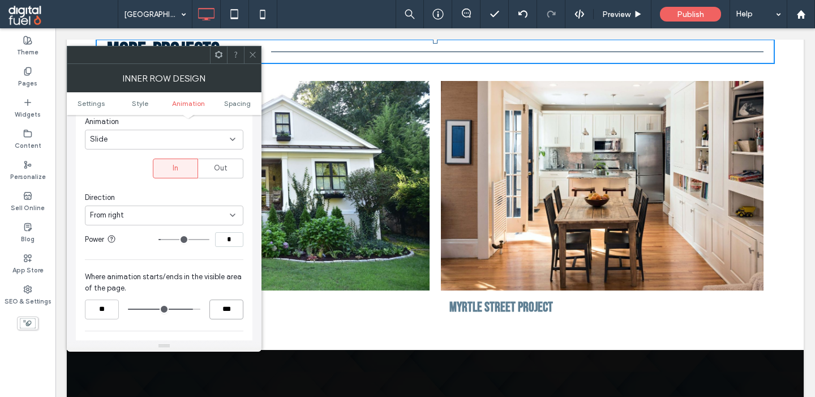
drag, startPoint x: 227, startPoint y: 311, endPoint x: 220, endPoint y: 311, distance: 7.9
click at [220, 311] on input "***" at bounding box center [226, 309] width 34 height 20
type input "***"
type input "**"
type input "***"
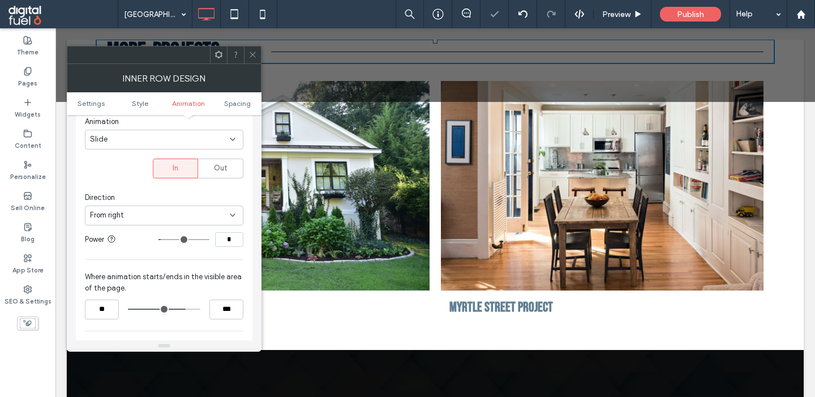
click at [252, 50] on span at bounding box center [252, 54] width 8 height 17
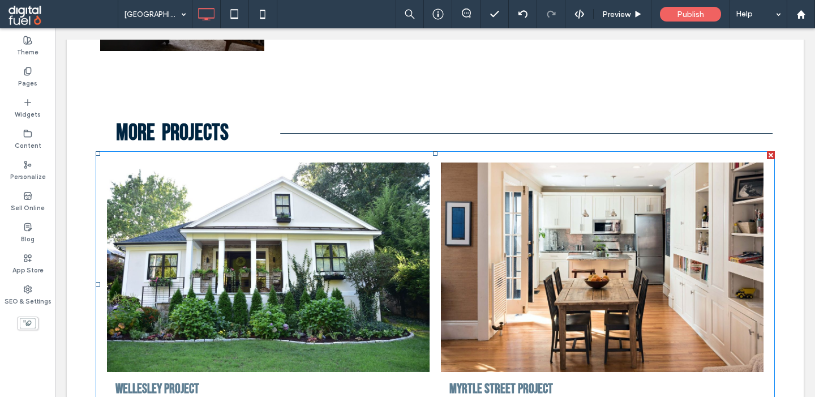
scroll to position [3057, 0]
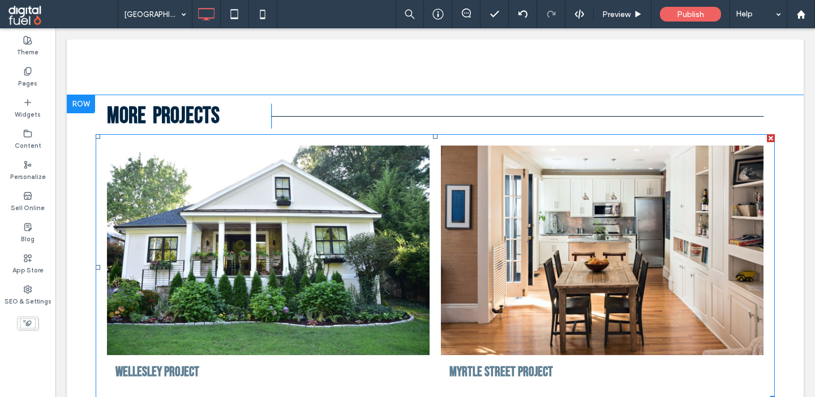
click at [306, 245] on link at bounding box center [268, 249] width 323 height 209
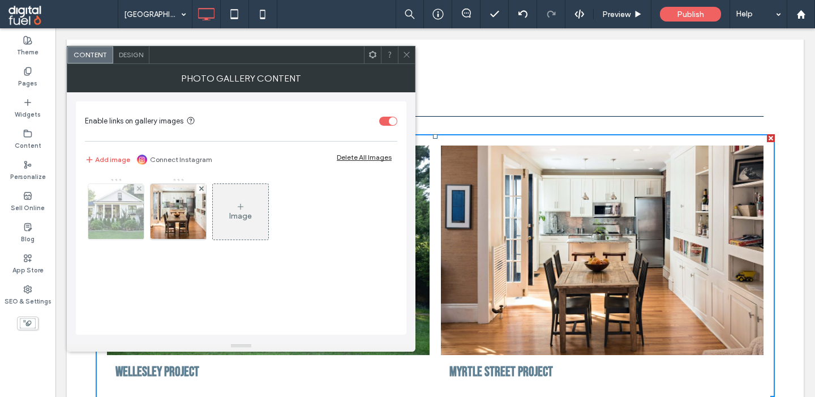
click at [121, 204] on img at bounding box center [116, 211] width 84 height 55
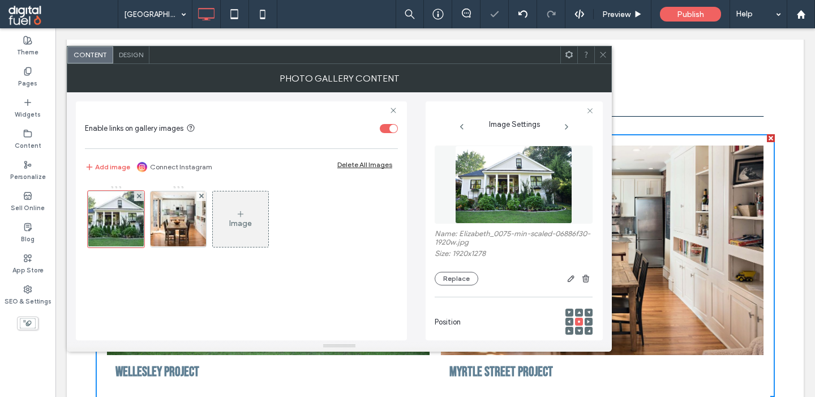
scroll to position [0, 0]
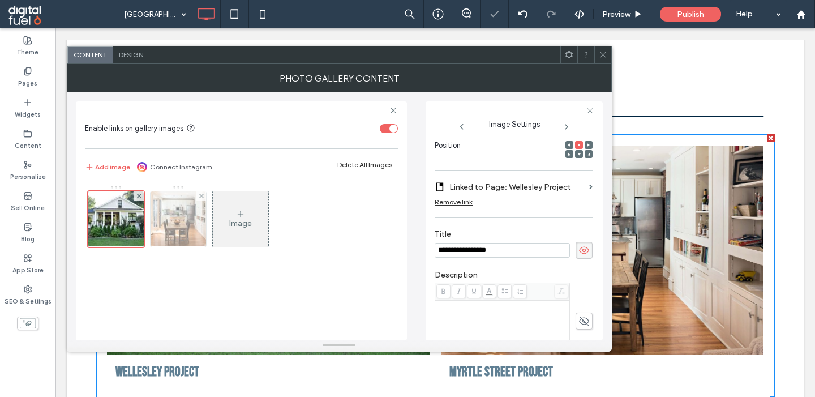
click at [175, 227] on img at bounding box center [178, 218] width 83 height 55
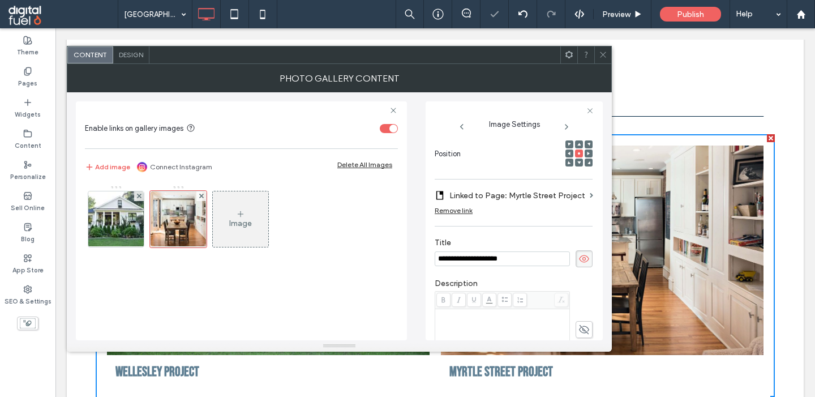
click at [606, 51] on icon at bounding box center [603, 54] width 8 height 8
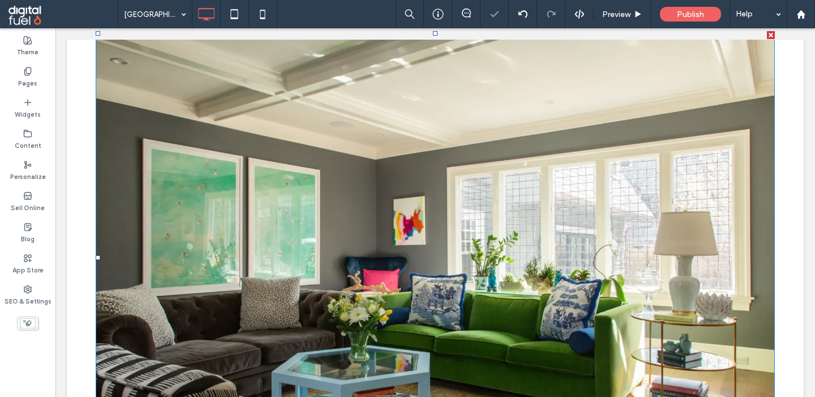
scroll to position [177, 0]
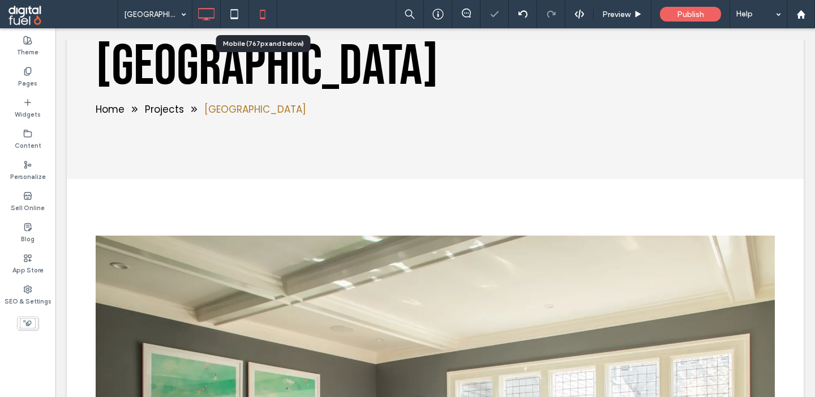
click at [261, 16] on icon at bounding box center [262, 14] width 23 height 23
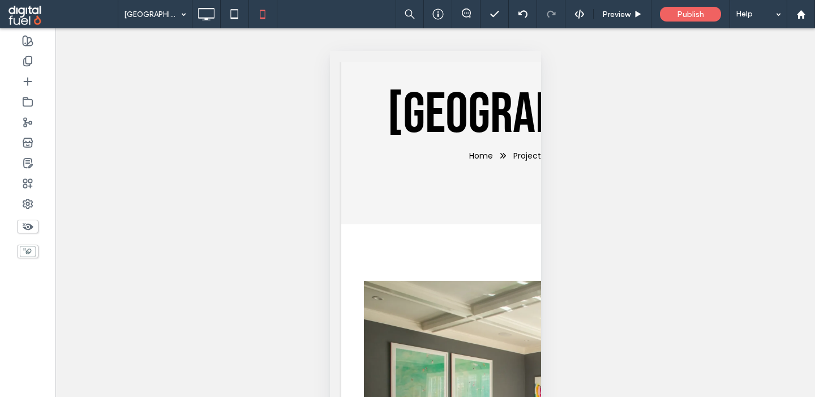
scroll to position [0, 0]
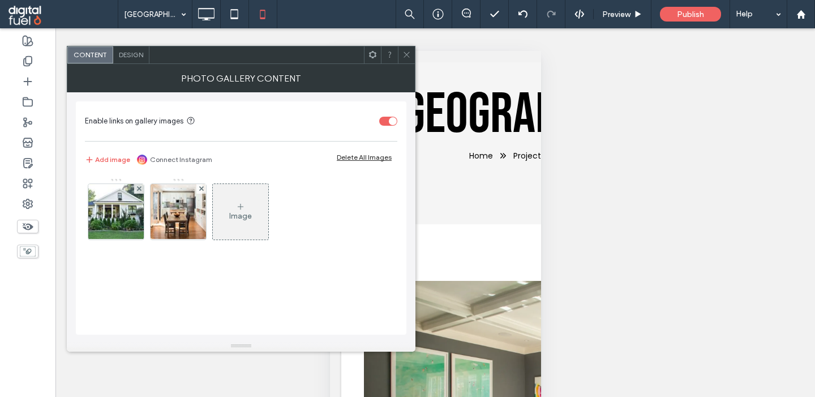
click at [124, 51] on span "Design" at bounding box center [131, 54] width 24 height 8
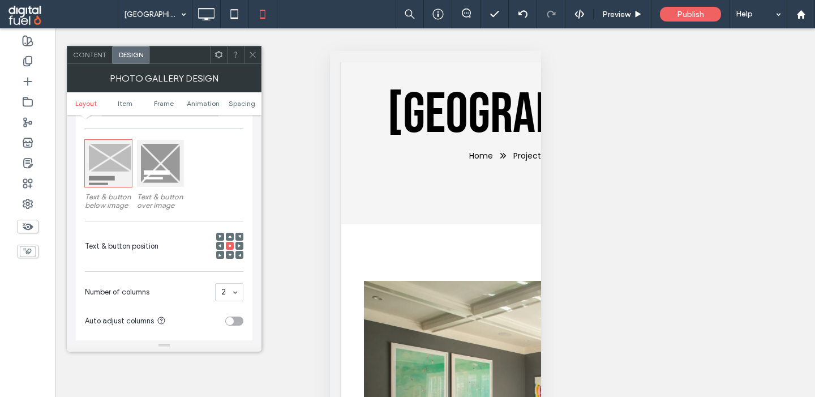
scroll to position [166, 0]
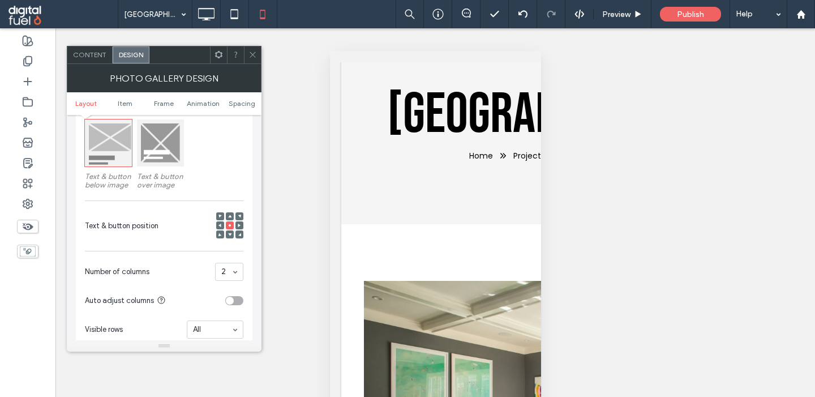
click at [221, 217] on use at bounding box center [219, 215] width 3 height 3
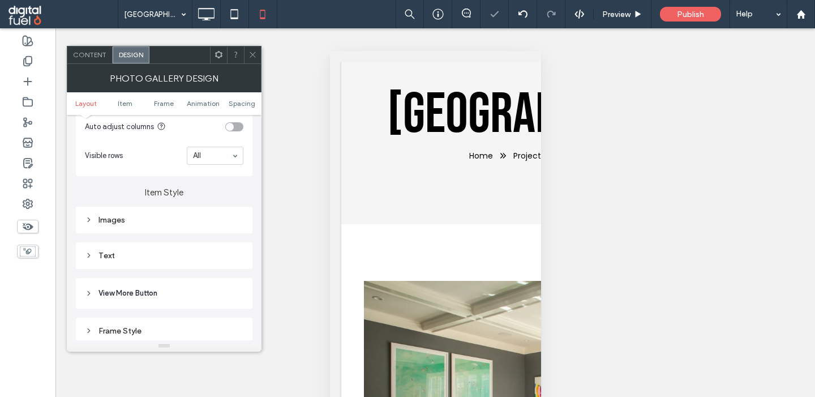
click at [98, 260] on div "Text" at bounding box center [164, 256] width 158 height 10
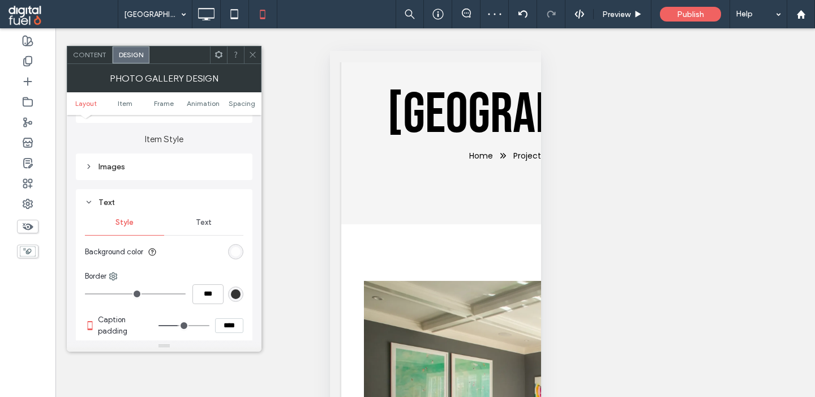
click at [201, 232] on div "Text" at bounding box center [203, 222] width 79 height 25
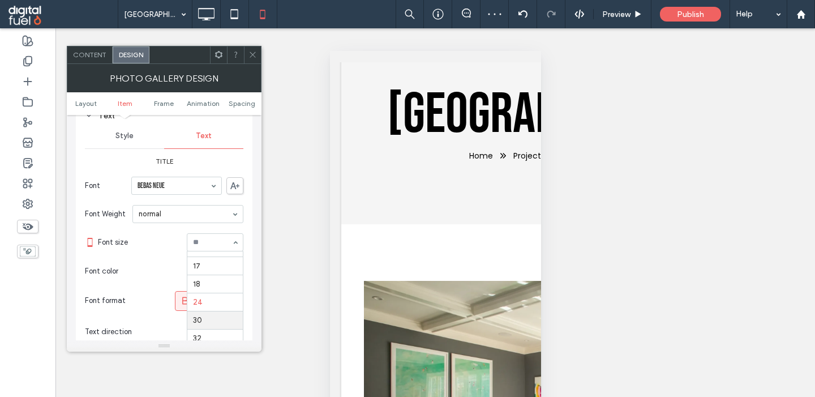
scroll to position [135, 0]
click at [207, 246] on input at bounding box center [212, 242] width 38 height 8
type input "**"
click at [234, 106] on span "Spacing" at bounding box center [242, 103] width 27 height 8
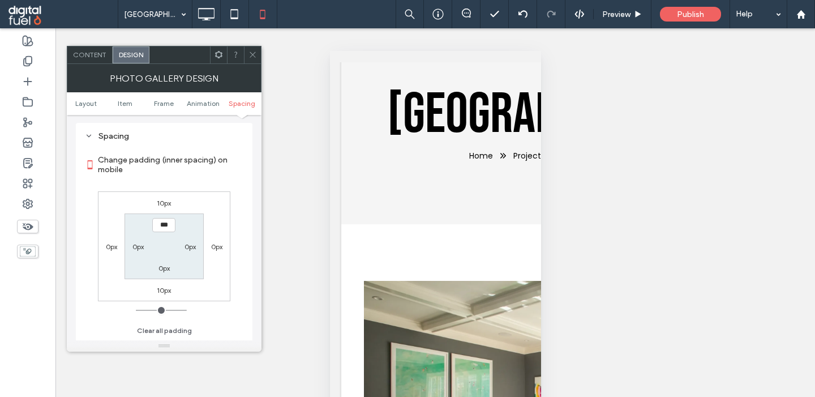
scroll to position [845, 0]
click at [167, 291] on label "10px" at bounding box center [164, 287] width 14 height 8
type input "**"
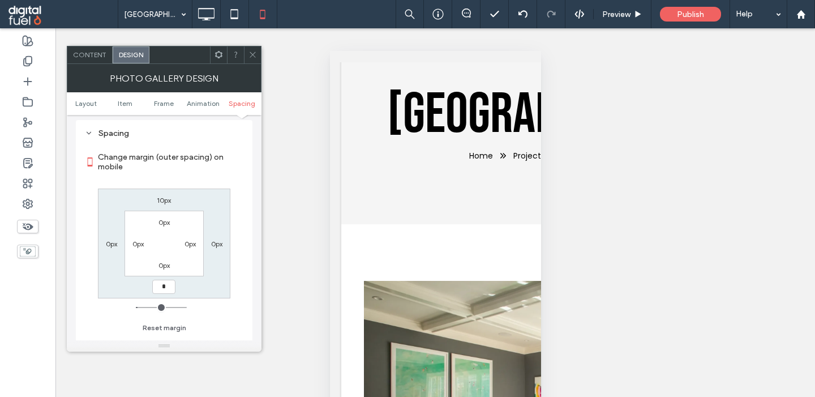
type input "*"
type input "***"
click at [164, 200] on div "10px" at bounding box center [164, 199] width 14 height 11
click at [164, 204] on label "10px" at bounding box center [164, 200] width 14 height 8
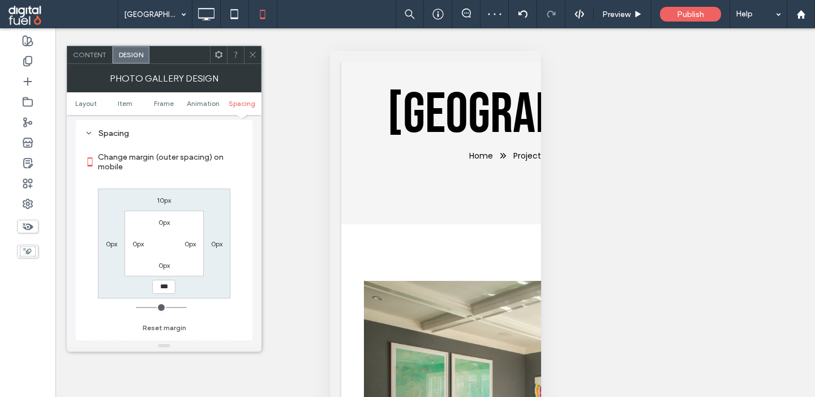
type input "**"
type input "*"
type input "***"
click at [255, 54] on icon at bounding box center [252, 54] width 8 height 8
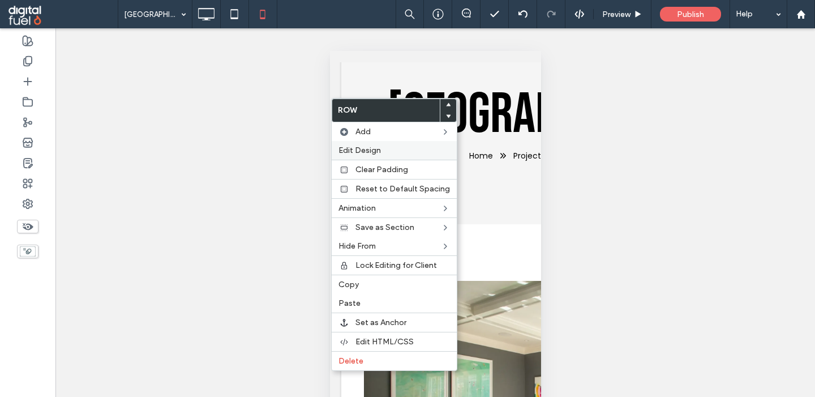
click at [361, 151] on span "Edit Design" at bounding box center [359, 150] width 42 height 10
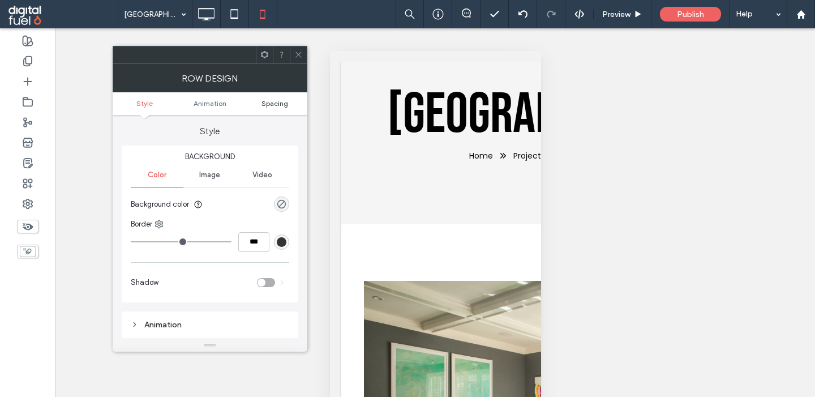
click at [277, 105] on span "Spacing" at bounding box center [274, 103] width 27 height 8
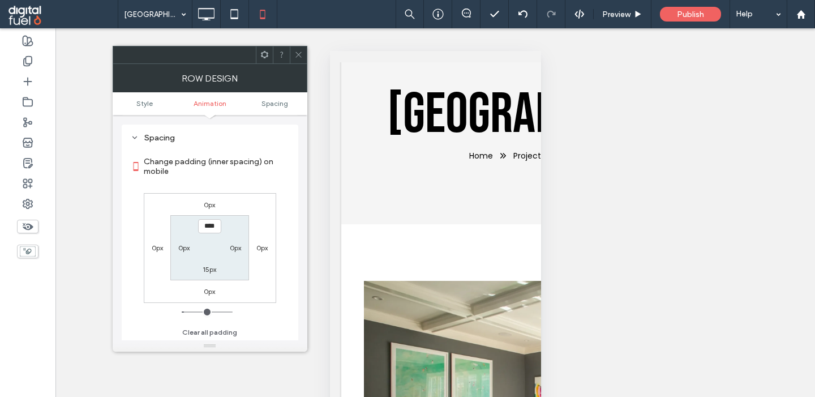
scroll to position [224, 0]
type input "**"
type input "*"
type input "**"
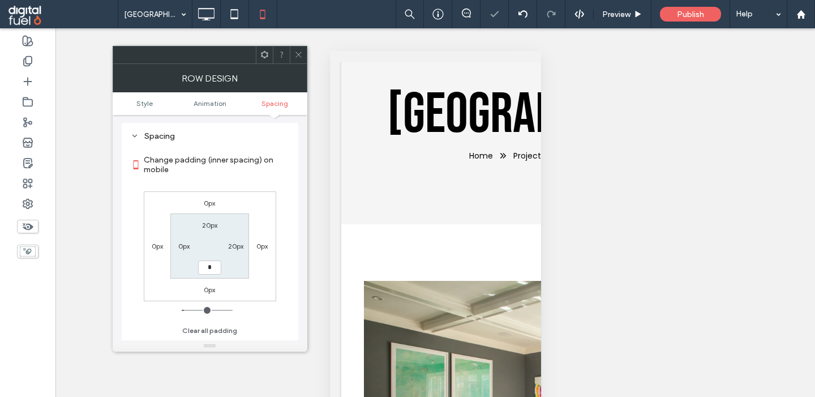
type input "**"
type input "*"
type input "**"
type input "****"
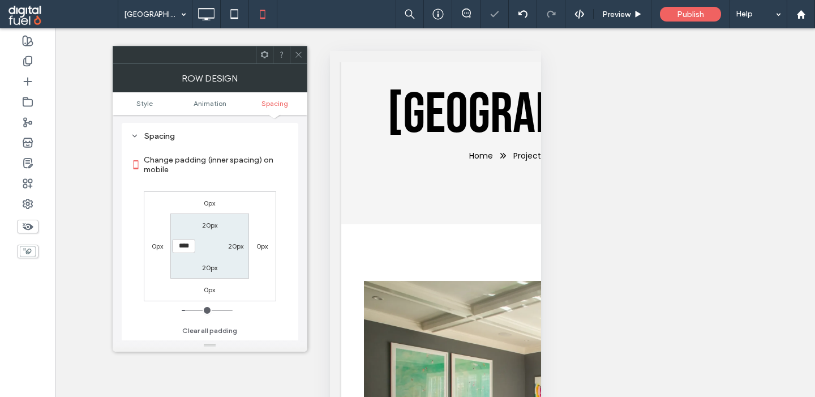
click at [300, 54] on icon at bounding box center [298, 54] width 8 height 8
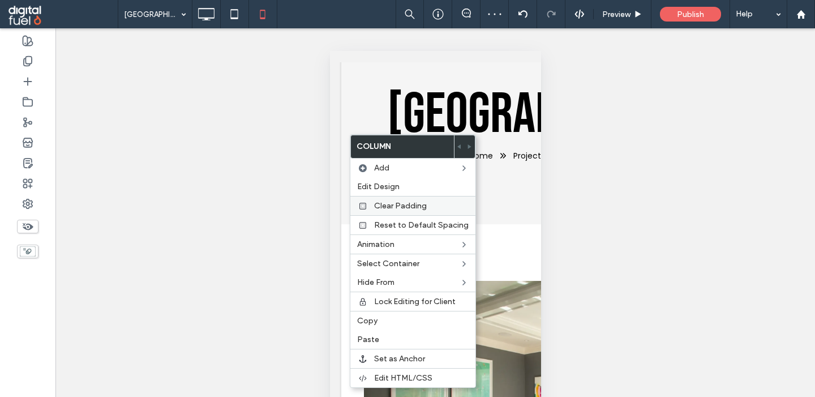
click at [394, 205] on span "Clear Padding" at bounding box center [400, 206] width 53 height 10
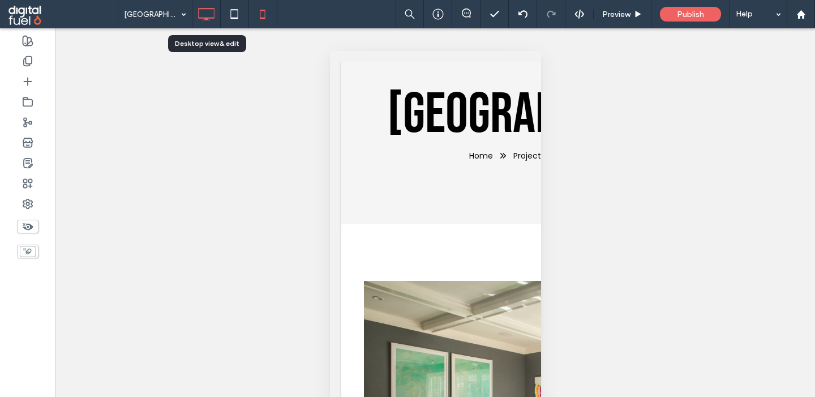
click at [202, 12] on icon at bounding box center [206, 14] width 23 height 23
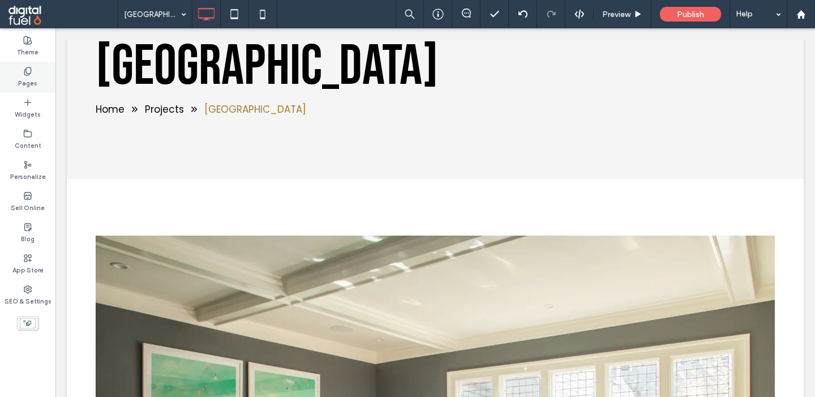
click at [7, 65] on div "Pages" at bounding box center [27, 77] width 55 height 31
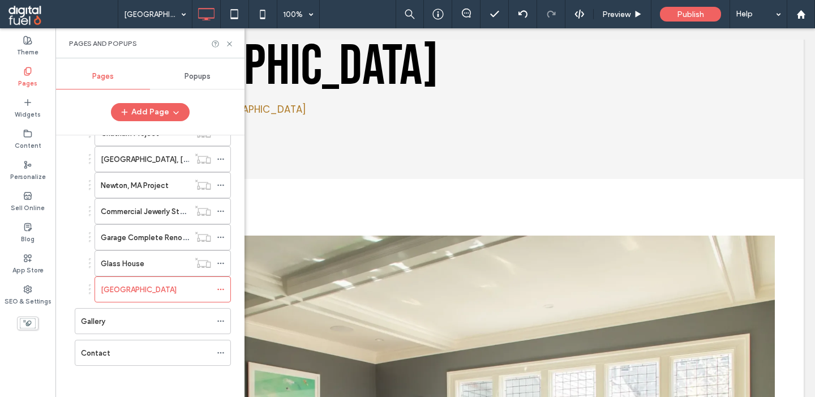
scroll to position [419, 0]
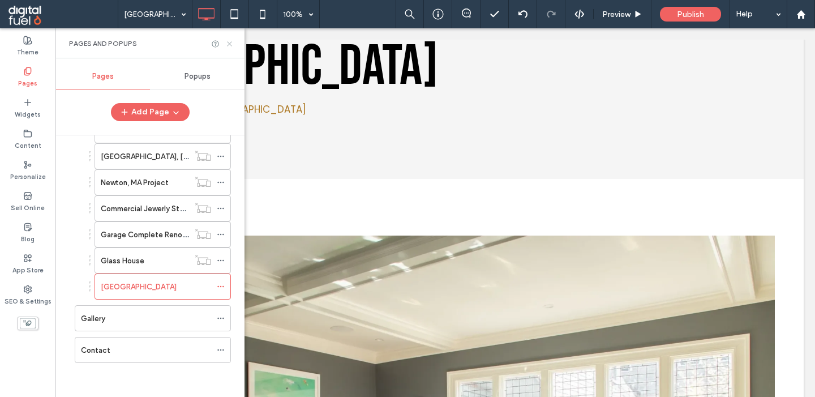
click at [226, 46] on icon at bounding box center [229, 44] width 8 height 8
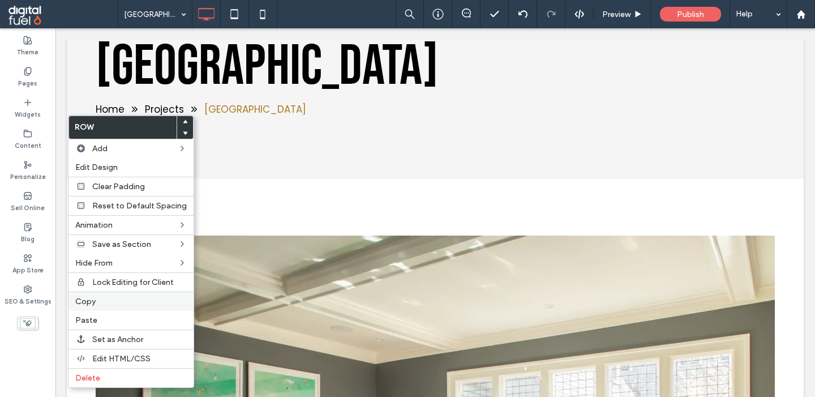
click at [96, 306] on label "Copy" at bounding box center [130, 301] width 111 height 10
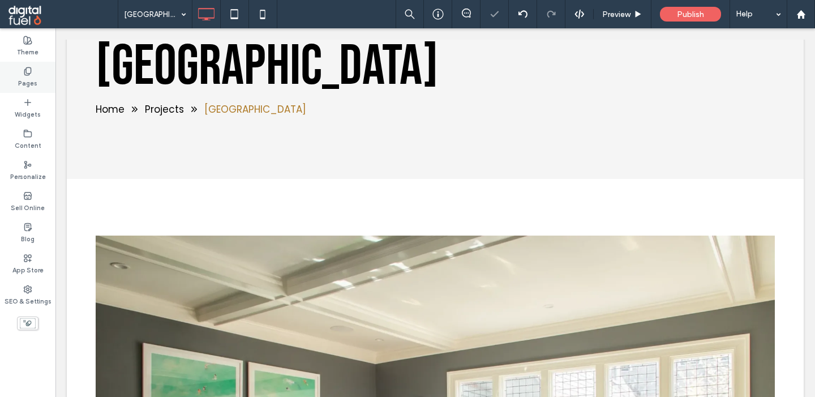
click at [24, 72] on icon at bounding box center [27, 71] width 9 height 9
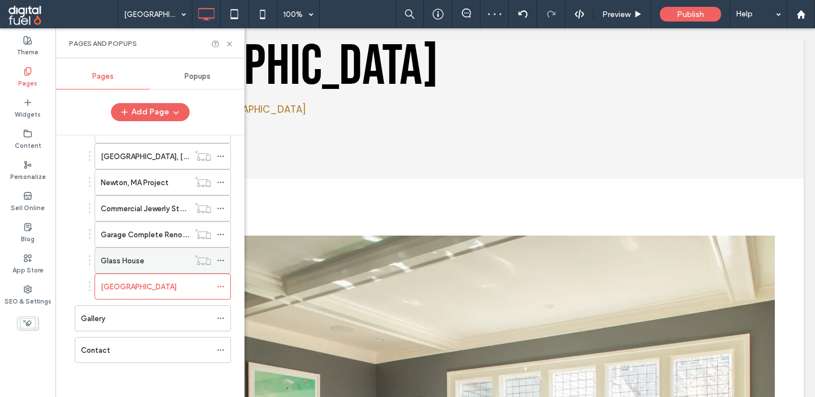
click at [141, 261] on label "Glass House" at bounding box center [123, 261] width 44 height 20
click at [225, 285] on icon at bounding box center [221, 286] width 8 height 8
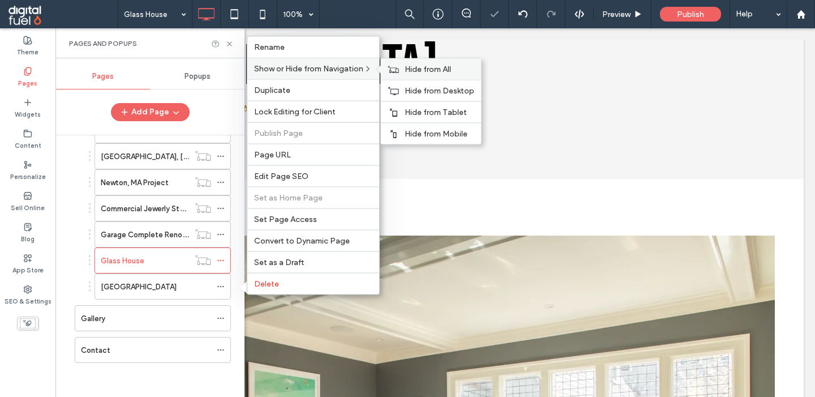
click at [412, 66] on span "Hide from All" at bounding box center [428, 70] width 46 height 10
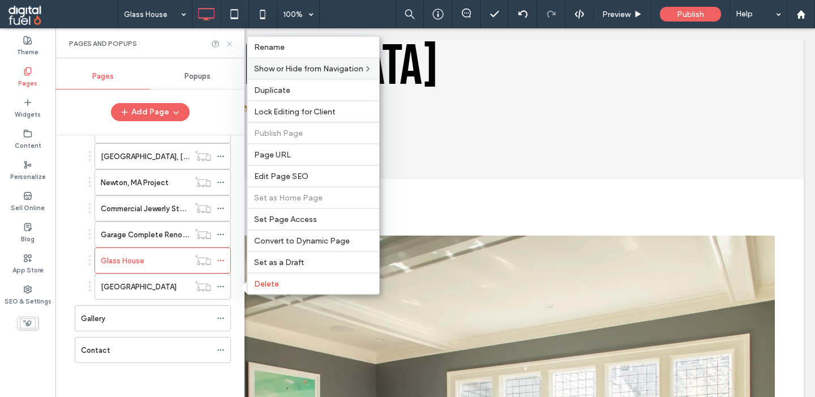
click at [230, 42] on icon at bounding box center [229, 44] width 8 height 8
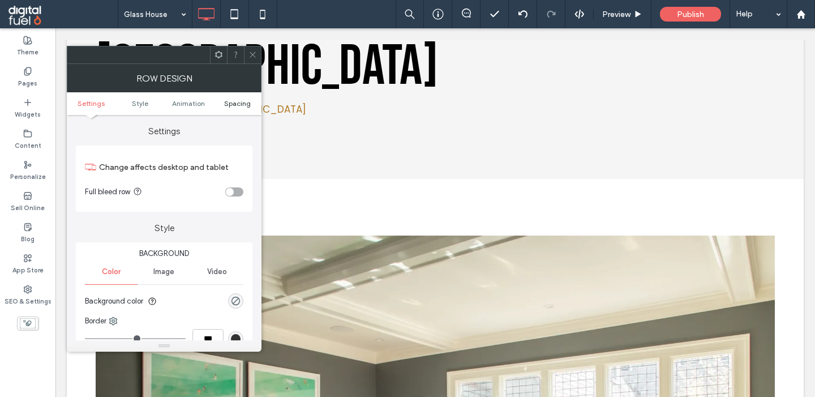
click at [226, 104] on span "Spacing" at bounding box center [237, 103] width 27 height 8
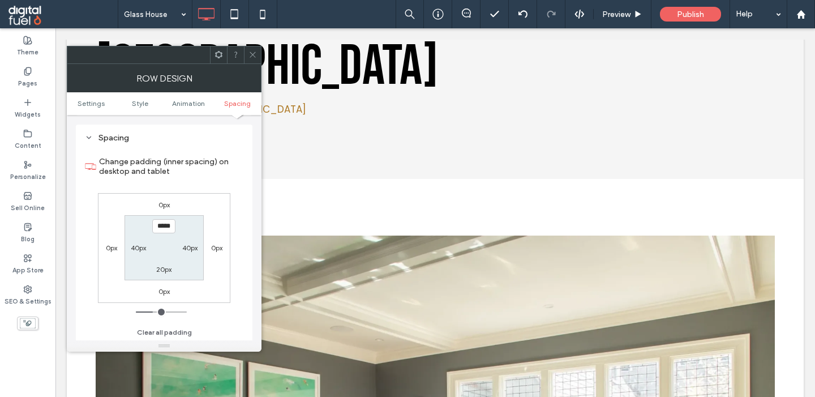
scroll to position [321, 0]
type input "****"
type input "**"
click at [255, 51] on icon at bounding box center [252, 54] width 8 height 8
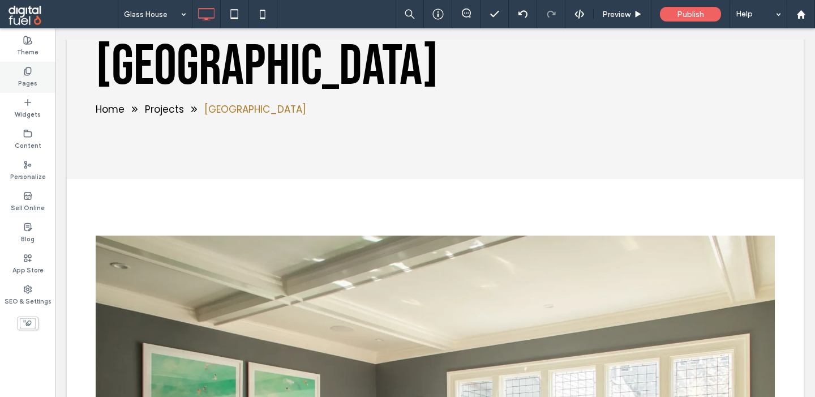
click at [36, 70] on div "Pages" at bounding box center [27, 77] width 55 height 31
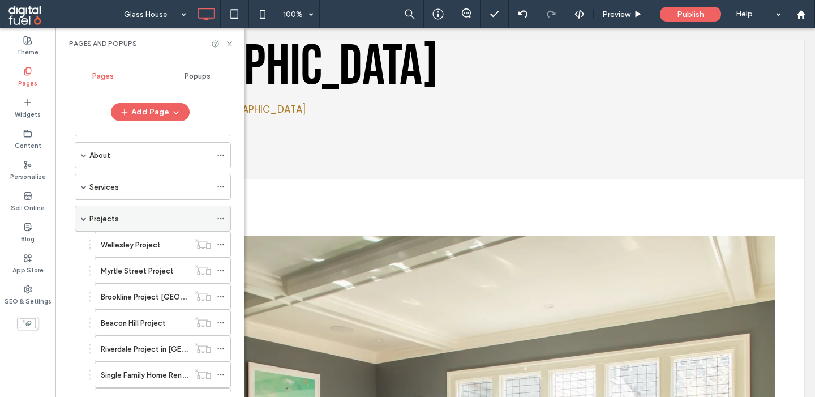
scroll to position [350, 0]
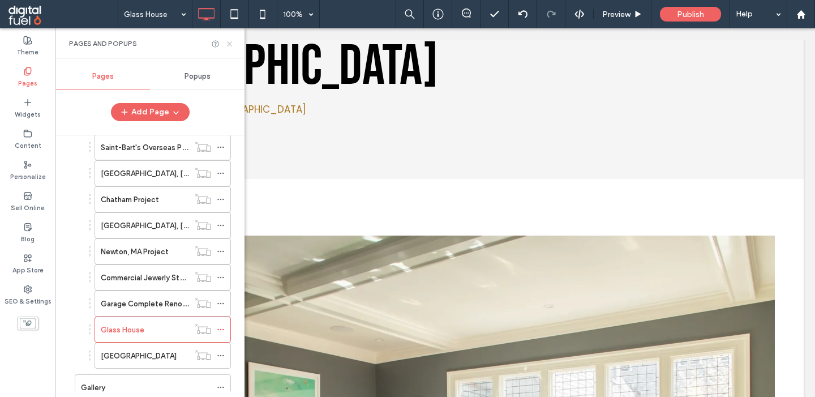
click at [228, 45] on use at bounding box center [229, 43] width 5 height 5
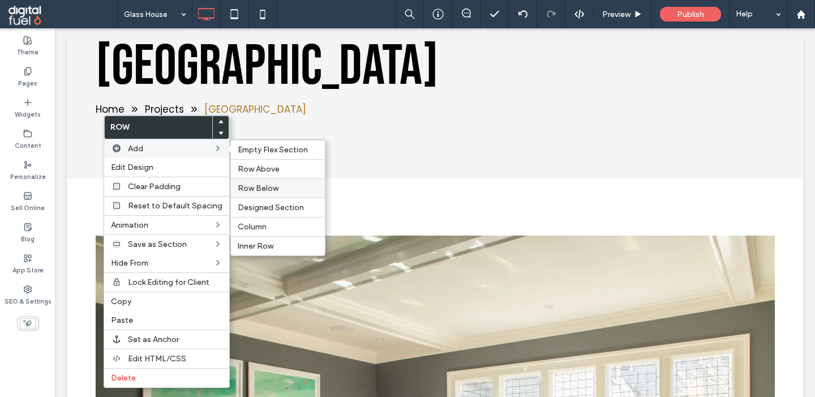
click at [248, 194] on div "Row Below" at bounding box center [278, 187] width 94 height 19
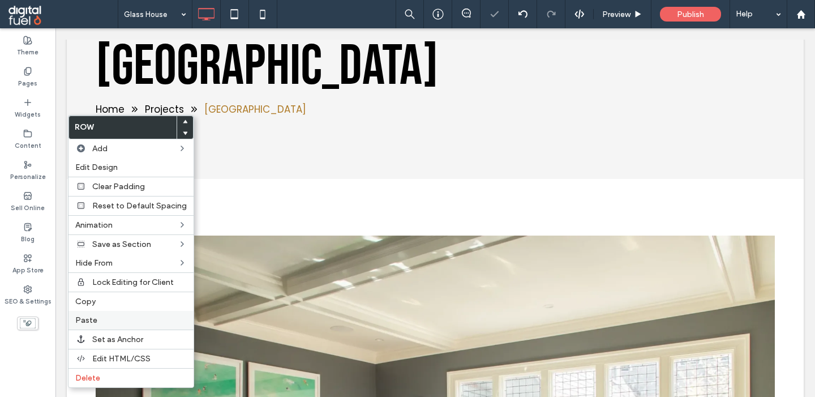
click at [89, 320] on span "Paste" at bounding box center [86, 320] width 22 height 10
click at [84, 379] on span "Delete" at bounding box center [87, 378] width 25 height 10
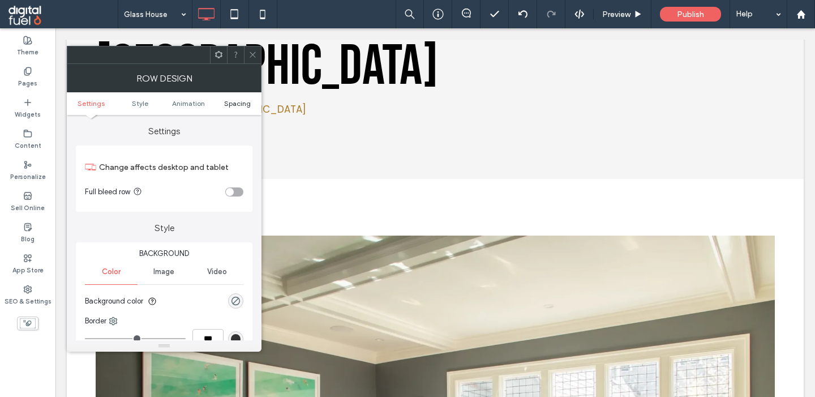
click at [233, 101] on span "Spacing" at bounding box center [237, 103] width 27 height 8
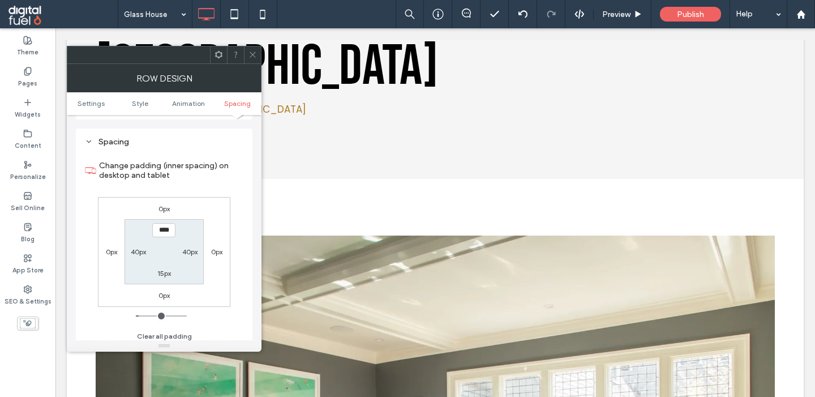
scroll to position [321, 0]
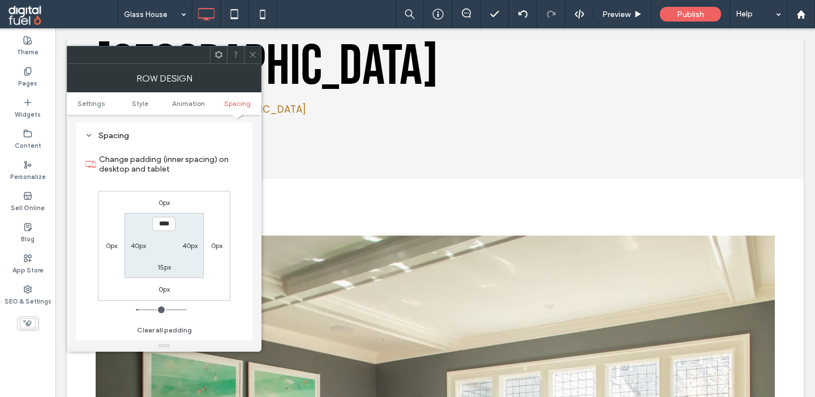
click at [162, 271] on label "15px" at bounding box center [164, 267] width 14 height 8
type input "**"
type input "****"
click at [255, 55] on icon at bounding box center [252, 54] width 8 height 8
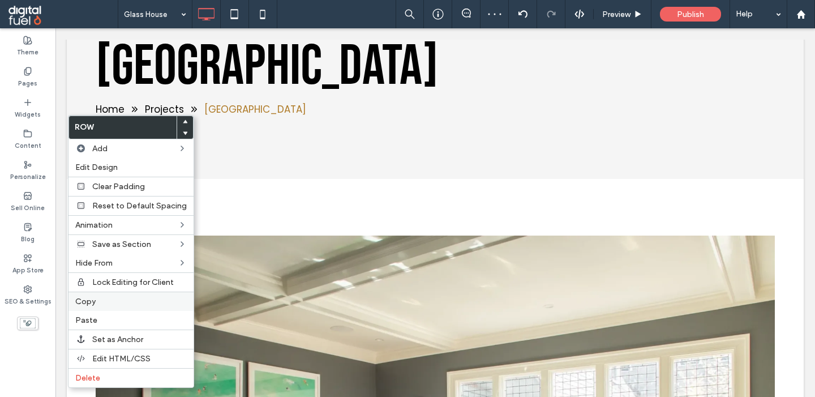
click at [95, 303] on span "Copy" at bounding box center [85, 301] width 20 height 10
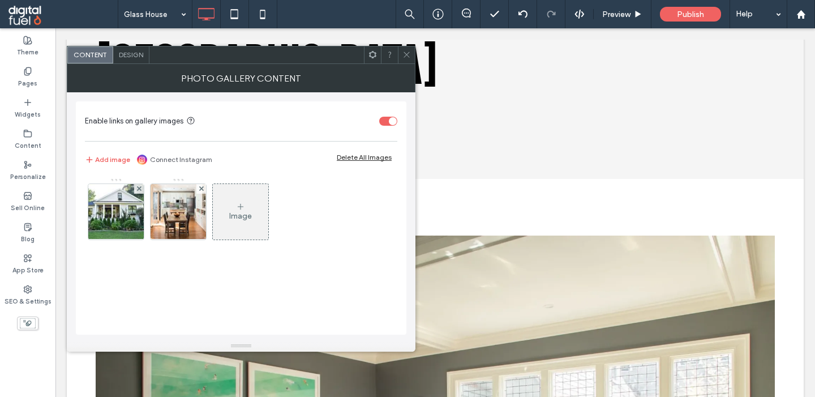
click at [406, 50] on span at bounding box center [406, 54] width 8 height 17
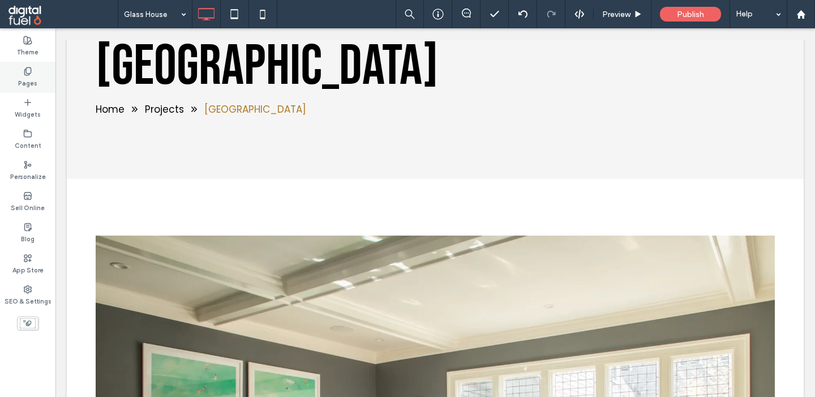
click at [25, 70] on use at bounding box center [27, 70] width 6 height 7
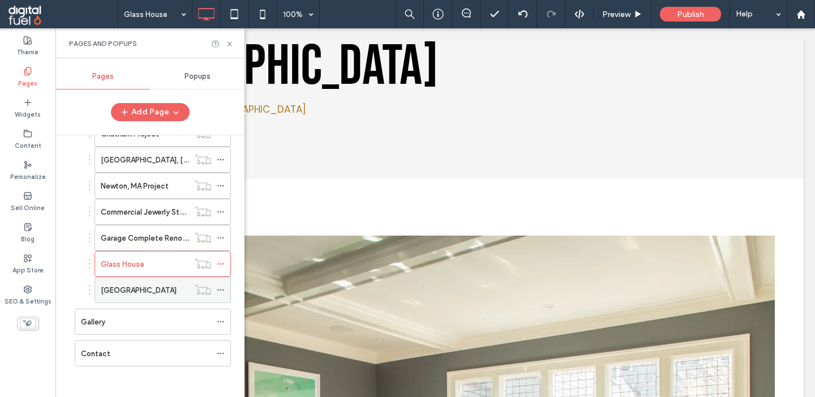
scroll to position [419, 0]
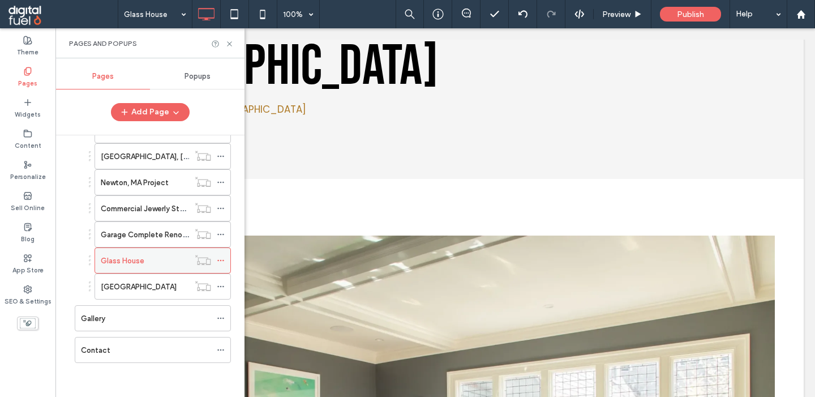
click at [225, 260] on icon at bounding box center [221, 260] width 8 height 8
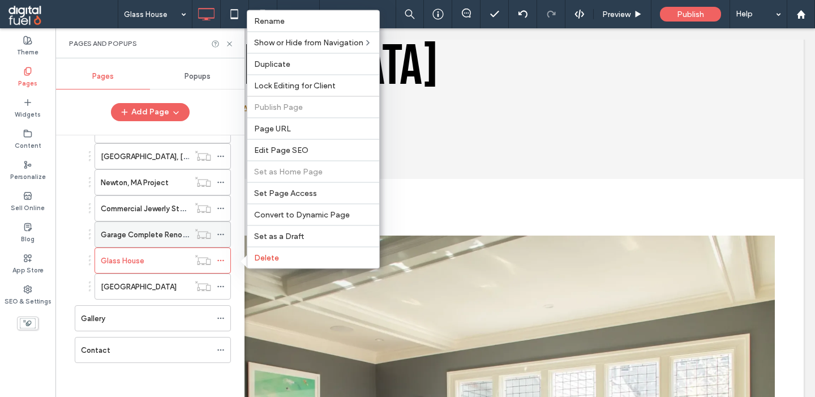
click at [129, 237] on label "Garage Complete Renovation & Transformation" at bounding box center [183, 235] width 164 height 20
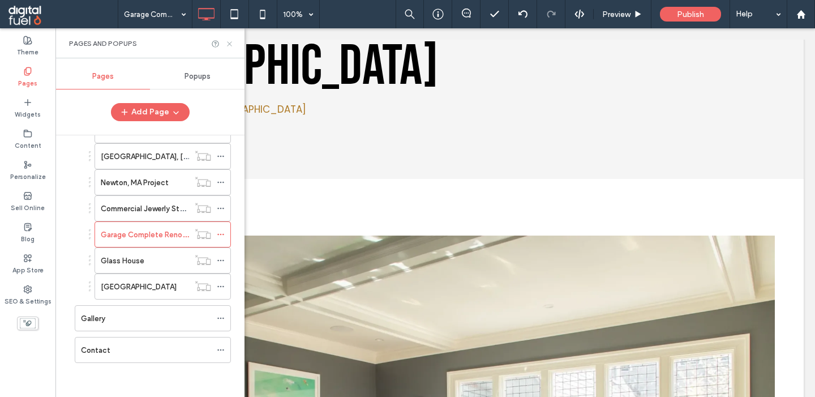
click at [228, 43] on icon at bounding box center [229, 44] width 8 height 8
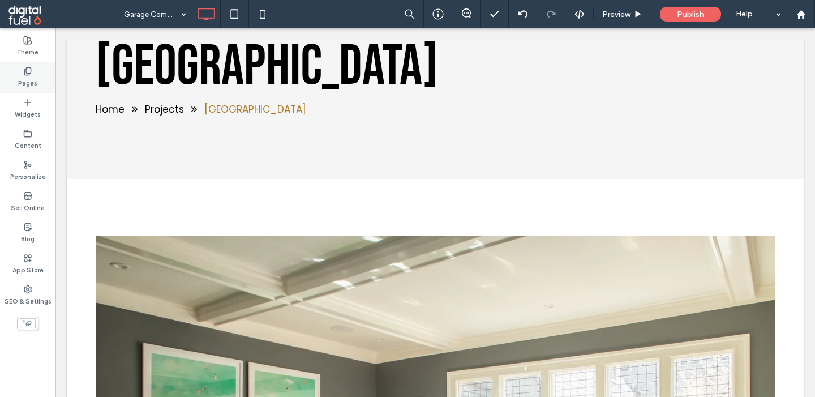
click at [23, 82] on label "Pages" at bounding box center [27, 82] width 19 height 12
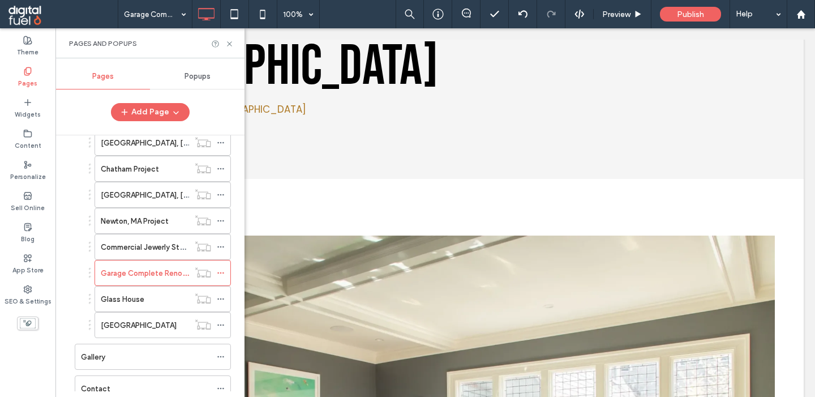
scroll to position [384, 0]
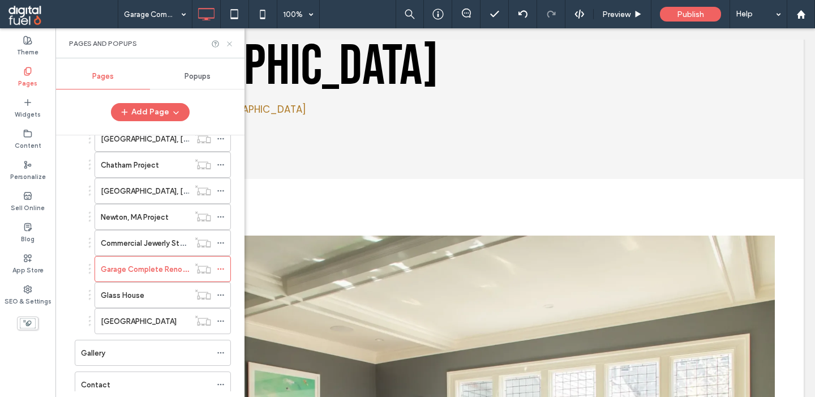
click at [230, 41] on icon at bounding box center [229, 44] width 8 height 8
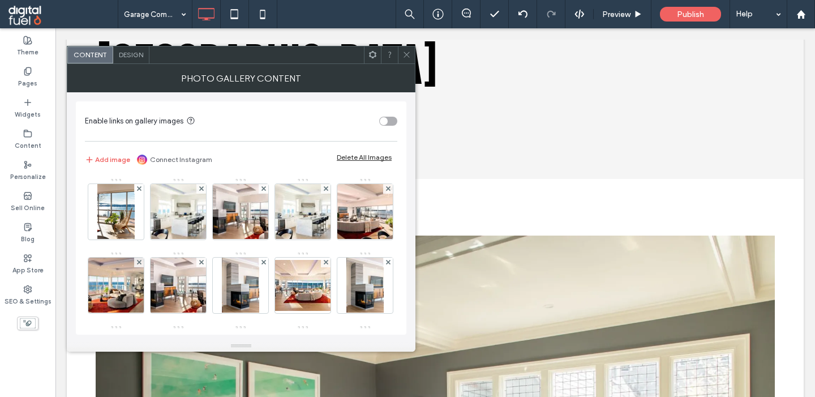
click at [409, 53] on use at bounding box center [406, 55] width 6 height 6
click at [364, 160] on div "Delete All Images" at bounding box center [364, 157] width 55 height 8
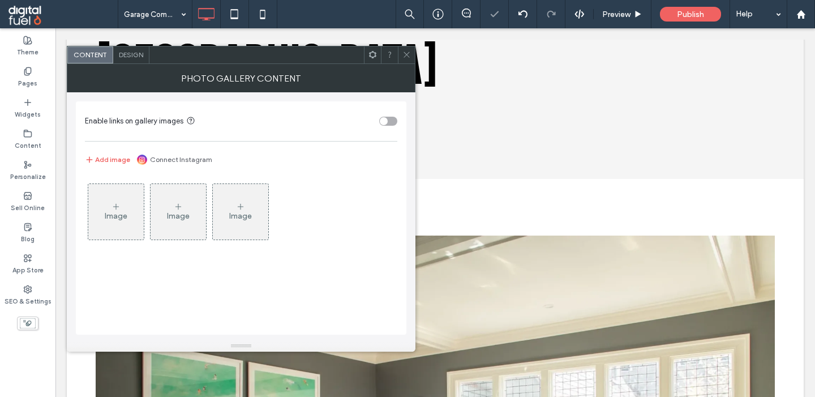
click at [108, 219] on div "Image" at bounding box center [116, 216] width 23 height 10
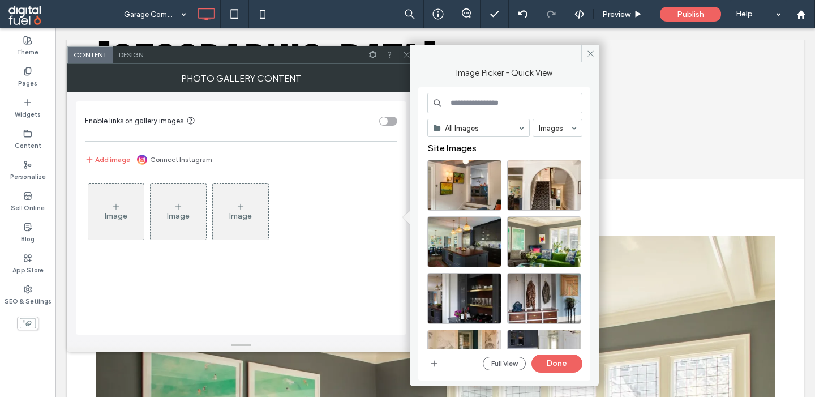
click at [489, 102] on input at bounding box center [504, 103] width 155 height 20
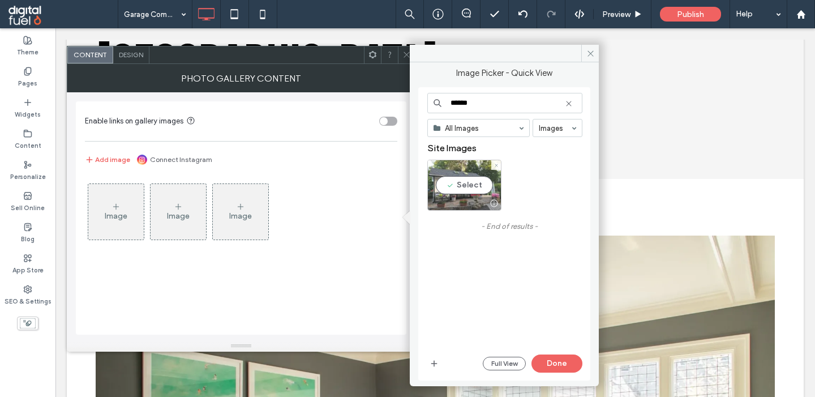
type input "******"
click at [441, 192] on div "Select" at bounding box center [464, 185] width 74 height 51
click at [570, 102] on icon at bounding box center [568, 103] width 9 height 9
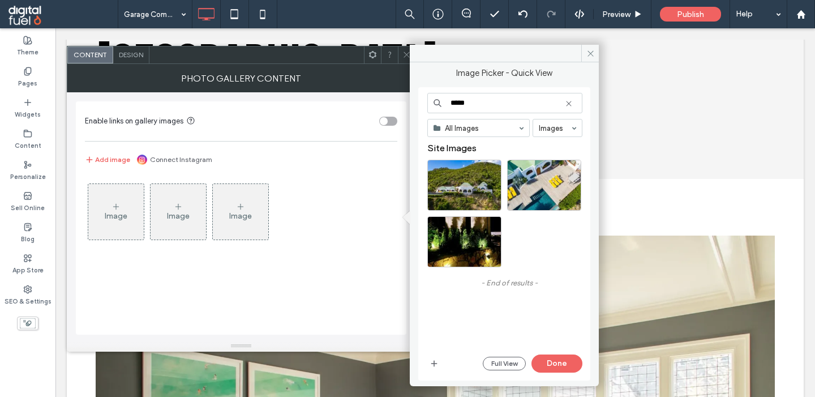
type input "*****"
click at [455, 240] on div "Select" at bounding box center [464, 241] width 74 height 51
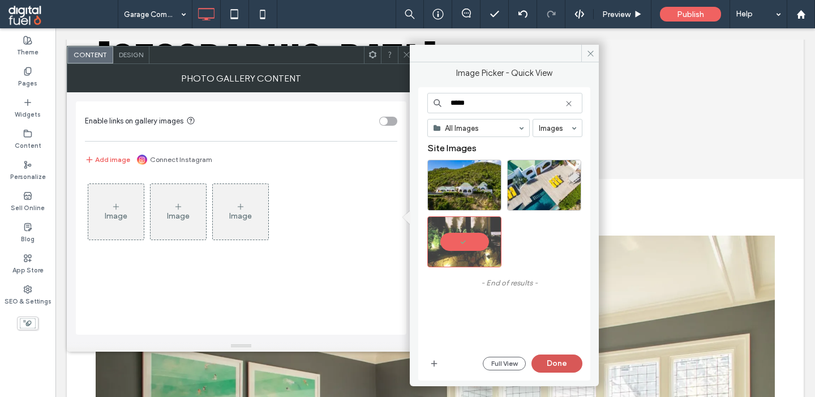
click at [556, 364] on button "Done" at bounding box center [556, 363] width 51 height 18
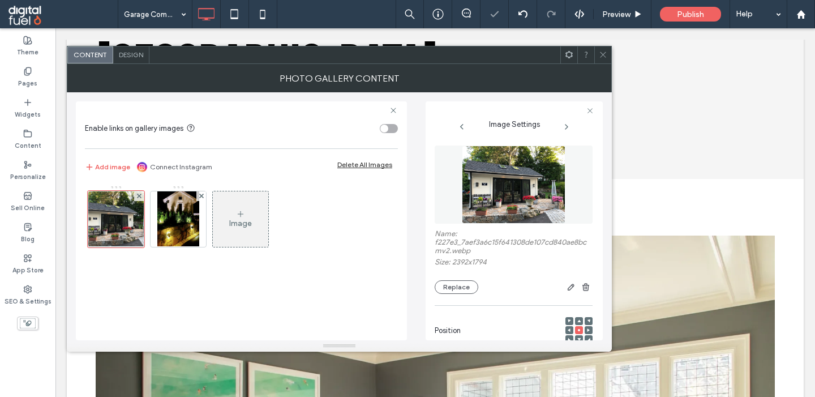
click at [235, 218] on div "Image" at bounding box center [240, 218] width 55 height 53
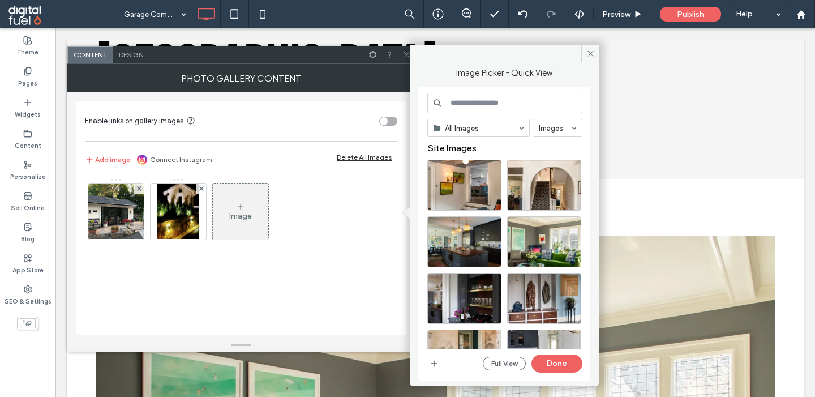
click at [498, 105] on input at bounding box center [504, 103] width 155 height 20
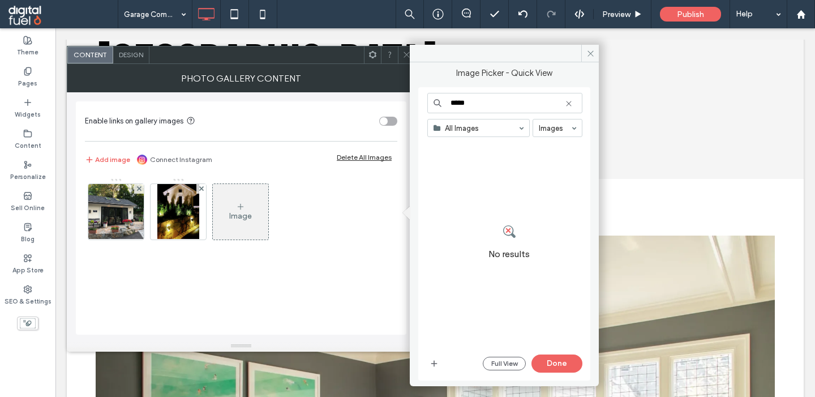
type input "*****"
click at [570, 106] on use at bounding box center [568, 103] width 5 height 5
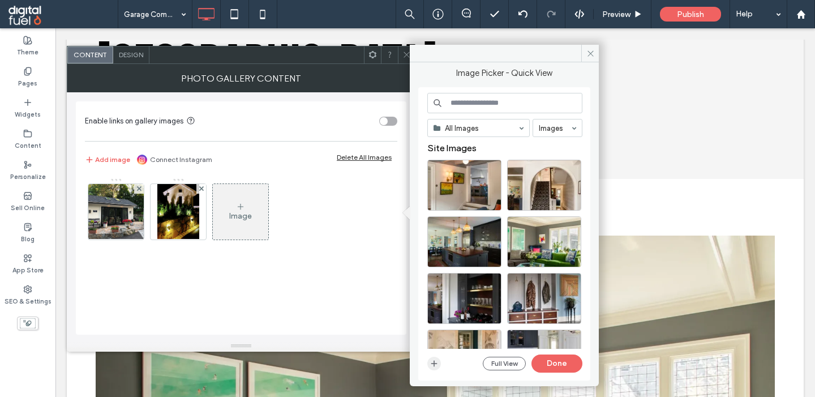
click at [434, 367] on icon "button" at bounding box center [433, 363] width 9 height 9
click at [436, 366] on icon "button" at bounding box center [433, 363] width 9 height 9
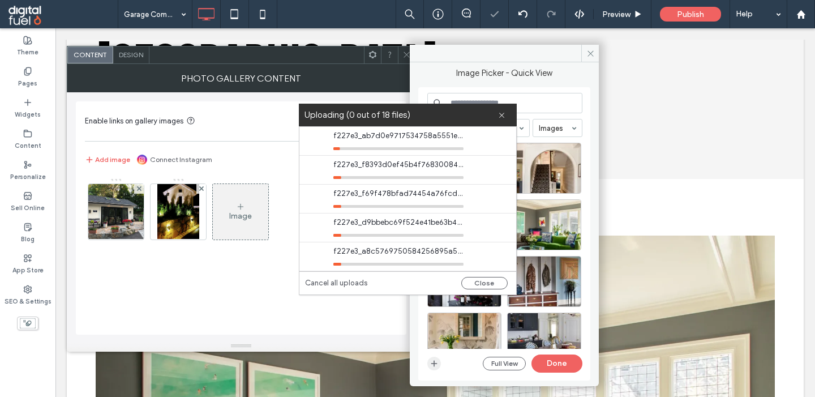
click at [436, 362] on icon "button" at bounding box center [433, 363] width 9 height 9
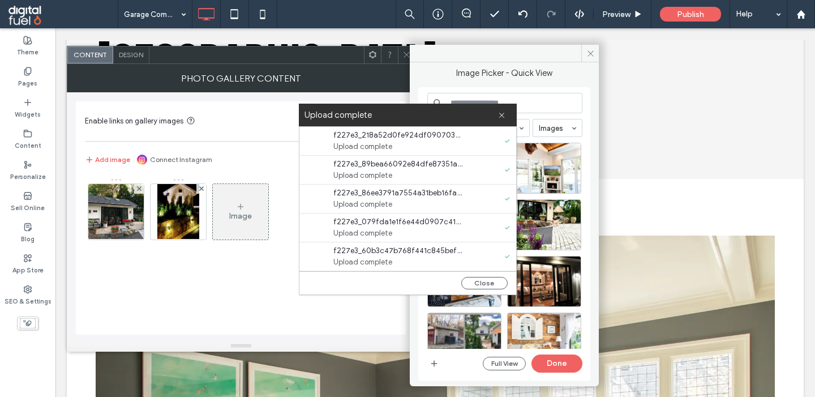
scroll to position [0, 0]
click at [480, 278] on button "Close" at bounding box center [484, 283] width 46 height 12
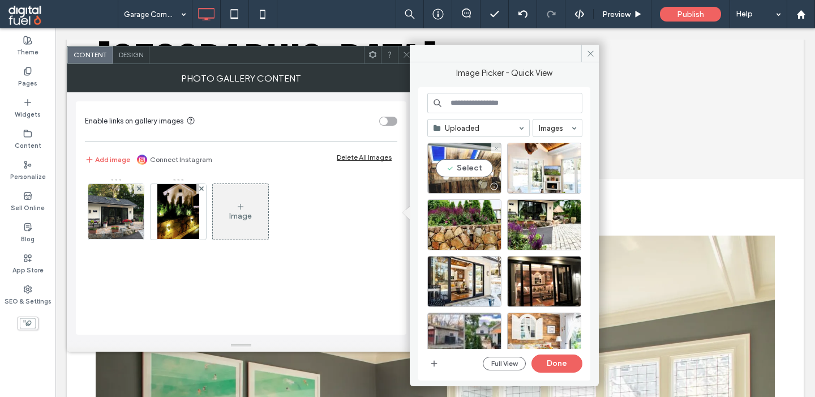
click at [466, 164] on div "Select" at bounding box center [464, 168] width 74 height 51
click at [463, 99] on input at bounding box center [504, 103] width 155 height 20
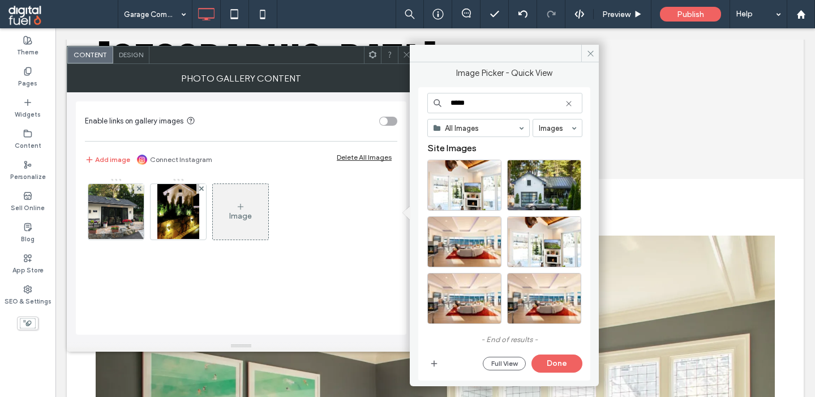
type input "*****"
click at [471, 177] on div "Select" at bounding box center [464, 185] width 74 height 51
click at [571, 101] on icon at bounding box center [568, 103] width 9 height 9
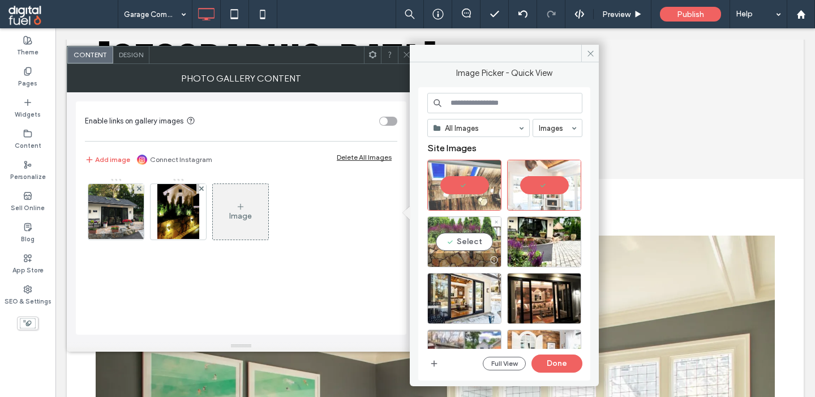
click at [453, 231] on div "Select" at bounding box center [464, 241] width 74 height 51
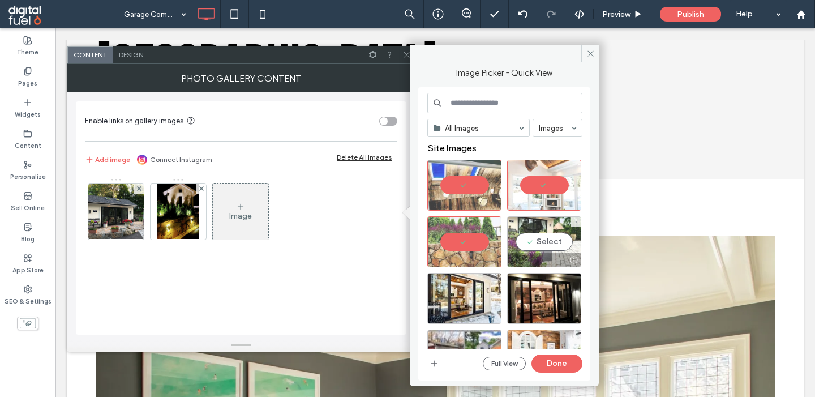
click at [543, 241] on div "Select" at bounding box center [544, 241] width 74 height 51
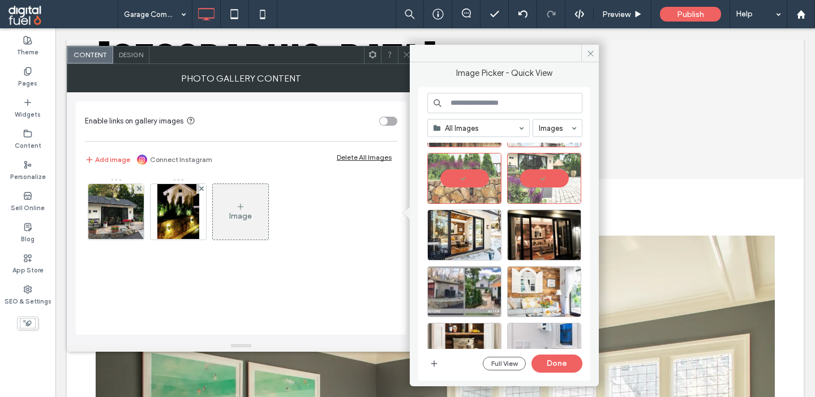
scroll to position [70, 0]
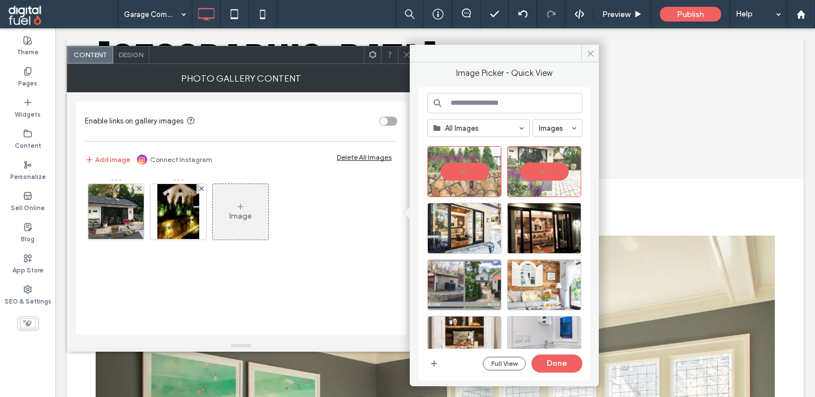
click at [463, 107] on input at bounding box center [504, 103] width 155 height 20
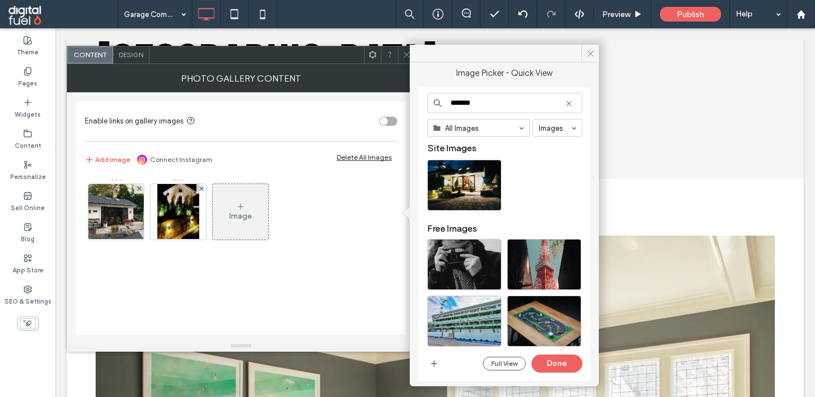
type input "*******"
click at [473, 183] on div "Select" at bounding box center [464, 185] width 74 height 51
click at [570, 106] on use at bounding box center [568, 103] width 5 height 5
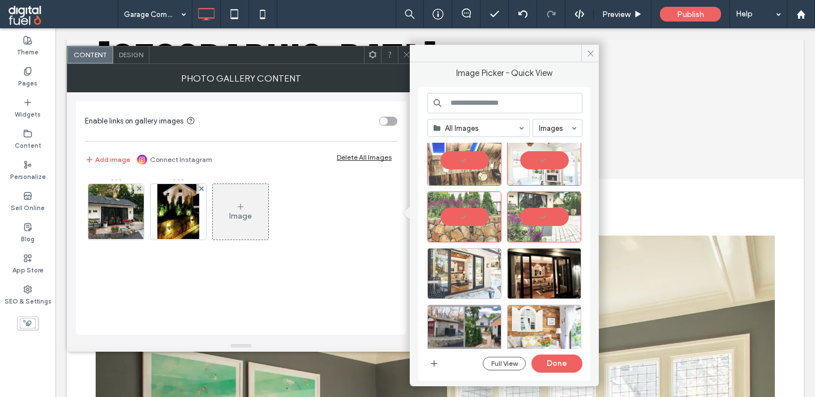
scroll to position [29, 0]
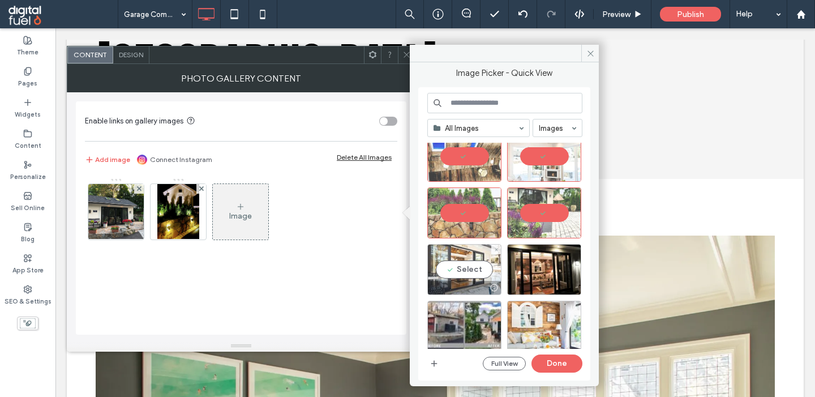
click at [457, 259] on div "Select" at bounding box center [464, 269] width 74 height 51
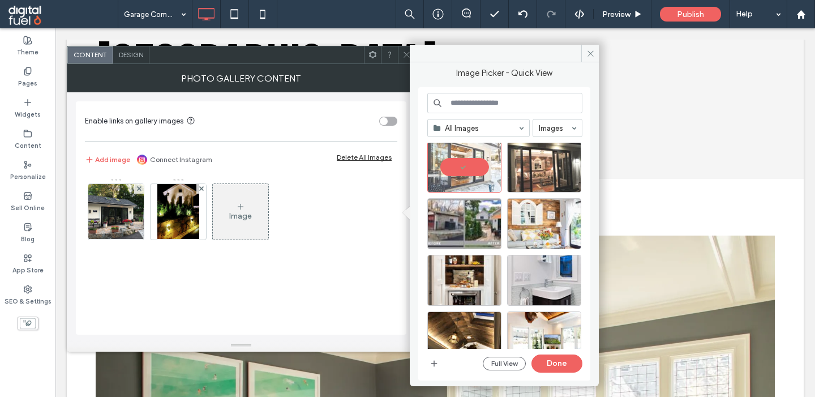
scroll to position [0, 0]
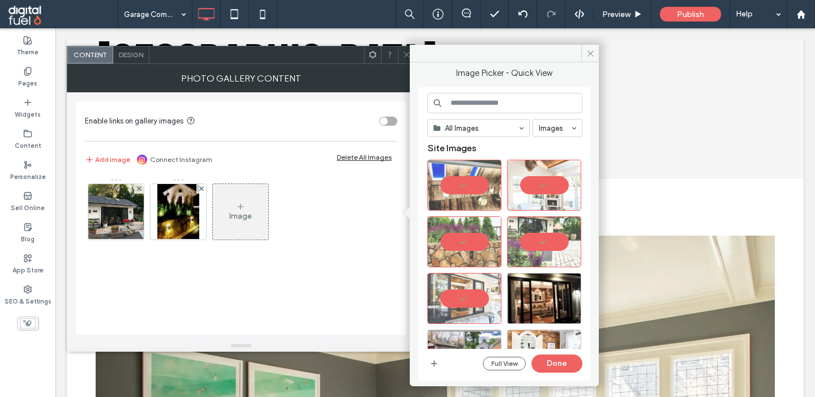
click at [489, 98] on input at bounding box center [504, 103] width 155 height 20
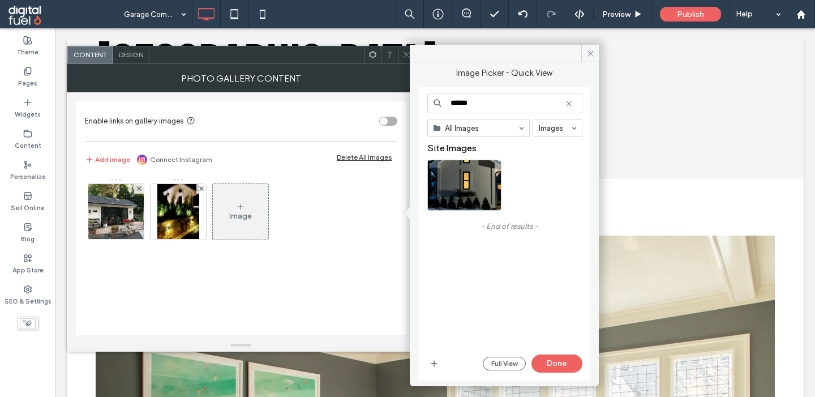
type input "******"
click at [470, 181] on div "Select" at bounding box center [464, 185] width 74 height 51
click at [572, 103] on icon at bounding box center [568, 103] width 9 height 9
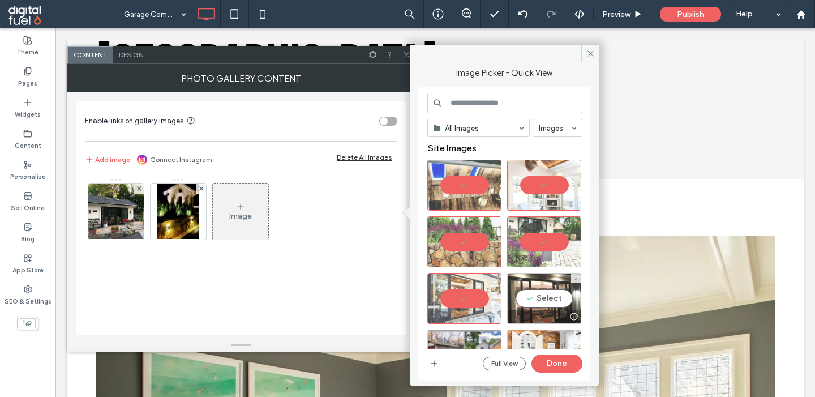
click at [538, 298] on div "Select" at bounding box center [544, 298] width 74 height 51
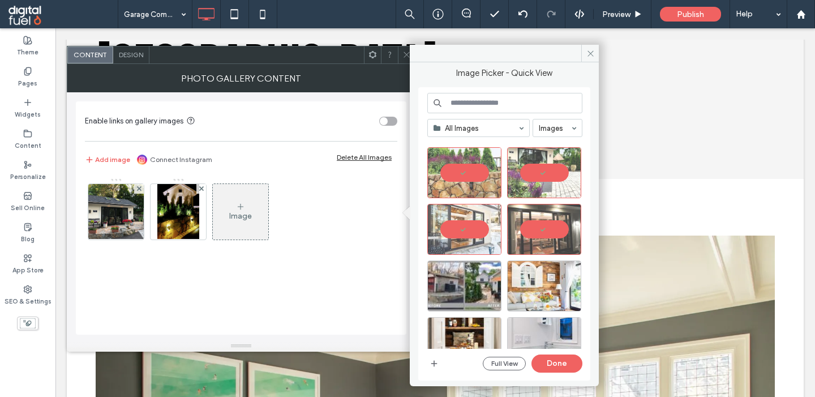
scroll to position [95, 0]
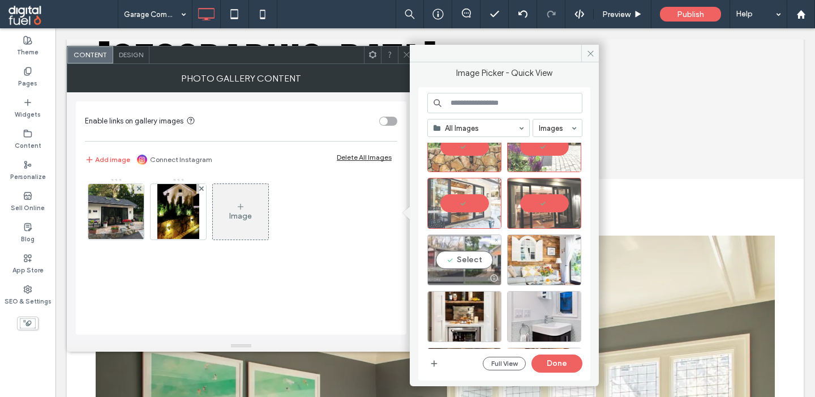
click at [446, 247] on div "Select" at bounding box center [464, 259] width 74 height 51
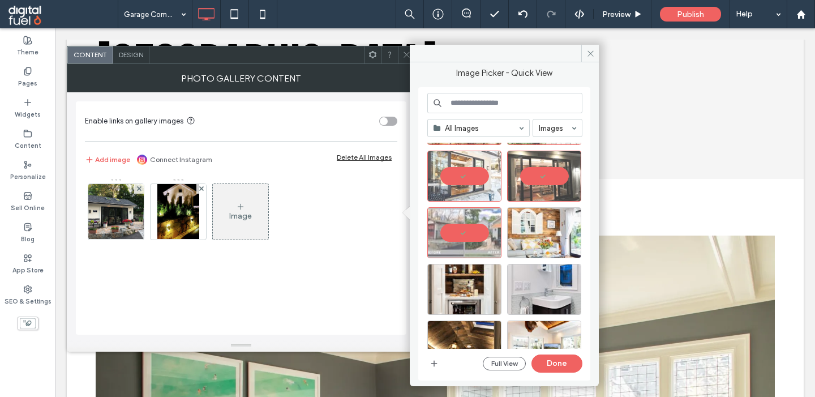
scroll to position [104, 0]
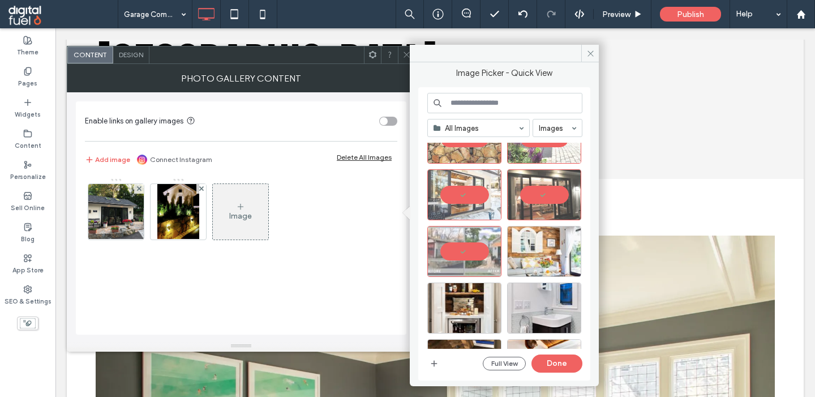
click at [466, 106] on input at bounding box center [504, 103] width 155 height 20
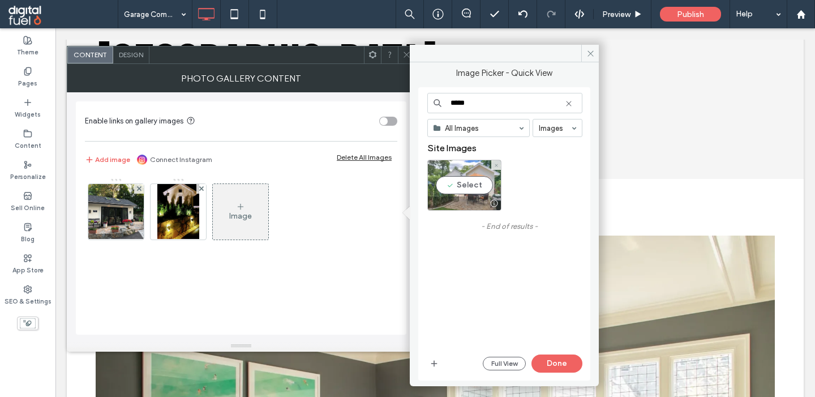
type input "*****"
click at [449, 184] on div "Select" at bounding box center [464, 185] width 74 height 51
click at [570, 105] on icon at bounding box center [568, 103] width 9 height 9
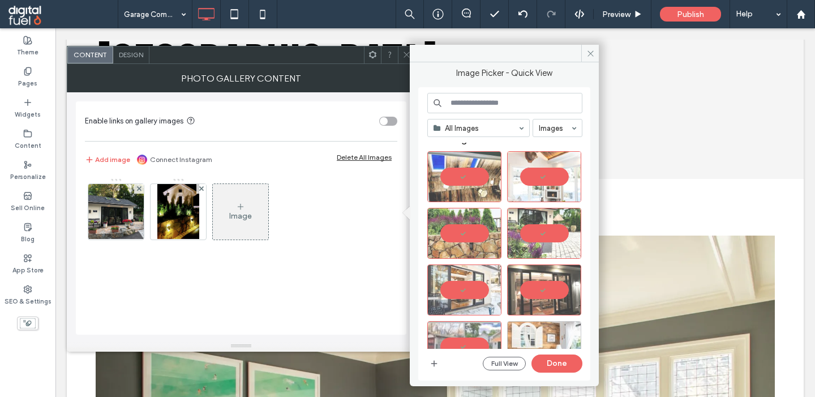
scroll to position [0, 0]
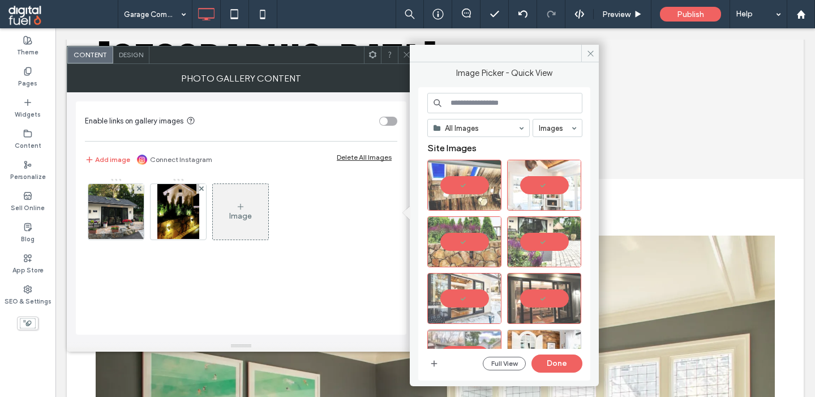
click at [508, 105] on input at bounding box center [504, 103] width 155 height 20
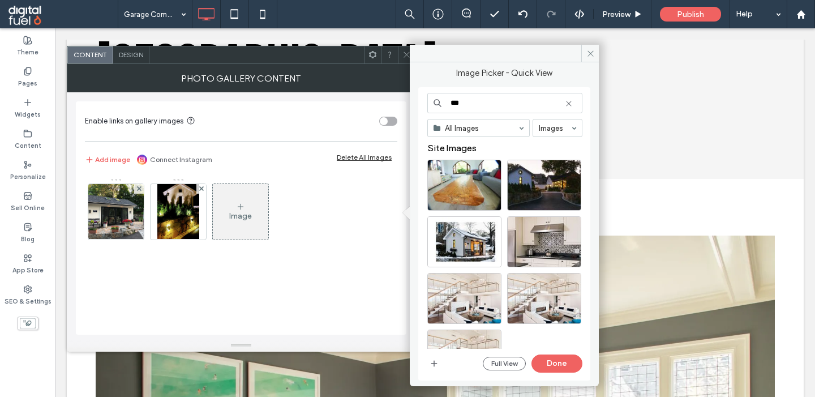
scroll to position [31, 0]
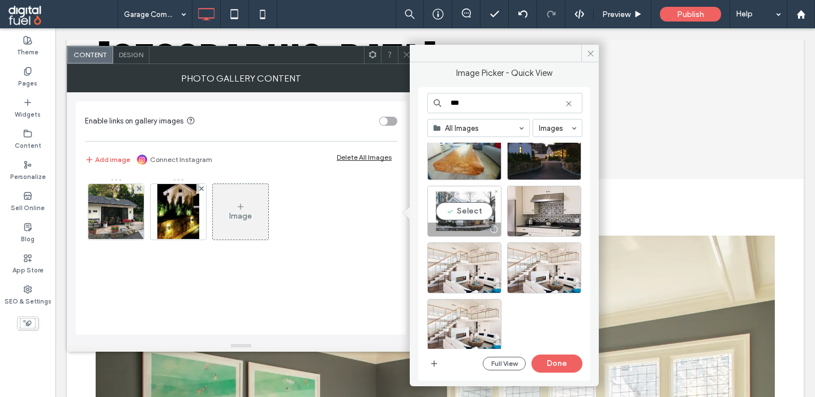
type input "***"
click at [458, 212] on div "Select" at bounding box center [464, 211] width 74 height 51
click at [568, 99] on input "***" at bounding box center [504, 103] width 155 height 20
click at [571, 104] on icon at bounding box center [568, 103] width 9 height 9
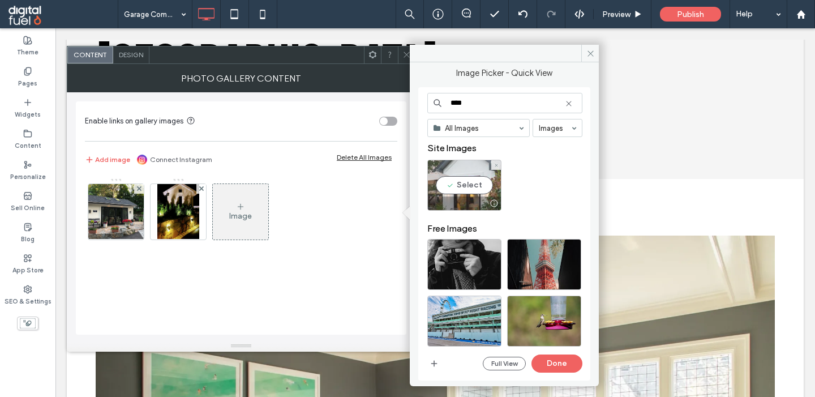
click at [469, 184] on div "Select" at bounding box center [464, 185] width 74 height 51
click at [484, 106] on input "****" at bounding box center [504, 103] width 155 height 20
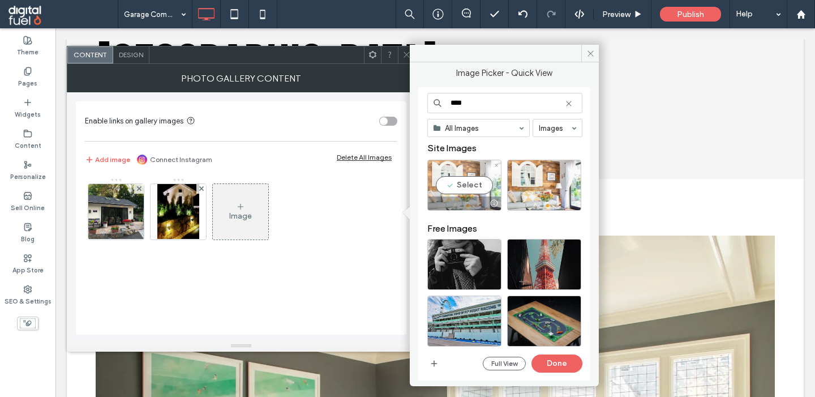
click at [449, 186] on div "Select" at bounding box center [464, 185] width 74 height 51
click at [474, 101] on input "****" at bounding box center [504, 103] width 155 height 20
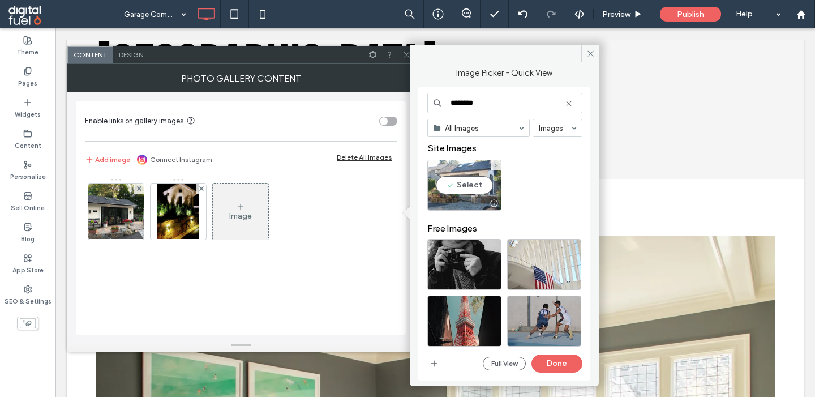
click at [453, 188] on div "Select" at bounding box center [464, 185] width 74 height 51
click at [455, 102] on input "********" at bounding box center [504, 103] width 155 height 20
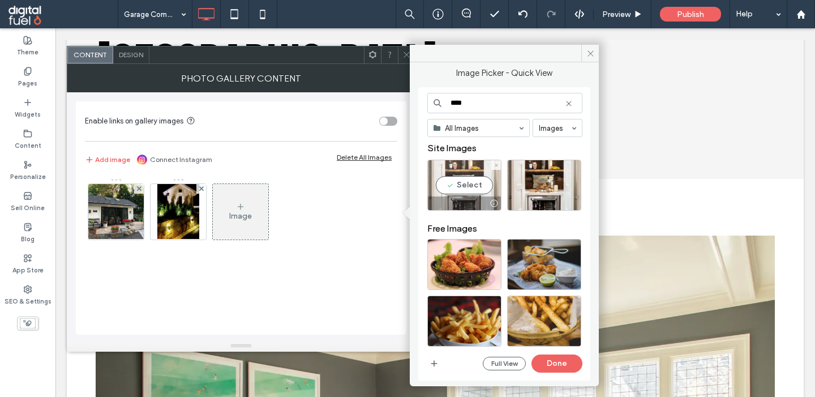
click at [460, 187] on div "Select" at bounding box center [464, 185] width 74 height 51
drag, startPoint x: 456, startPoint y: 102, endPoint x: 370, endPoint y: 102, distance: 86.0
click at [427, 102] on input "****" at bounding box center [504, 103] width 155 height 20
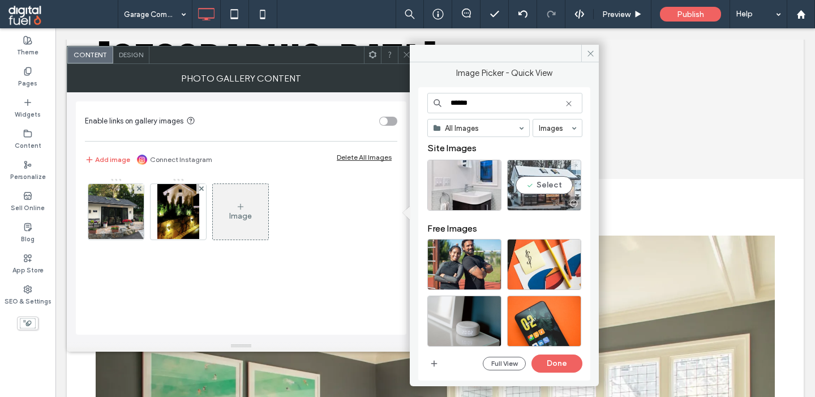
click at [551, 190] on div "Select" at bounding box center [544, 185] width 74 height 51
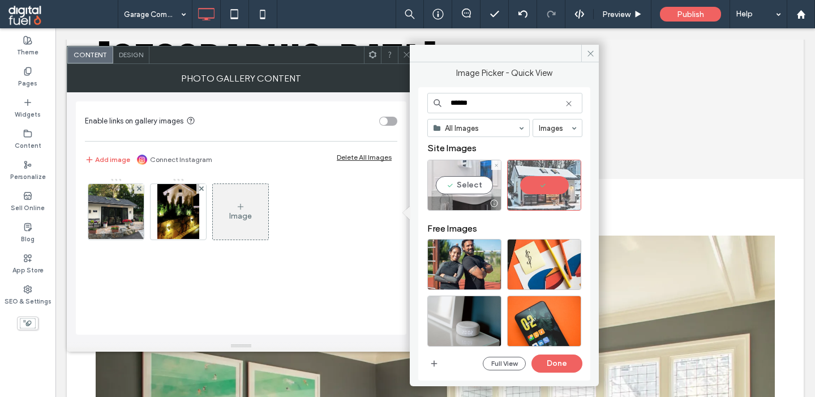
click at [460, 184] on div "Select" at bounding box center [464, 185] width 74 height 51
drag, startPoint x: 483, startPoint y: 106, endPoint x: 261, endPoint y: 105, distance: 222.4
click at [427, 105] on input "******" at bounding box center [504, 103] width 155 height 20
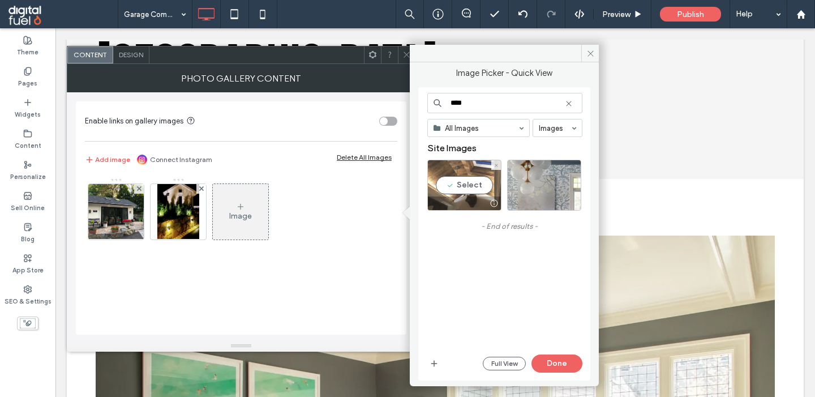
click at [450, 176] on div "Select" at bounding box center [464, 185] width 74 height 51
drag, startPoint x: 479, startPoint y: 106, endPoint x: 390, endPoint y: 106, distance: 88.3
click at [427, 106] on input "****" at bounding box center [504, 103] width 155 height 20
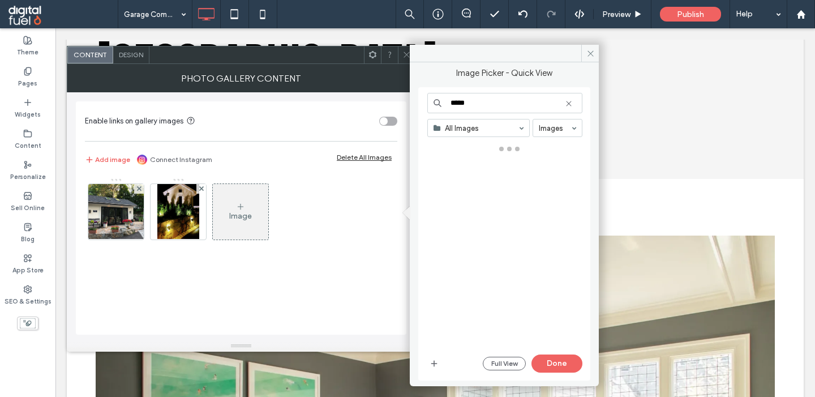
type input "*****"
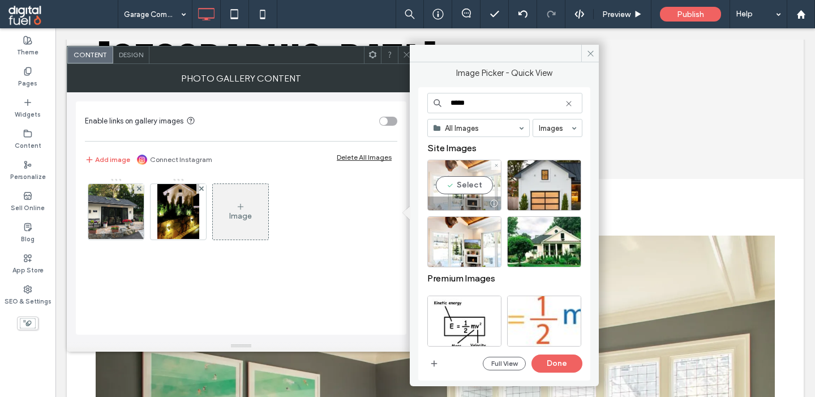
click at [455, 188] on div "Select" at bounding box center [464, 185] width 74 height 51
click at [555, 362] on button "Done" at bounding box center [556, 363] width 51 height 18
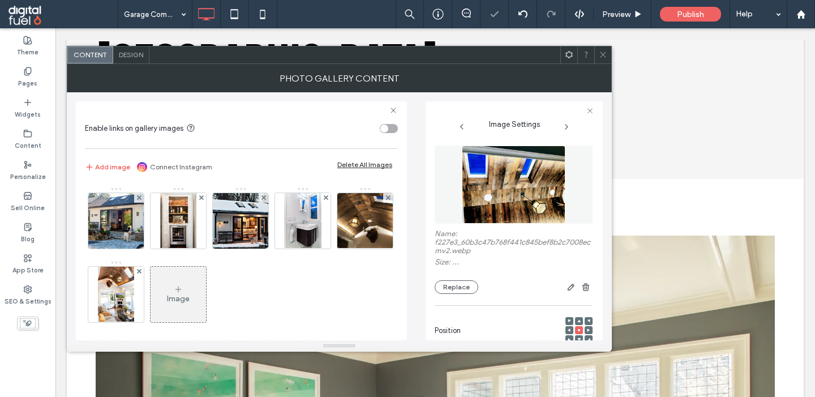
scroll to position [225, 0]
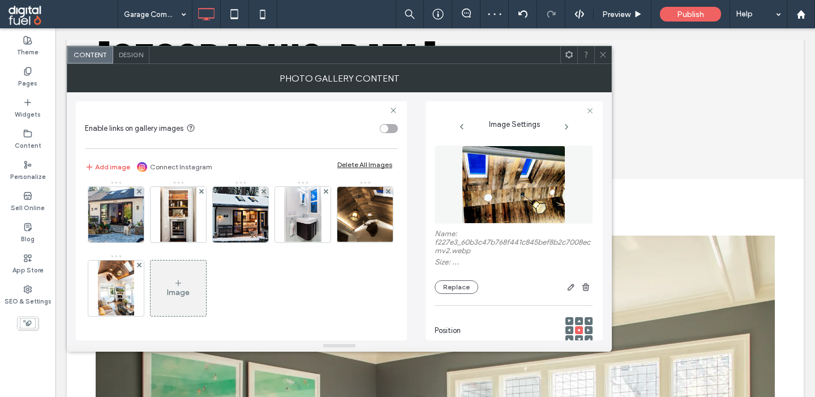
click at [166, 293] on div "Image" at bounding box center [178, 287] width 55 height 53
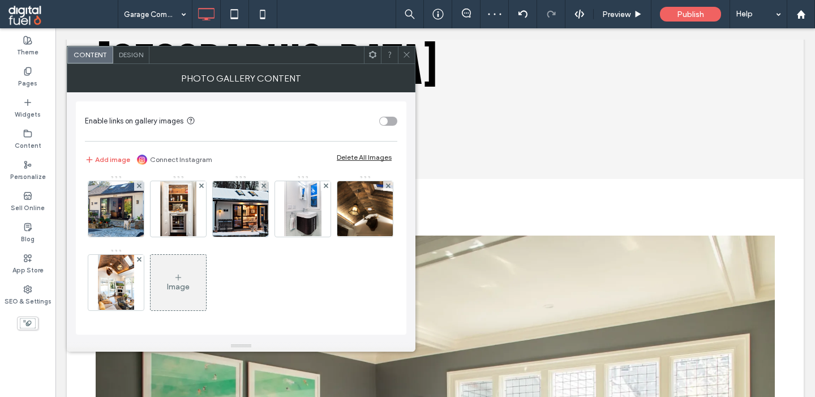
scroll to position [223, 0]
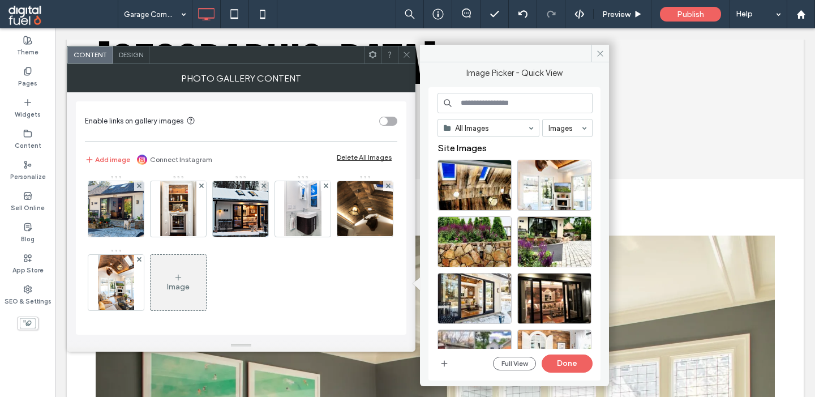
click at [511, 104] on input at bounding box center [514, 103] width 155 height 20
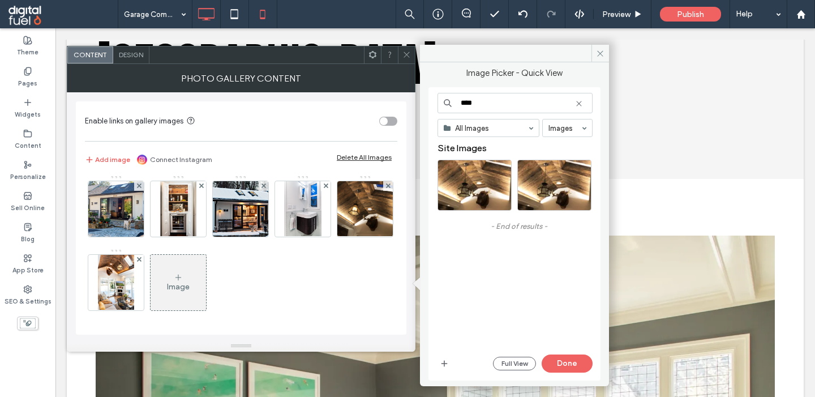
type input "****"
click at [478, 183] on div "Select" at bounding box center [474, 185] width 74 height 51
click at [575, 367] on button "Done" at bounding box center [566, 363] width 51 height 18
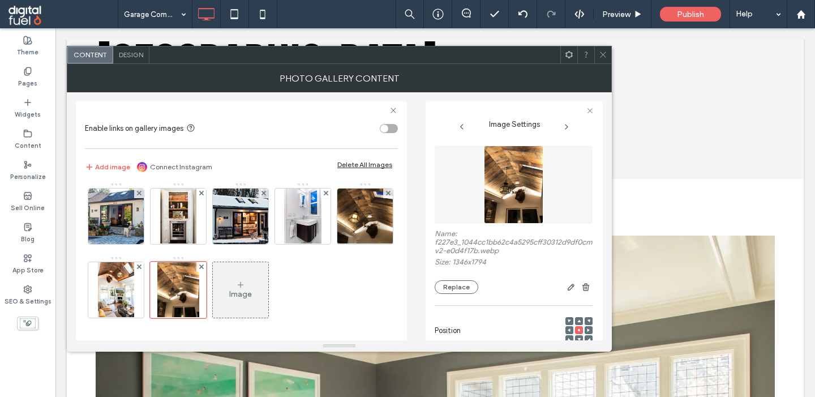
click at [252, 291] on div "Image" at bounding box center [240, 289] width 55 height 53
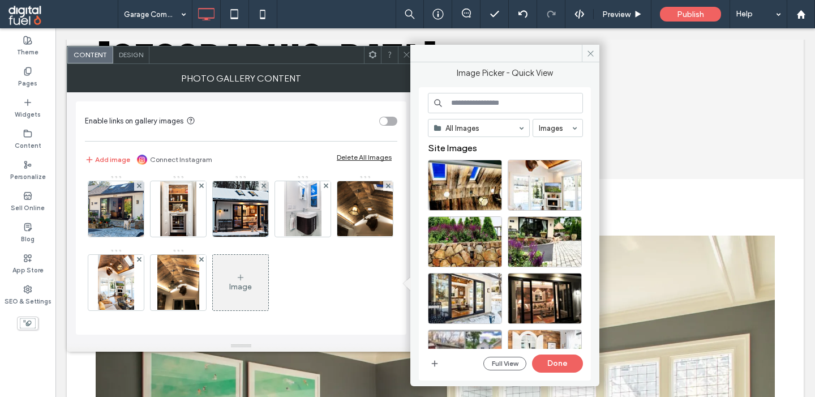
click at [471, 108] on input at bounding box center [505, 103] width 155 height 20
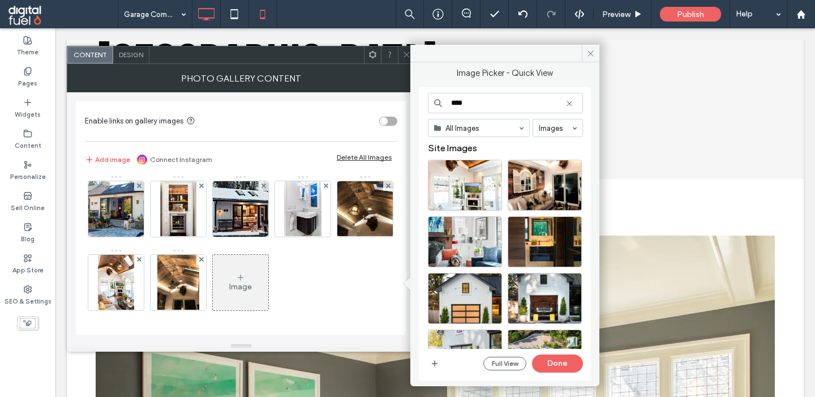
type input "****"
click at [535, 178] on div "Select" at bounding box center [545, 185] width 74 height 51
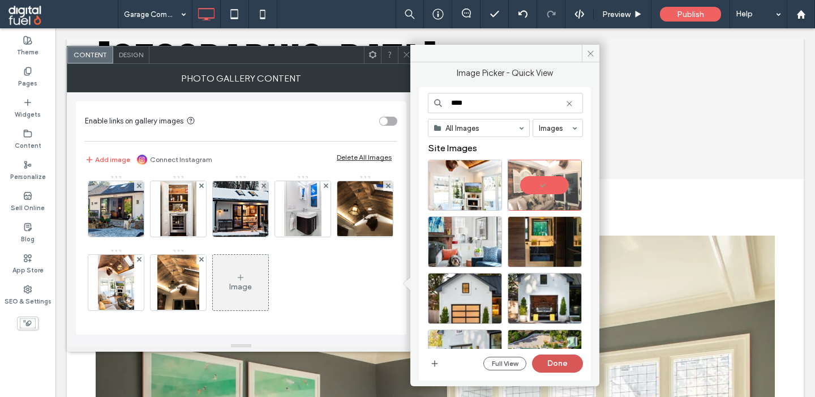
click at [553, 361] on button "Done" at bounding box center [557, 363] width 51 height 18
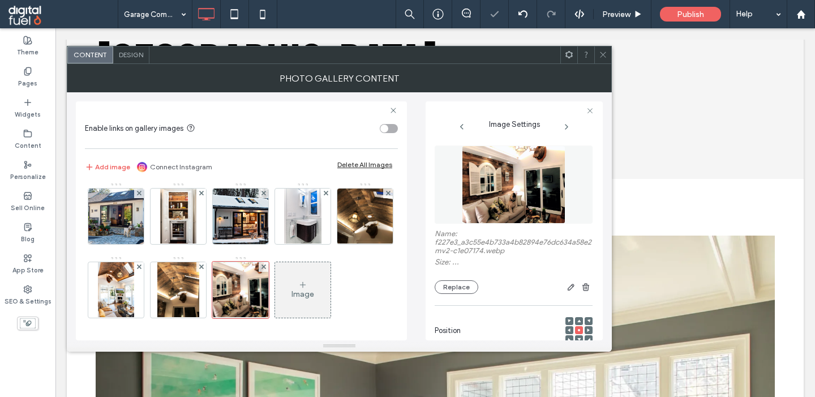
click at [302, 291] on div "Image" at bounding box center [302, 294] width 23 height 10
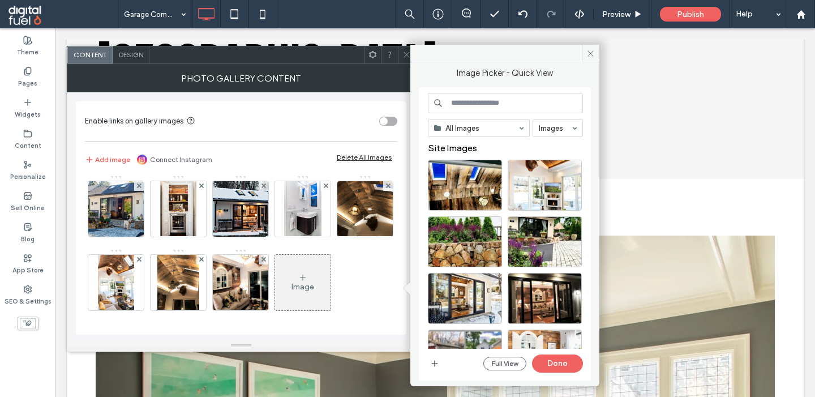
click at [502, 98] on input at bounding box center [505, 103] width 155 height 20
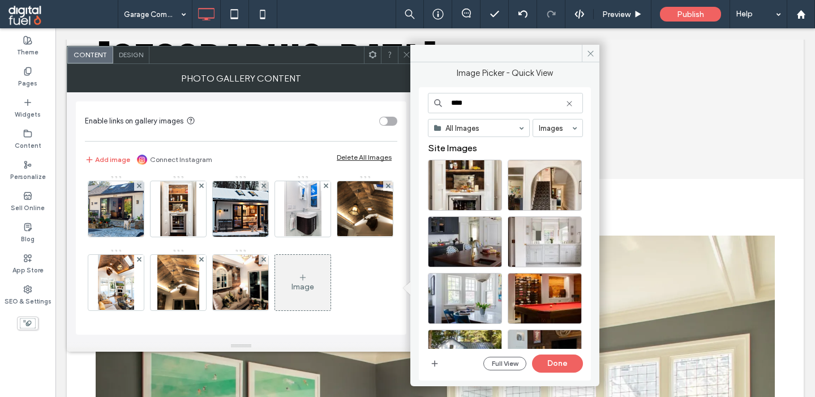
type input "****"
click at [452, 186] on div "Select" at bounding box center [465, 185] width 74 height 51
click at [558, 362] on button "Done" at bounding box center [557, 363] width 51 height 18
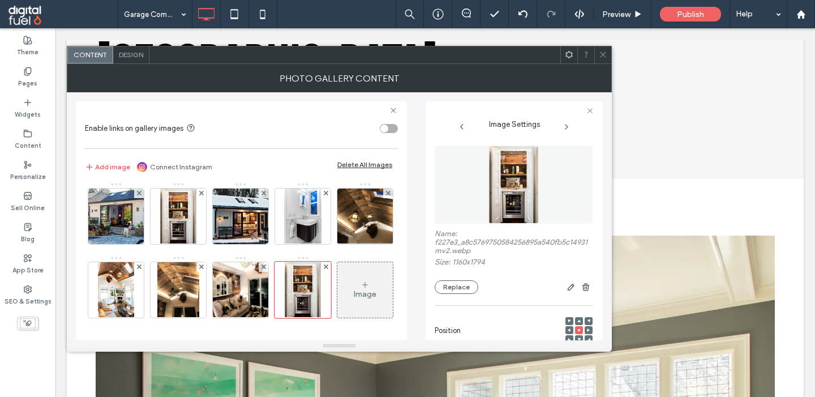
click at [375, 288] on div "Image" at bounding box center [364, 289] width 55 height 53
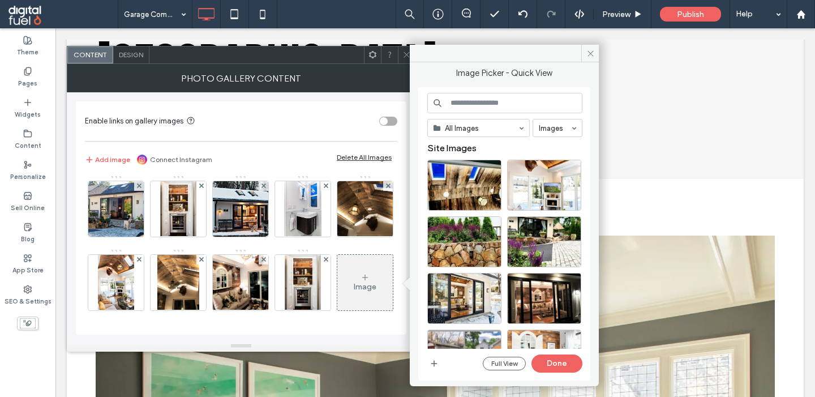
click at [473, 103] on input at bounding box center [504, 103] width 155 height 20
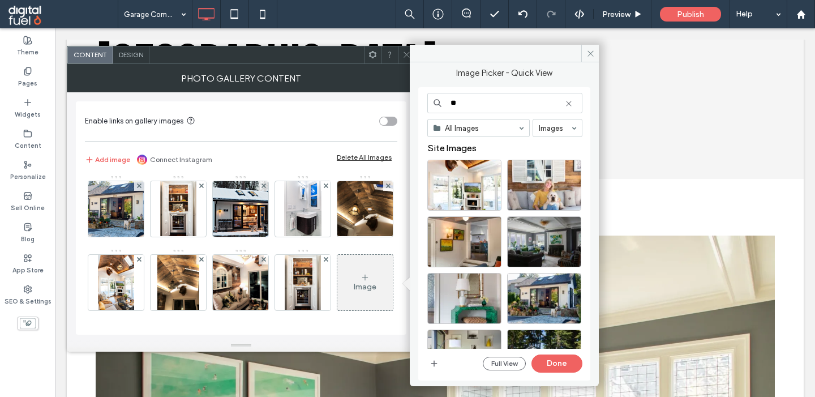
type input "**"
click at [532, 190] on div "Select" at bounding box center [544, 185] width 74 height 51
click at [555, 359] on button "Done" at bounding box center [556, 363] width 51 height 18
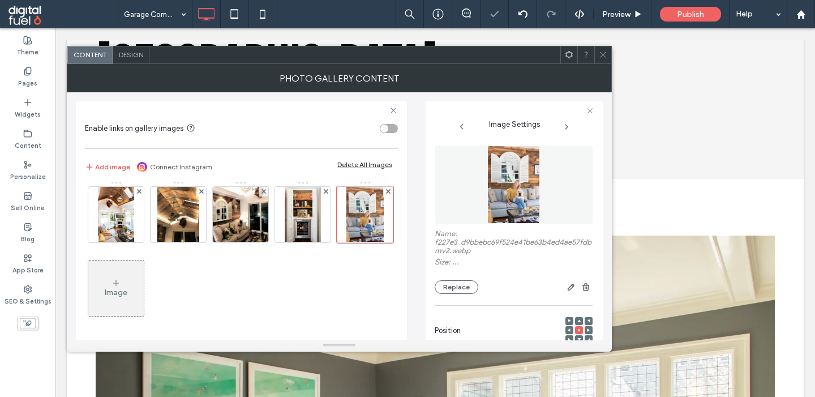
click at [114, 279] on icon at bounding box center [115, 282] width 9 height 9
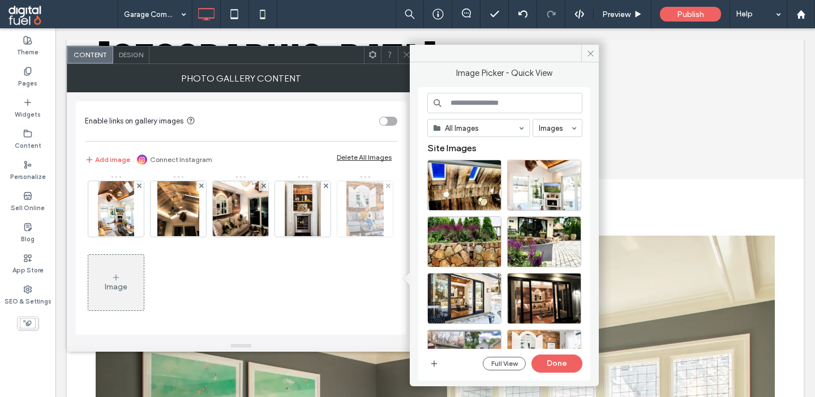
click at [354, 207] on img at bounding box center [364, 208] width 37 height 55
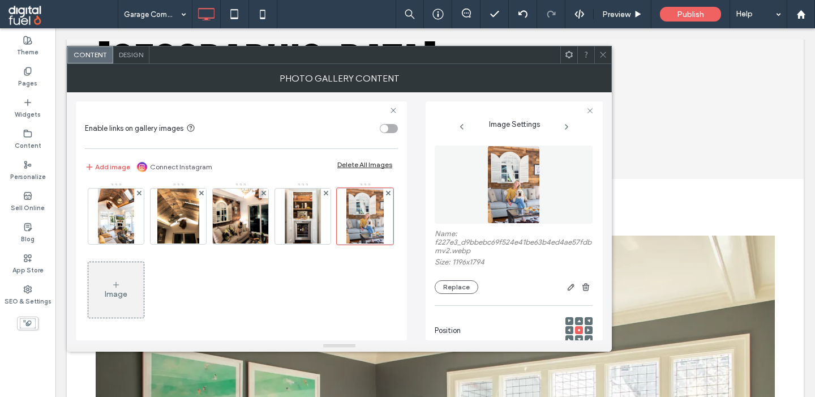
click at [139, 289] on div "Image" at bounding box center [115, 289] width 55 height 53
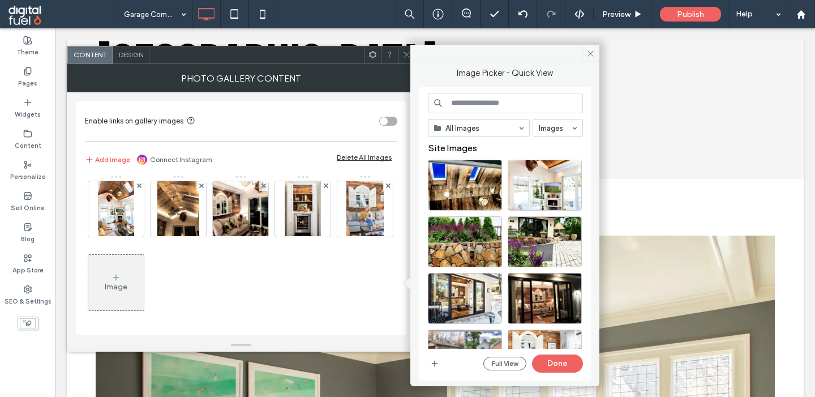
click at [479, 109] on input at bounding box center [505, 103] width 155 height 20
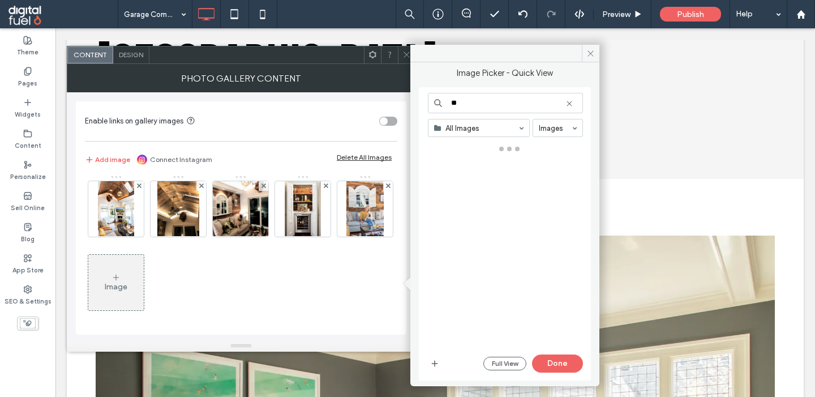
type input "**"
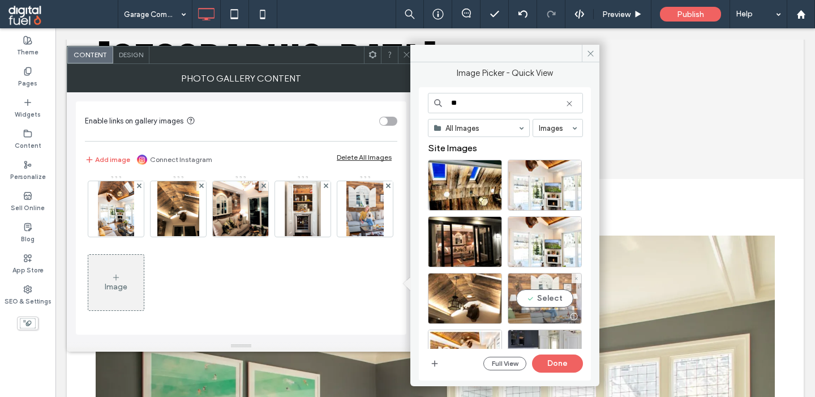
click at [529, 301] on div "Select" at bounding box center [545, 298] width 74 height 51
click at [560, 358] on button "Done" at bounding box center [557, 363] width 51 height 18
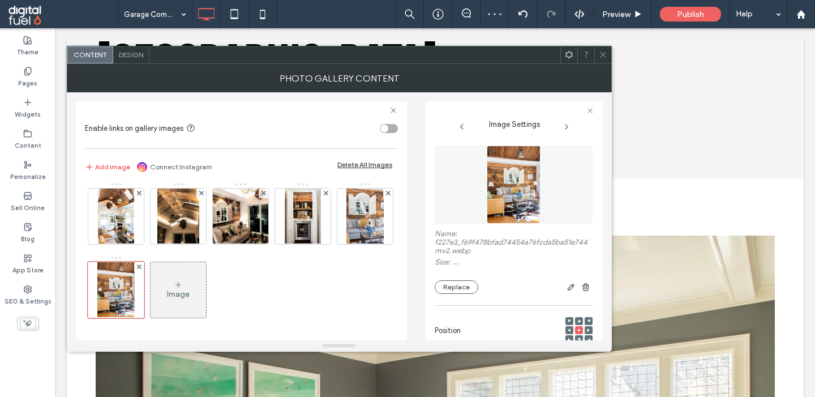
click at [207, 278] on div "Image" at bounding box center [241, 108] width 312 height 441
click at [176, 291] on div "Image" at bounding box center [178, 294] width 23 height 10
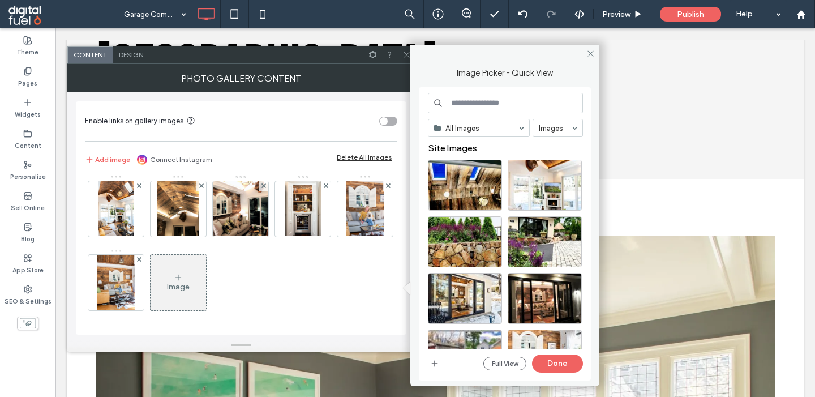
click at [498, 109] on input at bounding box center [505, 103] width 155 height 20
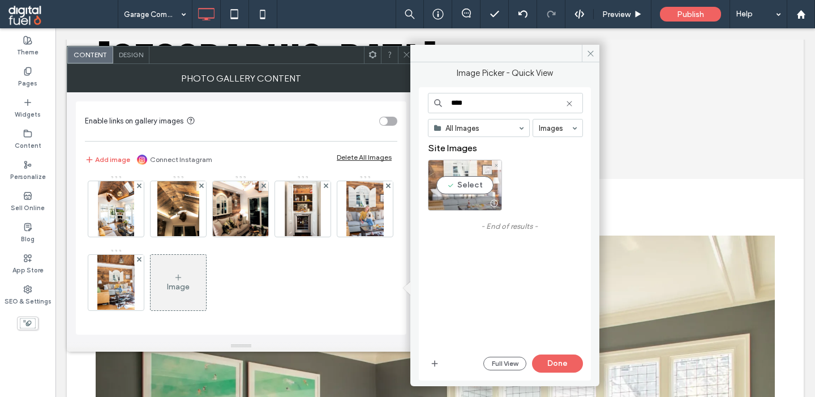
click at [453, 181] on div "Select" at bounding box center [465, 185] width 74 height 51
click at [458, 106] on input "****" at bounding box center [505, 103] width 155 height 20
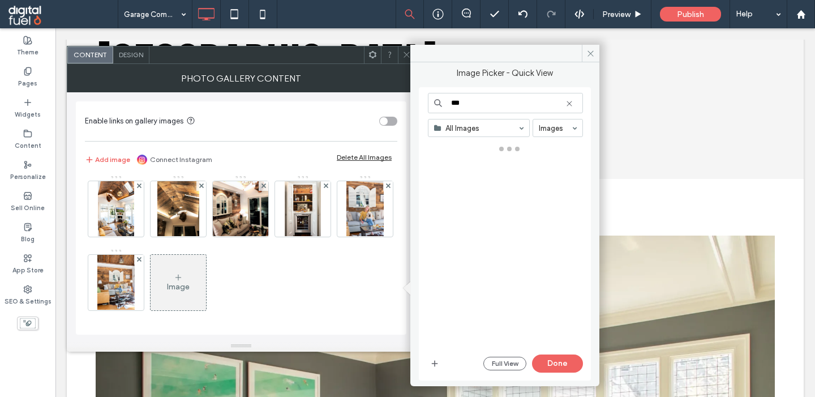
type input "***"
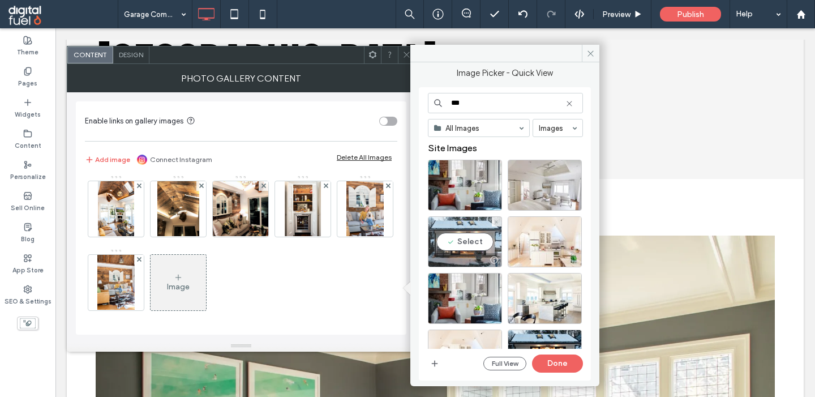
click at [462, 250] on div "Select" at bounding box center [465, 241] width 74 height 51
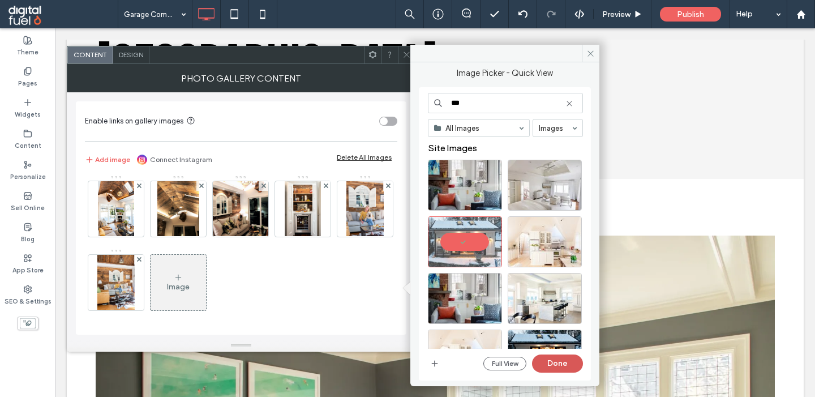
click at [557, 363] on button "Done" at bounding box center [557, 363] width 51 height 18
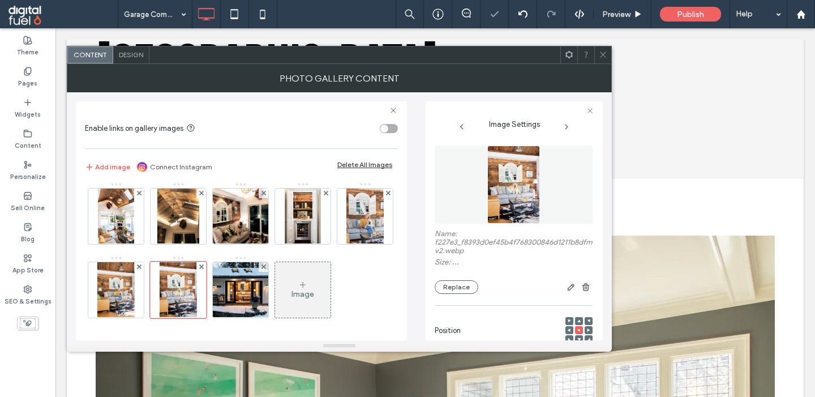
click at [300, 280] on icon at bounding box center [302, 284] width 9 height 9
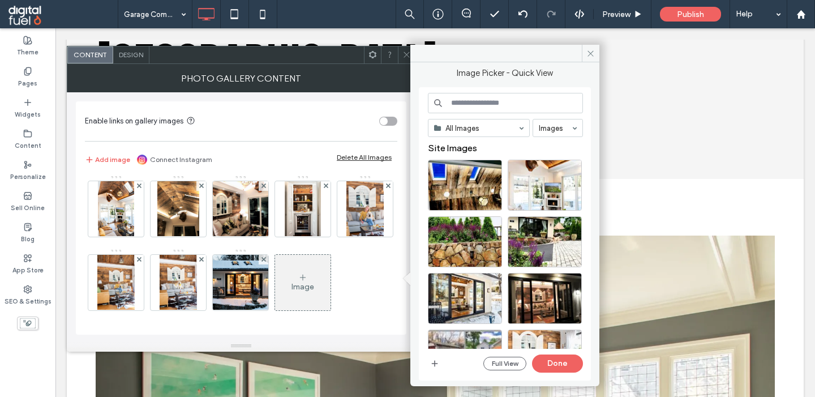
click at [484, 104] on input at bounding box center [505, 103] width 155 height 20
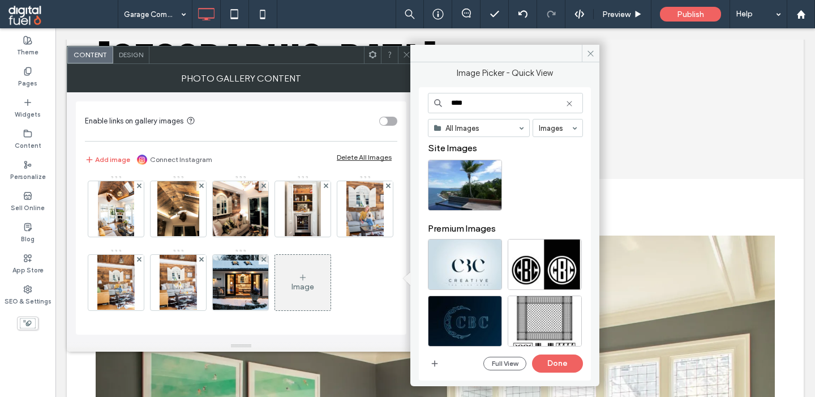
drag, startPoint x: 456, startPoint y: 103, endPoint x: 429, endPoint y: 103, distance: 27.2
click at [429, 103] on input "****" at bounding box center [505, 103] width 155 height 20
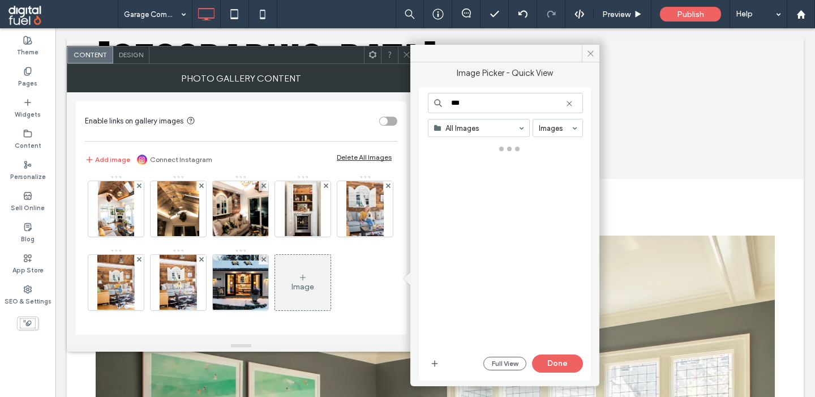
click at [472, 107] on input "***" at bounding box center [505, 103] width 155 height 20
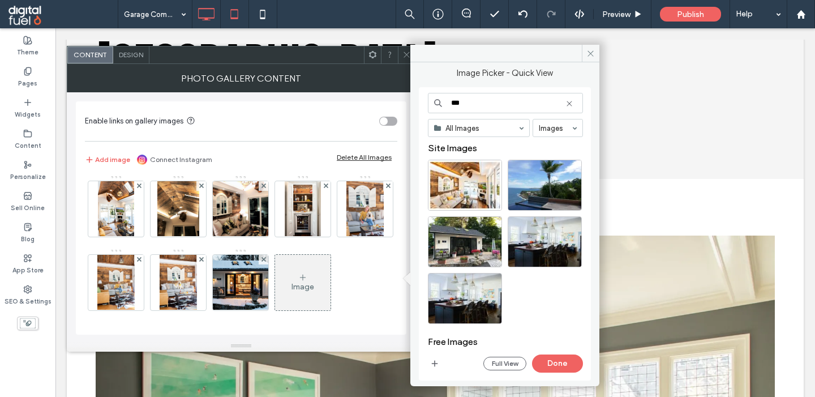
type input "***"
click at [459, 181] on div "Select" at bounding box center [465, 185] width 74 height 51
click at [562, 357] on button "Done" at bounding box center [557, 363] width 51 height 18
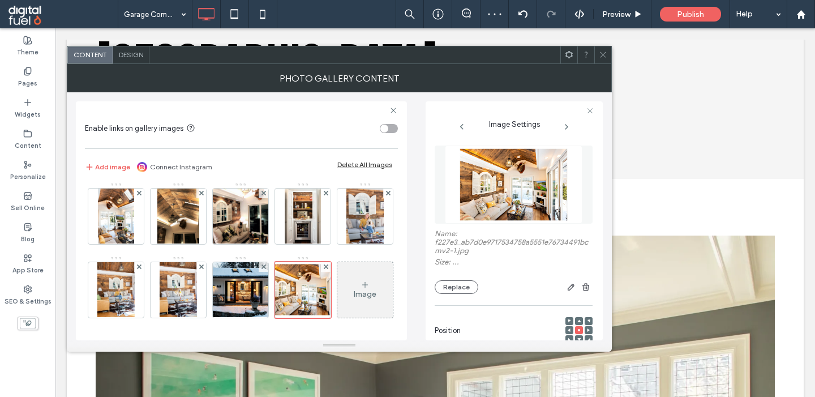
click at [601, 53] on use at bounding box center [603, 55] width 6 height 6
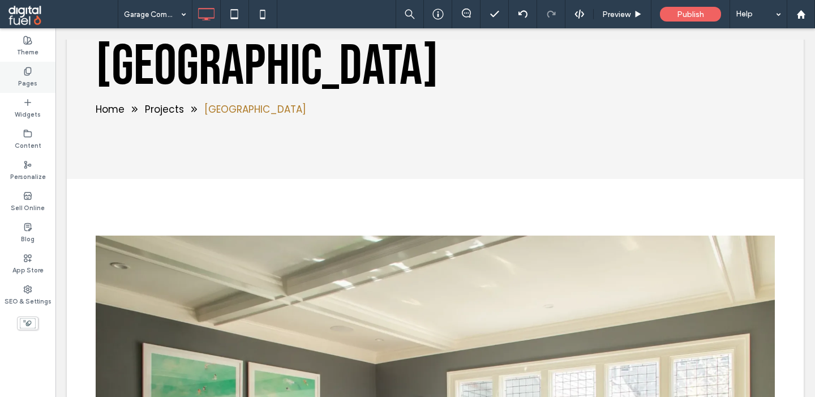
click at [22, 80] on label "Pages" at bounding box center [27, 82] width 19 height 12
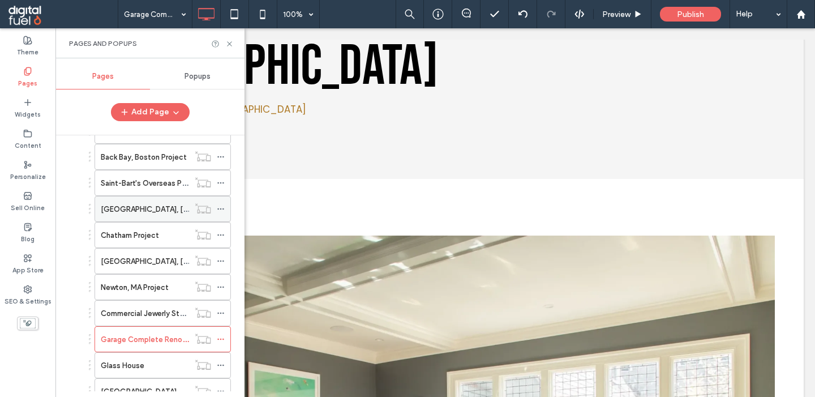
scroll to position [419, 0]
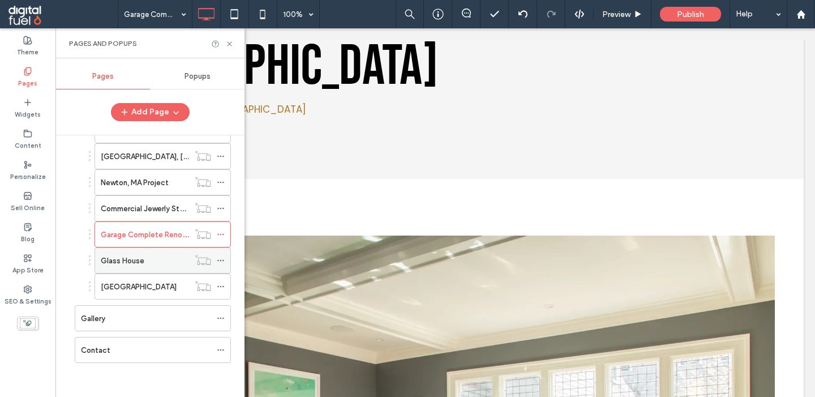
click at [142, 257] on label "Glass House" at bounding box center [123, 261] width 44 height 20
click at [229, 42] on use at bounding box center [229, 43] width 5 height 5
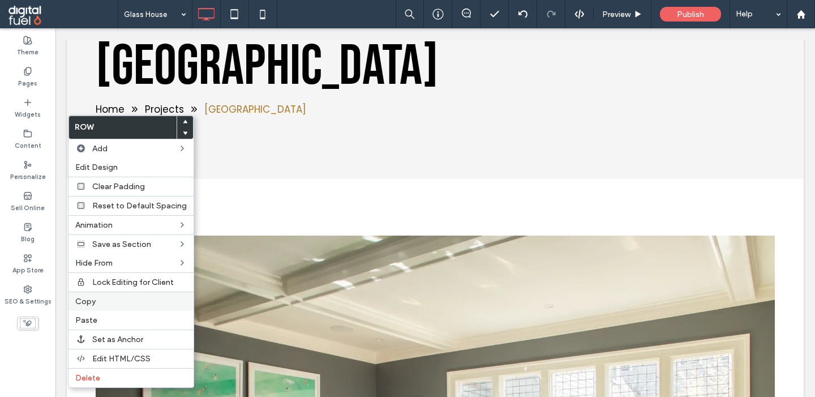
click at [89, 302] on span "Copy" at bounding box center [85, 301] width 20 height 10
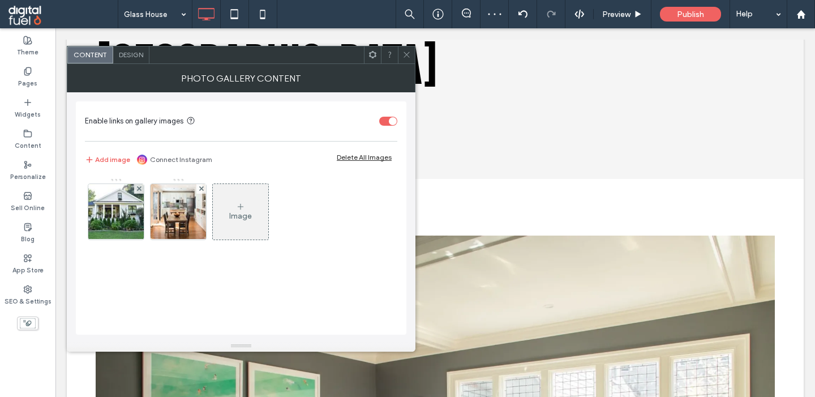
click at [407, 57] on icon at bounding box center [406, 54] width 8 height 8
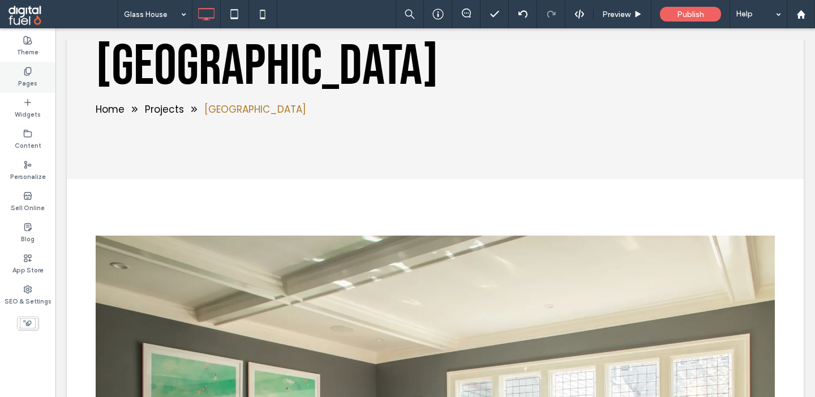
click at [20, 80] on label "Pages" at bounding box center [27, 82] width 19 height 12
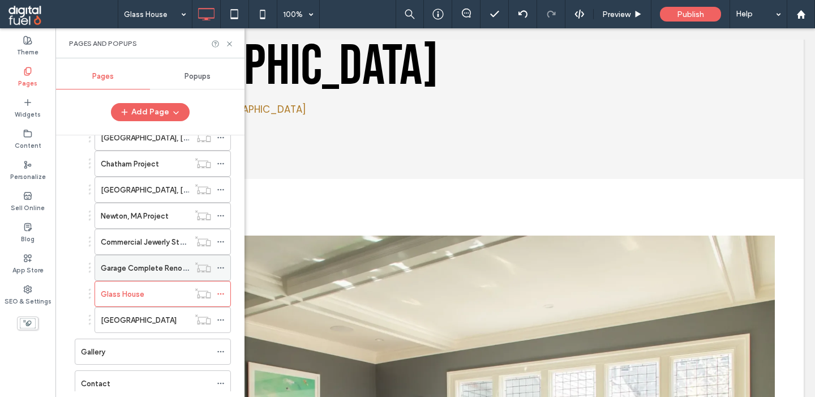
scroll to position [418, 0]
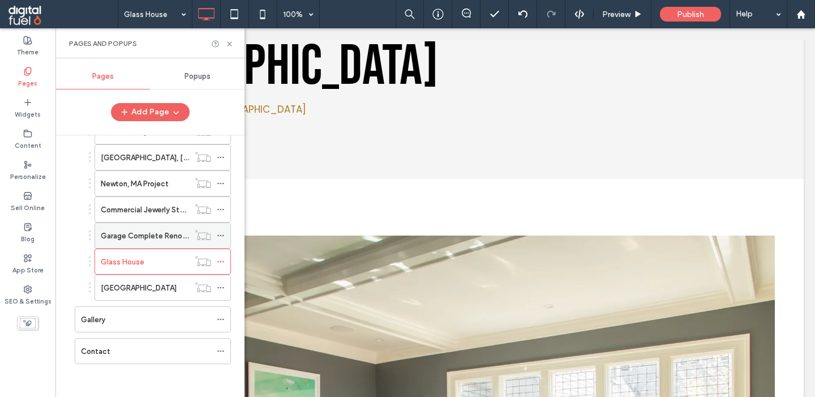
click at [163, 239] on label "Garage Complete Renovation & Transformation" at bounding box center [183, 236] width 164 height 20
click at [230, 44] on use at bounding box center [229, 43] width 5 height 5
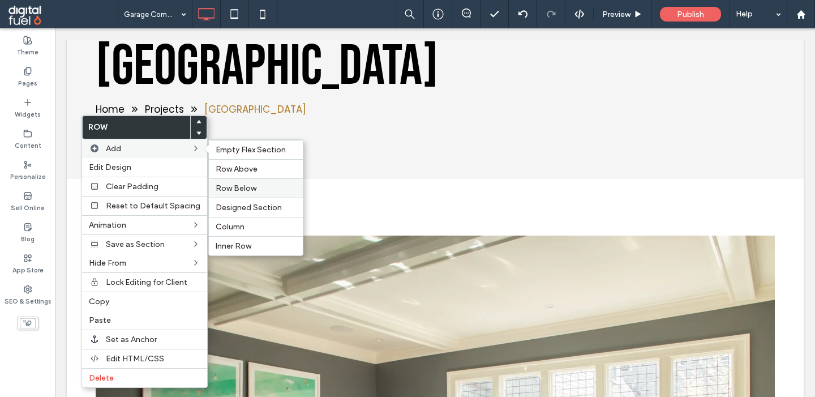
click at [231, 183] on div "Row Below" at bounding box center [256, 187] width 94 height 19
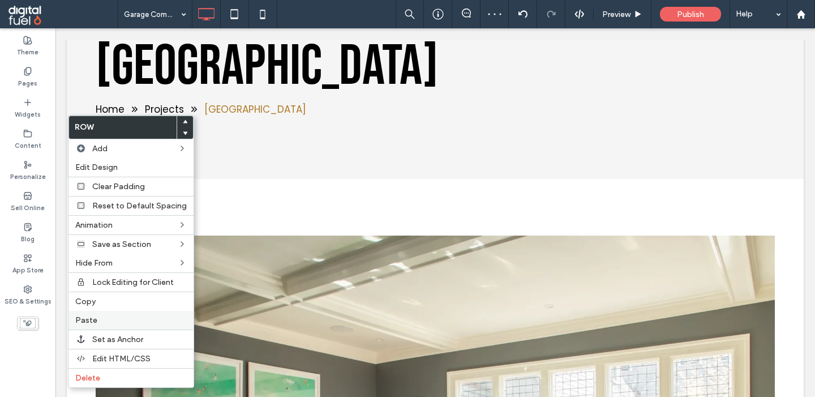
click at [93, 319] on span "Paste" at bounding box center [86, 320] width 22 height 10
click at [91, 380] on span "Delete" at bounding box center [87, 378] width 25 height 10
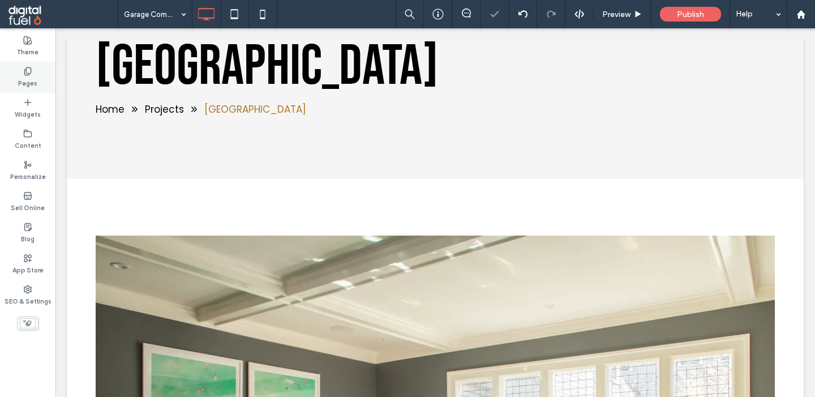
click at [28, 78] on label "Pages" at bounding box center [27, 82] width 19 height 12
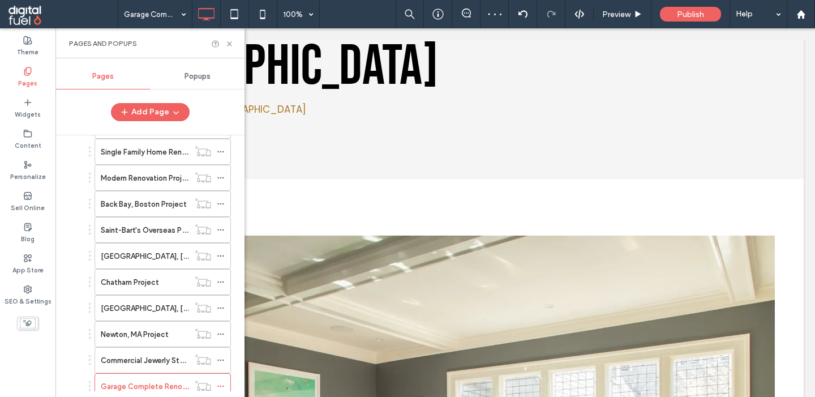
scroll to position [290, 0]
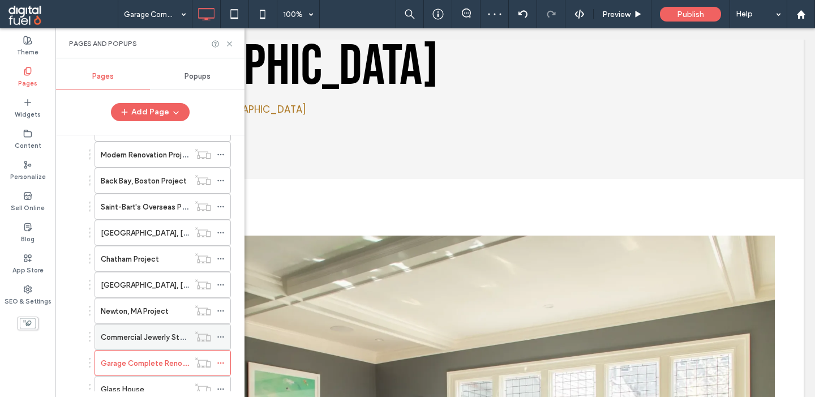
click at [136, 332] on label "Commercial Jewerly Store@ Newbury St-Boston" at bounding box center [188, 337] width 174 height 20
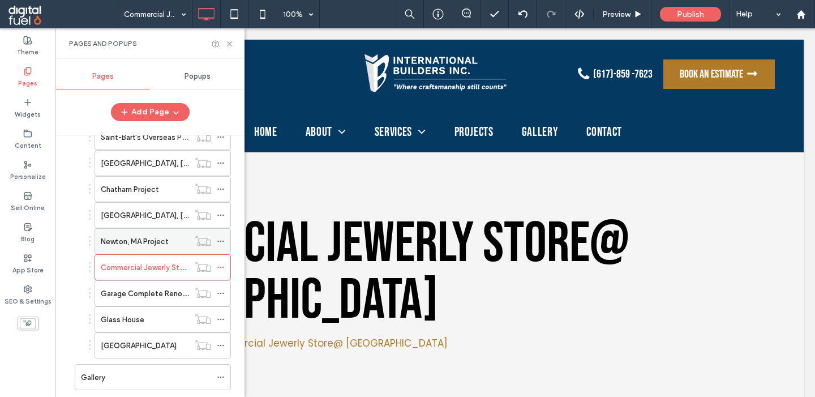
click at [147, 236] on label "Newton, MA Project" at bounding box center [135, 241] width 68 height 20
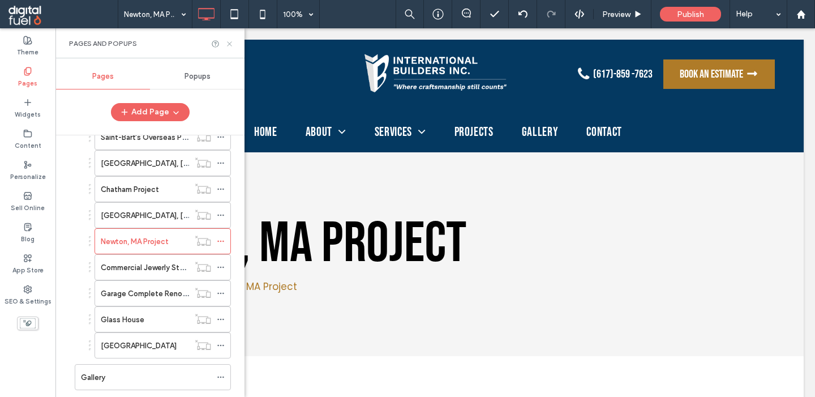
click at [229, 44] on icon at bounding box center [229, 44] width 8 height 8
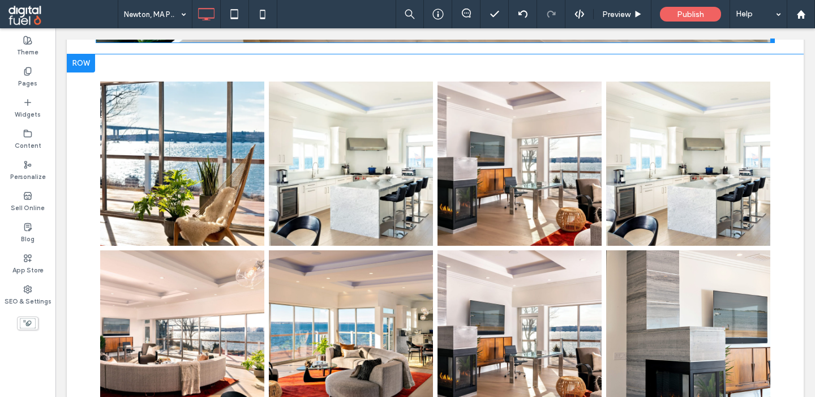
scroll to position [863, 0]
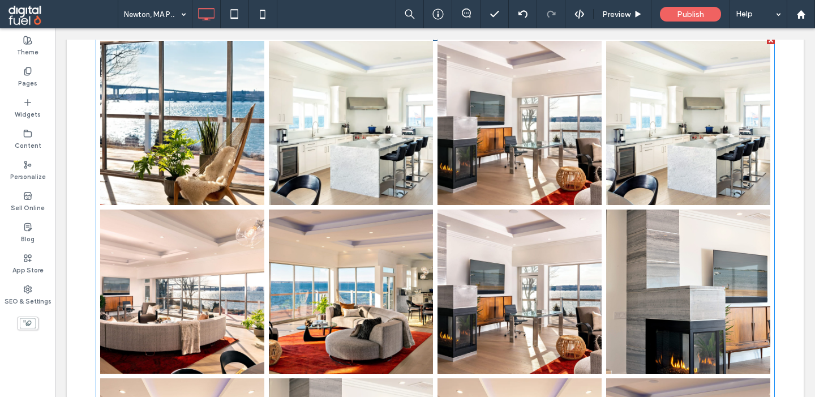
click at [208, 240] on link at bounding box center [182, 291] width 164 height 164
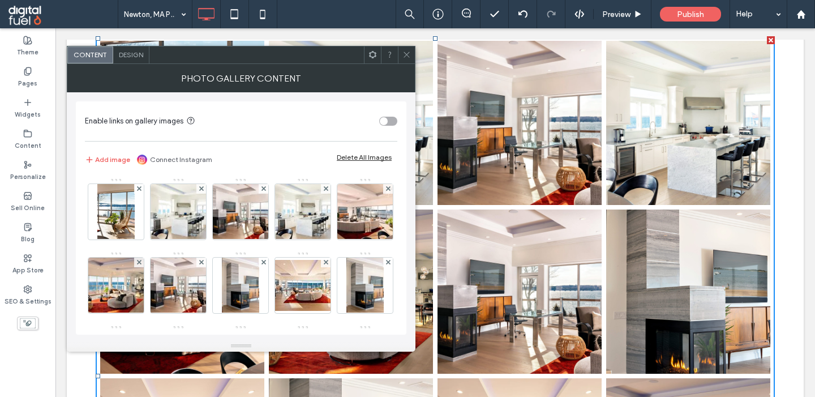
click at [372, 161] on div "Delete All Images" at bounding box center [364, 157] width 55 height 8
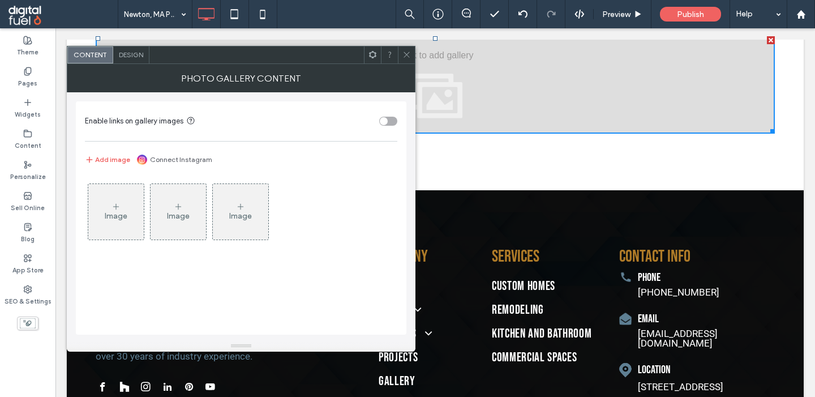
click at [407, 52] on icon at bounding box center [406, 54] width 8 height 8
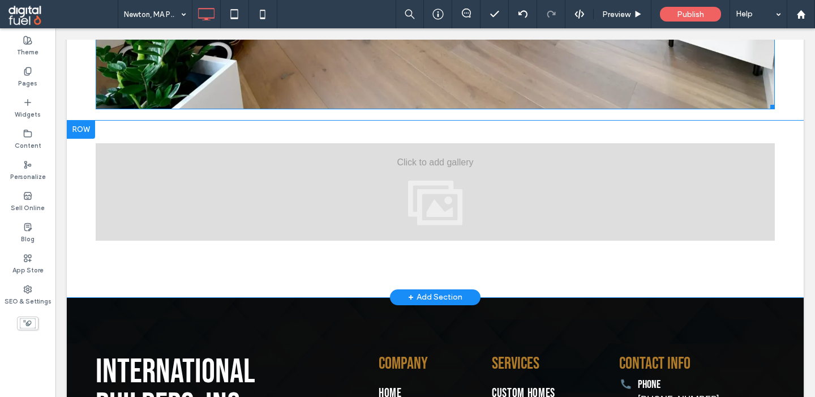
scroll to position [832, 0]
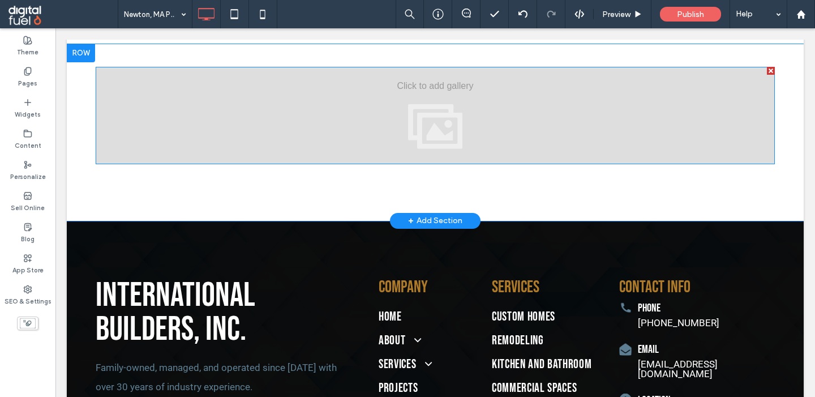
click at [332, 114] on div at bounding box center [435, 115] width 679 height 97
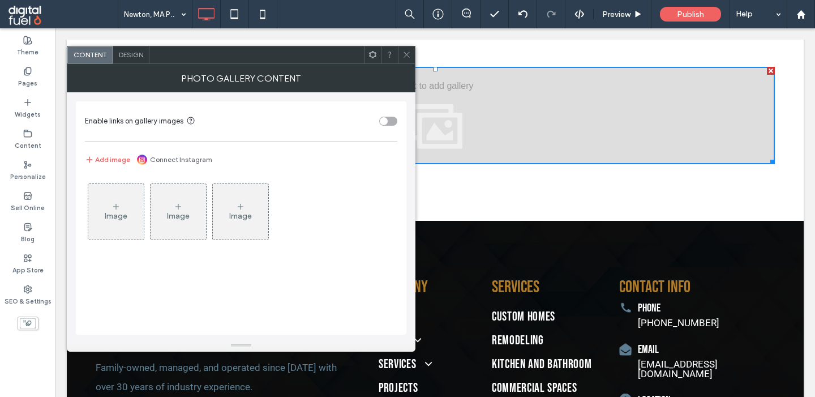
click at [332, 114] on section "Enable links on gallery images" at bounding box center [241, 121] width 312 height 28
click at [125, 188] on div "Image" at bounding box center [115, 211] width 55 height 53
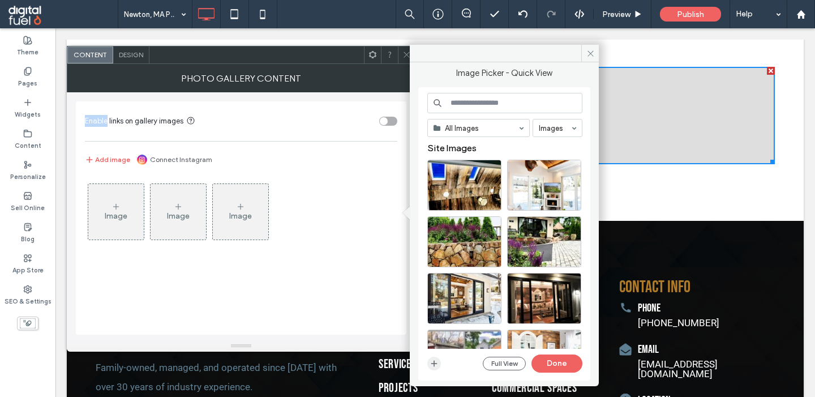
click at [431, 364] on icon "button" at bounding box center [433, 363] width 9 height 9
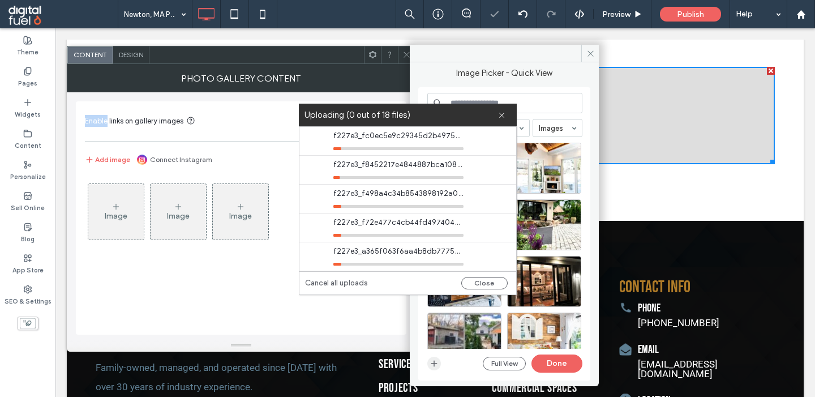
click at [436, 364] on icon "button" at bounding box center [433, 363] width 9 height 9
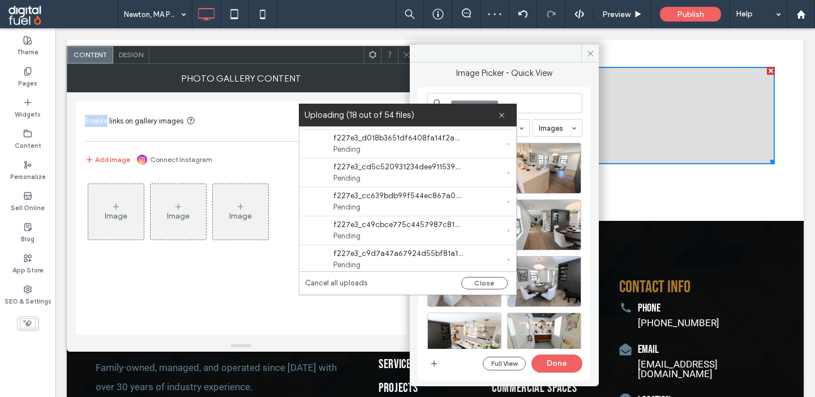
scroll to position [1414, 0]
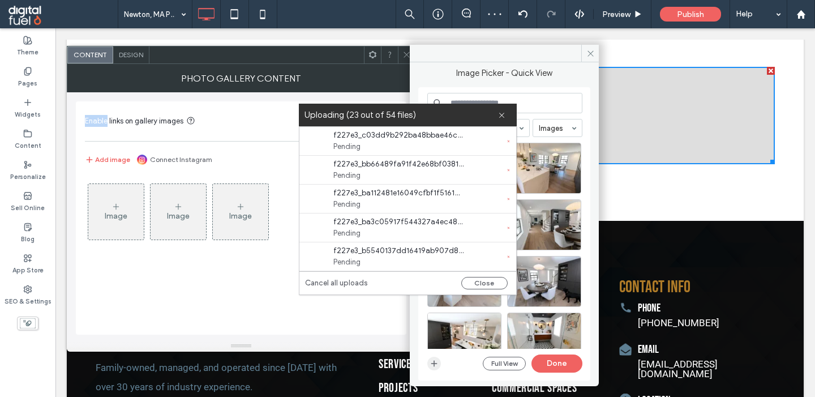
click at [434, 359] on icon "button" at bounding box center [433, 363] width 9 height 9
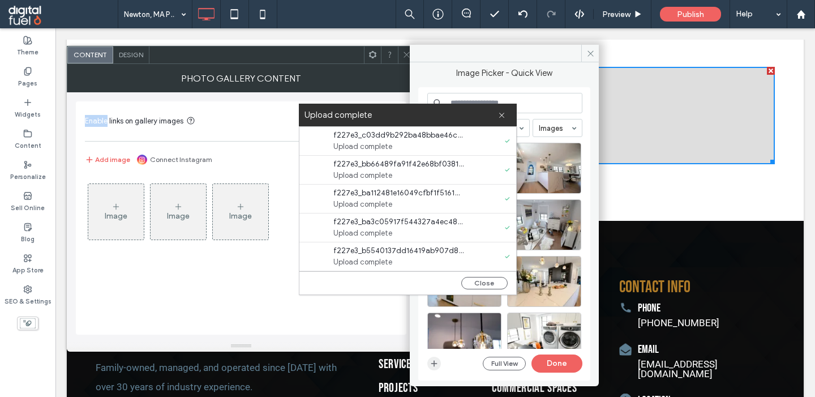
click at [436, 363] on use "button" at bounding box center [434, 363] width 6 height 6
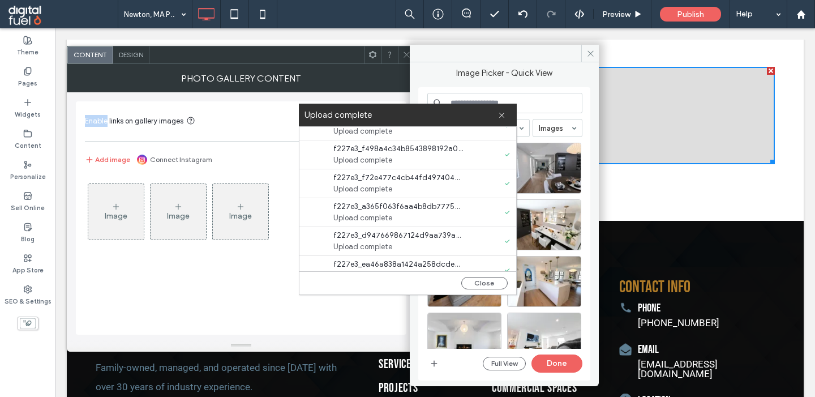
scroll to position [0, 0]
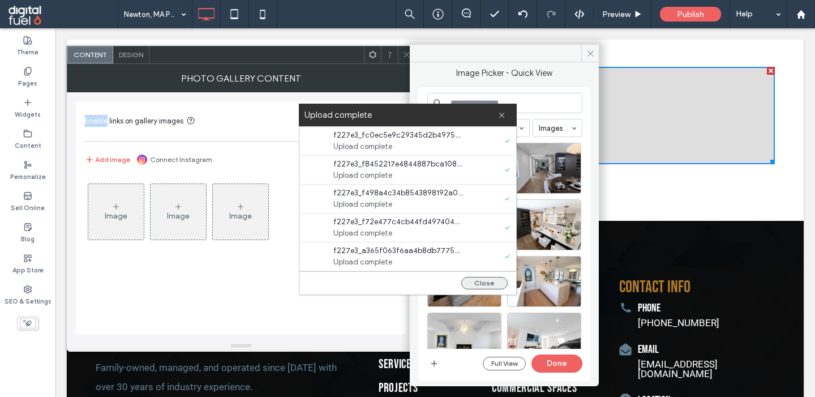
click at [472, 281] on button "Close" at bounding box center [484, 283] width 46 height 12
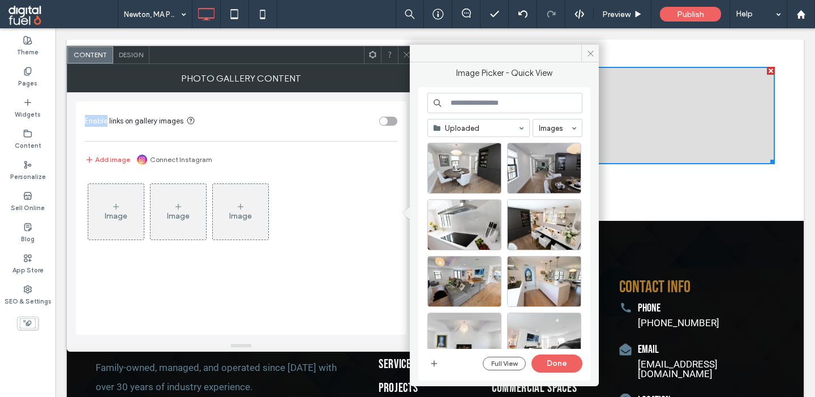
click at [159, 122] on span "Enable links on gallery images" at bounding box center [134, 121] width 98 height 8
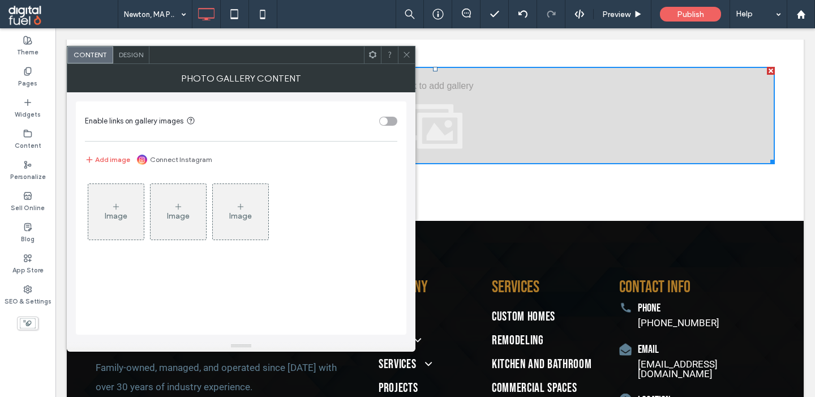
click at [130, 225] on div "Image" at bounding box center [115, 211] width 55 height 53
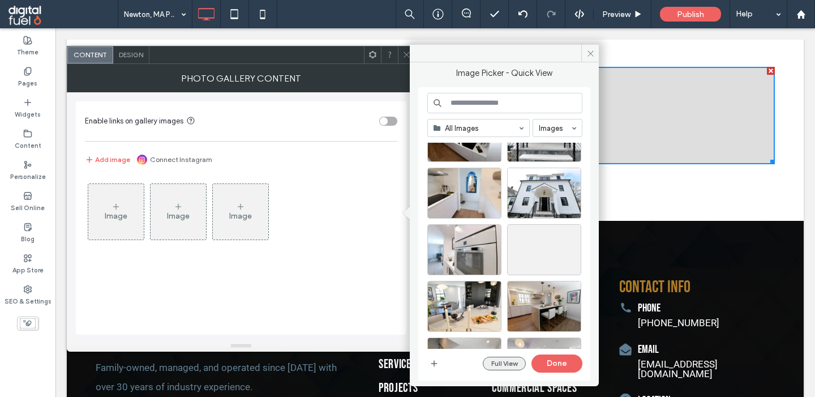
scroll to position [1180, 0]
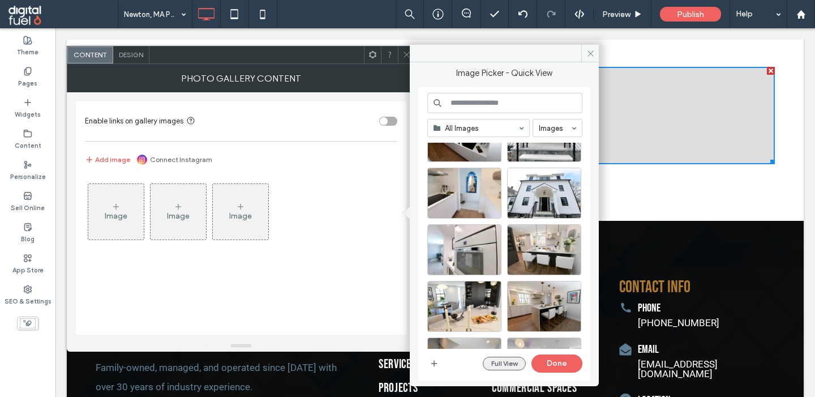
click at [499, 362] on button "Full View" at bounding box center [504, 363] width 43 height 14
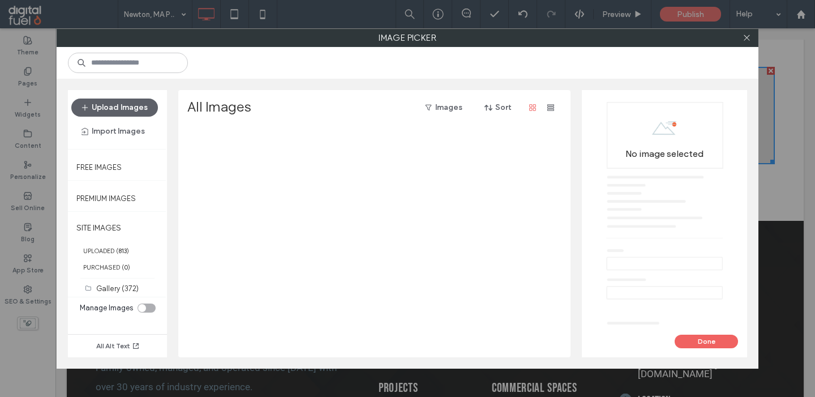
scroll to position [0, 0]
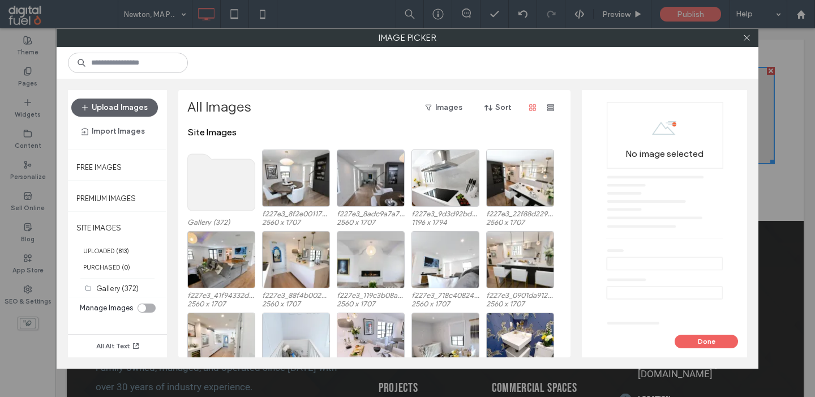
click at [742, 40] on div at bounding box center [746, 37] width 17 height 17
click at [745, 37] on use at bounding box center [746, 38] width 6 height 6
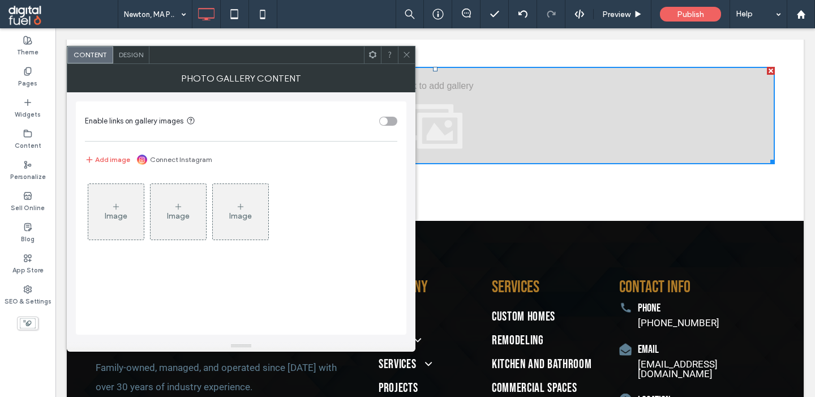
click at [97, 231] on div "Image" at bounding box center [115, 211] width 55 height 53
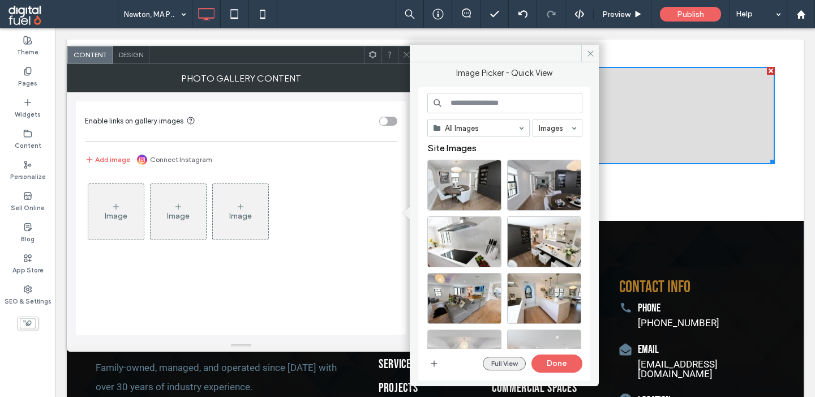
click at [500, 358] on button "Full View" at bounding box center [504, 363] width 43 height 14
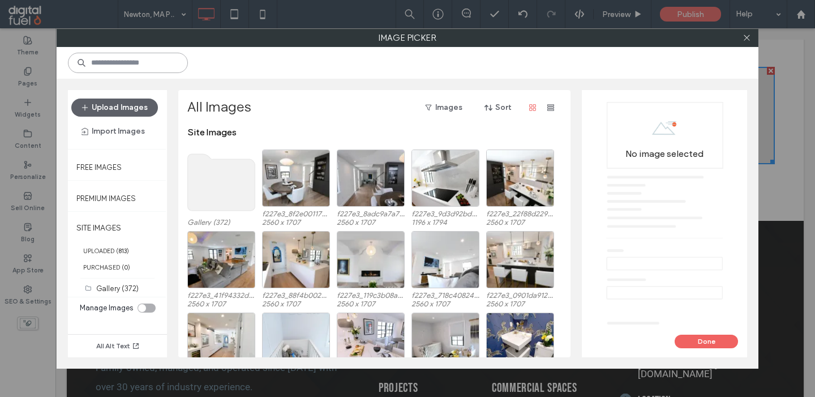
click at [141, 71] on input at bounding box center [128, 63] width 120 height 20
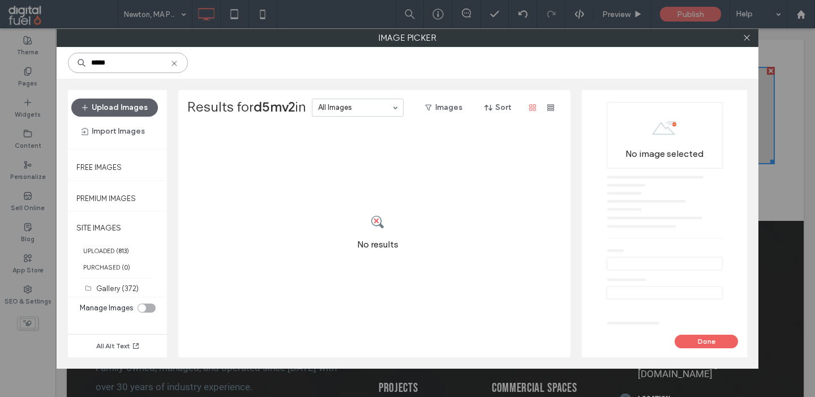
type input "*****"
click at [179, 66] on icon at bounding box center [174, 63] width 9 height 9
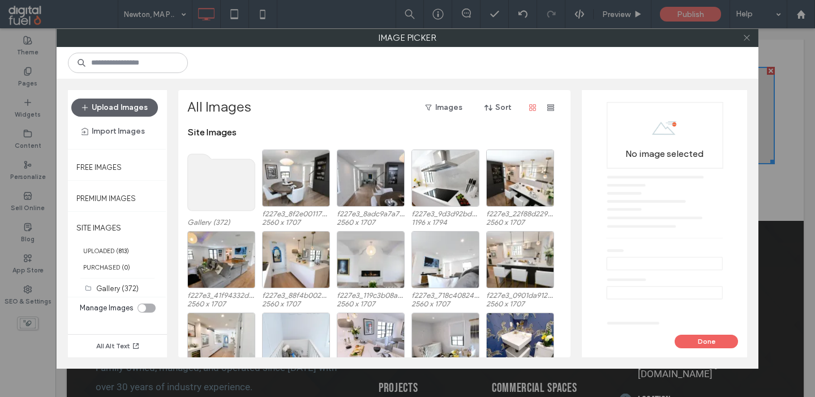
click at [748, 38] on icon at bounding box center [746, 37] width 8 height 8
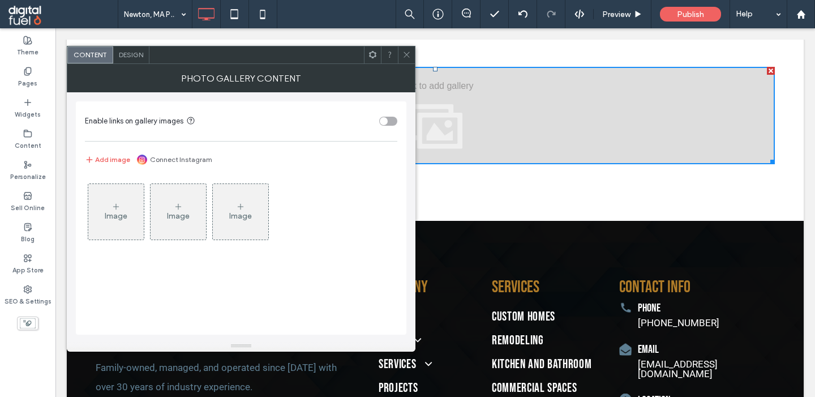
click at [410, 50] on span at bounding box center [406, 54] width 8 height 17
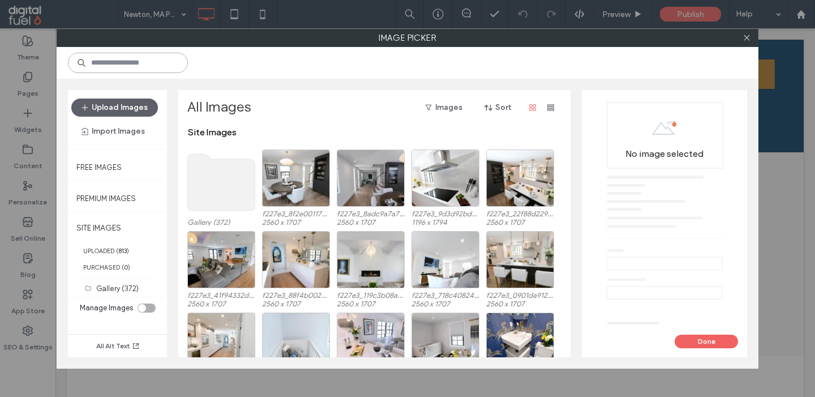
scroll to position [690, 0]
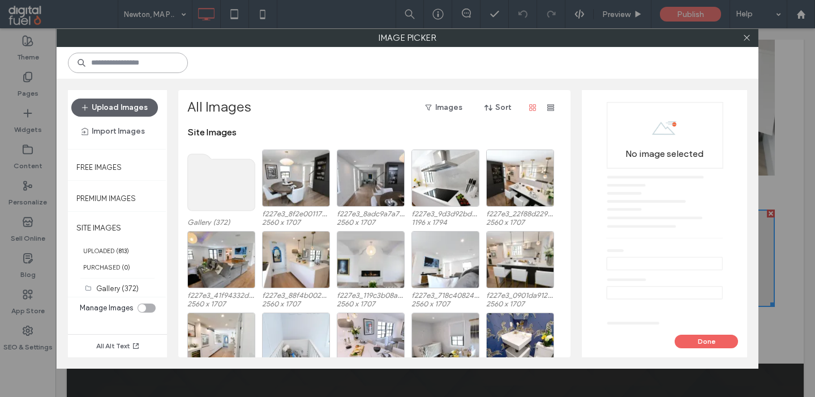
click at [162, 59] on input at bounding box center [128, 63] width 120 height 20
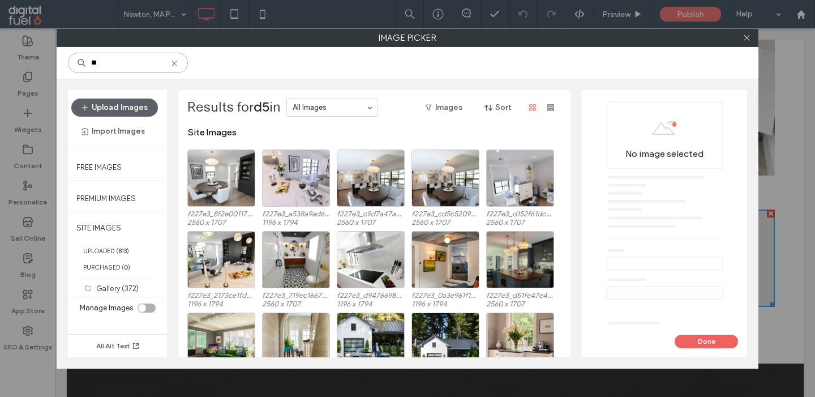
click at [160, 62] on input "**" at bounding box center [128, 63] width 120 height 20
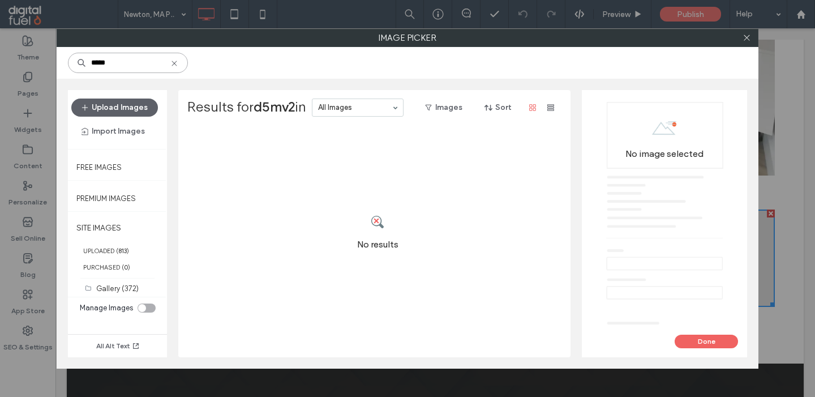
drag, startPoint x: 100, startPoint y: 62, endPoint x: 54, endPoint y: 62, distance: 46.4
click at [68, 62] on input "*****" at bounding box center [128, 63] width 120 height 20
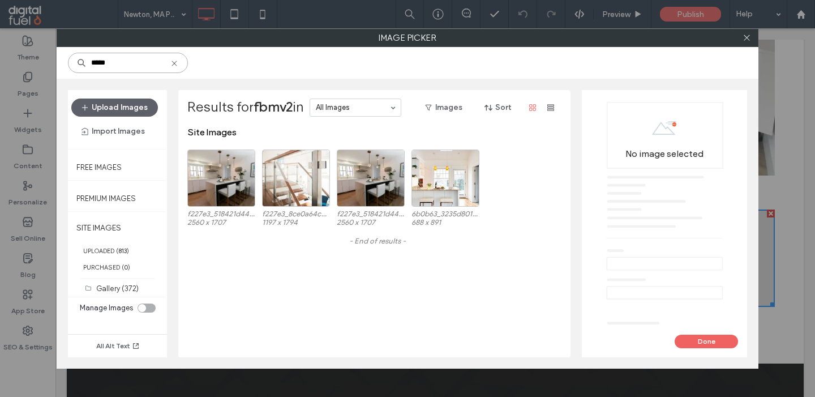
click at [98, 63] on input "*****" at bounding box center [128, 63] width 120 height 20
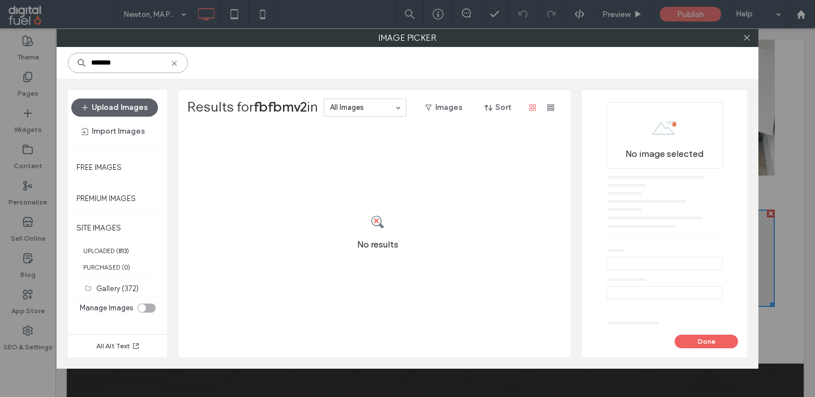
type input "*******"
click at [179, 62] on icon at bounding box center [174, 63] width 9 height 9
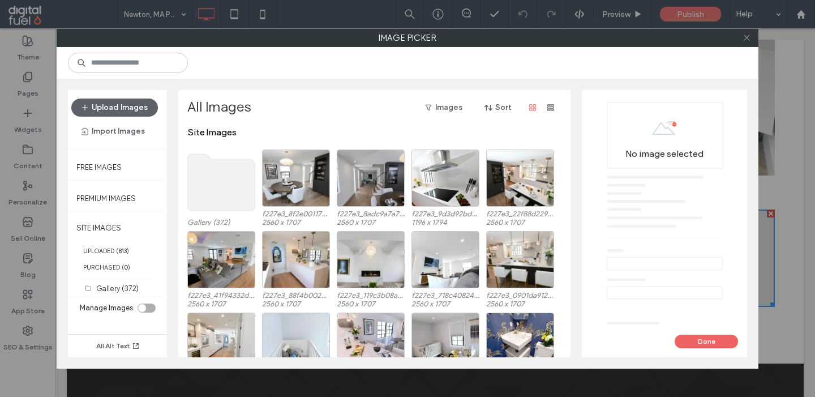
click at [743, 40] on icon at bounding box center [746, 37] width 8 height 8
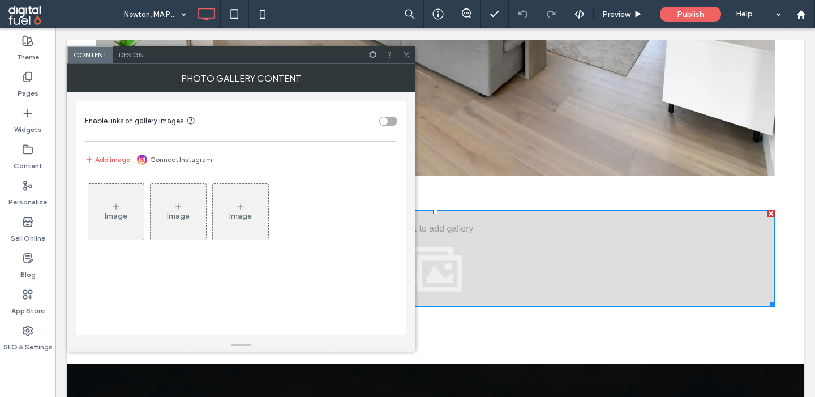
click at [108, 212] on div "Image" at bounding box center [116, 216] width 23 height 10
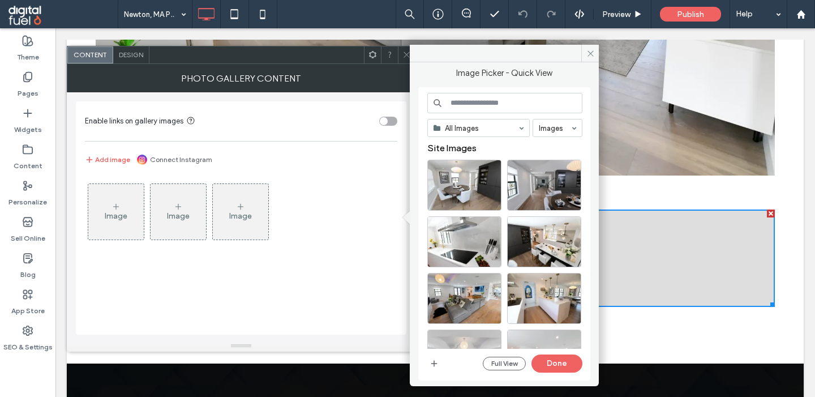
click at [482, 104] on input at bounding box center [504, 103] width 155 height 20
click at [461, 98] on input at bounding box center [504, 103] width 155 height 20
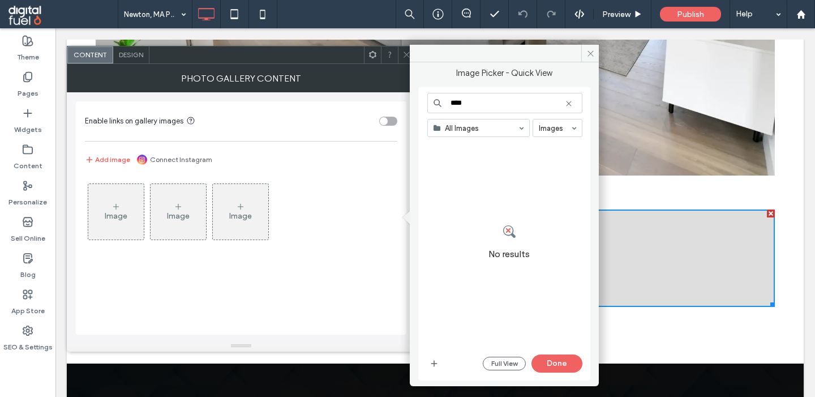
type input "****"
click at [429, 367] on span "button" at bounding box center [434, 363] width 14 height 14
click at [435, 367] on icon "button" at bounding box center [433, 363] width 9 height 9
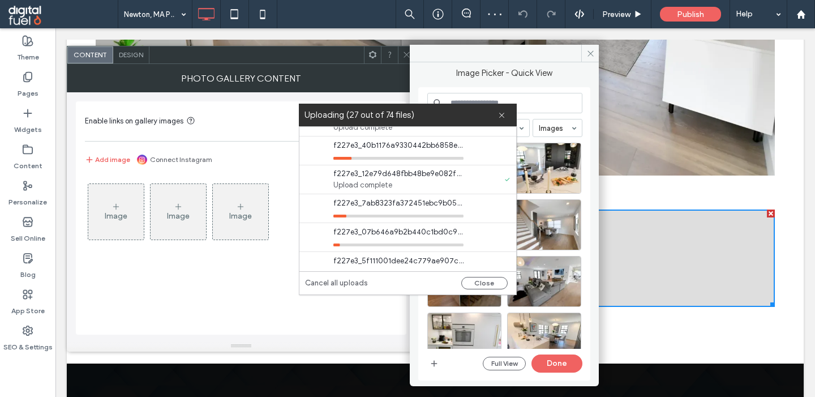
scroll to position [763, 0]
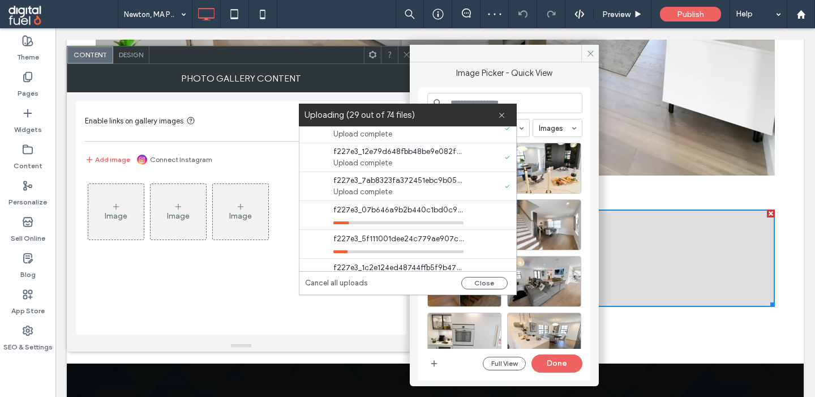
click at [414, 152] on span "f227e3_12e79d648fbb48be9e082fad8ed73b54mv2-scaled.webp" at bounding box center [398, 151] width 130 height 11
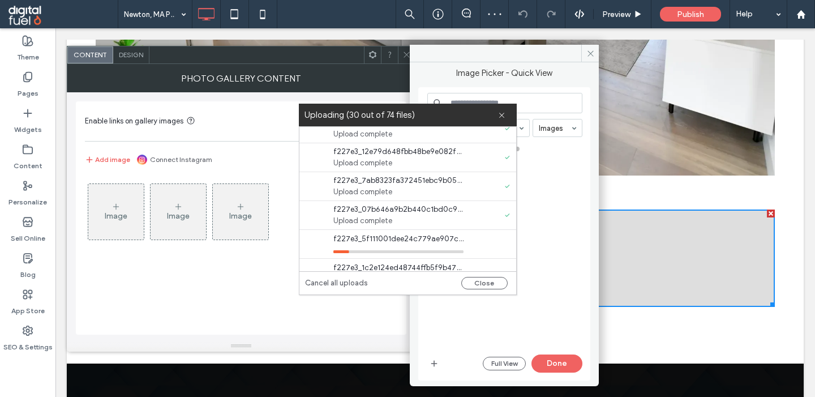
click at [414, 152] on span "f227e3_12e79d648fbb48be9e082fad8ed73b54mv2-scaled.webp" at bounding box center [398, 151] width 130 height 11
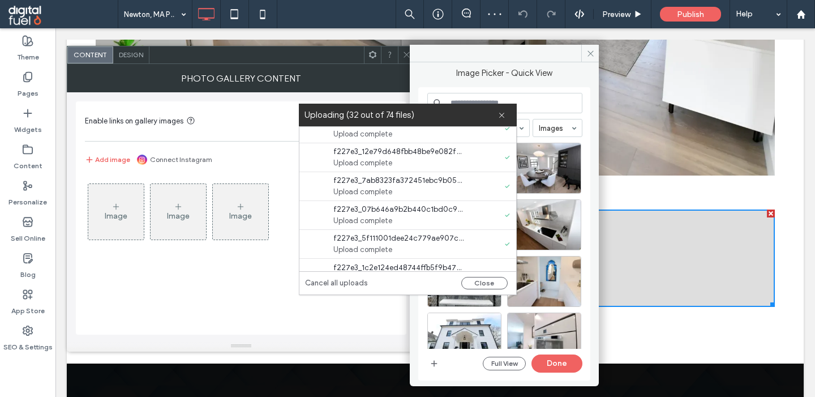
click at [395, 180] on span "f227e3_7ab8323fa372451ebc9b05e792fbfd7bmv2.webp" at bounding box center [398, 180] width 130 height 11
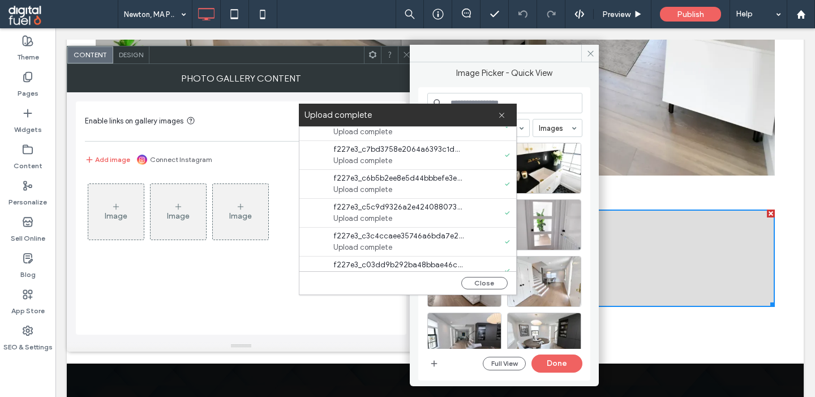
scroll to position [1991, 0]
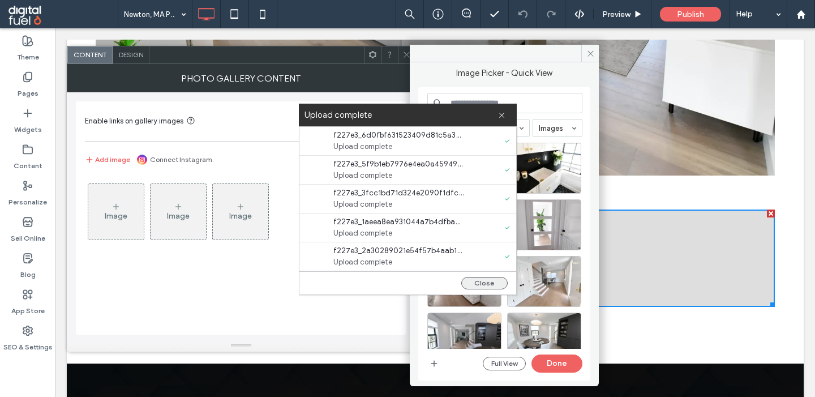
click at [477, 280] on button "Close" at bounding box center [484, 283] width 46 height 12
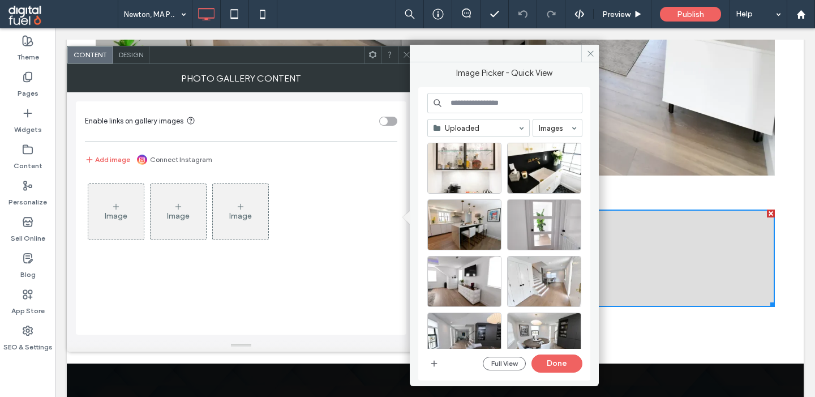
click at [498, 100] on input at bounding box center [504, 103] width 155 height 20
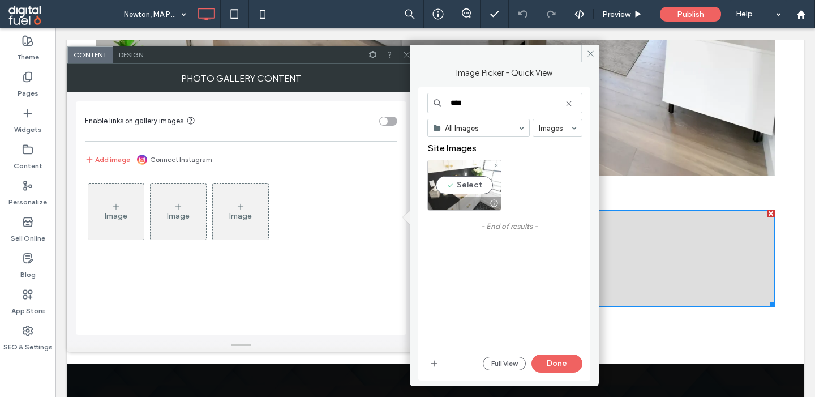
type input "****"
click at [454, 186] on div "Select" at bounding box center [464, 185] width 74 height 51
click at [571, 106] on icon at bounding box center [568, 103] width 9 height 9
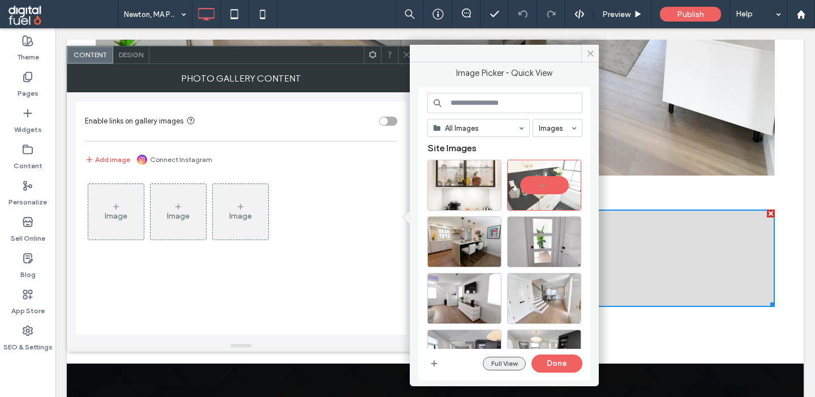
click at [497, 359] on button "Full View" at bounding box center [504, 363] width 43 height 14
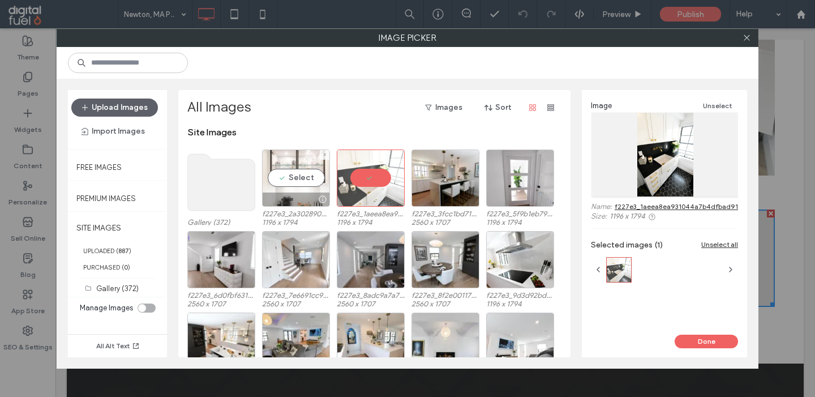
click at [300, 176] on div "Select" at bounding box center [296, 177] width 68 height 57
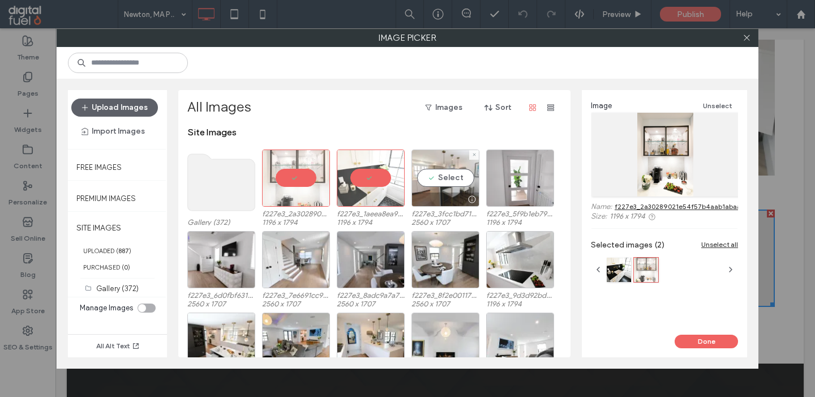
click at [439, 186] on div "Select" at bounding box center [445, 177] width 68 height 57
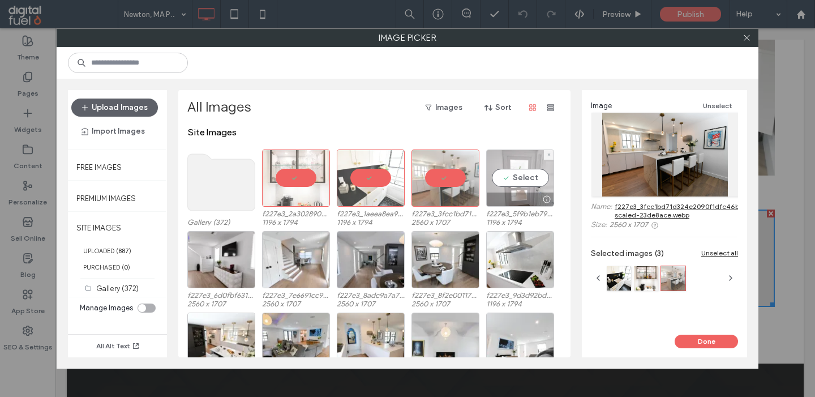
click at [508, 178] on div "Select" at bounding box center [520, 177] width 68 height 57
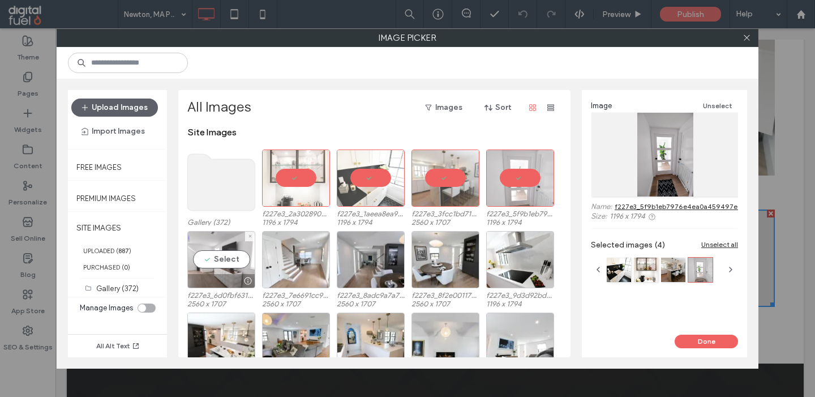
click at [229, 253] on div "Select" at bounding box center [221, 259] width 68 height 57
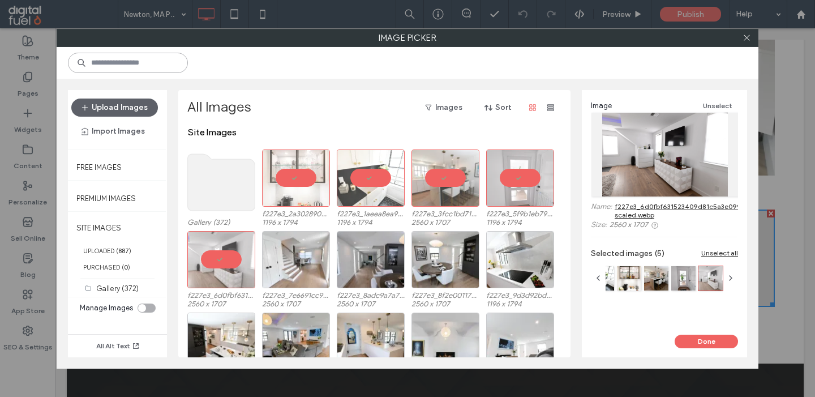
click at [177, 62] on input at bounding box center [128, 63] width 120 height 20
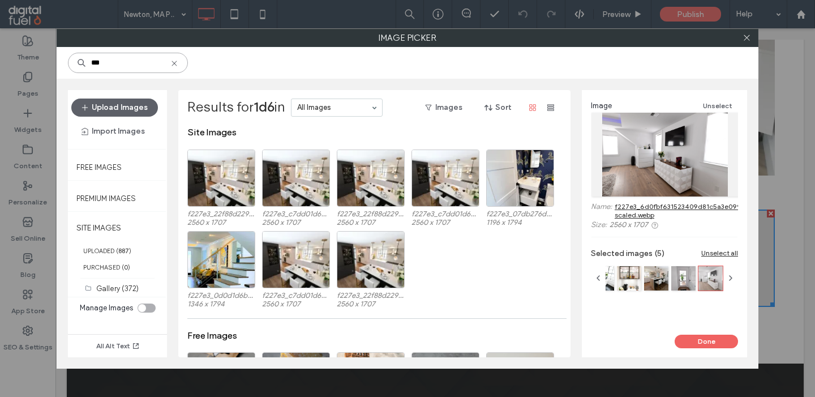
type input "***"
click at [503, 176] on div "Select" at bounding box center [520, 177] width 68 height 57
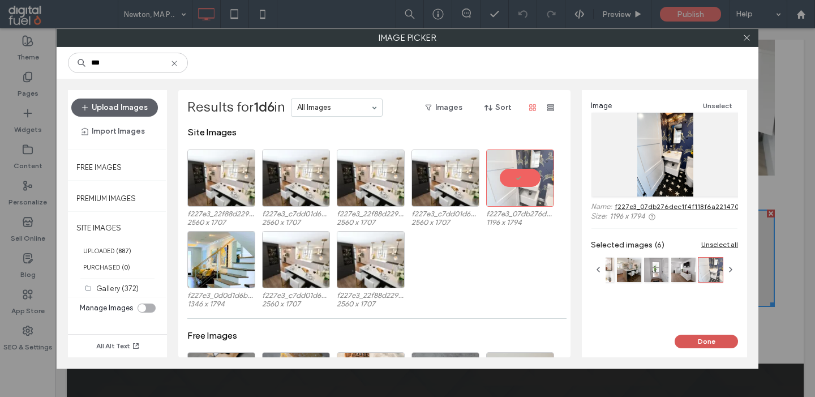
click at [689, 338] on button "Done" at bounding box center [705, 341] width 63 height 14
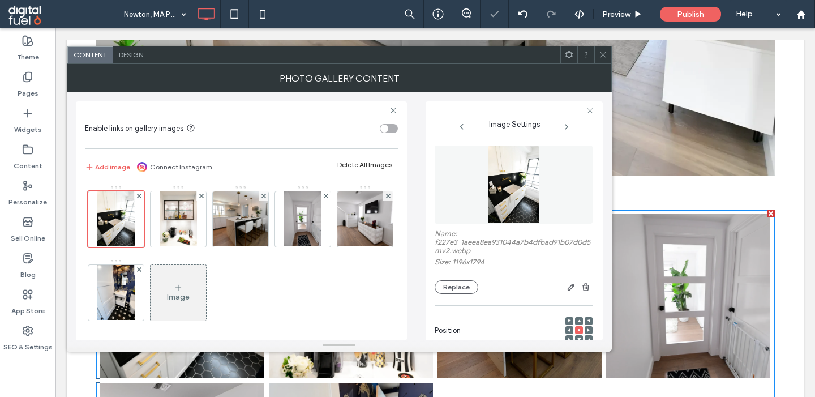
click at [177, 296] on div "Image" at bounding box center [178, 297] width 23 height 10
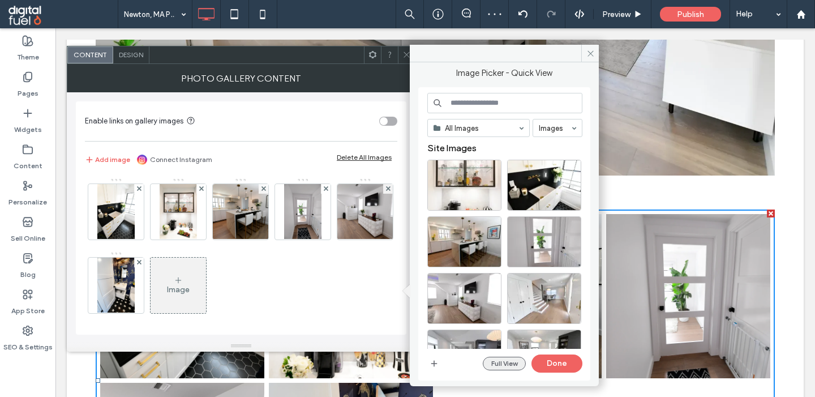
click at [499, 364] on button "Full View" at bounding box center [504, 363] width 43 height 14
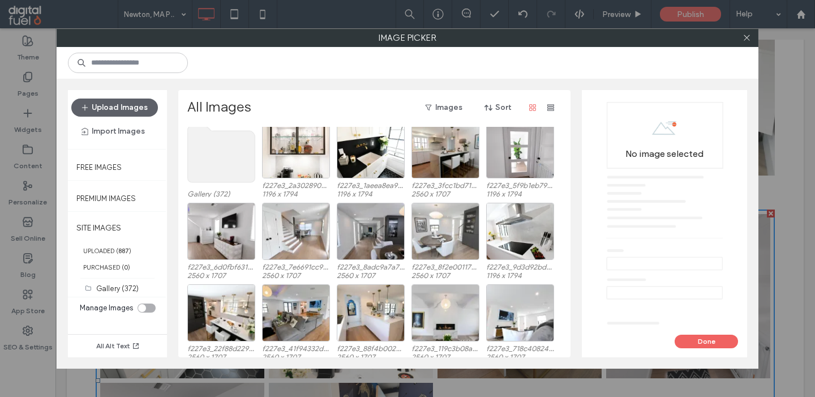
scroll to position [41, 0]
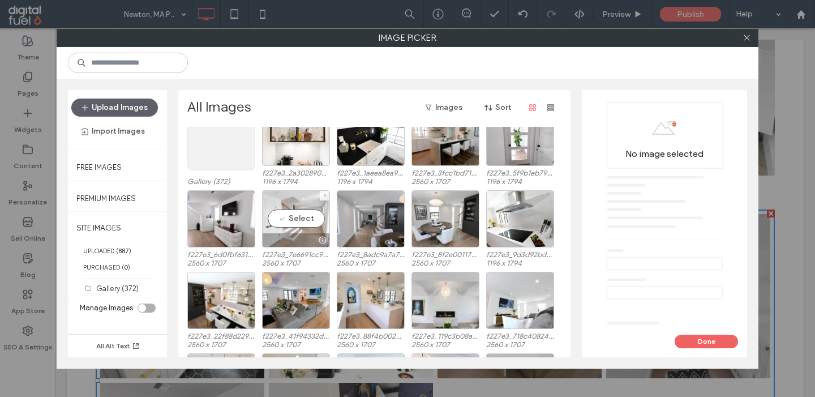
click at [274, 223] on div "Select" at bounding box center [296, 218] width 68 height 57
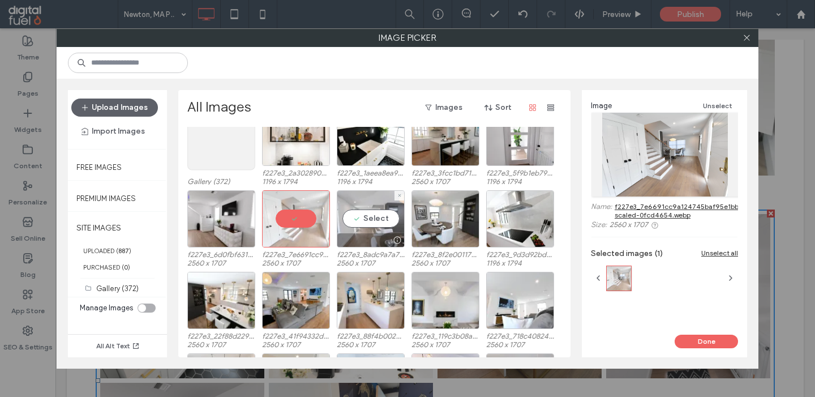
click at [365, 217] on div "Select" at bounding box center [371, 218] width 68 height 57
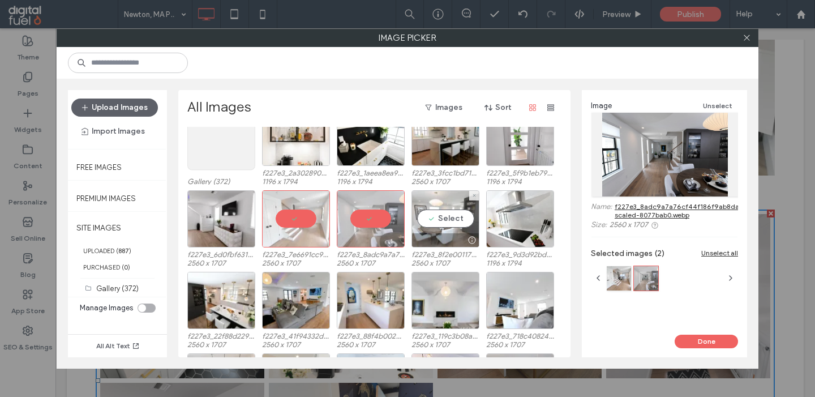
click at [442, 225] on div "Select" at bounding box center [445, 218] width 68 height 57
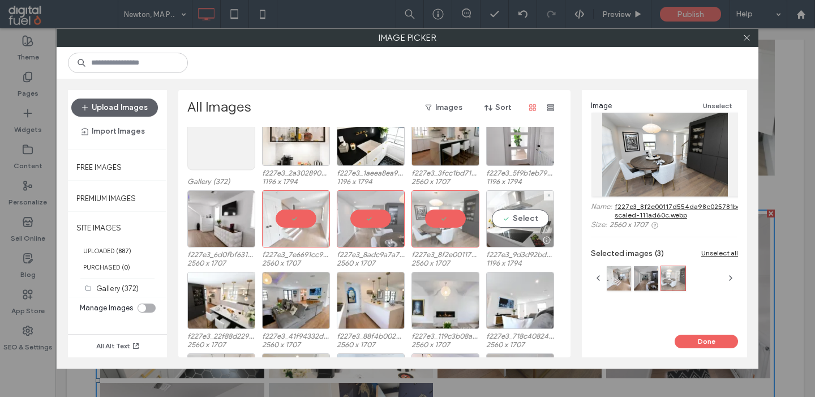
click at [515, 220] on div "Select" at bounding box center [520, 218] width 68 height 57
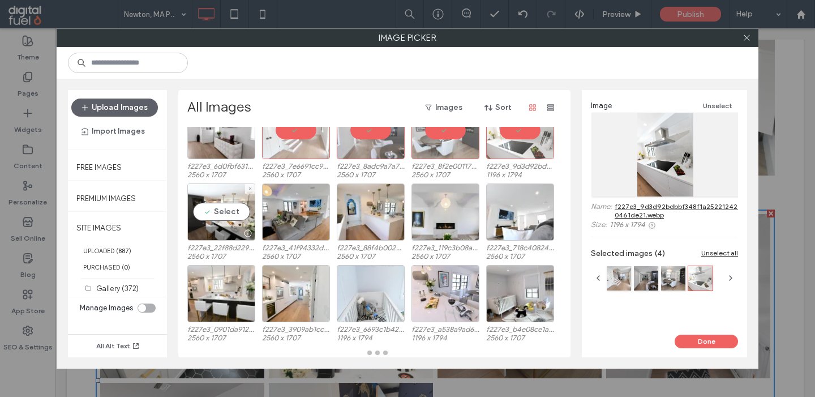
scroll to position [118, 0]
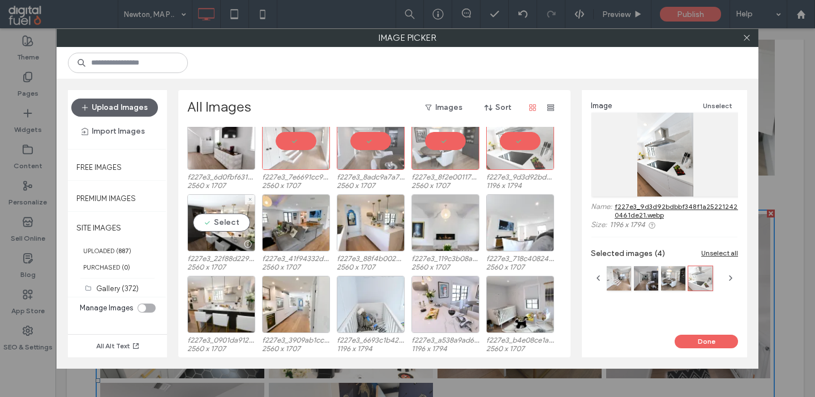
click at [213, 214] on div "Select" at bounding box center [221, 222] width 68 height 57
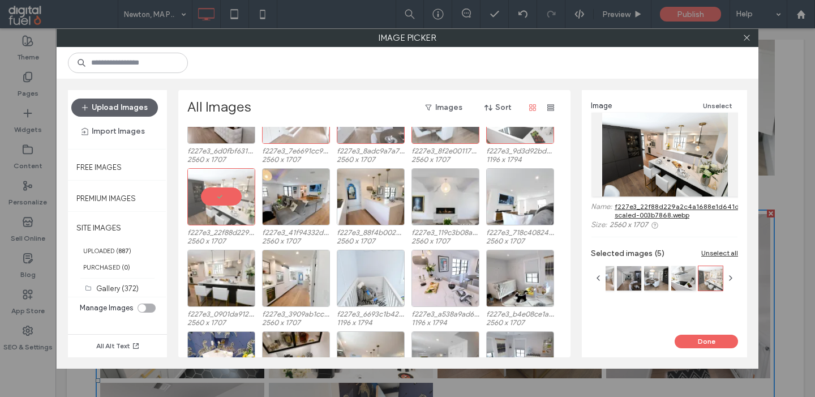
scroll to position [151, 0]
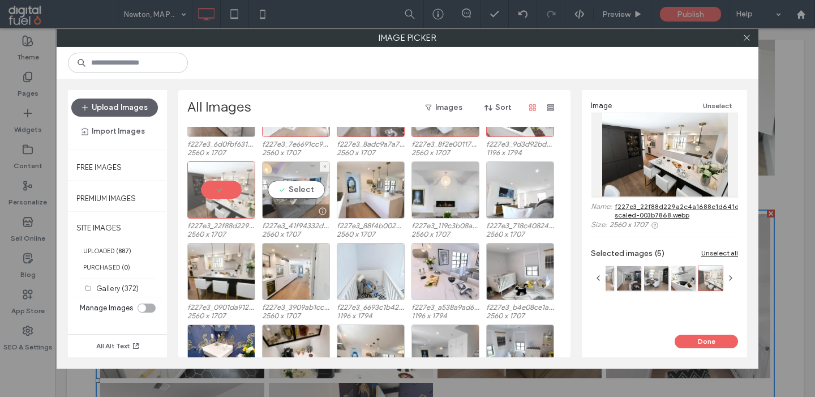
click at [286, 177] on div "Select" at bounding box center [296, 189] width 68 height 57
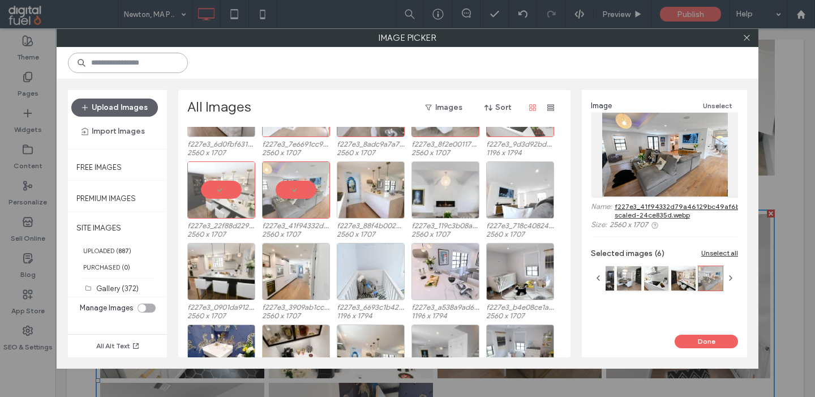
click at [156, 67] on input at bounding box center [128, 63] width 120 height 20
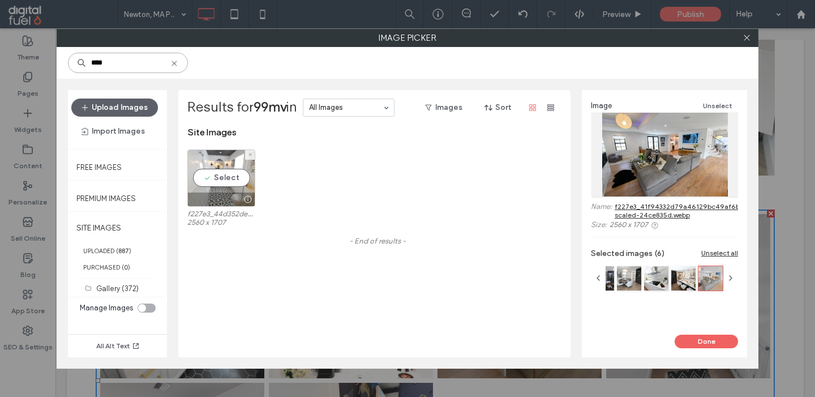
type input "****"
click at [212, 177] on div "Select" at bounding box center [221, 177] width 68 height 57
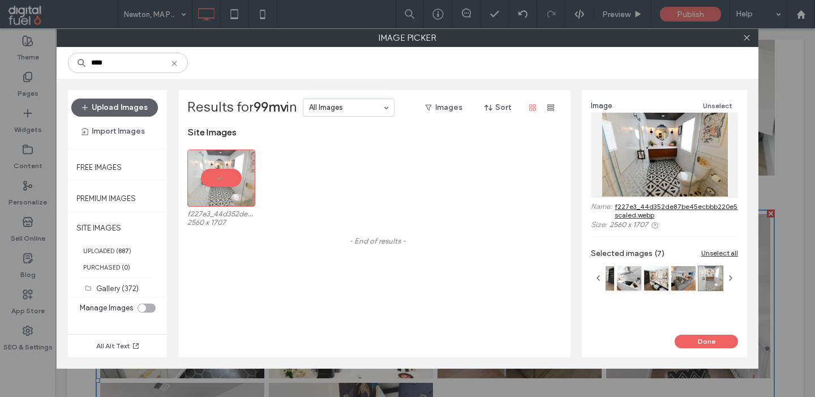
click at [179, 65] on icon at bounding box center [174, 63] width 9 height 9
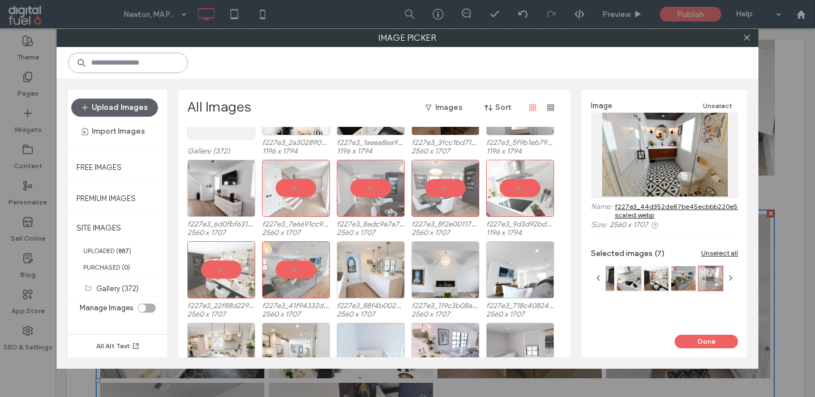
scroll to position [85, 0]
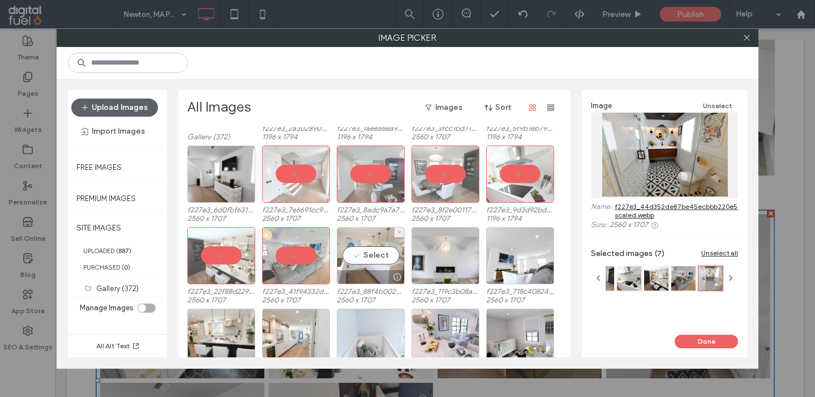
click at [367, 266] on div "Select" at bounding box center [371, 255] width 68 height 57
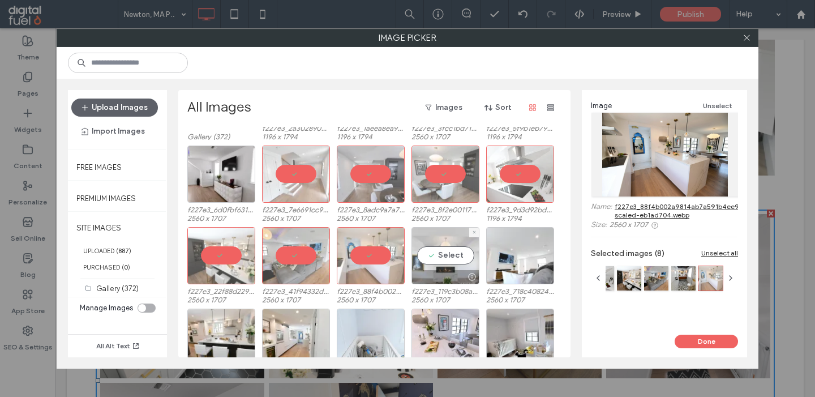
click at [440, 249] on div "Select" at bounding box center [445, 255] width 68 height 57
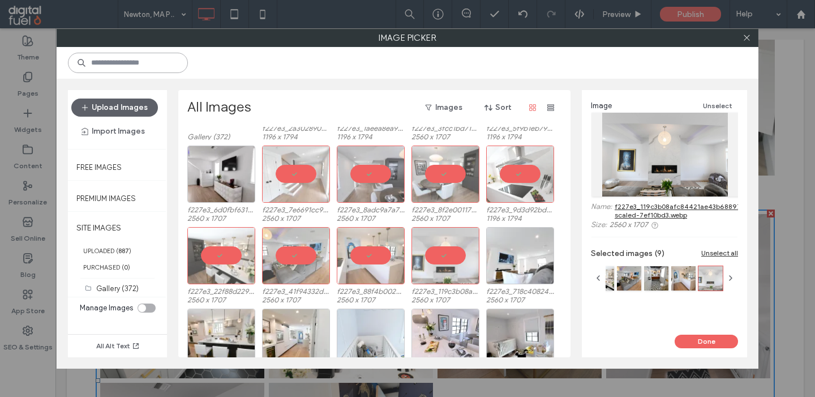
click at [188, 61] on input at bounding box center [128, 63] width 120 height 20
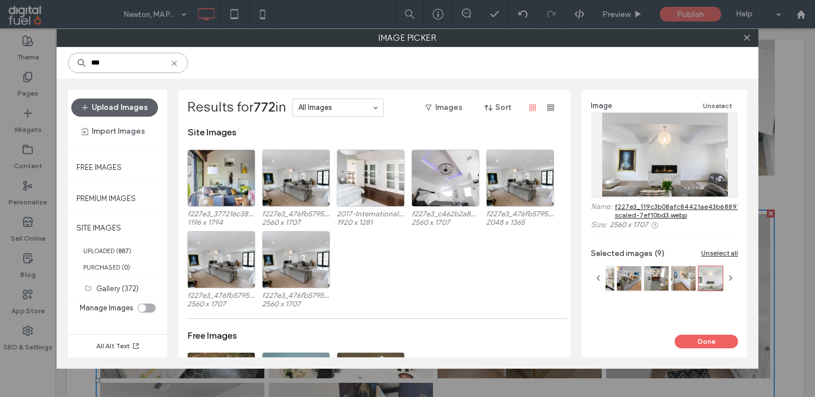
type input "***"
click at [293, 179] on div "Select" at bounding box center [296, 177] width 68 height 57
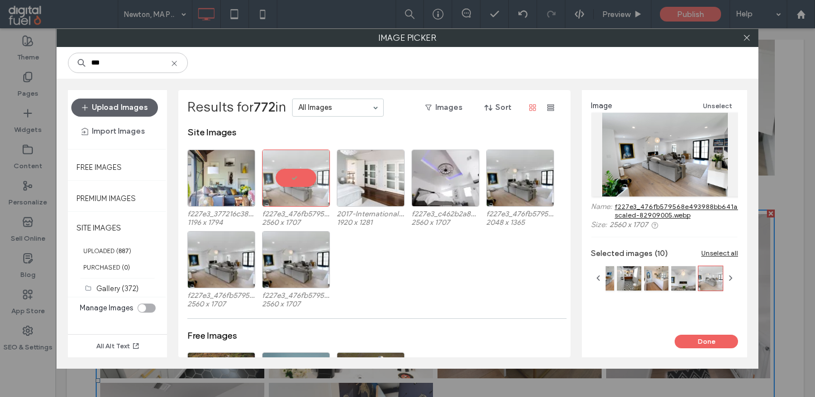
click at [177, 62] on use at bounding box center [173, 63] width 5 height 5
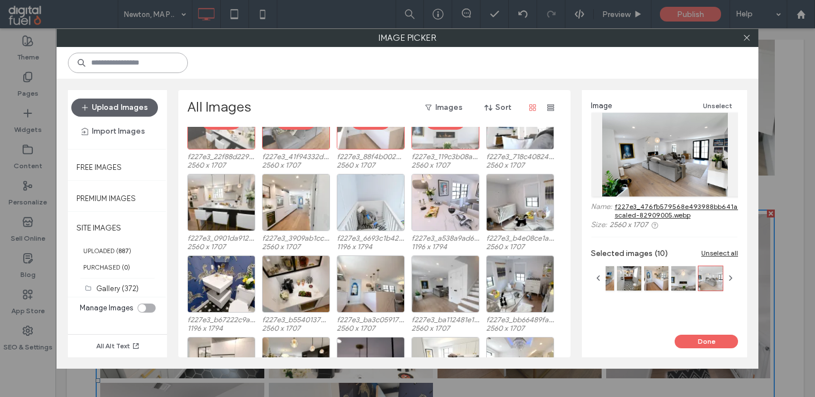
scroll to position [205, 0]
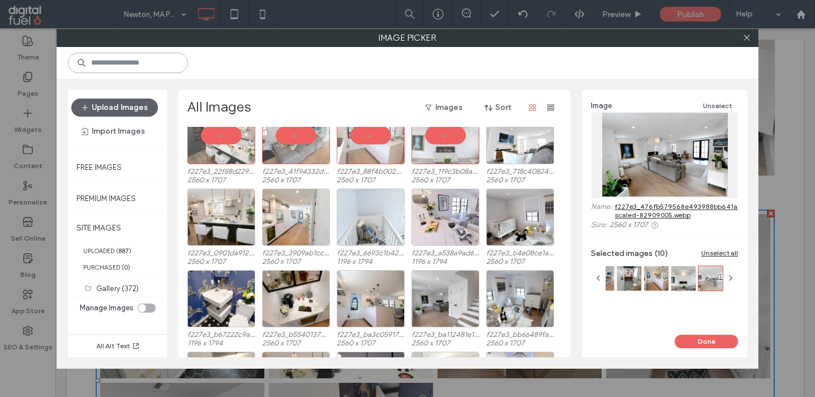
click at [170, 58] on input at bounding box center [128, 63] width 120 height 20
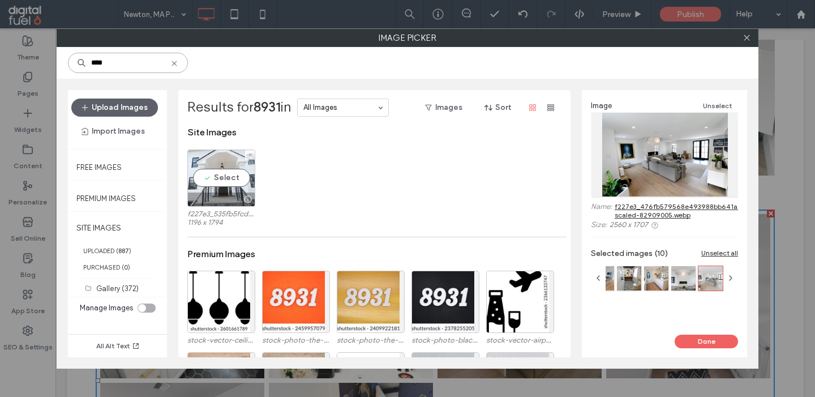
type input "****"
click at [229, 186] on div "Select" at bounding box center [221, 177] width 68 height 57
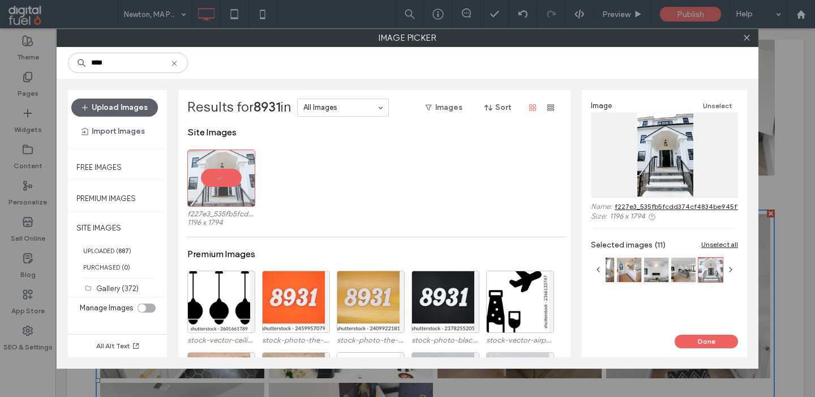
click at [179, 62] on icon at bounding box center [174, 63] width 9 height 9
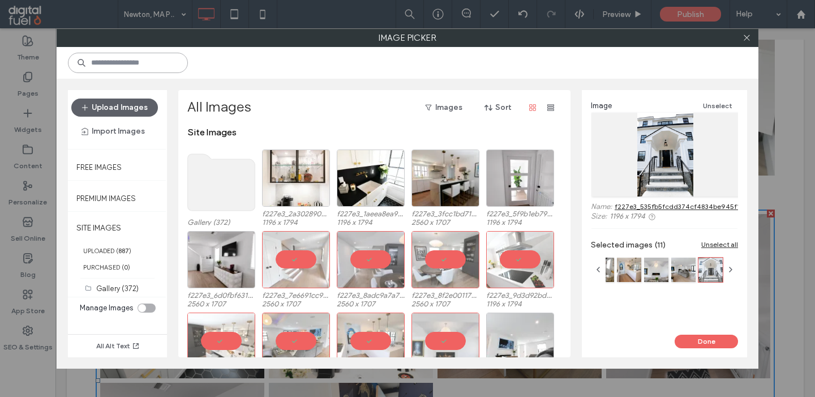
click at [157, 72] on input at bounding box center [128, 63] width 120 height 20
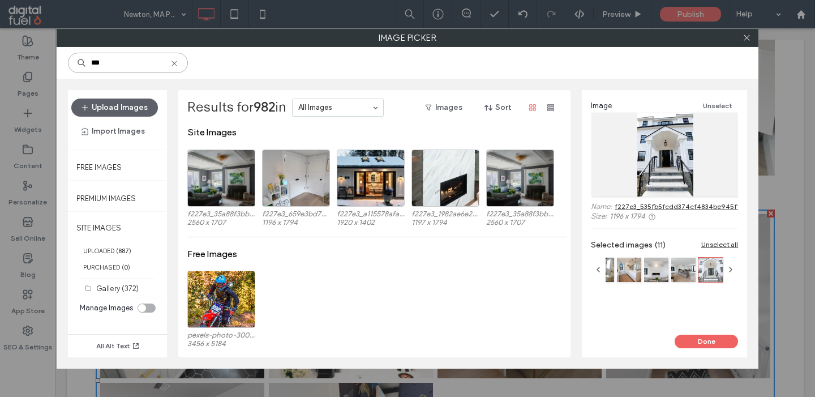
type input "***"
click at [299, 178] on div "Select" at bounding box center [296, 177] width 68 height 57
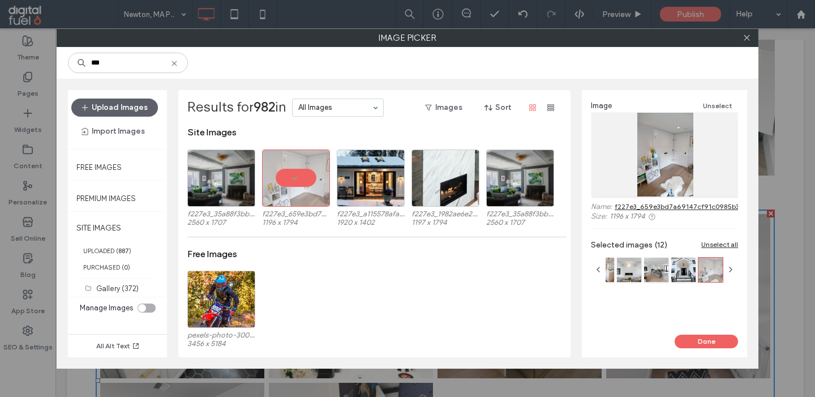
click at [179, 67] on icon at bounding box center [174, 63] width 9 height 9
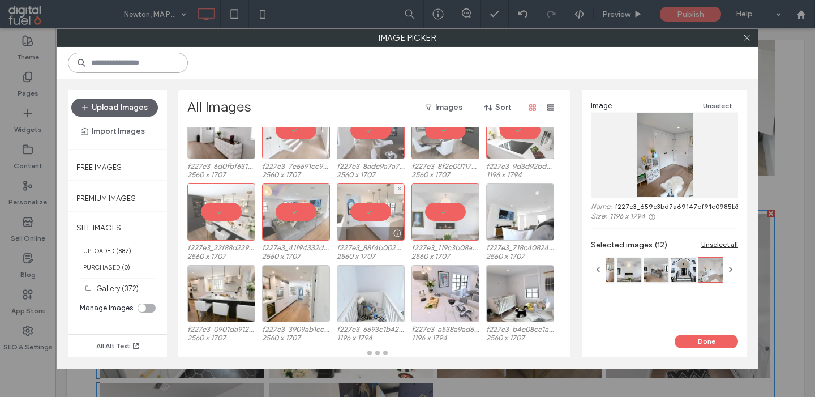
scroll to position [118, 0]
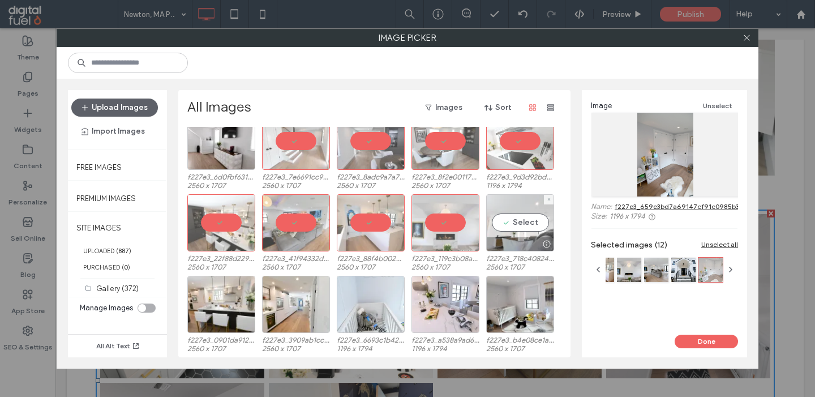
click at [514, 219] on div "Select" at bounding box center [520, 222] width 68 height 57
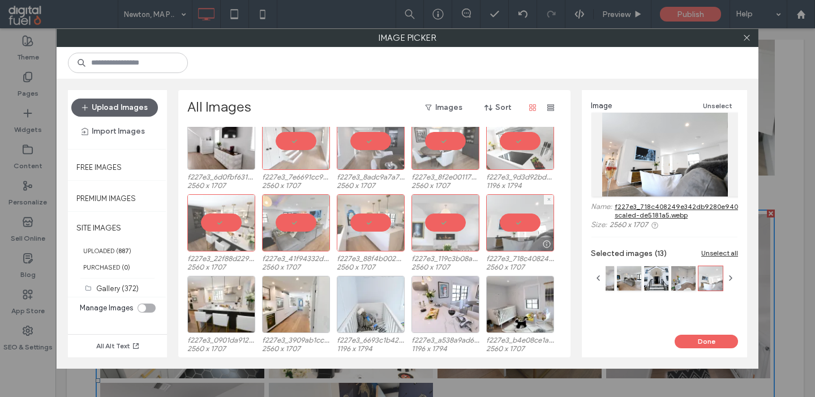
click at [508, 221] on div at bounding box center [520, 222] width 68 height 57
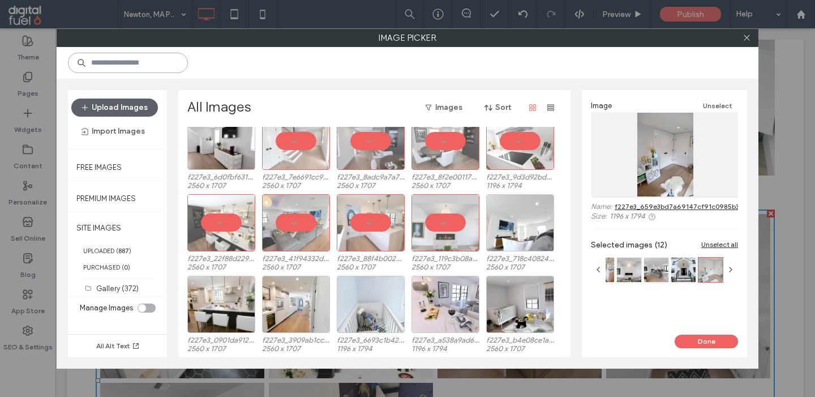
click at [157, 67] on input at bounding box center [128, 63] width 120 height 20
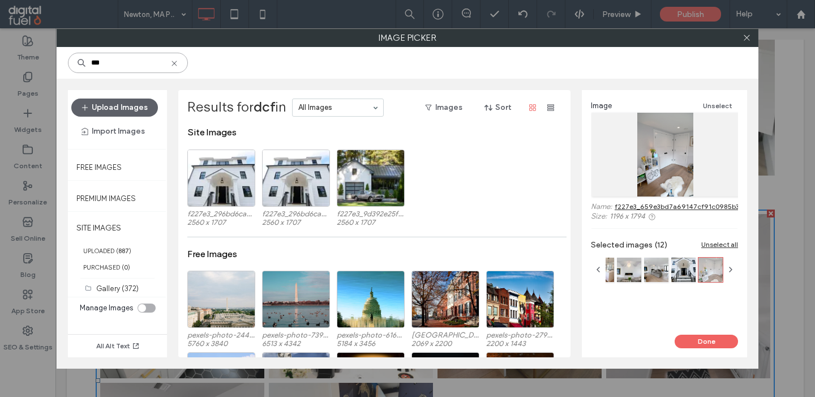
type input "***"
click at [179, 65] on icon at bounding box center [174, 63] width 9 height 9
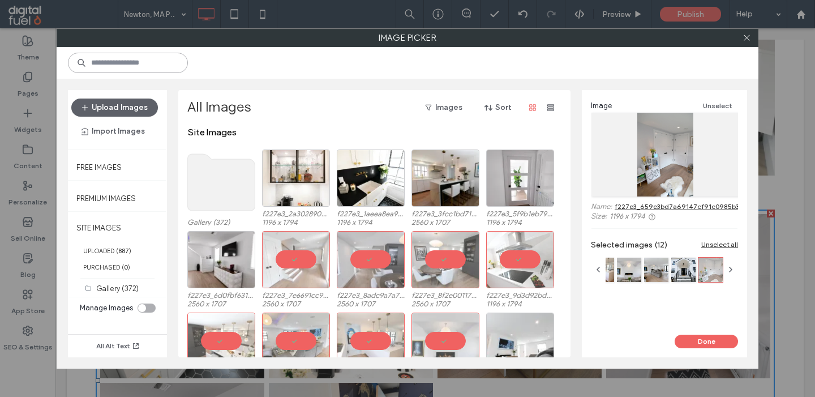
click at [153, 68] on input at bounding box center [128, 63] width 120 height 20
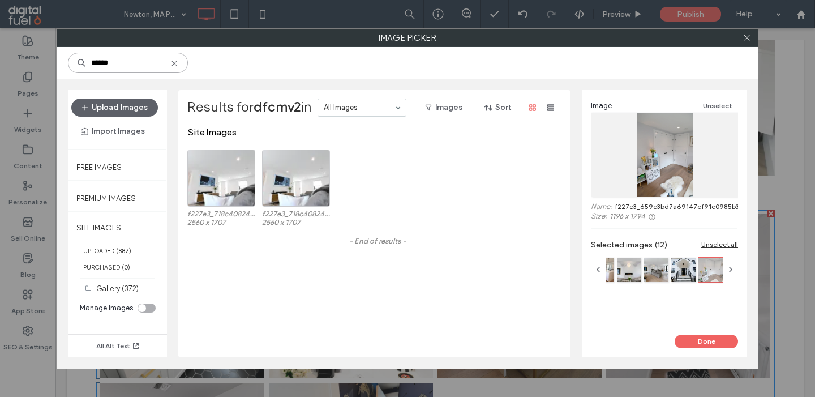
type input "******"
click at [298, 183] on div "Select" at bounding box center [296, 177] width 68 height 57
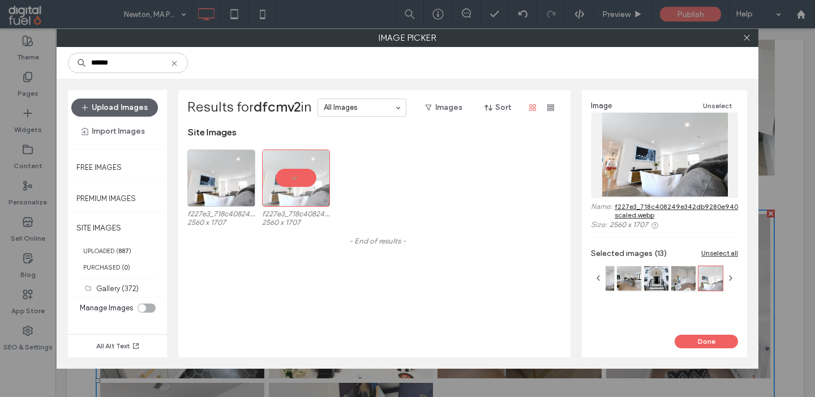
click at [179, 62] on icon at bounding box center [174, 63] width 9 height 9
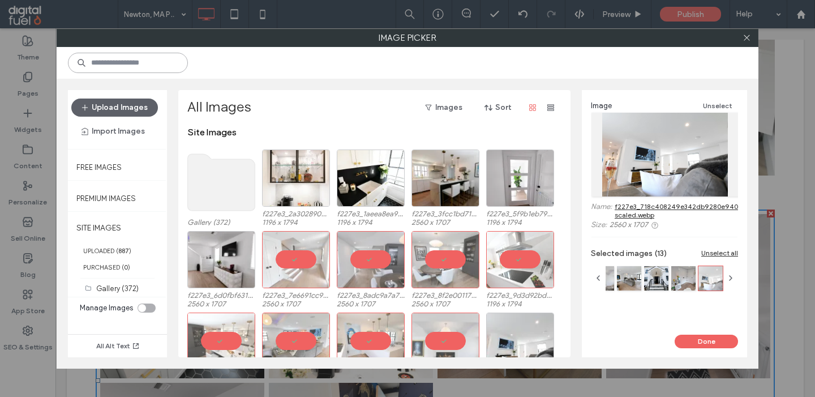
click at [141, 62] on input at bounding box center [128, 63] width 120 height 20
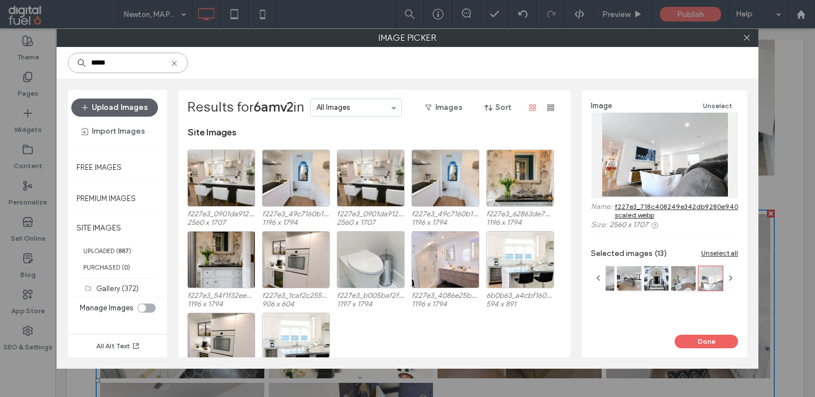
type input "*****"
click at [195, 177] on div "Select" at bounding box center [221, 177] width 68 height 57
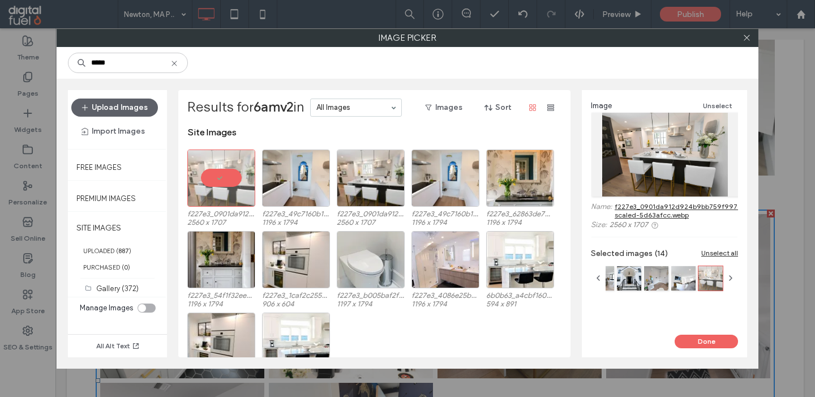
click at [179, 65] on icon at bounding box center [174, 63] width 9 height 9
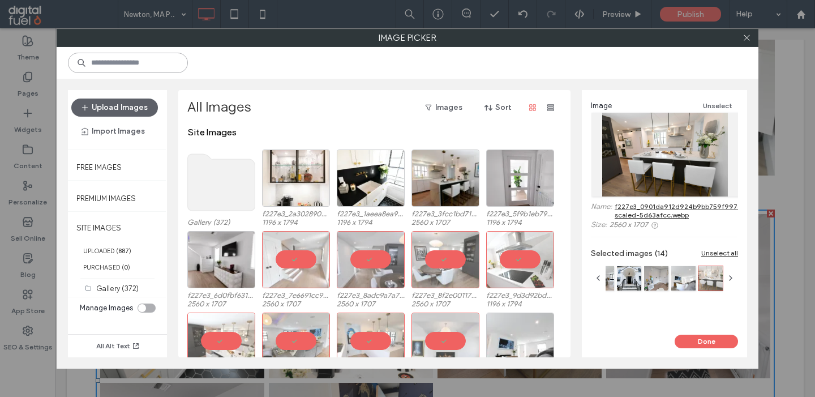
click at [161, 63] on input at bounding box center [128, 63] width 120 height 20
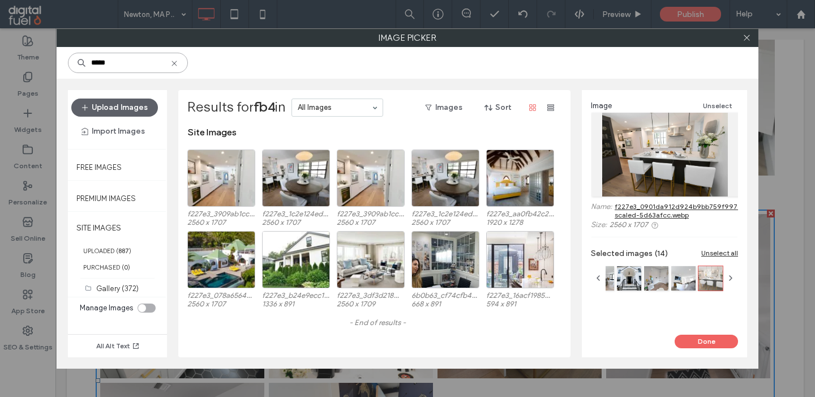
type input "******"
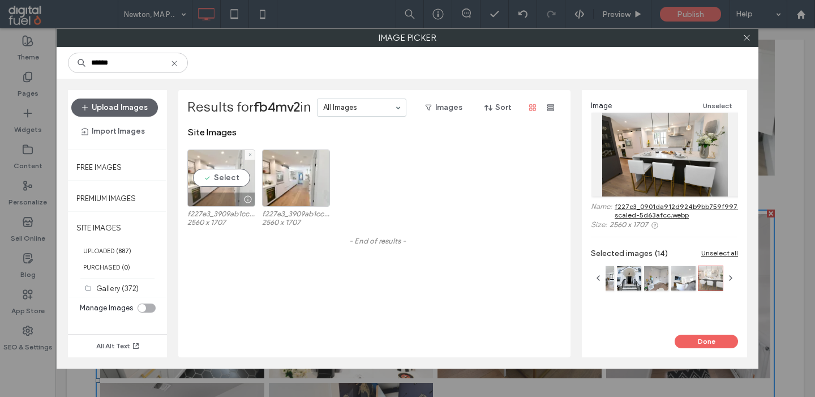
click at [207, 162] on div "Select" at bounding box center [221, 177] width 68 height 57
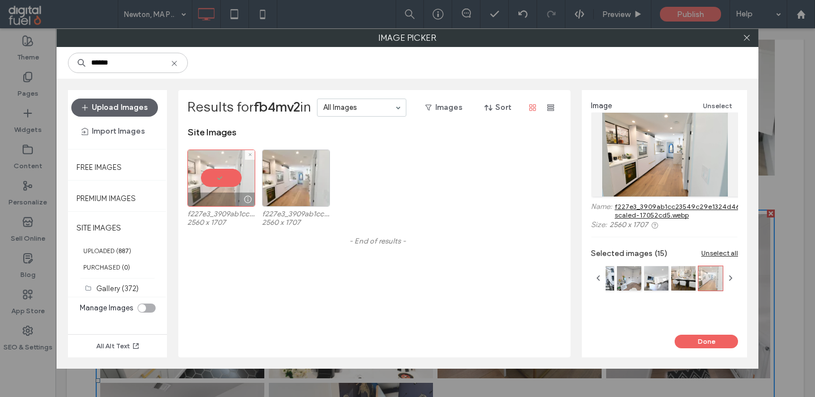
click at [217, 175] on div at bounding box center [221, 177] width 68 height 57
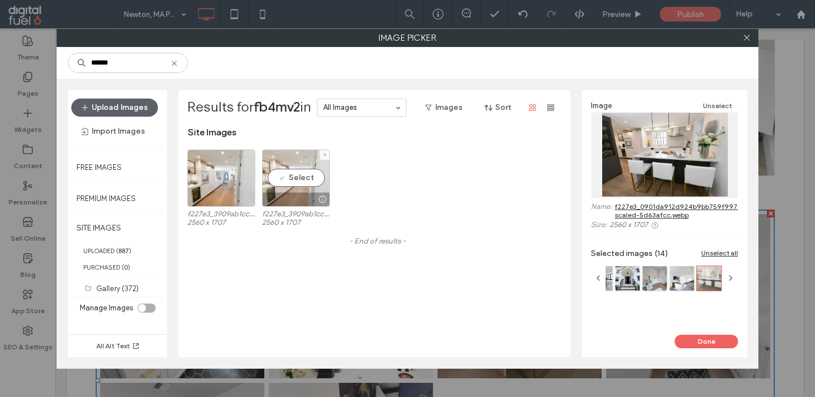
click at [284, 177] on div "Select" at bounding box center [296, 177] width 68 height 57
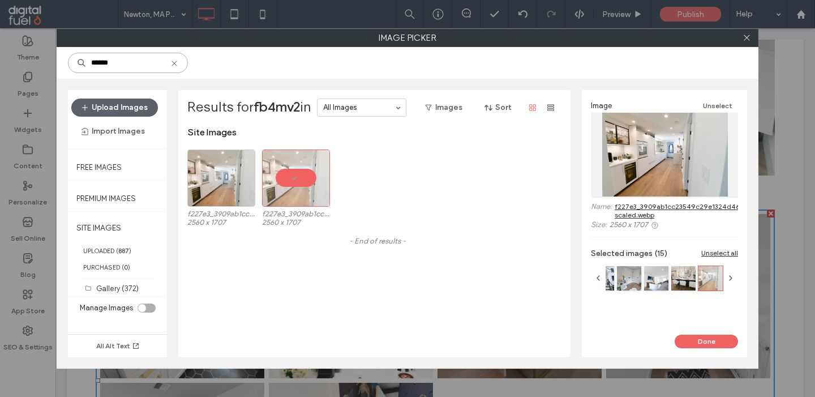
drag, startPoint x: 158, startPoint y: 61, endPoint x: 49, endPoint y: 61, distance: 109.8
click at [68, 61] on input "******" at bounding box center [128, 63] width 120 height 20
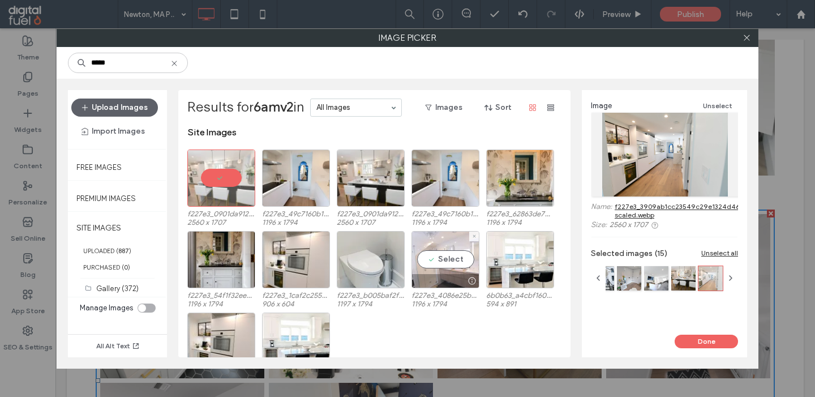
click at [449, 254] on div "Select" at bounding box center [445, 259] width 68 height 57
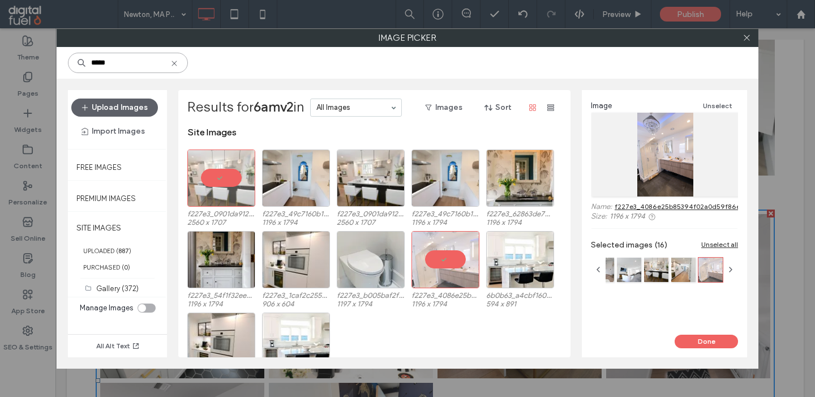
drag, startPoint x: 99, startPoint y: 64, endPoint x: 67, endPoint y: 64, distance: 31.7
click at [68, 64] on input "*****" at bounding box center [128, 63] width 120 height 20
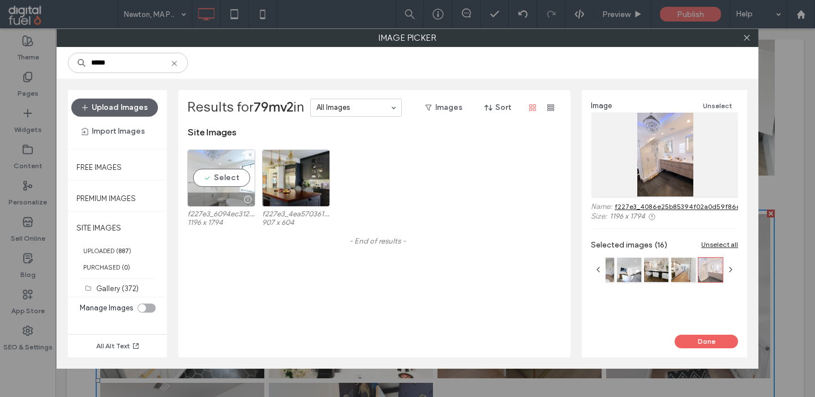
click at [199, 190] on div "Select" at bounding box center [221, 177] width 68 height 57
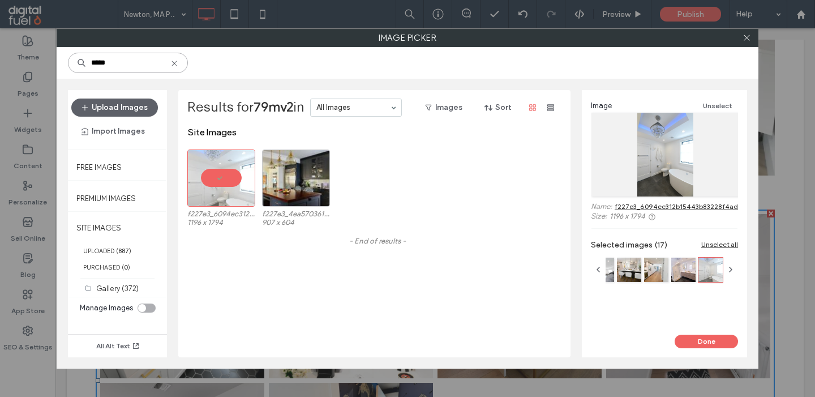
drag, startPoint x: 97, startPoint y: 63, endPoint x: 73, endPoint y: 63, distance: 23.8
click at [73, 63] on input "*****" at bounding box center [128, 63] width 120 height 20
drag, startPoint x: 98, startPoint y: 60, endPoint x: 79, endPoint y: 60, distance: 18.7
click at [78, 60] on input "*****" at bounding box center [128, 63] width 120 height 20
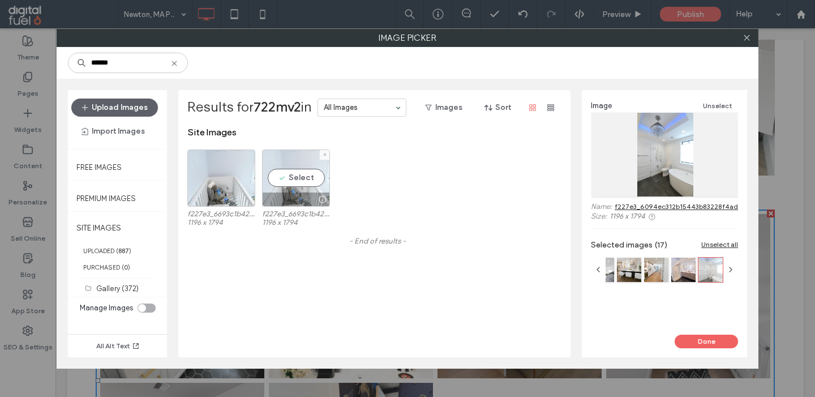
click at [293, 173] on div "Select" at bounding box center [296, 177] width 68 height 57
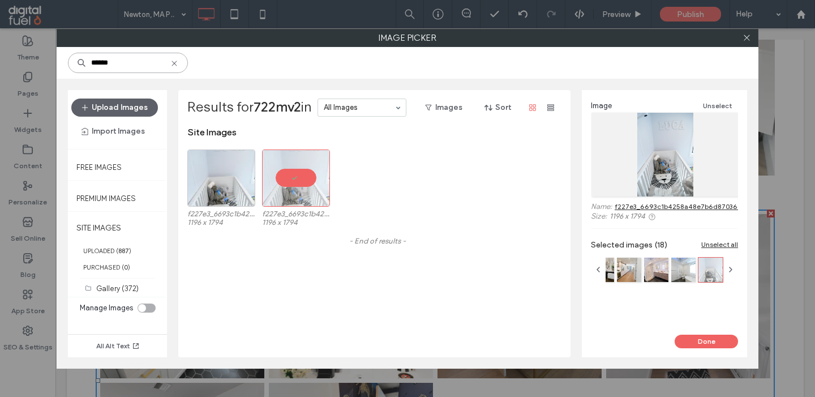
drag, startPoint x: 102, startPoint y: 65, endPoint x: 37, endPoint y: 65, distance: 65.1
click at [68, 65] on input "******" at bounding box center [128, 63] width 120 height 20
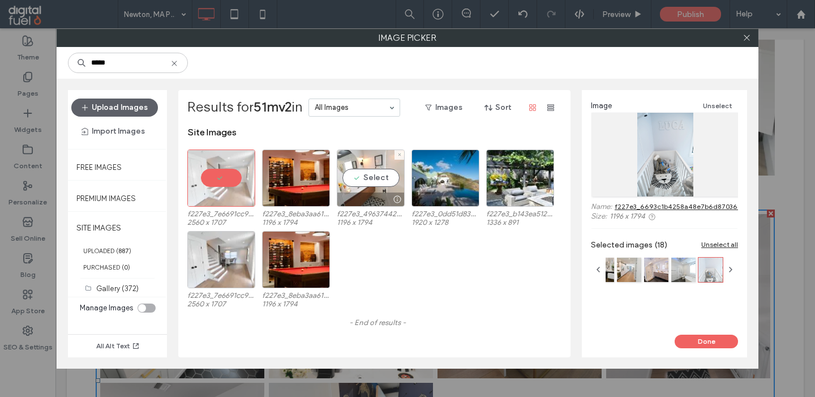
click at [351, 158] on div "Select" at bounding box center [371, 177] width 68 height 57
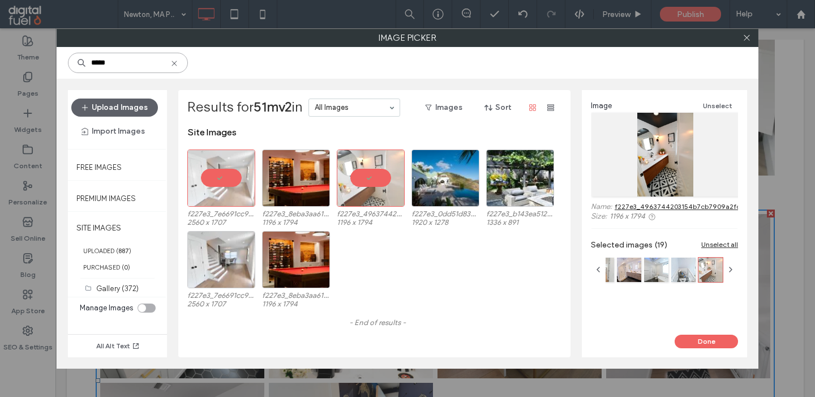
drag, startPoint x: 97, startPoint y: 62, endPoint x: 67, endPoint y: 62, distance: 30.6
click at [68, 62] on input "*****" at bounding box center [128, 63] width 120 height 20
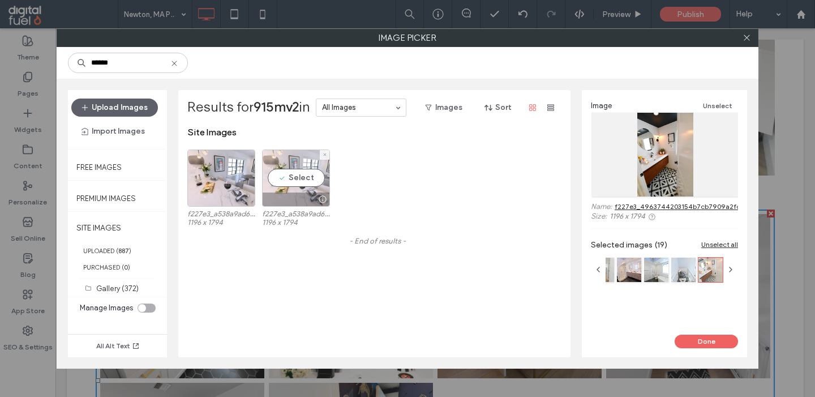
click at [278, 188] on div "Select" at bounding box center [296, 177] width 68 height 57
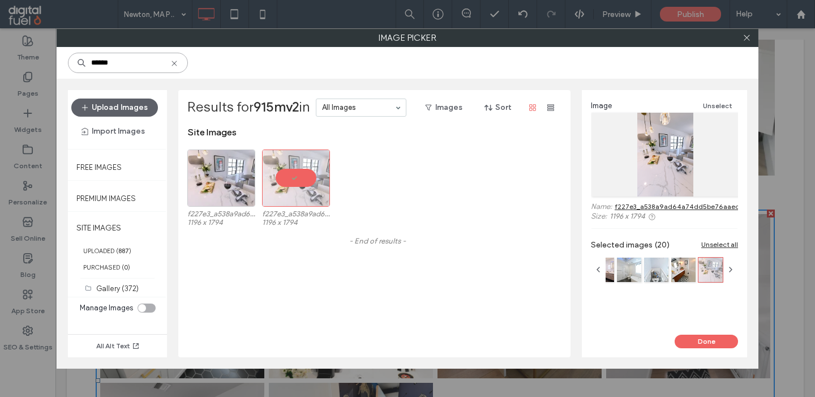
drag, startPoint x: 102, startPoint y: 63, endPoint x: 48, endPoint y: 63, distance: 54.3
click at [68, 63] on input "******" at bounding box center [128, 63] width 120 height 20
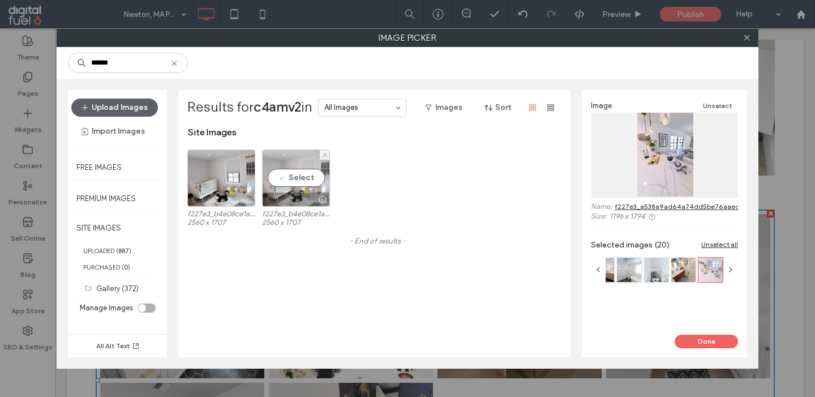
click at [277, 184] on div "Select" at bounding box center [296, 177] width 68 height 57
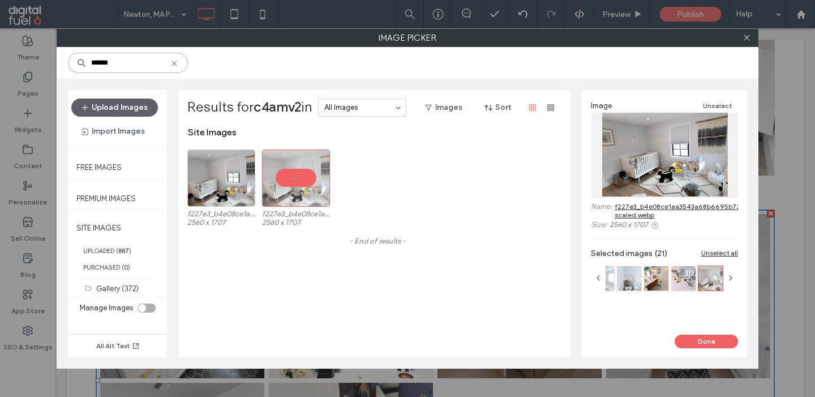
drag, startPoint x: 104, startPoint y: 63, endPoint x: 66, endPoint y: 63, distance: 37.3
click at [68, 63] on input "******" at bounding box center [128, 63] width 120 height 20
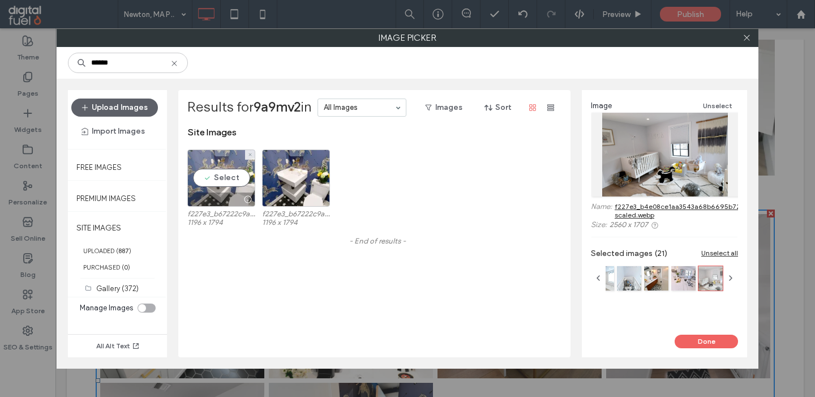
click at [227, 175] on div "Select" at bounding box center [221, 177] width 68 height 57
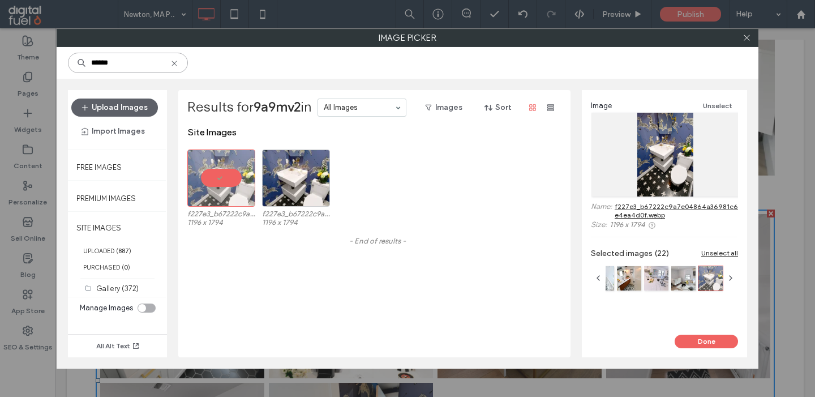
drag, startPoint x: 93, startPoint y: 63, endPoint x: 35, endPoint y: 63, distance: 58.3
click at [68, 63] on input "******" at bounding box center [128, 63] width 120 height 20
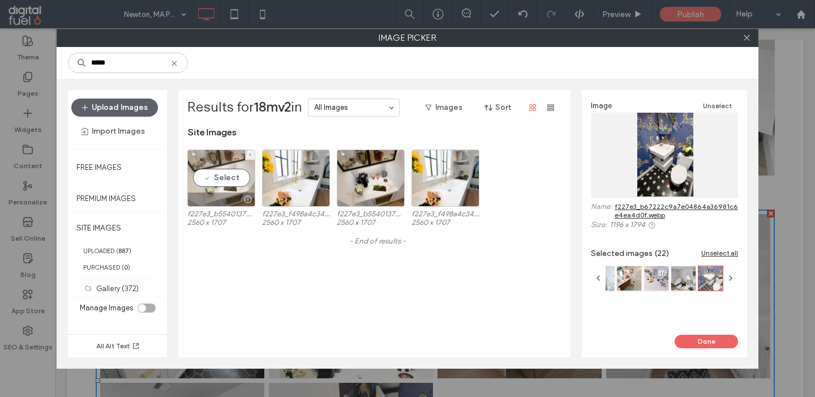
click at [209, 173] on div "Select" at bounding box center [221, 177] width 68 height 57
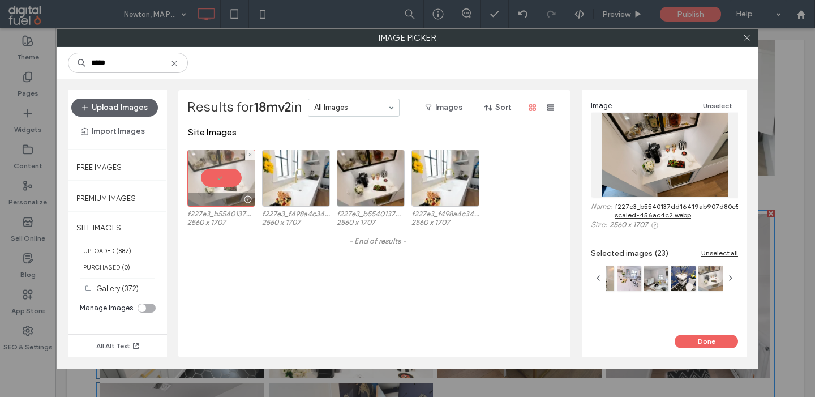
click at [216, 172] on div at bounding box center [221, 177] width 68 height 57
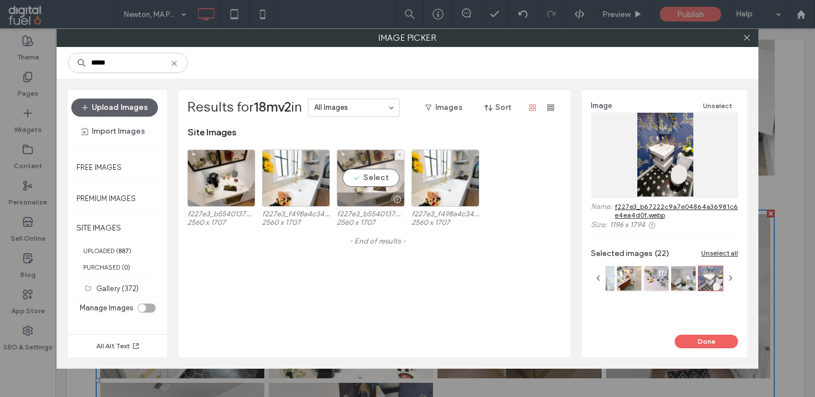
click at [370, 176] on div "Select" at bounding box center [371, 177] width 68 height 57
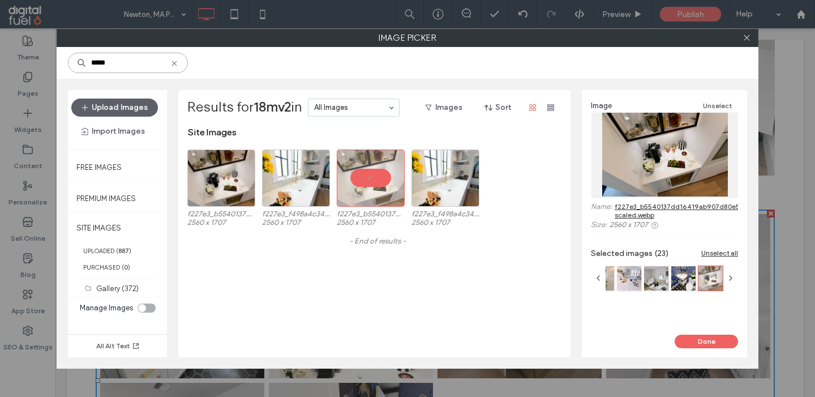
drag, startPoint x: 99, startPoint y: 62, endPoint x: 51, endPoint y: 62, distance: 47.5
click at [68, 62] on input "*****" at bounding box center [128, 63] width 120 height 20
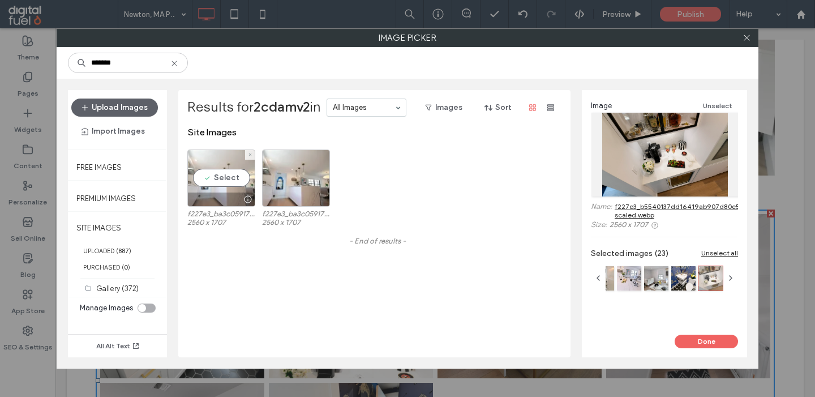
click at [210, 173] on div "Select" at bounding box center [221, 177] width 68 height 57
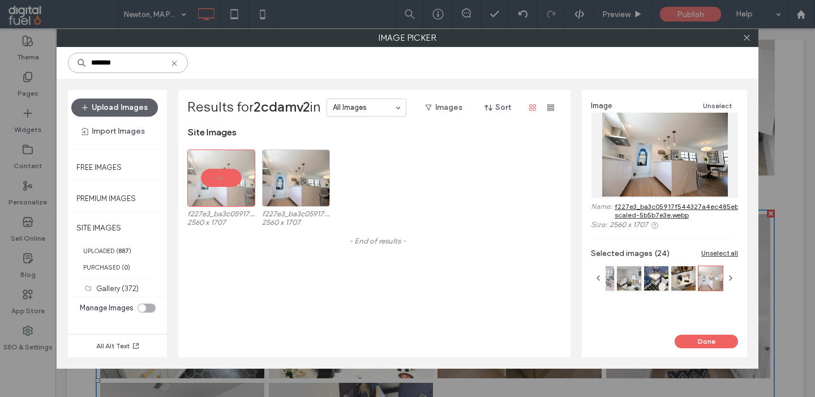
drag, startPoint x: 108, startPoint y: 63, endPoint x: 55, endPoint y: 63, distance: 52.6
click at [68, 63] on input "*******" at bounding box center [128, 63] width 120 height 20
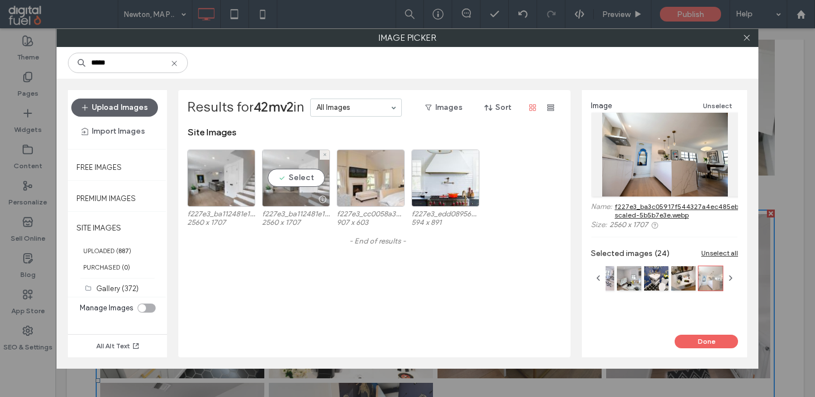
click at [289, 182] on div "Select" at bounding box center [296, 177] width 68 height 57
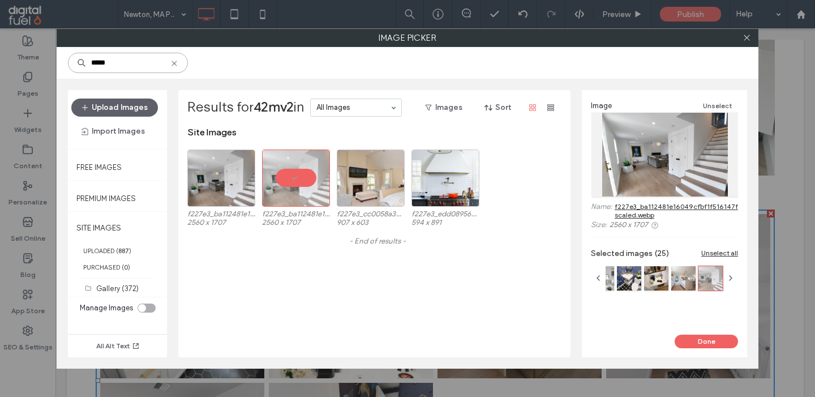
drag, startPoint x: 98, startPoint y: 61, endPoint x: 70, endPoint y: 61, distance: 28.9
click at [70, 61] on input "*****" at bounding box center [128, 63] width 120 height 20
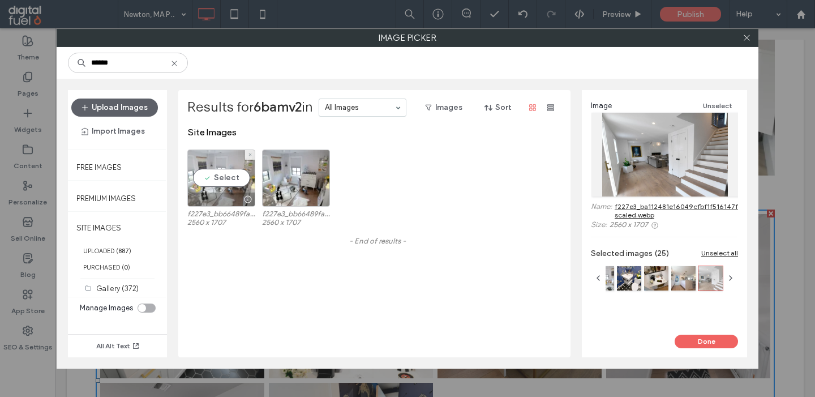
click at [209, 172] on div "Select" at bounding box center [221, 177] width 68 height 57
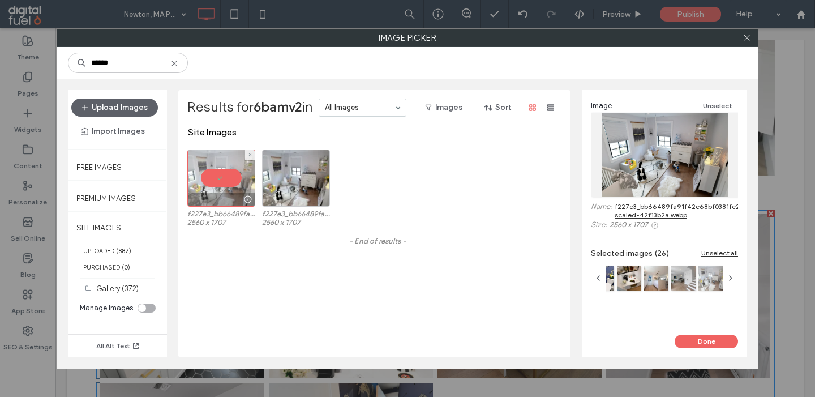
click at [200, 185] on div at bounding box center [221, 177] width 68 height 57
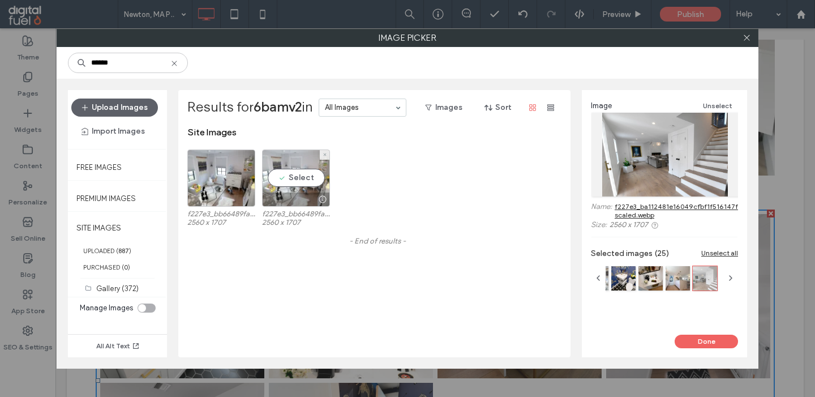
click at [312, 169] on div "Select" at bounding box center [296, 177] width 68 height 57
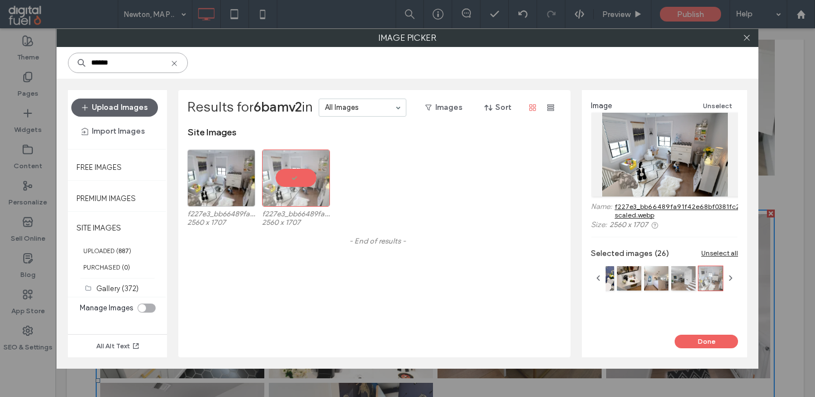
drag, startPoint x: 104, startPoint y: 63, endPoint x: 48, endPoint y: 63, distance: 56.0
click at [68, 63] on input "******" at bounding box center [128, 63] width 120 height 20
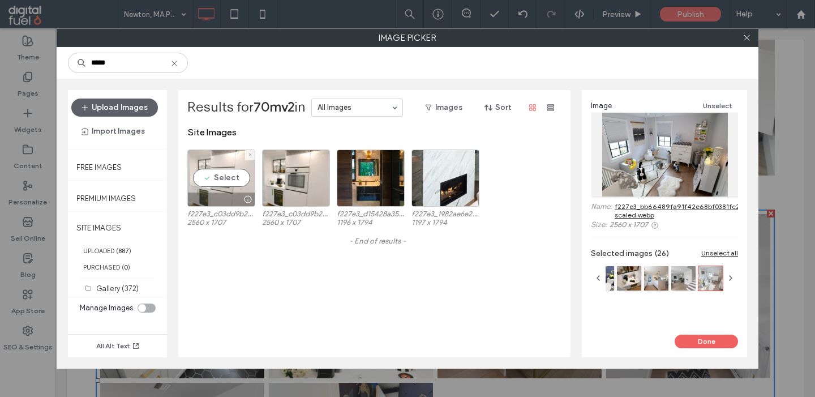
click at [211, 182] on div "Select" at bounding box center [221, 177] width 68 height 57
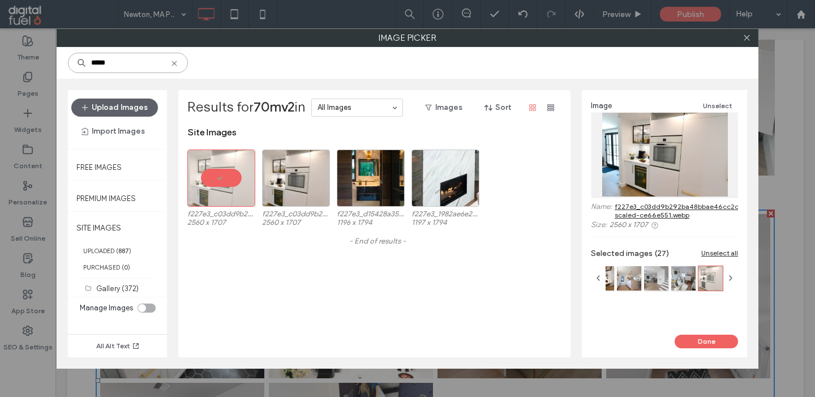
drag, startPoint x: 100, startPoint y: 64, endPoint x: 63, endPoint y: 64, distance: 36.2
click at [68, 64] on input "*****" at bounding box center [128, 63] width 120 height 20
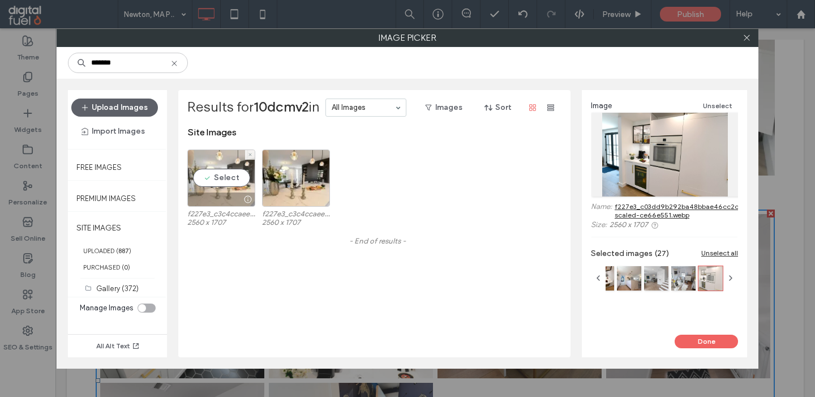
click at [210, 172] on div "Select" at bounding box center [221, 177] width 68 height 57
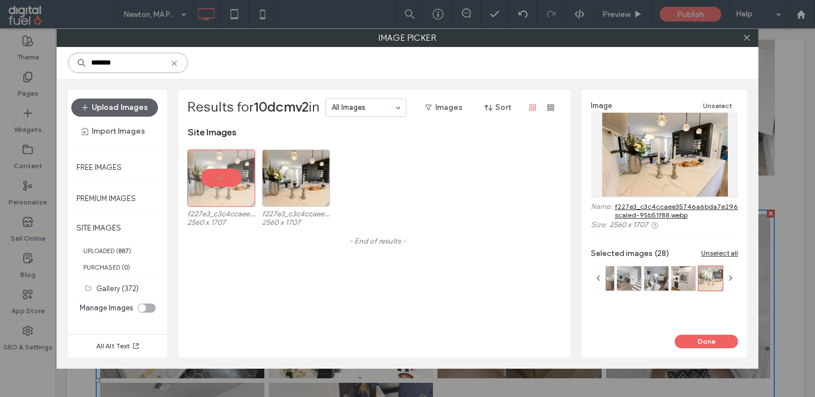
drag, startPoint x: 105, startPoint y: 63, endPoint x: 25, endPoint y: 63, distance: 80.3
click at [68, 63] on input "*******" at bounding box center [128, 63] width 120 height 20
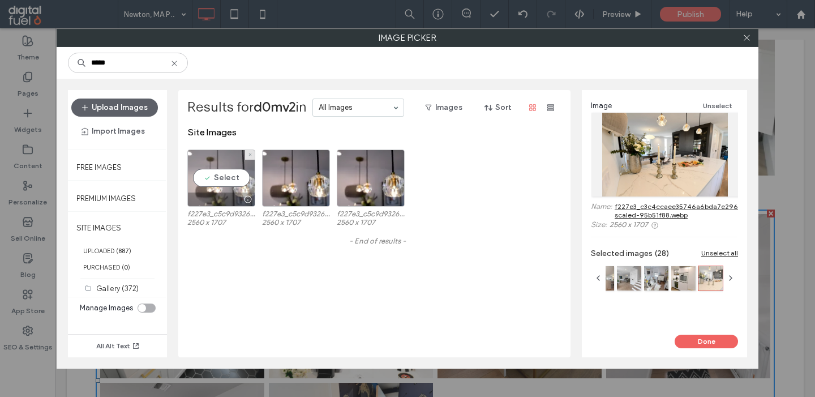
click at [223, 184] on div "Select" at bounding box center [221, 177] width 68 height 57
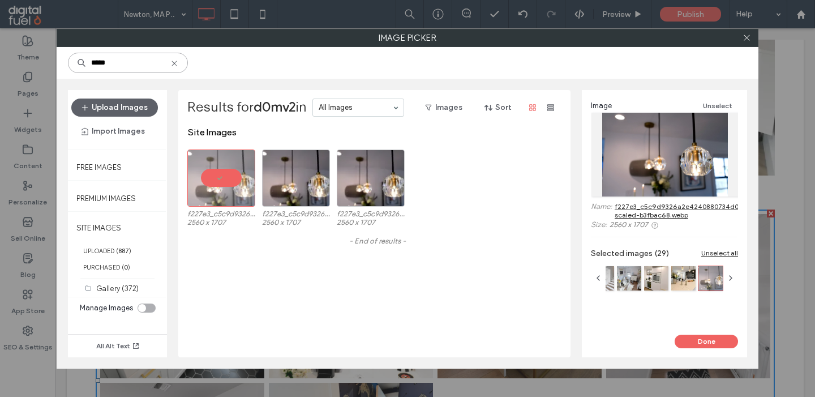
drag, startPoint x: 101, startPoint y: 61, endPoint x: 59, endPoint y: 61, distance: 41.3
click at [68, 61] on input "*****" at bounding box center [128, 63] width 120 height 20
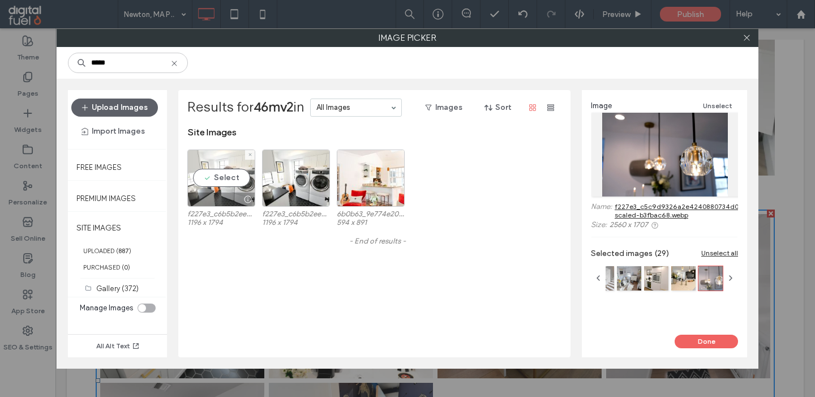
click at [209, 174] on div "Select" at bounding box center [221, 177] width 68 height 57
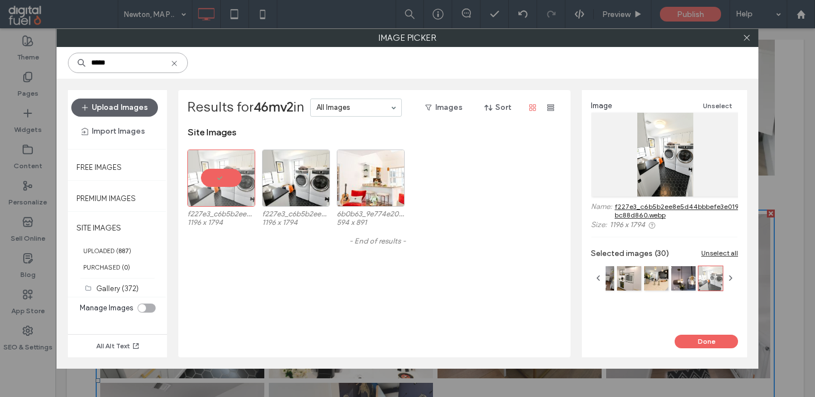
drag, startPoint x: 101, startPoint y: 64, endPoint x: 67, endPoint y: 64, distance: 33.9
click at [68, 64] on input "*****" at bounding box center [128, 63] width 120 height 20
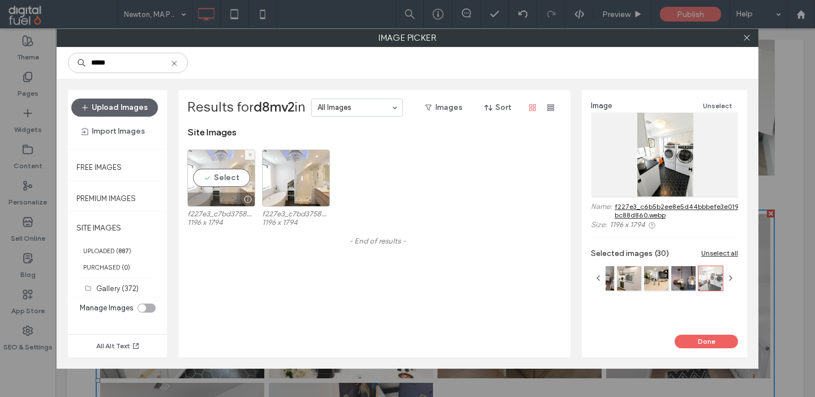
click at [210, 174] on div "Select" at bounding box center [221, 177] width 68 height 57
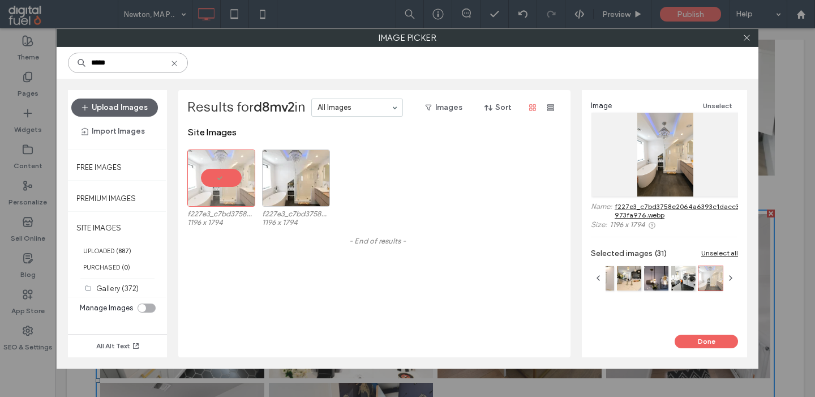
drag, startPoint x: 98, startPoint y: 61, endPoint x: 40, endPoint y: 61, distance: 58.3
click at [68, 61] on input "*****" at bounding box center [128, 63] width 120 height 20
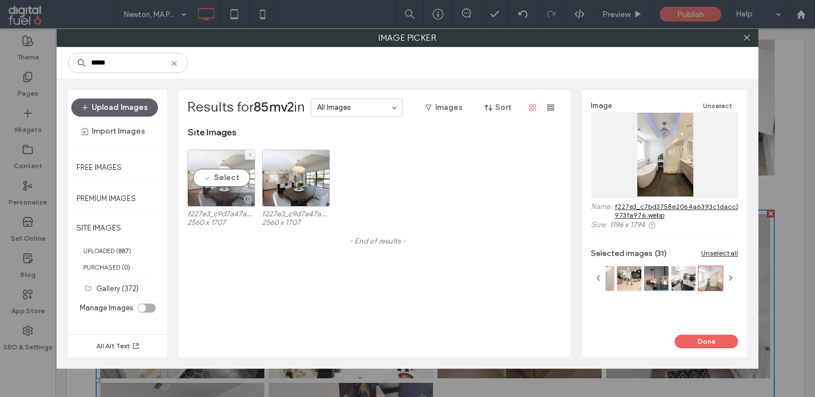
click at [212, 184] on div "Select" at bounding box center [221, 177] width 68 height 57
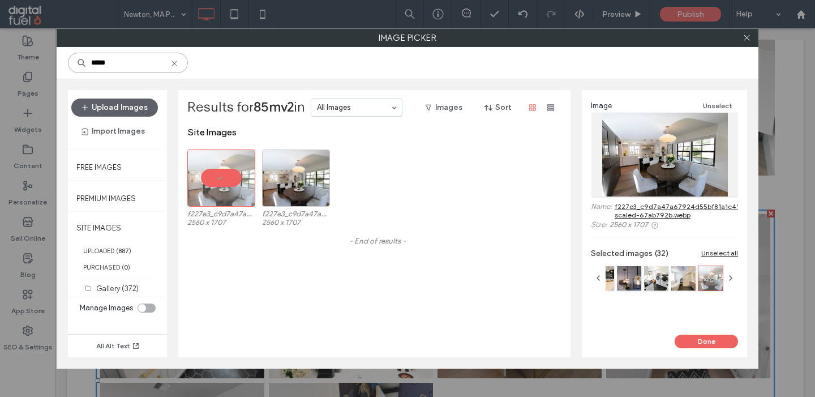
drag, startPoint x: 99, startPoint y: 62, endPoint x: 60, endPoint y: 62, distance: 39.0
click at [68, 62] on input "*****" at bounding box center [128, 63] width 120 height 20
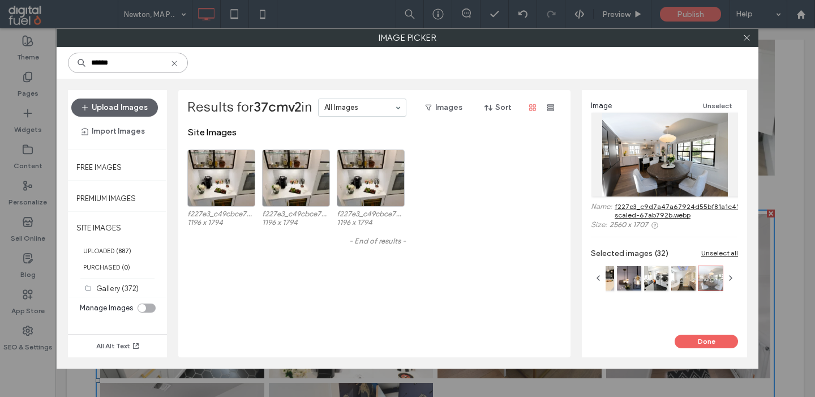
type input "******"
click at [209, 167] on div "Select" at bounding box center [221, 177] width 68 height 57
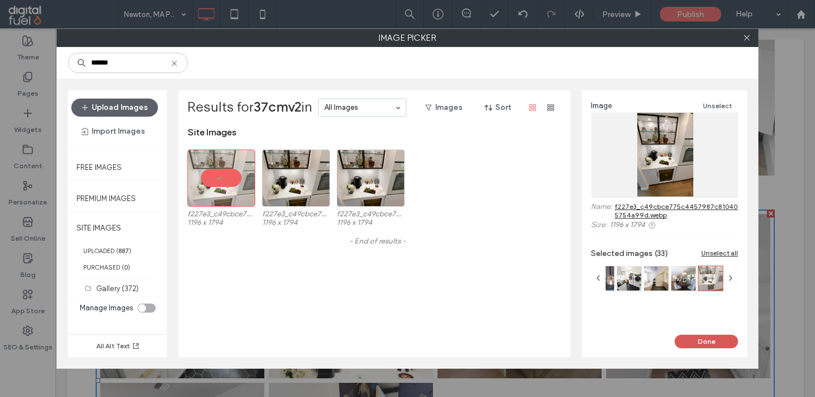
click at [688, 344] on button "Done" at bounding box center [705, 341] width 63 height 14
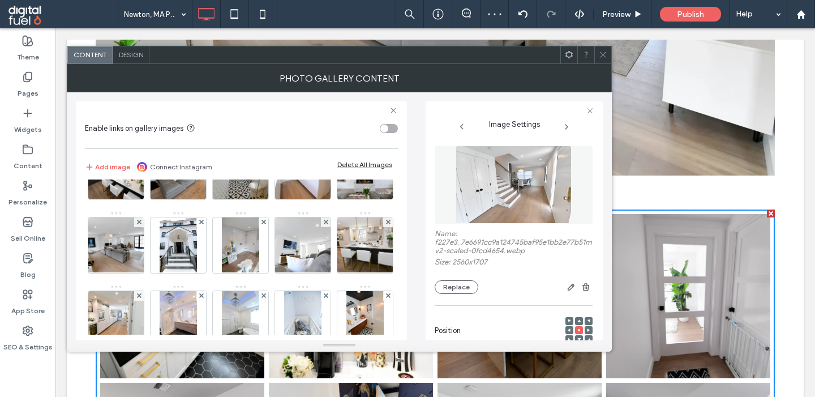
scroll to position [446, 0]
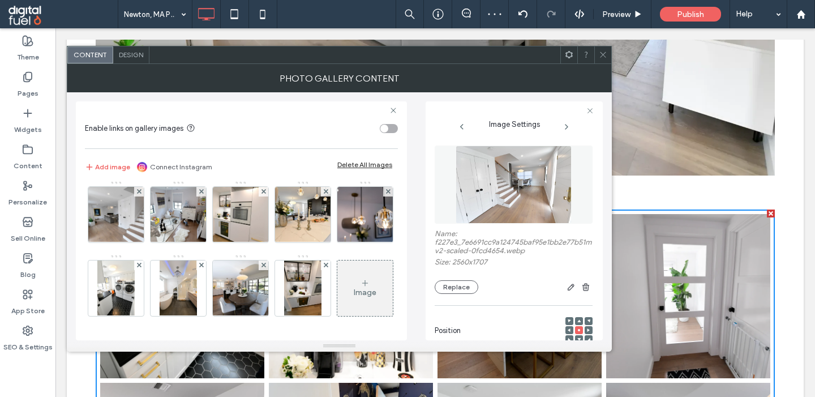
click at [359, 288] on div "Image" at bounding box center [365, 292] width 23 height 10
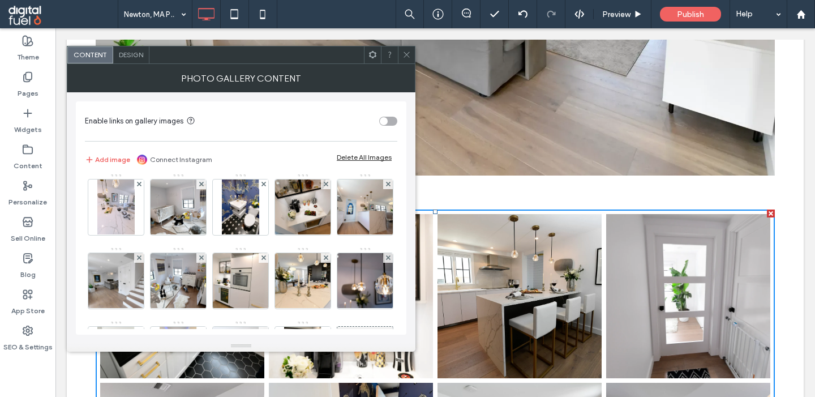
scroll to position [444, 0]
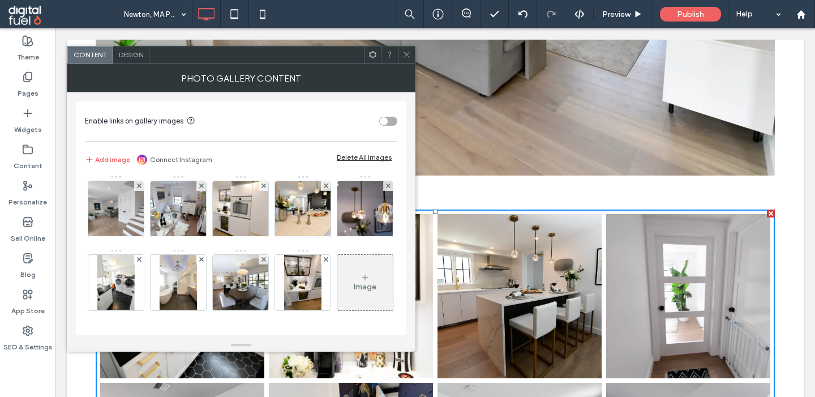
click at [351, 286] on div "Image" at bounding box center [364, 282] width 55 height 53
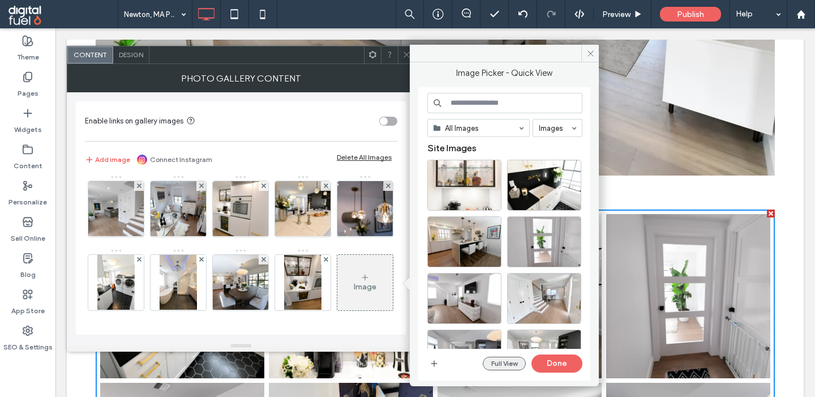
click at [497, 368] on button "Full View" at bounding box center [504, 363] width 43 height 14
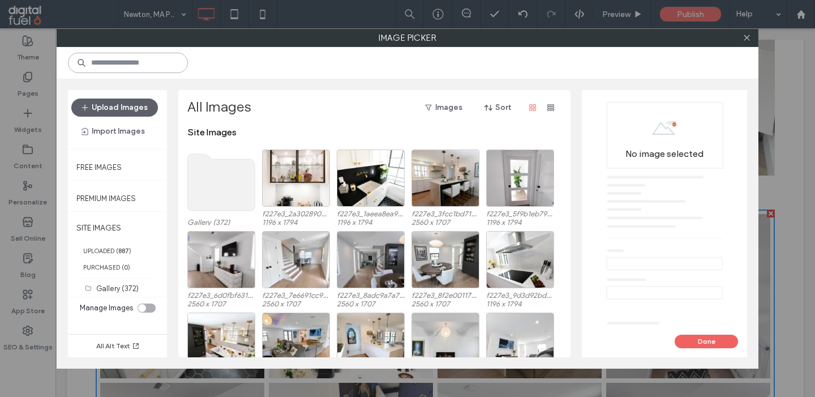
click at [138, 66] on input at bounding box center [128, 63] width 120 height 20
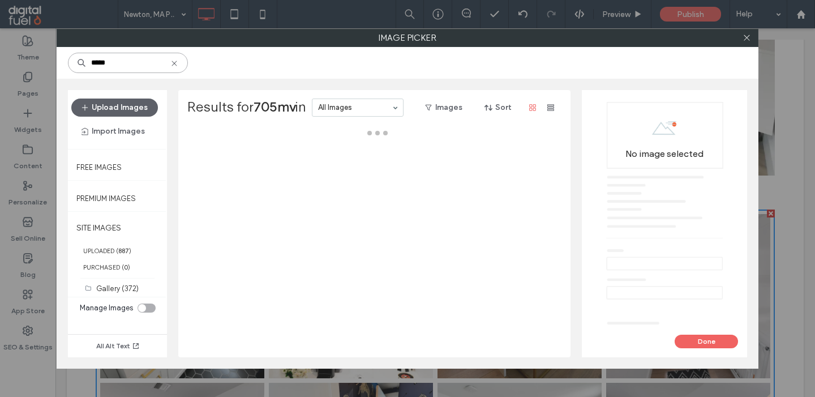
type input "*****"
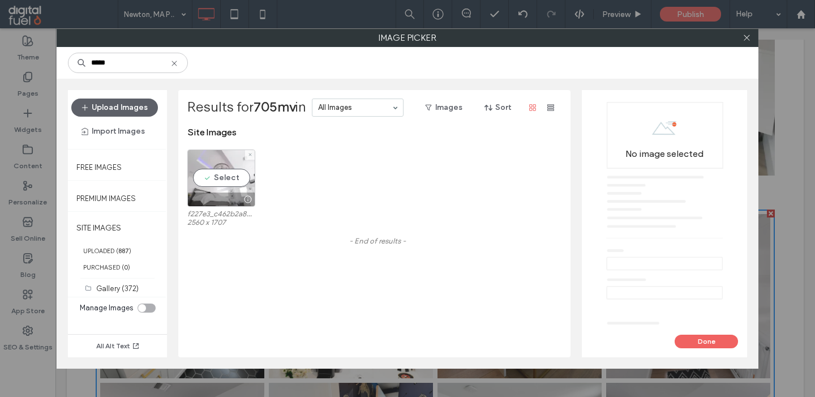
click at [215, 177] on div "Select" at bounding box center [221, 177] width 68 height 57
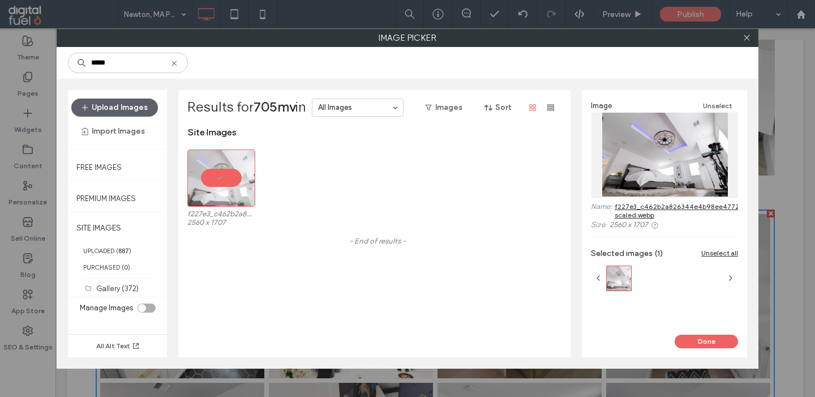
click at [179, 60] on icon at bounding box center [174, 63] width 9 height 9
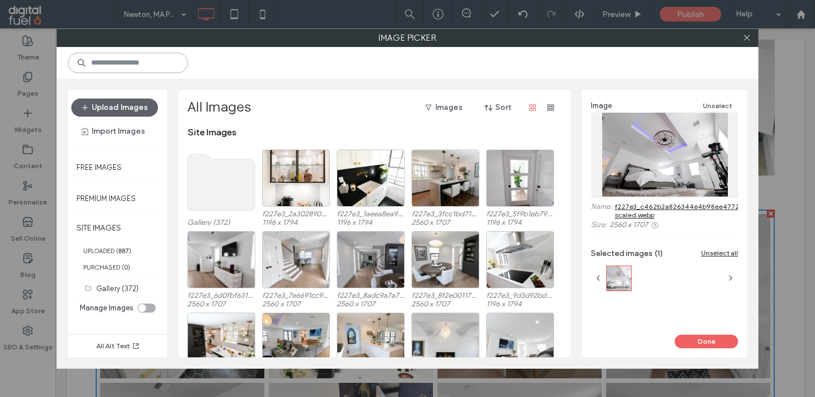
click at [160, 62] on input at bounding box center [128, 63] width 120 height 20
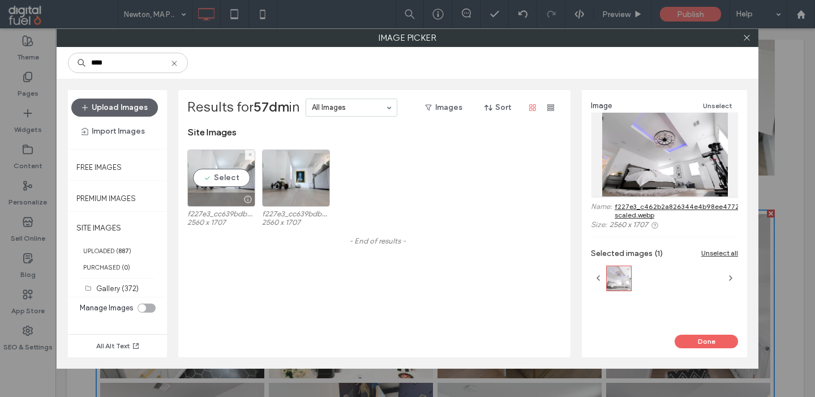
click at [208, 191] on div "Select" at bounding box center [221, 177] width 68 height 57
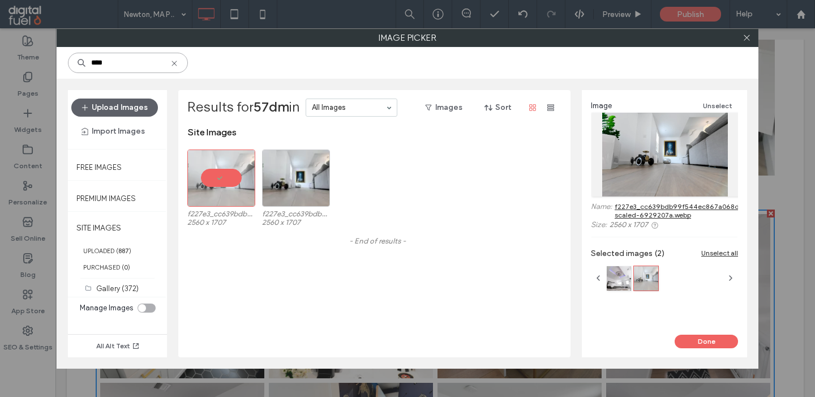
drag, startPoint x: 102, startPoint y: 63, endPoint x: 63, endPoint y: 63, distance: 39.6
click at [68, 63] on input "****" at bounding box center [128, 63] width 120 height 20
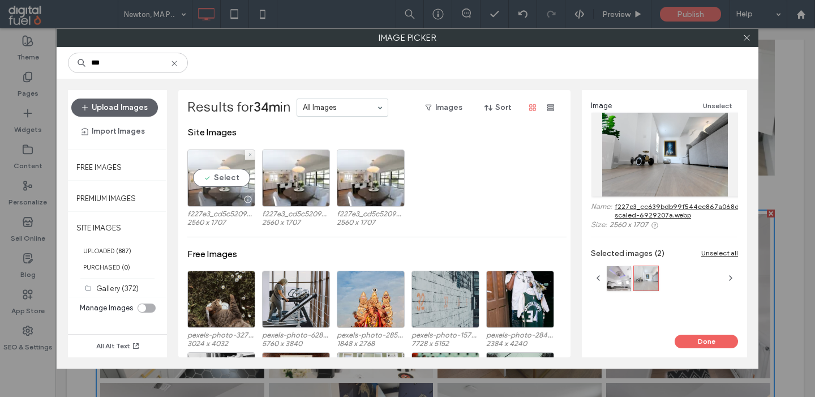
click at [215, 172] on div "Select" at bounding box center [221, 177] width 68 height 57
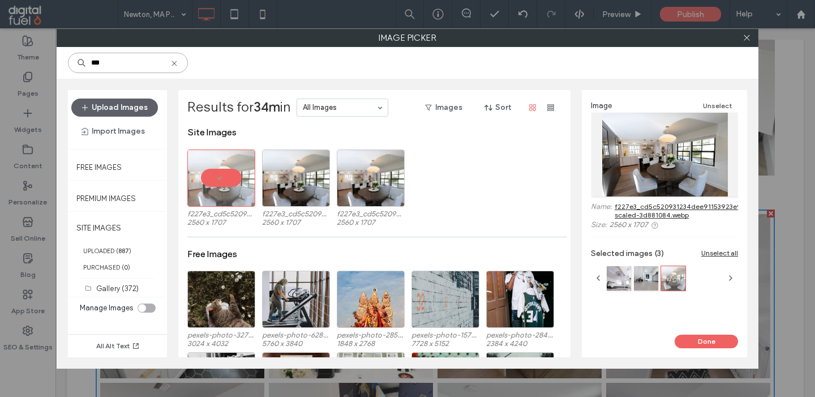
drag, startPoint x: 100, startPoint y: 64, endPoint x: 67, endPoint y: 64, distance: 33.4
click at [68, 64] on input "***" at bounding box center [128, 63] width 120 height 20
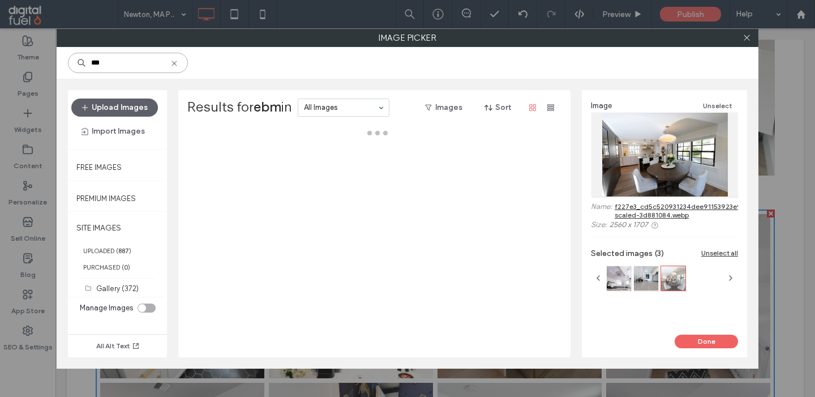
click at [147, 67] on input "***" at bounding box center [128, 63] width 120 height 20
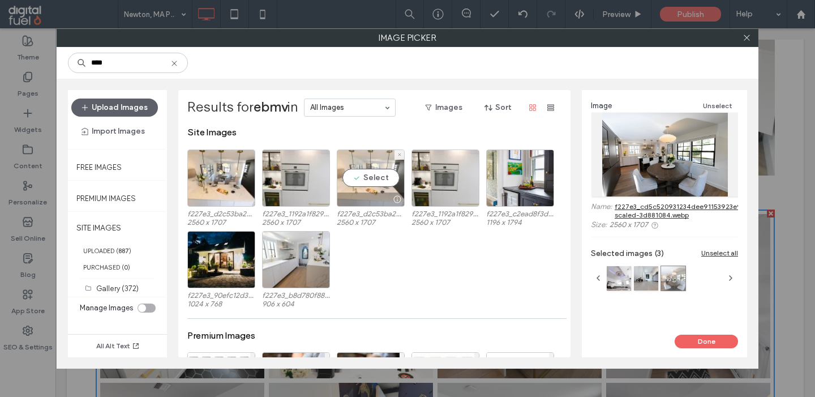
click at [362, 171] on div "Select" at bounding box center [371, 177] width 68 height 57
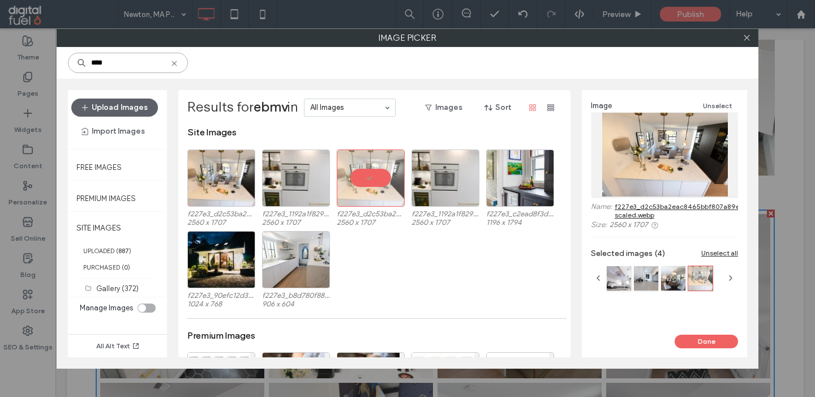
drag, startPoint x: 92, startPoint y: 63, endPoint x: 41, endPoint y: 63, distance: 50.4
click at [68, 63] on input "****" at bounding box center [128, 63] width 120 height 20
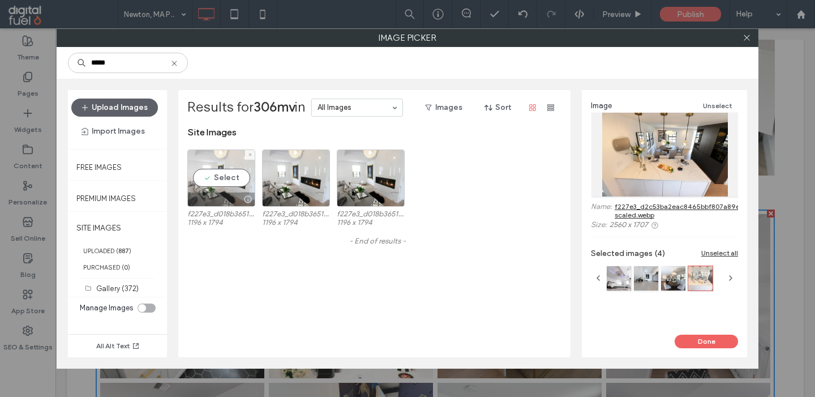
click at [207, 175] on div "Select" at bounding box center [221, 177] width 68 height 57
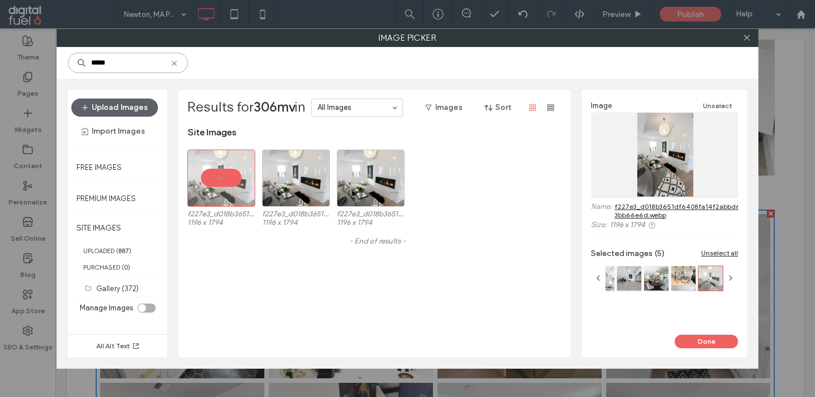
drag, startPoint x: 104, startPoint y: 62, endPoint x: 70, endPoint y: 62, distance: 33.9
click at [70, 62] on input "*****" at bounding box center [128, 63] width 120 height 20
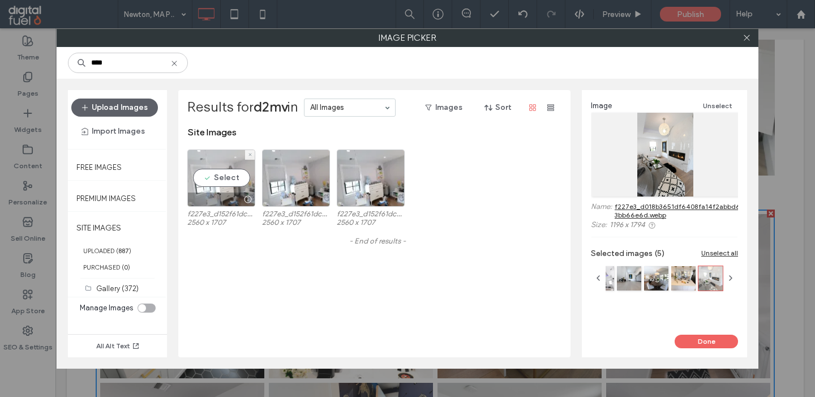
click at [223, 188] on div "Select" at bounding box center [221, 177] width 68 height 57
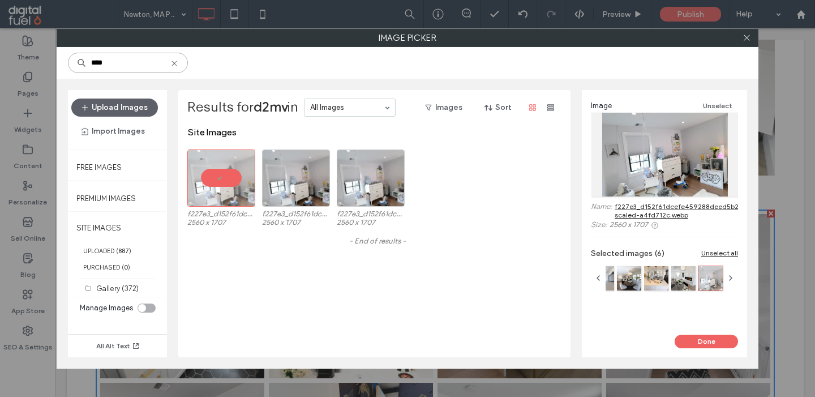
drag, startPoint x: 99, startPoint y: 63, endPoint x: 62, endPoint y: 63, distance: 36.8
click at [68, 63] on input "****" at bounding box center [128, 63] width 120 height 20
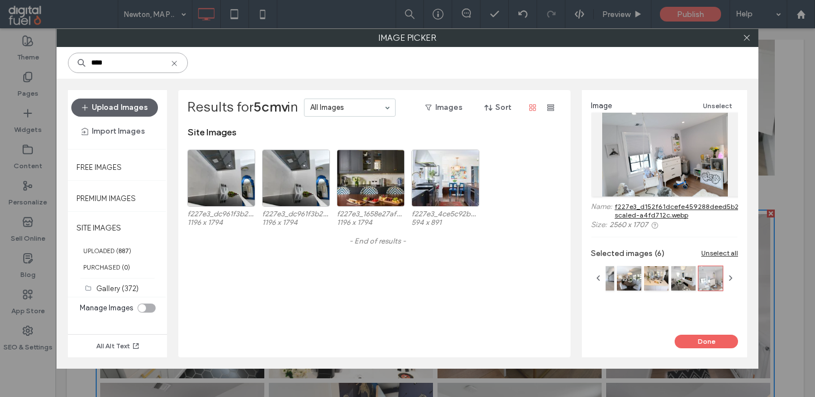
type input "****"
click at [124, 64] on input "****" at bounding box center [128, 63] width 120 height 20
click at [238, 190] on div "Select" at bounding box center [221, 177] width 68 height 57
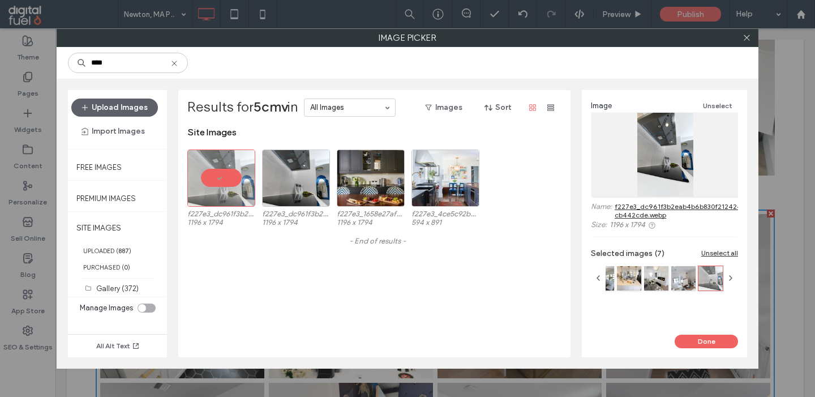
click at [177, 62] on use at bounding box center [173, 63] width 5 height 5
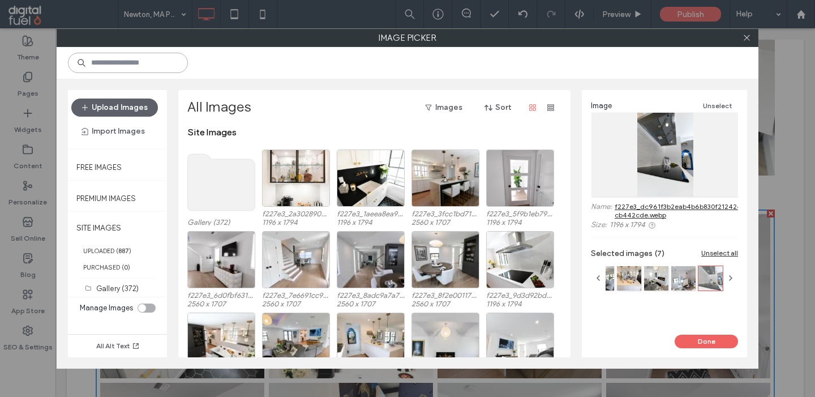
click at [165, 63] on input at bounding box center [128, 63] width 120 height 20
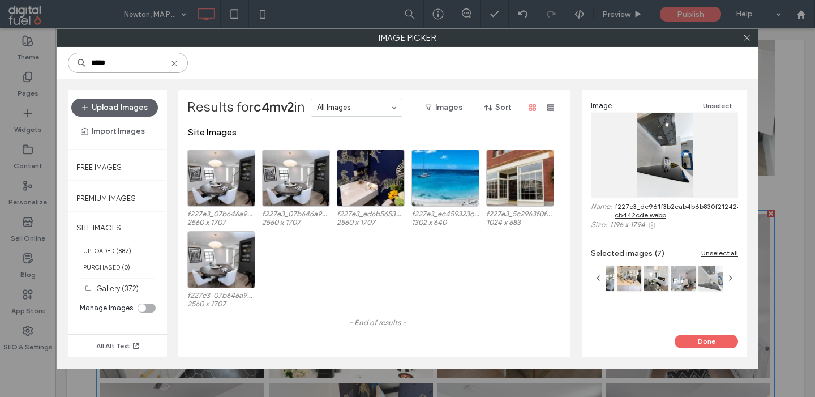
type input "*****"
click at [356, 183] on div "Select" at bounding box center [371, 177] width 68 height 57
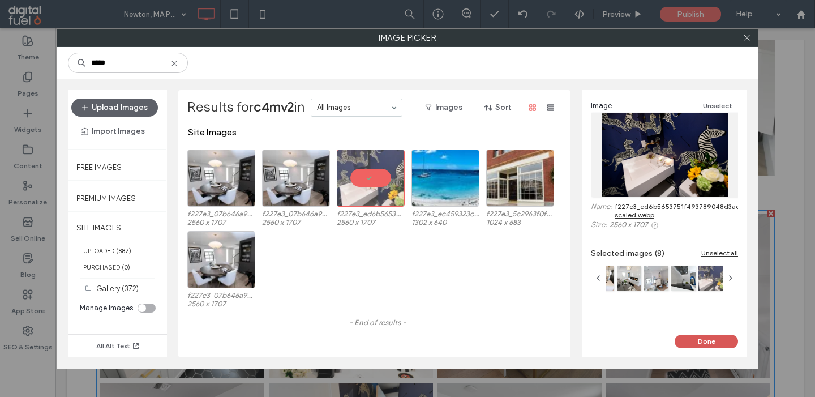
click at [698, 343] on button "Done" at bounding box center [705, 341] width 63 height 14
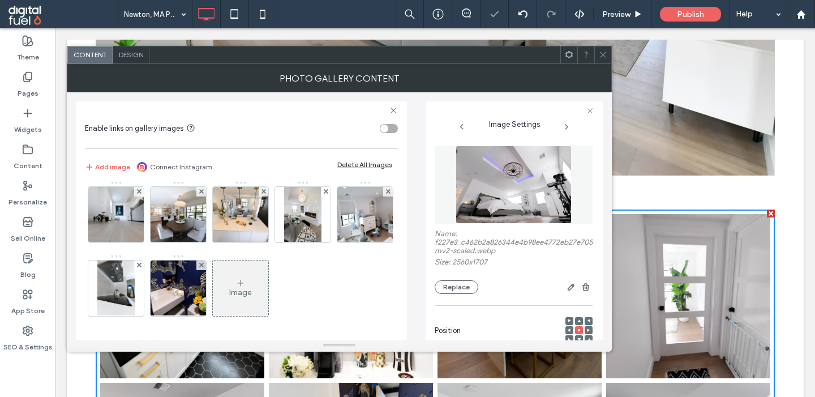
click at [231, 282] on div "Image" at bounding box center [240, 287] width 55 height 53
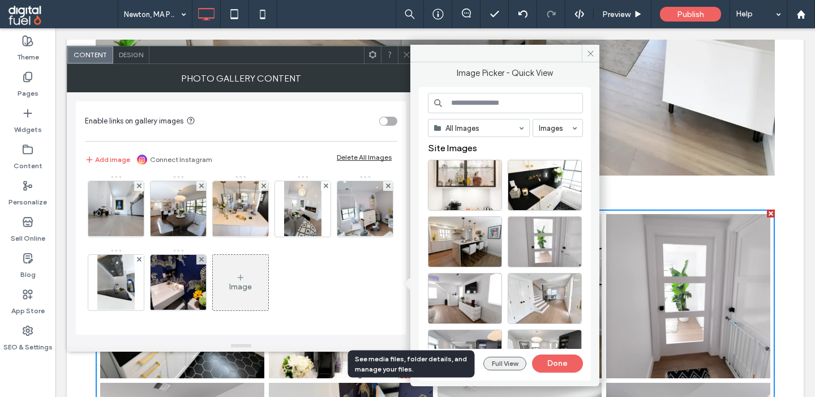
click at [505, 360] on button "Full View" at bounding box center [504, 363] width 43 height 14
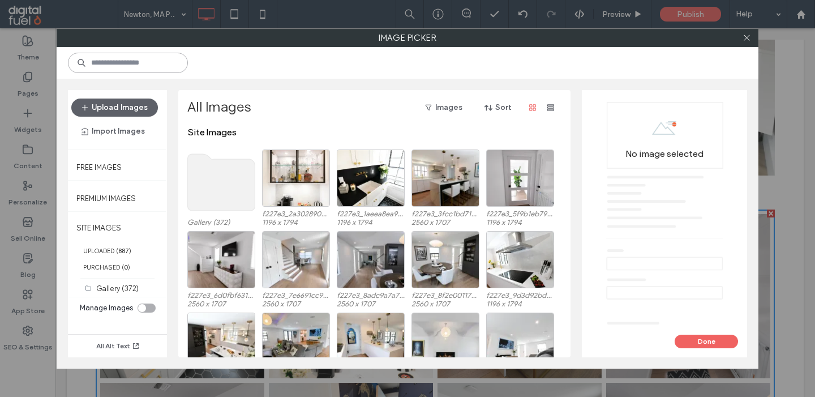
click at [148, 67] on input at bounding box center [128, 63] width 120 height 20
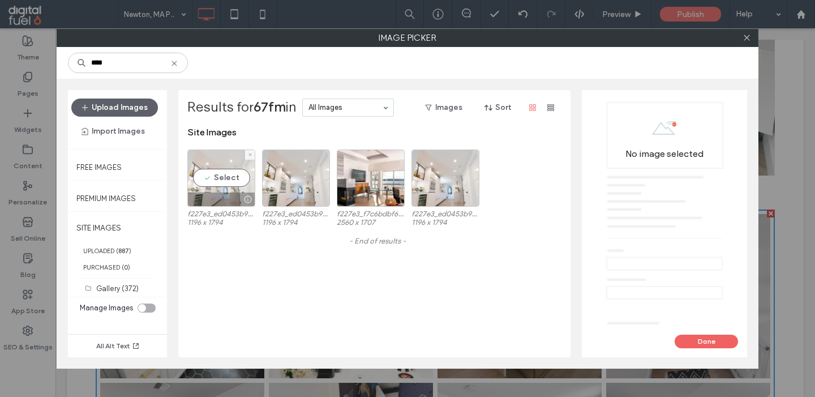
click at [196, 173] on div "Select" at bounding box center [221, 177] width 68 height 57
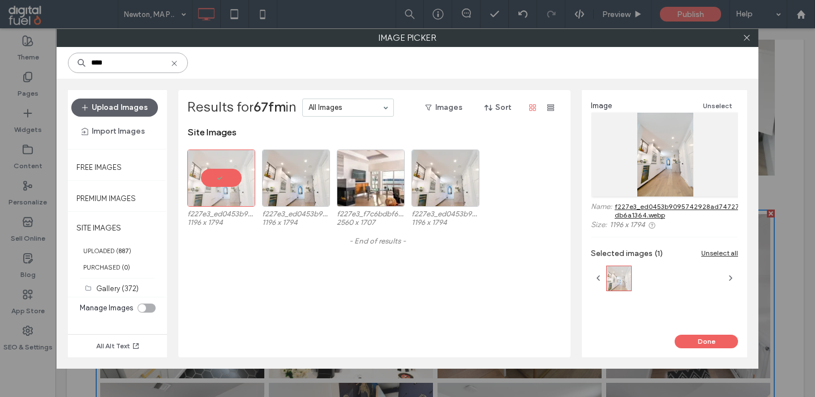
drag, startPoint x: 103, startPoint y: 62, endPoint x: 66, endPoint y: 62, distance: 37.3
click at [68, 62] on input "****" at bounding box center [128, 63] width 120 height 20
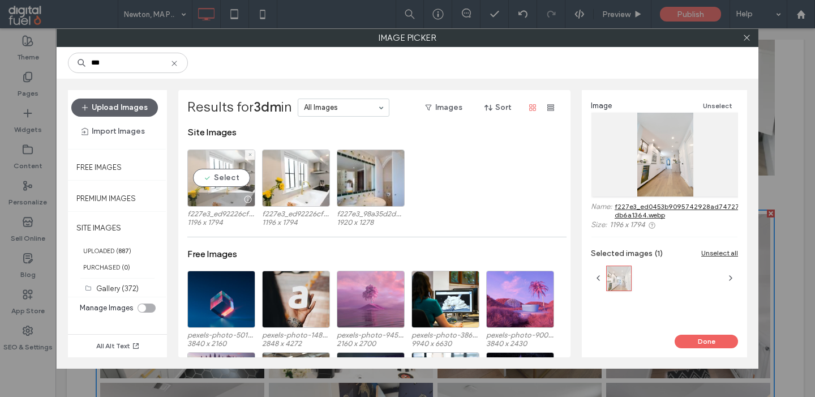
click at [235, 182] on div "Select" at bounding box center [221, 177] width 68 height 57
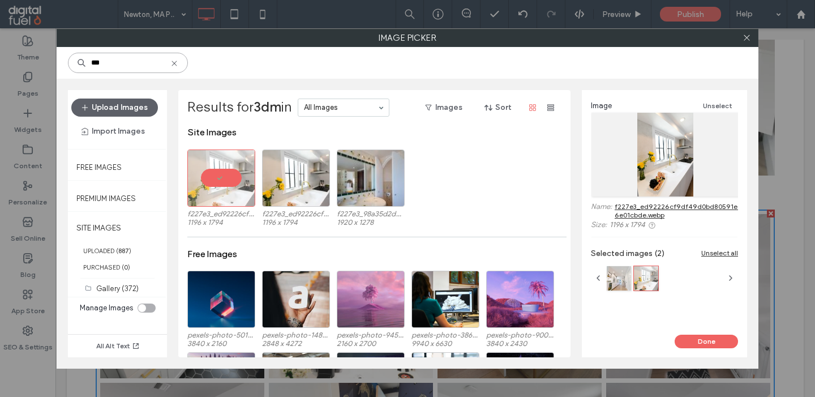
drag, startPoint x: 110, startPoint y: 65, endPoint x: 15, endPoint y: 65, distance: 94.5
click at [68, 65] on input "***" at bounding box center [128, 63] width 120 height 20
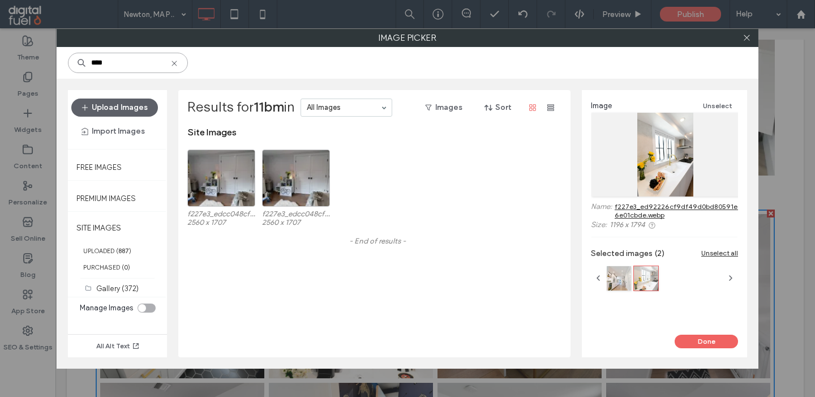
type input "****"
